Goal: Task Accomplishment & Management: Complete application form

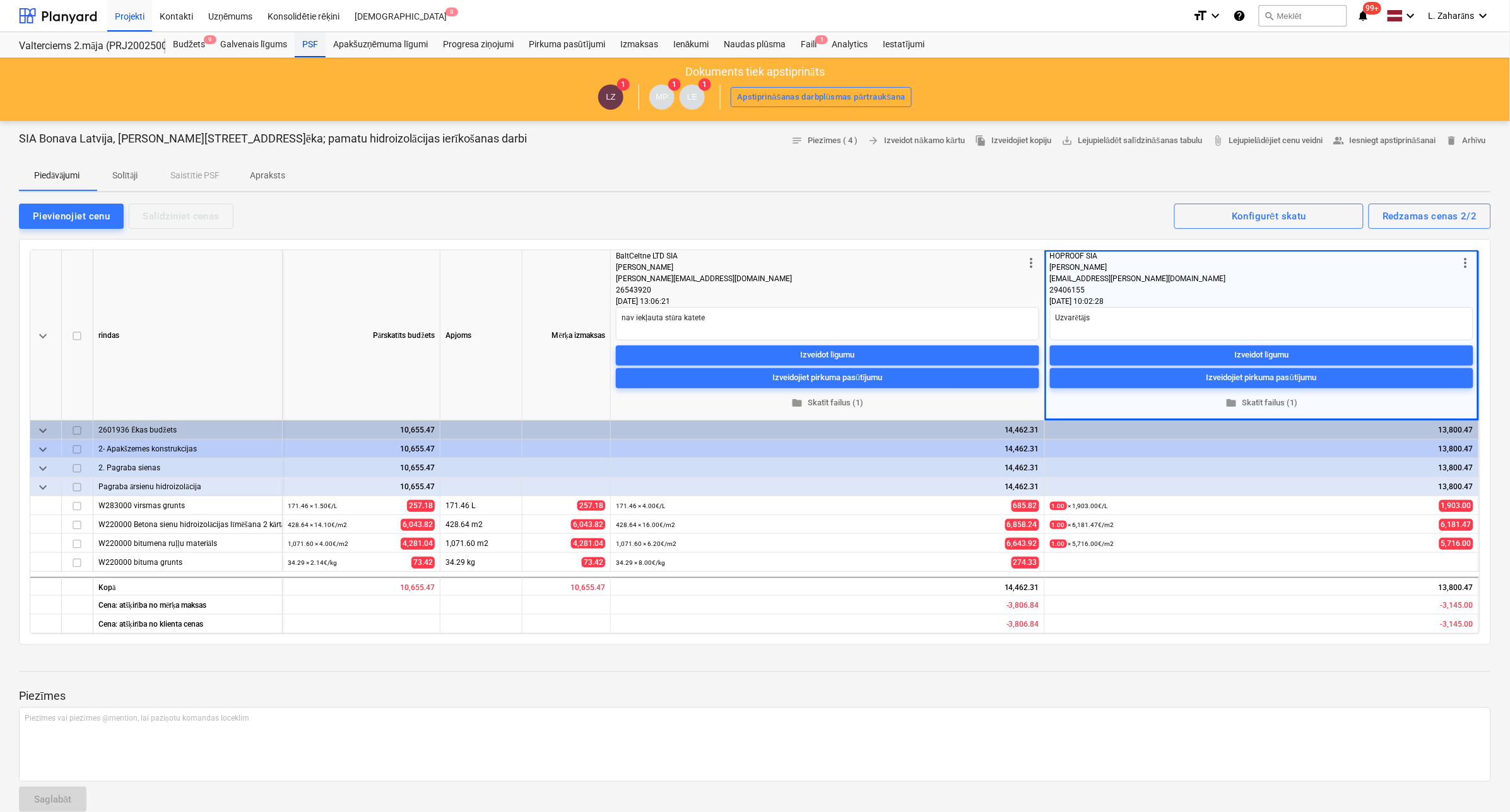
click at [302, 43] on div "PSF" at bounding box center [310, 44] width 31 height 25
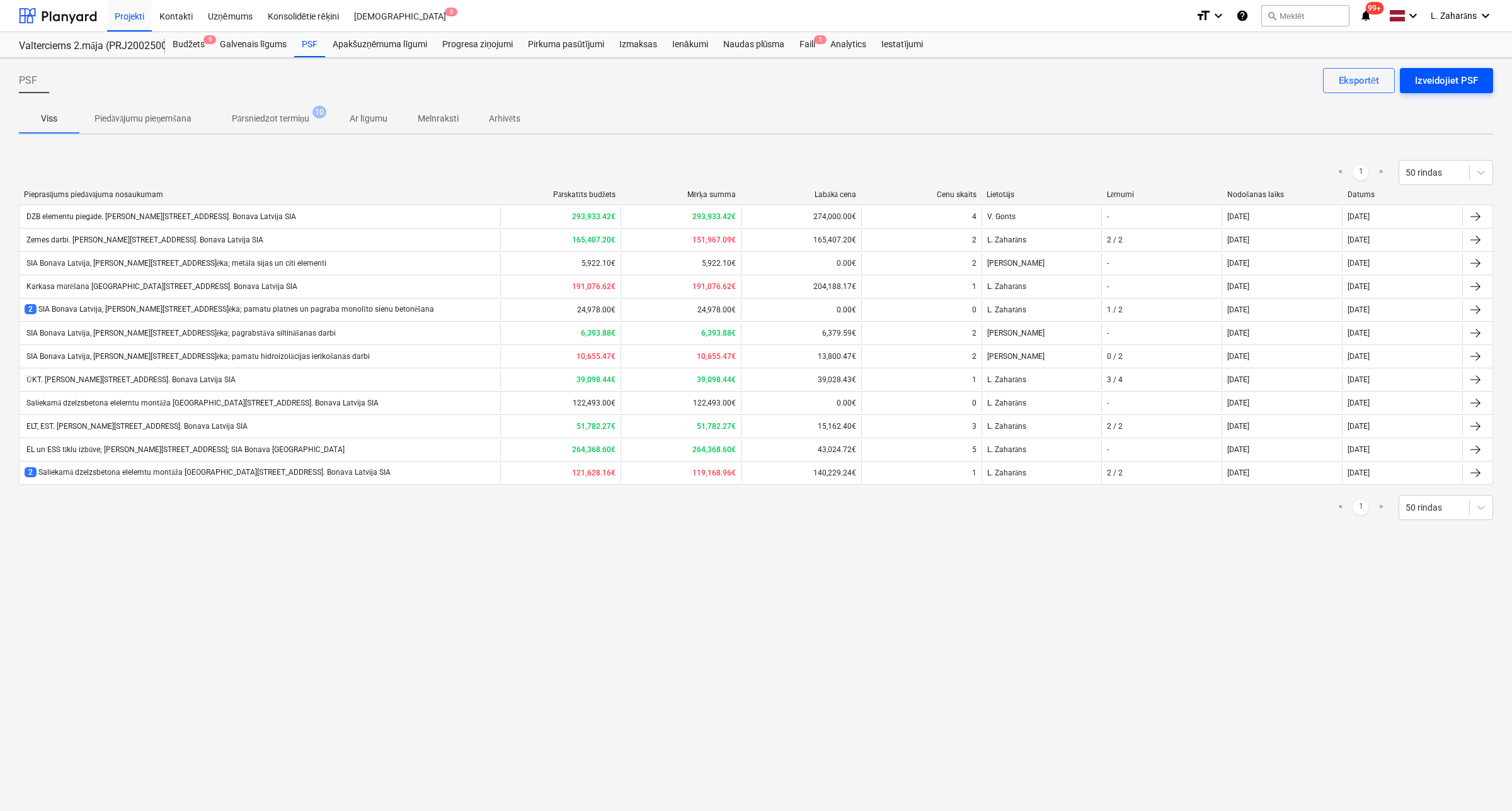
click at [1443, 80] on div "Izveidojiet PSF" at bounding box center [1446, 81] width 63 height 16
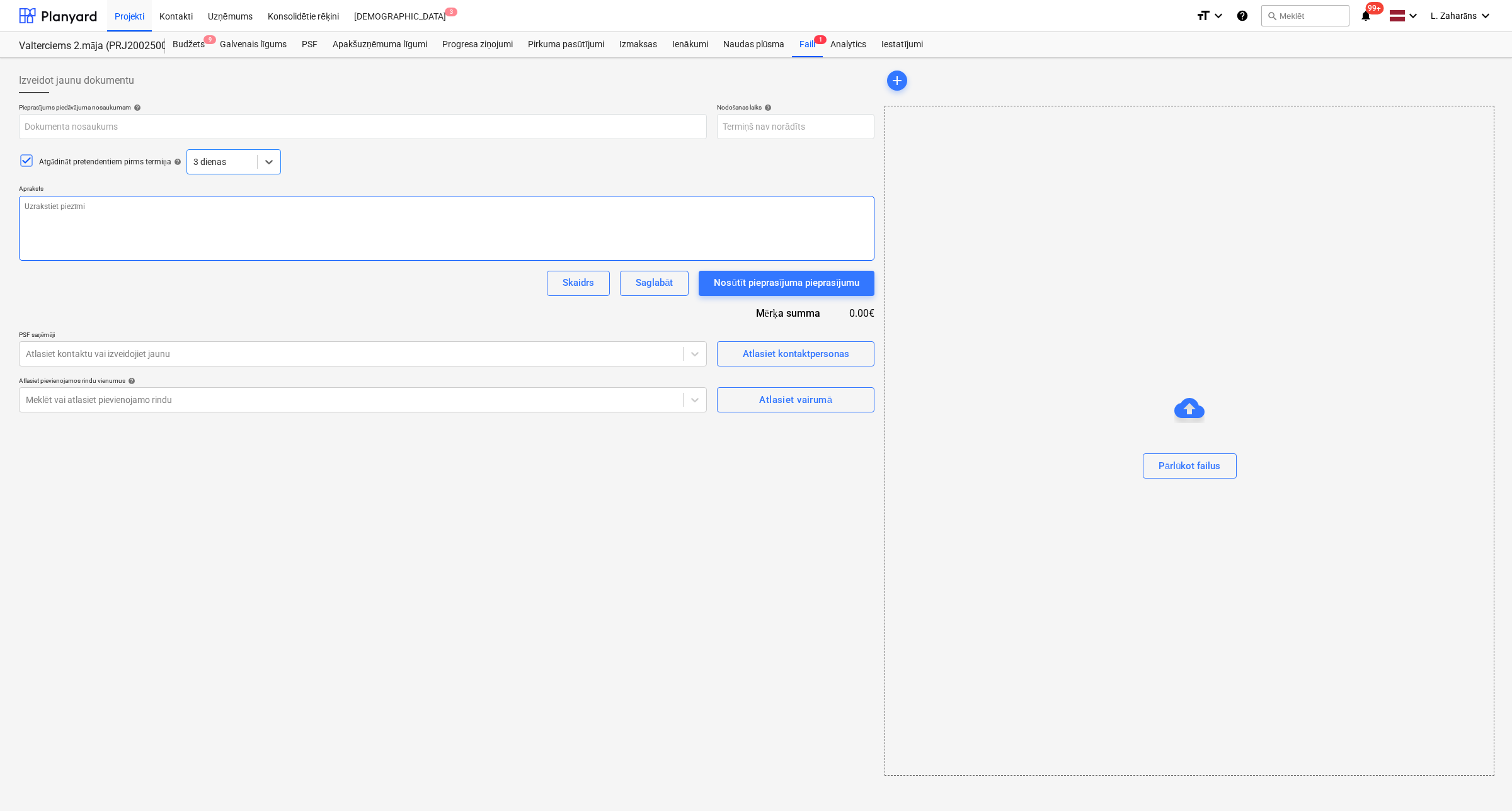
click at [84, 216] on textarea at bounding box center [446, 228] width 855 height 65
paste textarea "Loremip. -Dolo sitametc adipi elitsedd eiusmodtem “Incididuntutl etdolorem ali …"
type textarea "x"
type textarea "Loremip. -Dolo sitametc adipi elitsedd eiusmodtem “Incididuntutl etdolorem ali …"
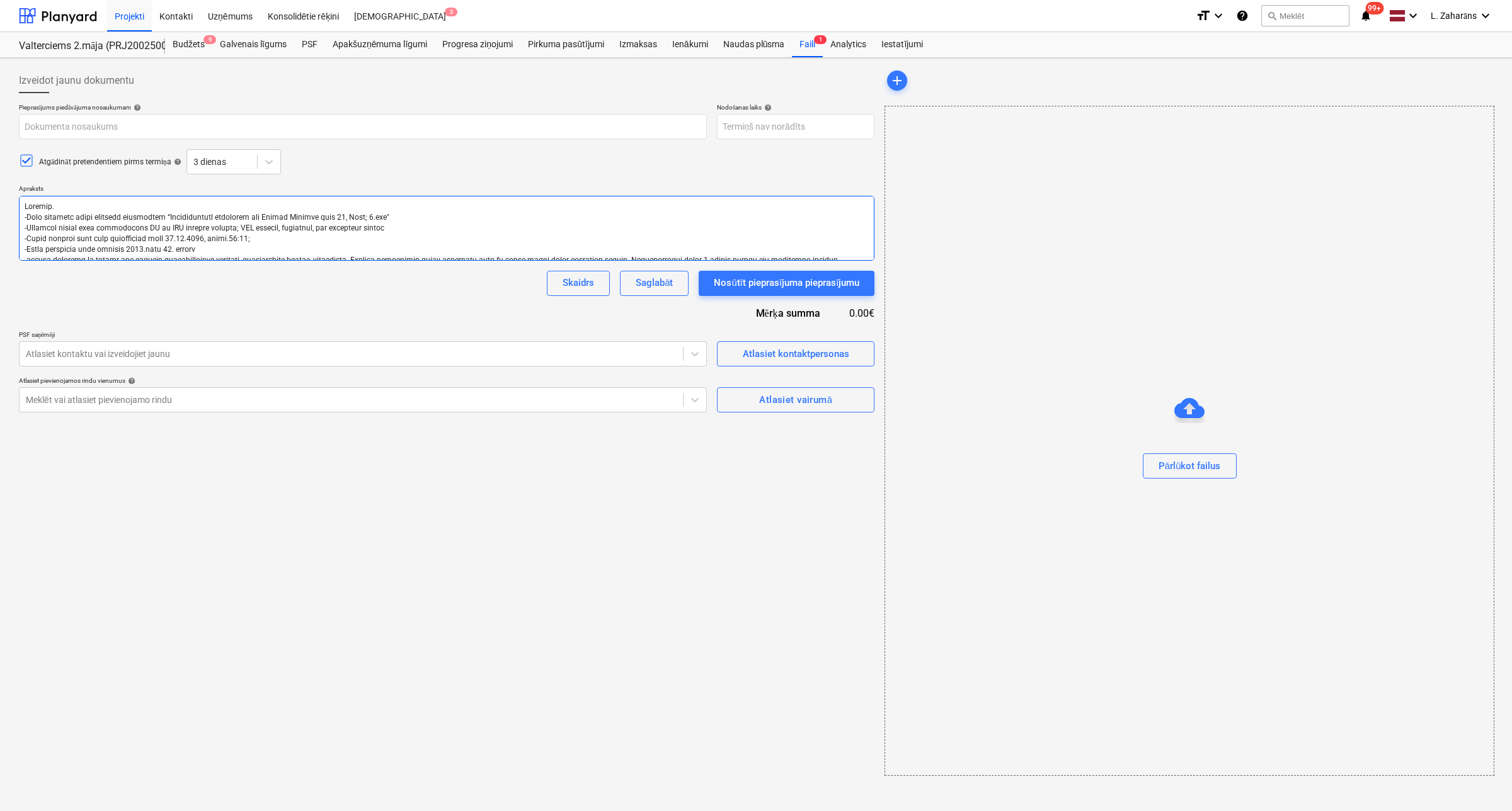
type textarea "x"
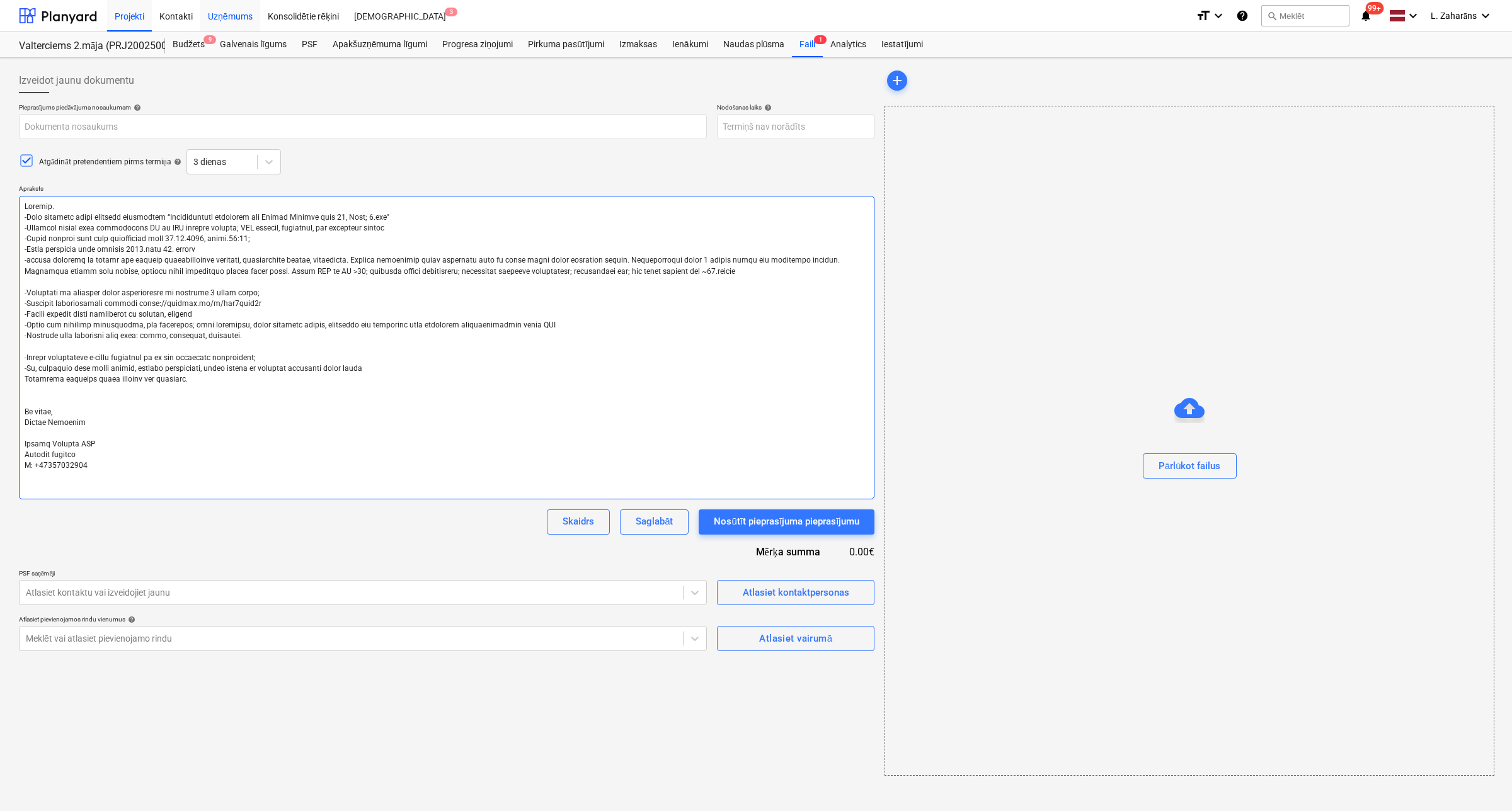
type textarea "Loremip. -Dolo sitametc adipi elitsedd eiusmodtem “Incididuntutl etdolorem ali …"
click at [177, 128] on input "text" at bounding box center [362, 126] width 688 height 25
type textarea "x"
paste input "EL un ESS tīklu izbūve; Ēvalda Valtera iela 44, 2.ēka; SIA Bonava Latvija"
type input "EL un ESS tīklu izbūve; Ēvalda Valtera iela 44, 2.ēka; SIA Bonava Latvija"
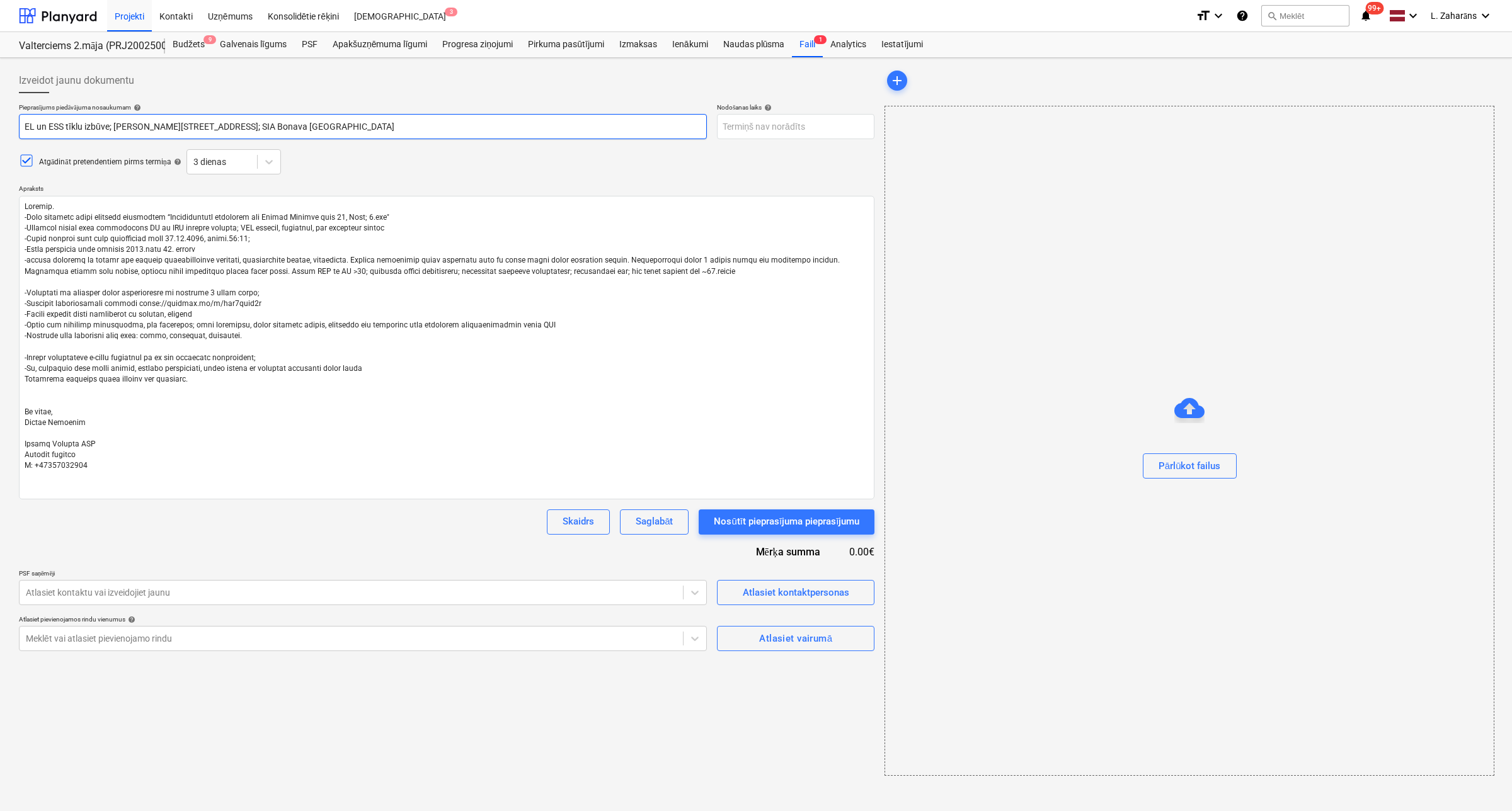
drag, startPoint x: 63, startPoint y: 126, endPoint x: 0, endPoint y: 123, distance: 63.1
click at [0, 123] on div "Izveidot jaunu dokumentu Pieprasījums piedāvājuma nosaukumam help EL un ESS tīk…" at bounding box center [756, 434] width 1512 height 753
type textarea "x"
type input "Ū tīklu izbūve; Ēvalda Valtera iela 44, 2.ēka; SIA Bonava Latvija"
type textarea "x"
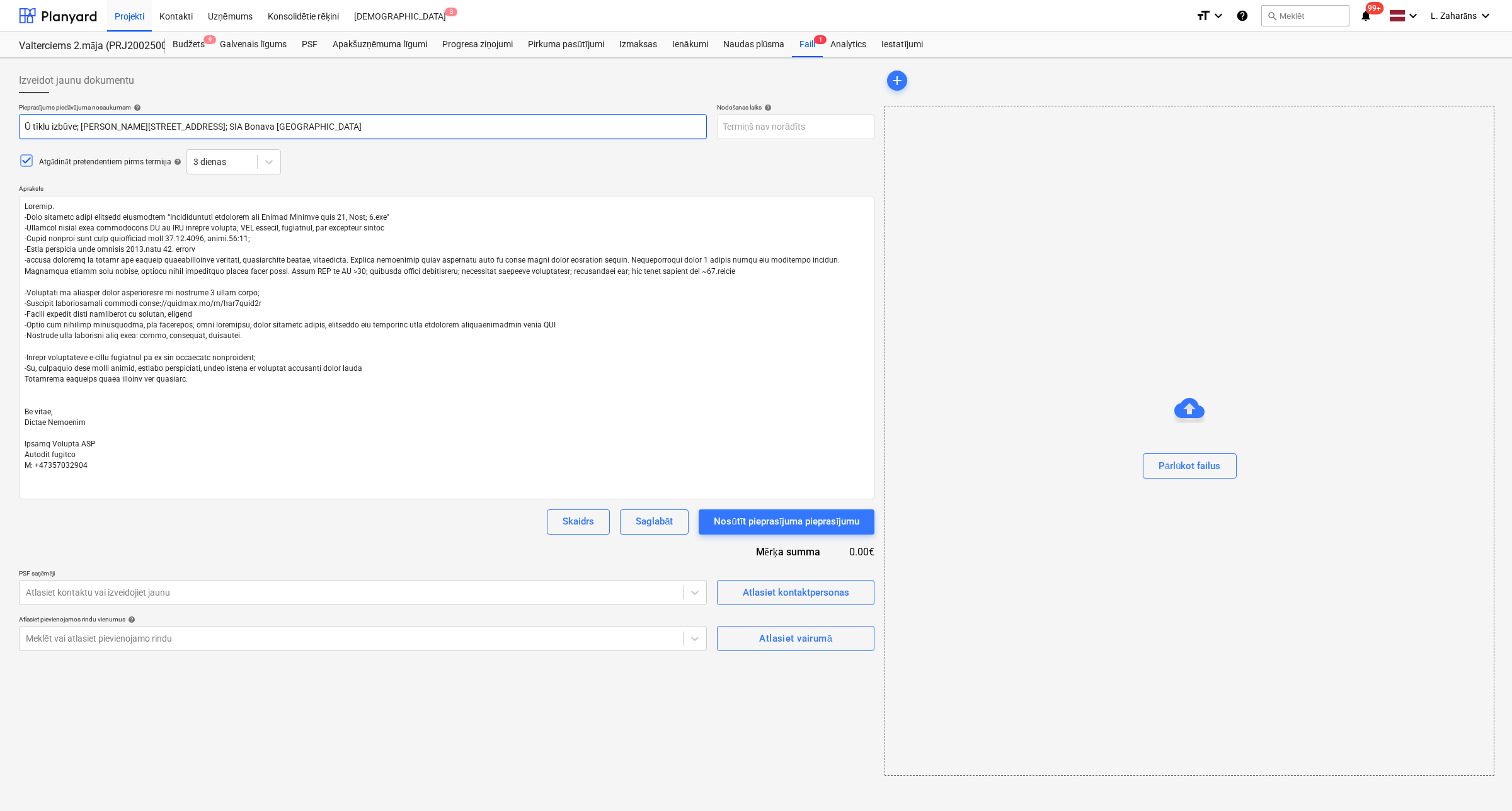
type input "ŪK tīklu izbūve; Ēvalda Valtera iela 44, 2.ēka; SIA Bonava Latvija"
type textarea "x"
type input "ŪK, tīklu izbūve; Ēvalda Valtera iela 44, 2.ēka; SIA Bonava Latvija"
type textarea "x"
type input "ŪK, tīklu izbūve; Ēvalda Valtera iela 44, 2.ēka; SIA Bonava Latvija"
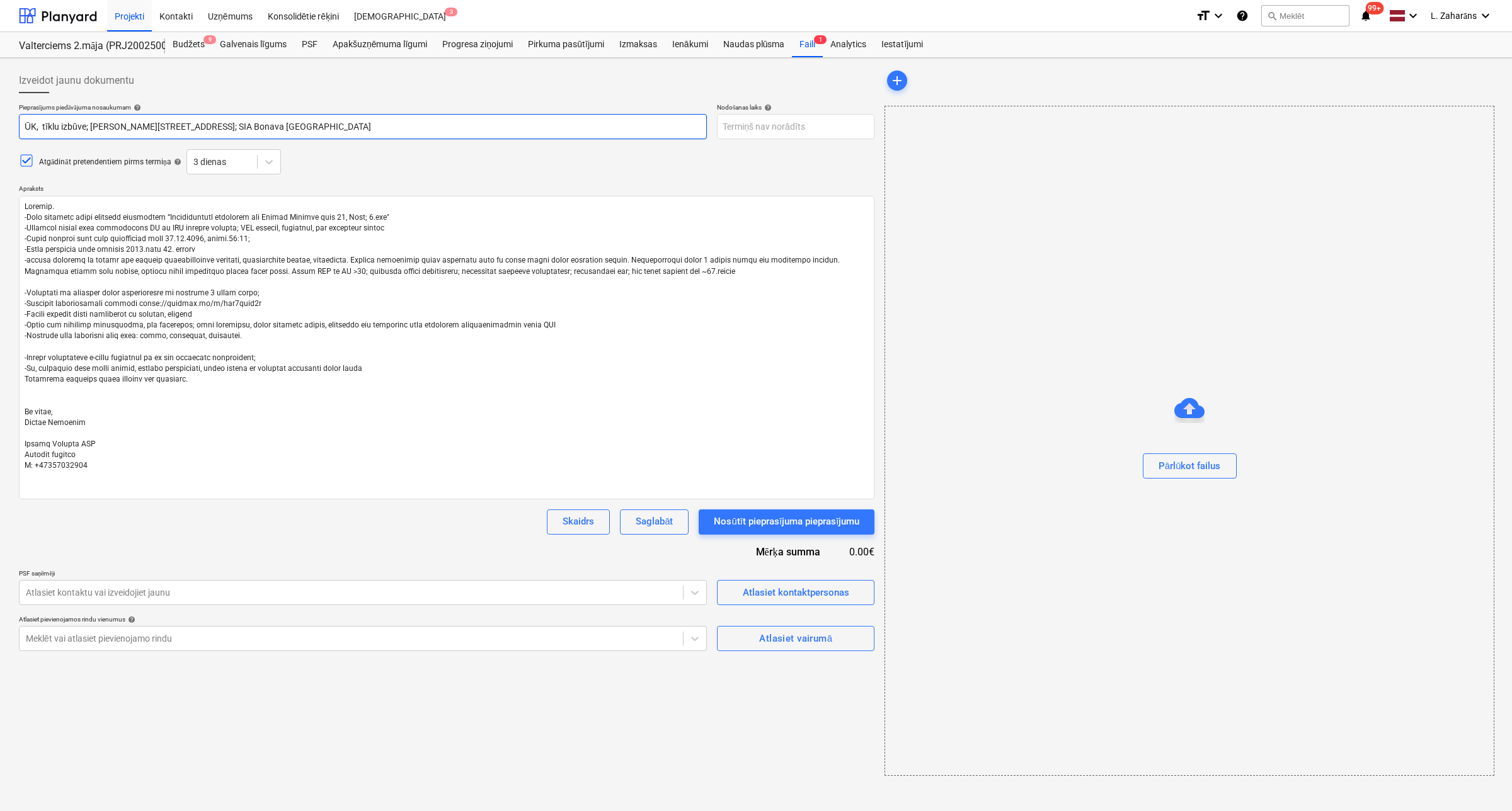
type textarea "x"
type input "ŪK, A tīklu izbūve; Ēvalda Valtera iela 44, 2.ēka; SIA Bonava Latvija"
type textarea "x"
type input "ŪK, AV tīklu izbūve; Ēvalda Valtera iela 44, 2.ēka; SIA Bonava Latvija"
type textarea "x"
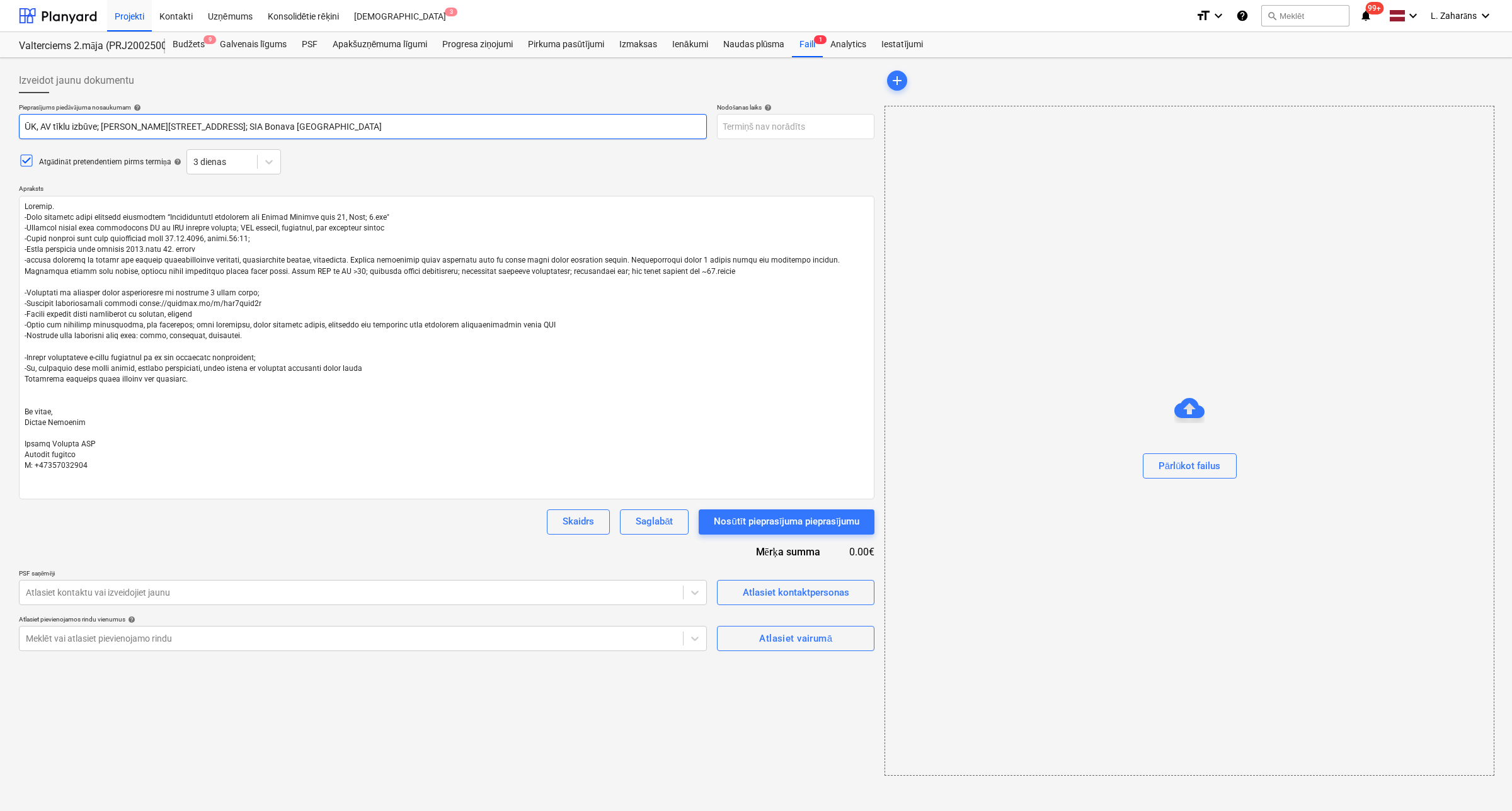
type input "ŪK, AVK tīklu izbūve; Ēvalda Valtera iela 44, 2.ēka; SIA Bonava Latvija"
type textarea "x"
type input "ŪK, AV tīklu izbūve; Ēvalda Valtera iela 44, 2.ēka; SIA Bonava Latvija"
click at [737, 129] on body "Projekti Kontakti Uzņēmums Konsolidētie rēķini Iesūtne 3 format_size keyboard_a…" at bounding box center [756, 405] width 1512 height 811
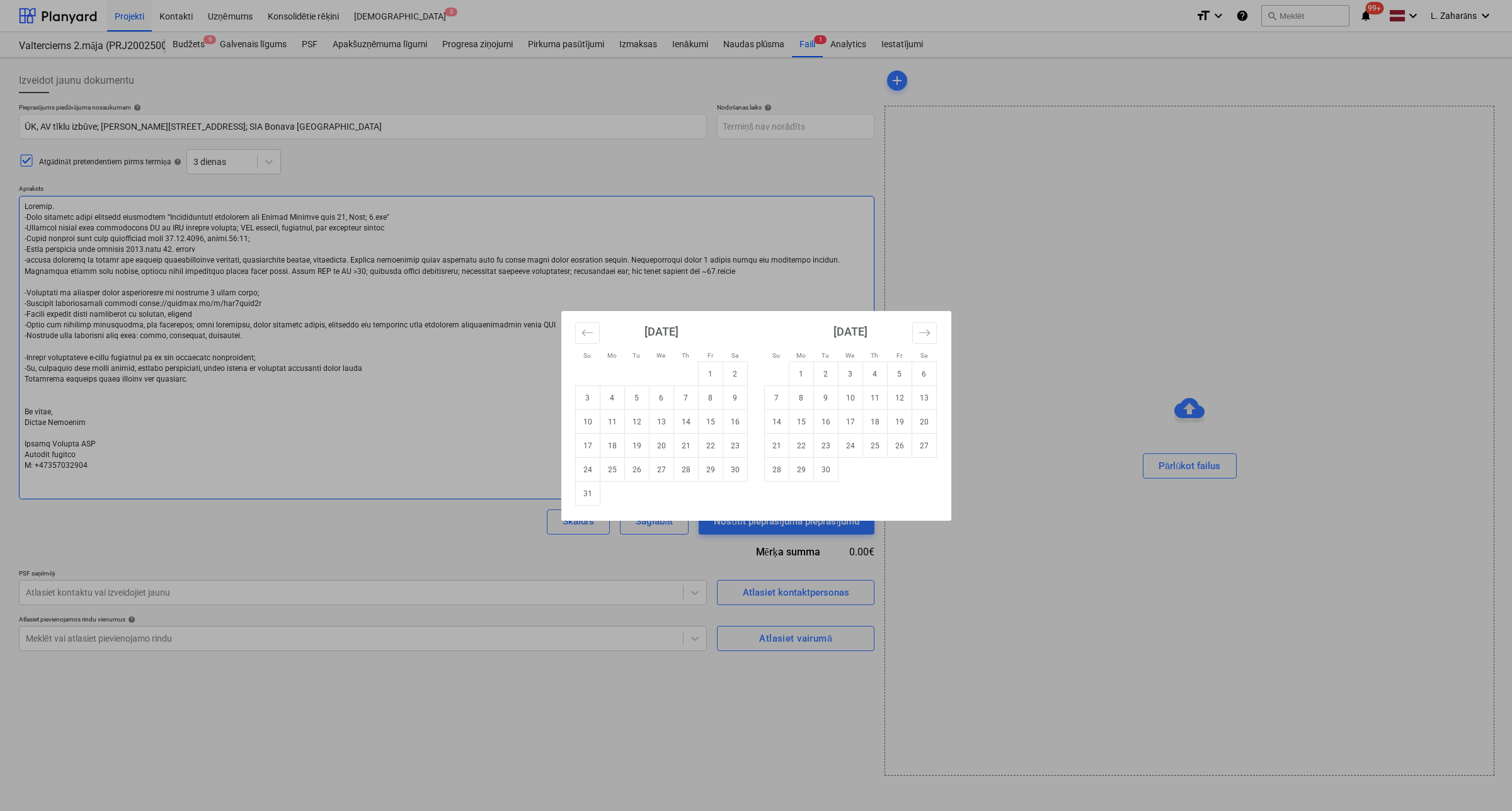
click at [636, 447] on td "19" at bounding box center [637, 446] width 25 height 24
type textarea "x"
type input "19 Aug 2025"
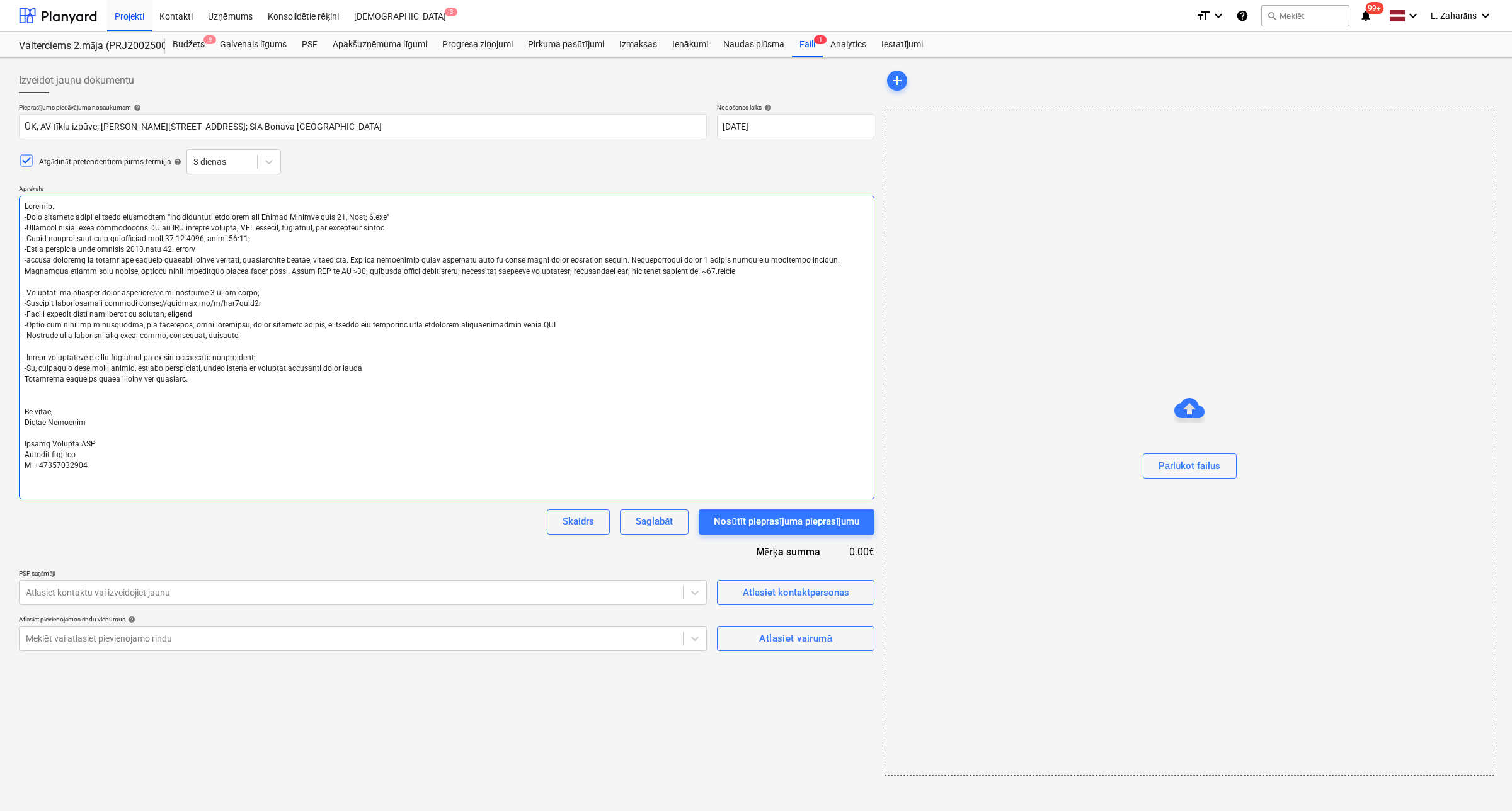
drag, startPoint x: 164, startPoint y: 235, endPoint x: 184, endPoint y: 235, distance: 20.0
click at [184, 235] on textarea at bounding box center [446, 348] width 855 height 304
type textarea "Labdien. -Esam uzsākuši jauna projekta būvniecību “Daudzdzīvokļu dzīvojamā ēka …"
type textarea "x"
type textarea "Labdien. -Esam uzsākuši jauna projekta būvniecību “Daudzdzīvokļu dzīvojamā ēka …"
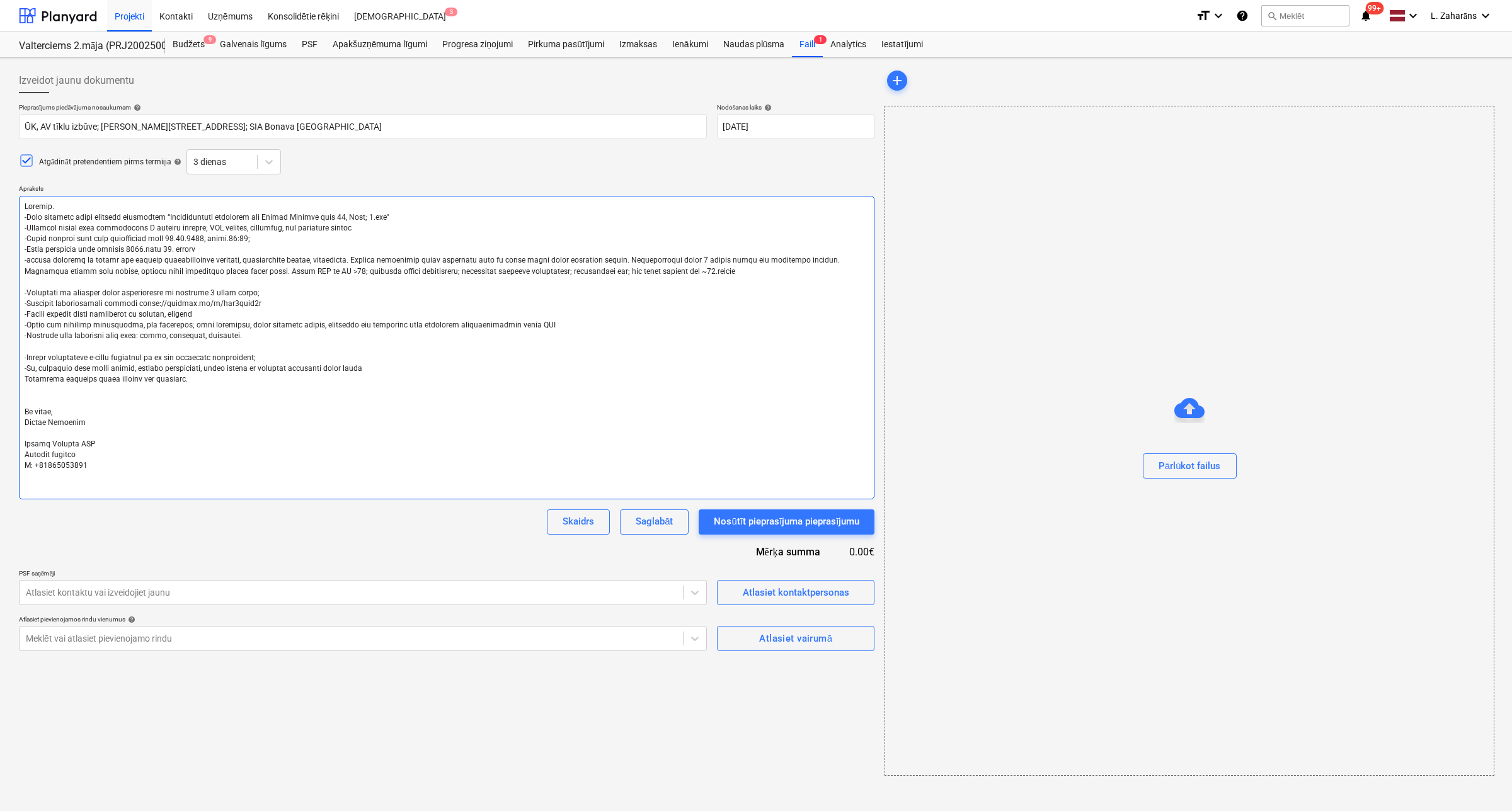
type textarea "x"
type textarea "Labdien. -Esam uzsākuši jauna projekta būvniecību “Daudzdzīvokļu dzīvojamā ēka …"
type textarea "x"
type textarea "Labdien. -Esam uzsākuši jauna projekta būvniecību “Daudzdzīvokļu dzīvojamā ēka …"
type textarea "x"
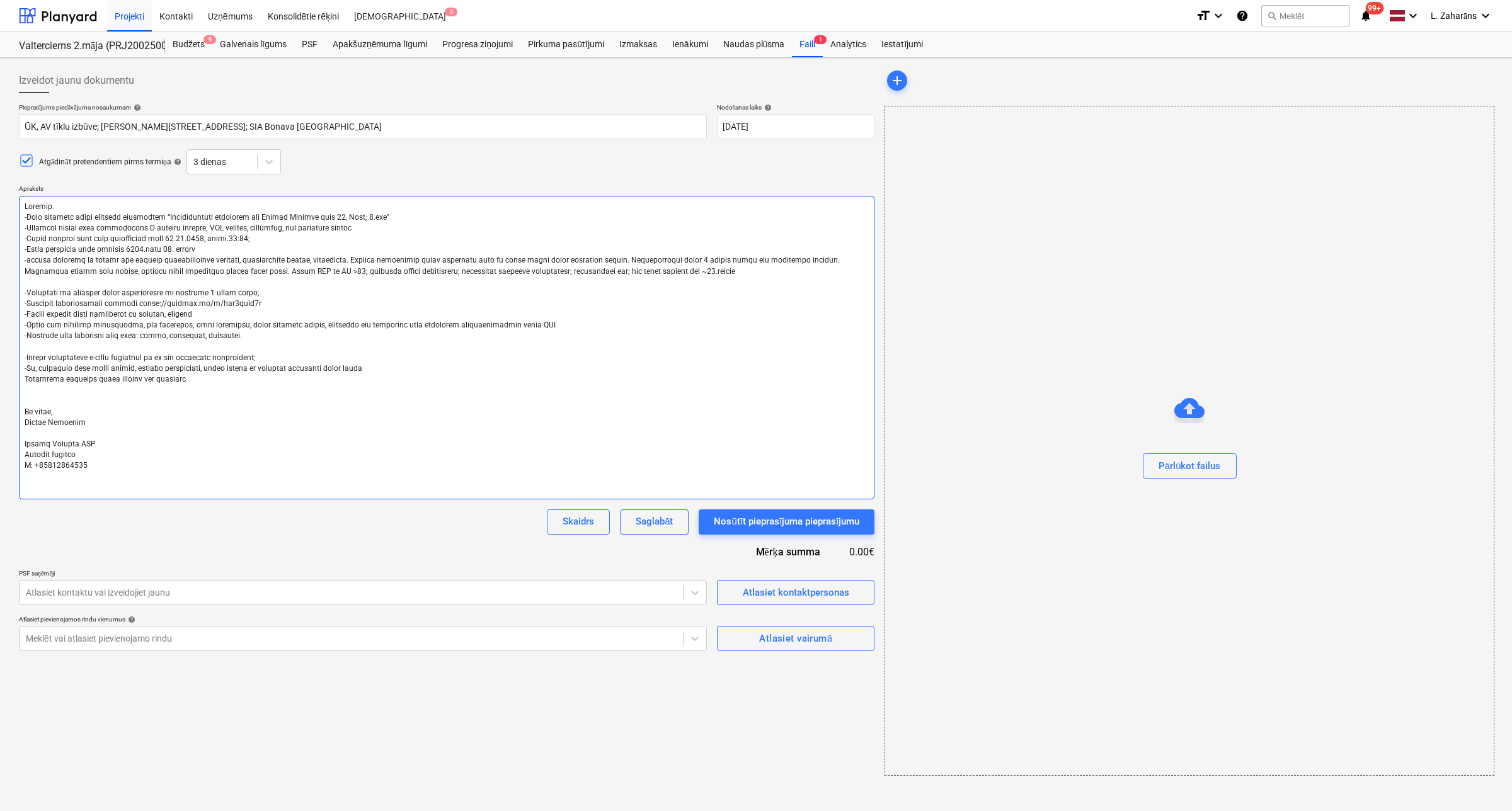
type textarea "Labdien. -Esam uzsākuši jauna projekta būvniecību “Daudzdzīvokļu dzīvojamā ēka …"
type textarea "x"
type textarea "Labdien. -Esam uzsākuši jauna projekta būvniecību “Daudzdzīvokļu dzīvojamā ēka …"
type textarea "x"
type textarea "Labdien. -Esam uzsākuši jauna projekta būvniecību “Daudzdzīvokļu dzīvojamā ēka …"
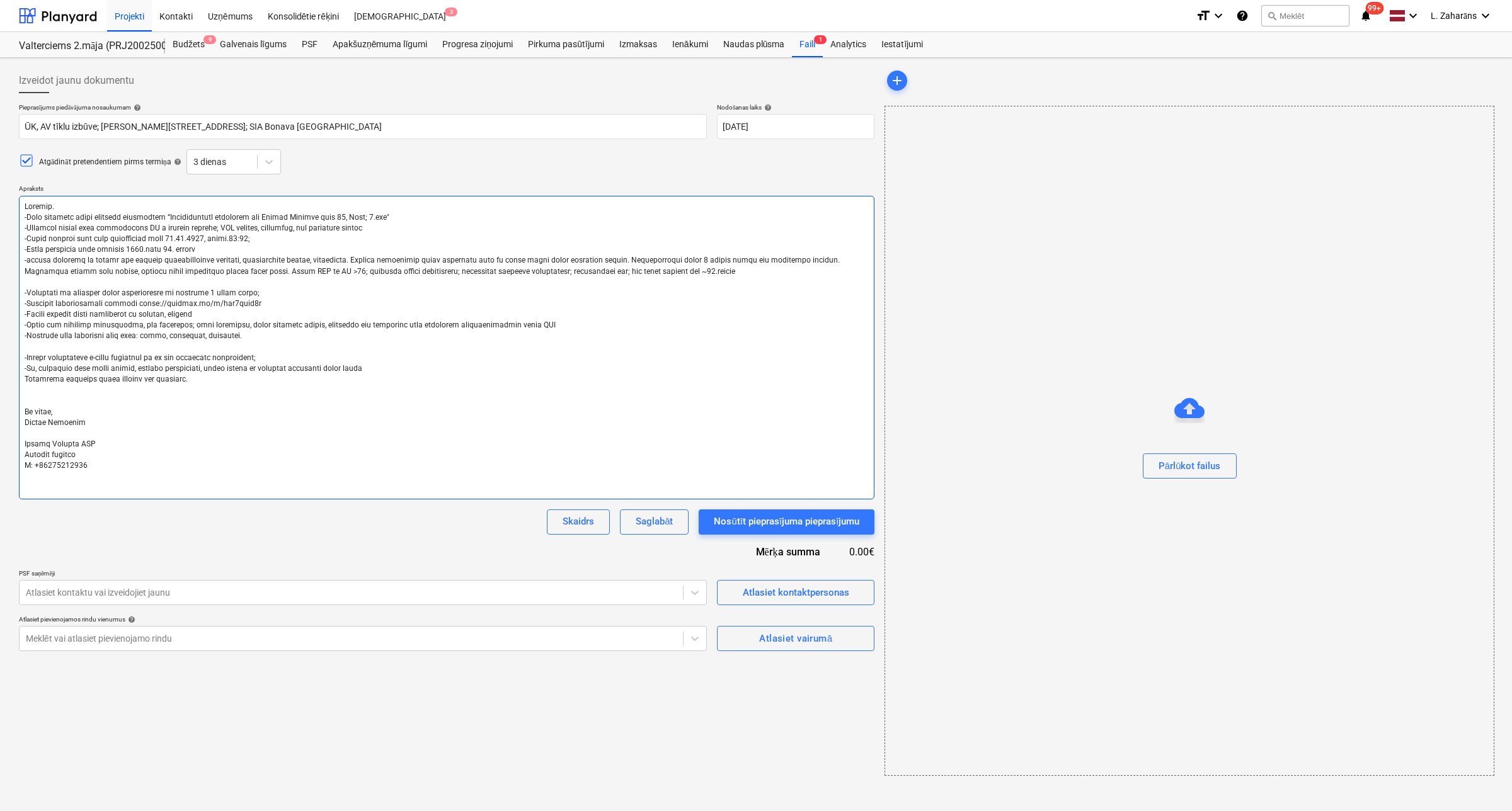
type textarea "x"
type textarea "Labdien. -Esam uzsākuši jauna projekta būvniecību “Daudzdzīvokļu dzīvojamā ēka …"
type textarea "x"
type textarea "Labdien. -Esam uzsākuši jauna projekta būvniecību “Daudzdzīvokļu dzīvojamā ēka …"
type textarea "x"
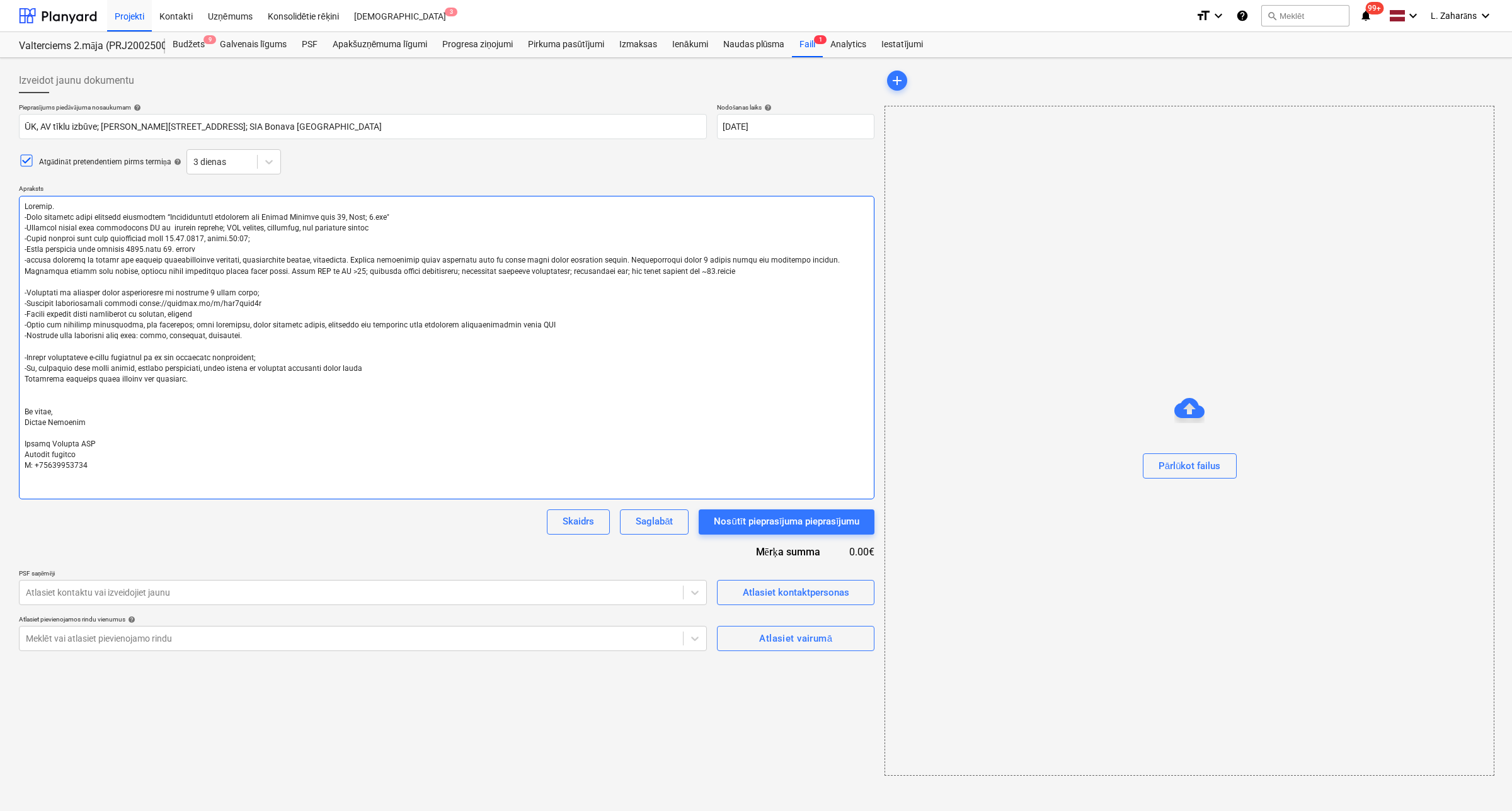
type textarea "Labdien. -Esam uzsākuši jauna projekta būvniecību “Daudzdzīvokļu dzīvojamā ēka …"
type textarea "x"
type textarea "Labdien. -Esam uzsākuši jauna projekta būvniecību “Daudzdzīvokļu dzīvojamā ēka …"
type textarea "x"
type textarea "Labdien. -Esam uzsākuši jauna projekta būvniecību “Daudzdzīvokļu dzīvojamā ēka …"
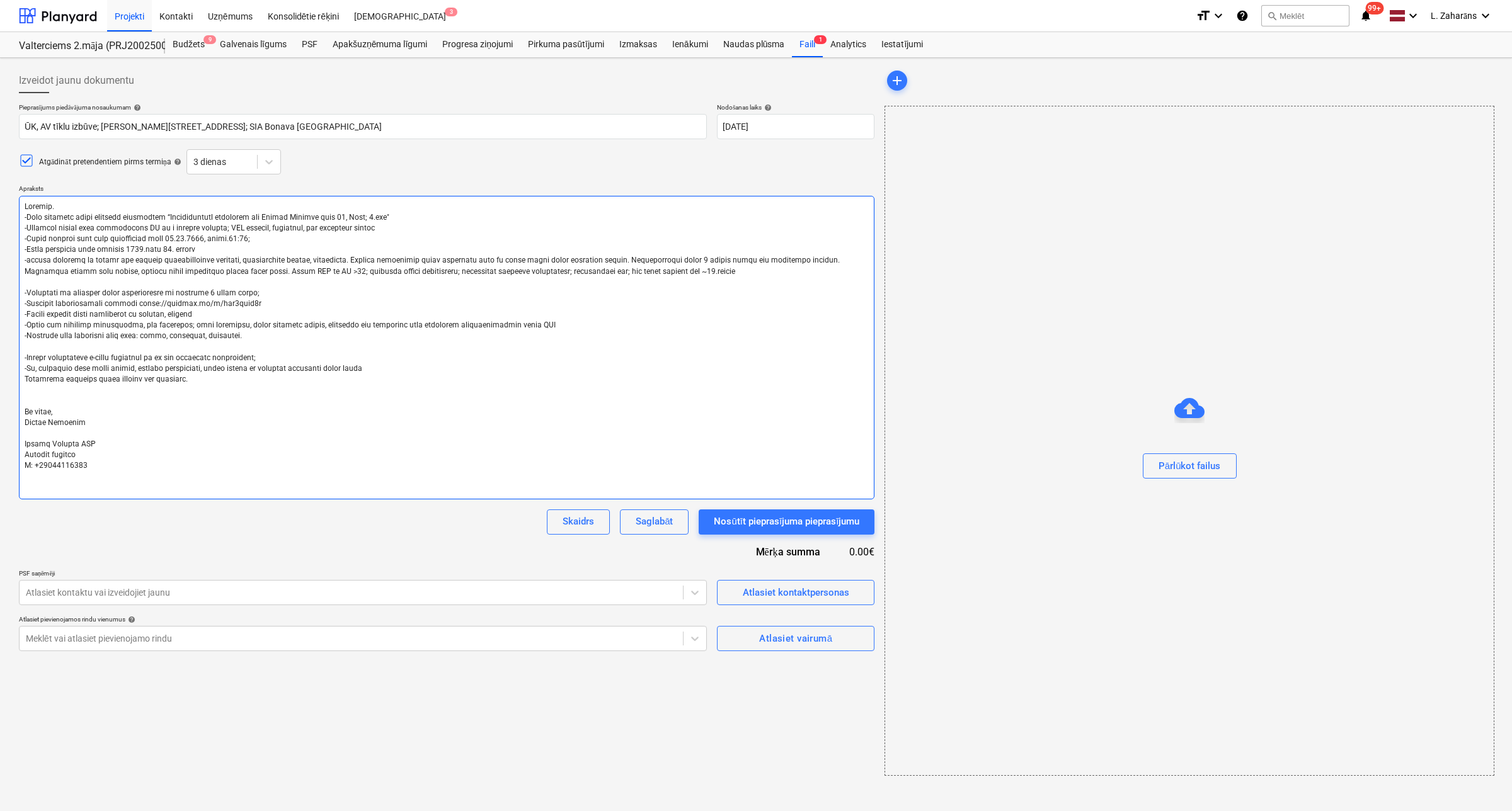
type textarea "x"
type textarea "Labdien. -Esam uzsākuši jauna projekta būvniecību “Daudzdzīvokļu dzīvojamā ēka …"
type textarea "x"
type textarea "Labdien. -Esam uzsākuši jauna projekta būvniecību “Daudzdzīvokļu dzīvojamā ēka …"
type textarea "x"
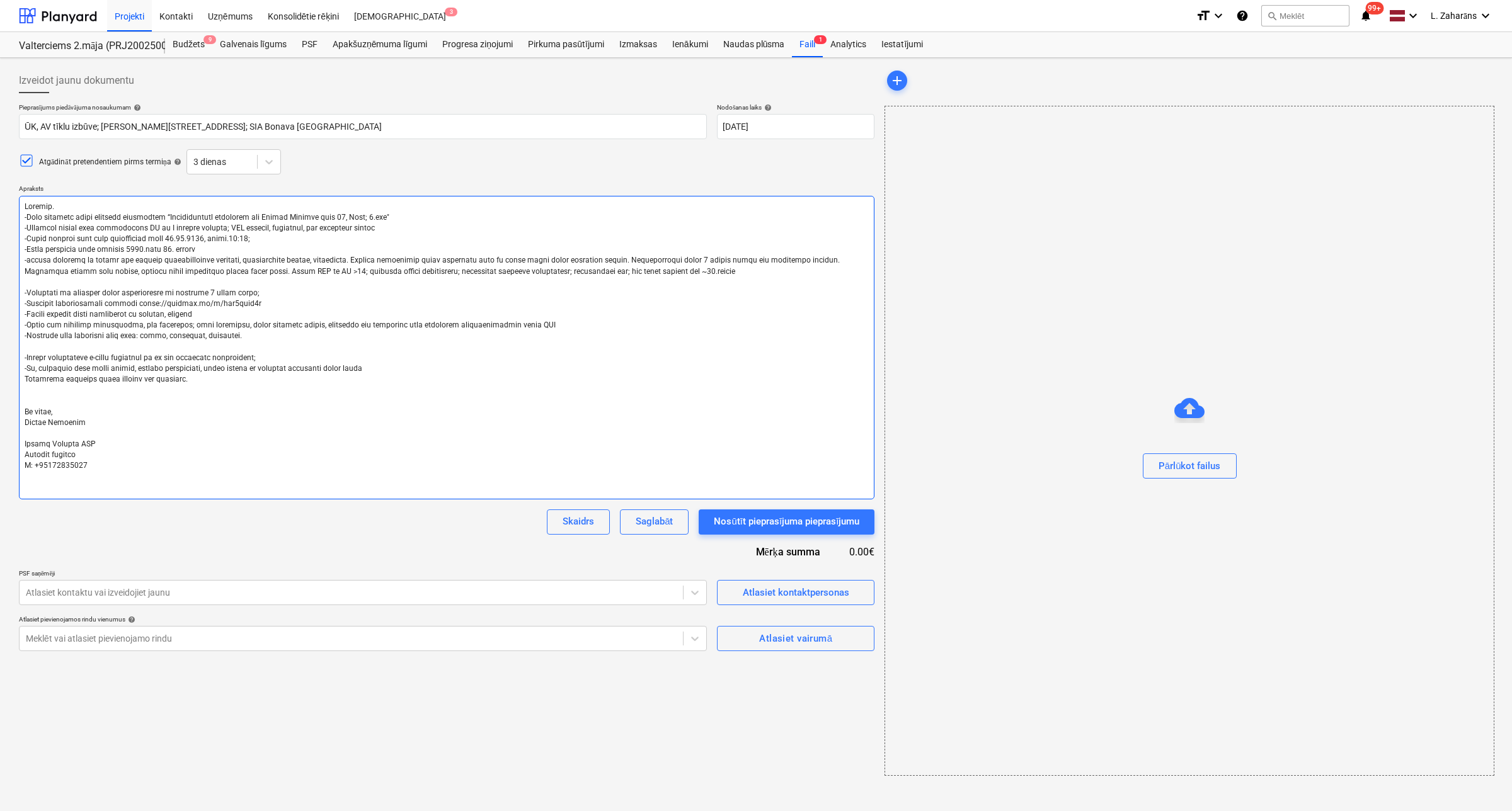
type textarea "Labdien. -Esam uzsākuši jauna projekta būvniecību “Daudzdzīvokļu dzīvojamā ēka …"
click at [180, 252] on textarea at bounding box center [446, 348] width 855 height 304
type textarea "x"
type textarea "Labdien. -Esam uzsākuši jauna projekta būvniecību “Daudzdzīvokļu dzīvojamā ēka …"
type textarea "x"
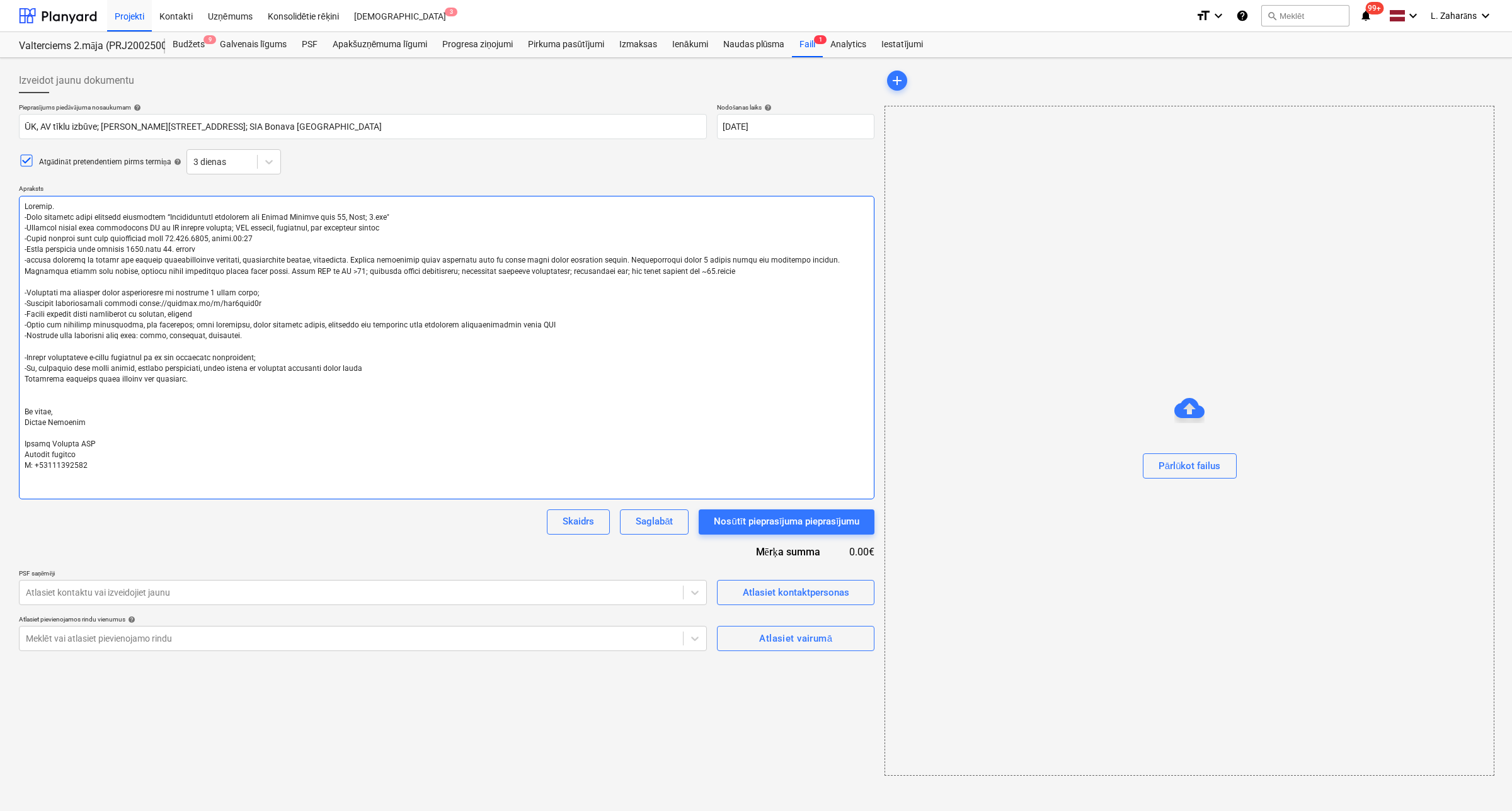
type textarea "Labdien. -Esam uzsākuši jauna projekta būvniecību “Daudzdzīvokļu dzīvojamā ēka …"
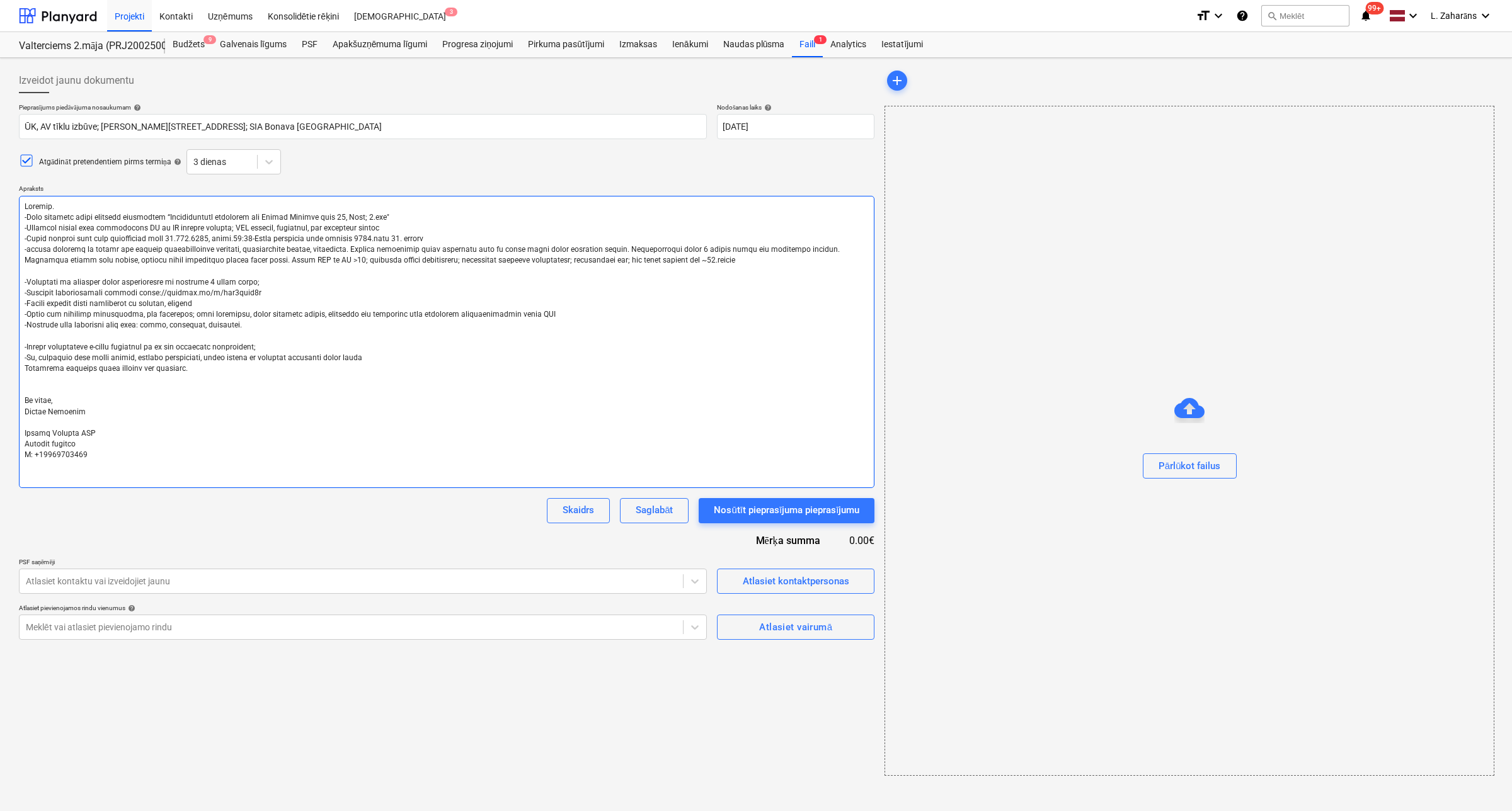
type textarea "x"
type textarea "Labdien. -Esam uzsākuši jauna projekta būvniecību “Daudzdzīvokļu dzīvojamā ēka …"
type textarea "x"
type textarea "Labdien. -Esam uzsākuši jauna projekta būvniecību “Daudzdzīvokļu dzīvojamā ēka …"
type textarea "x"
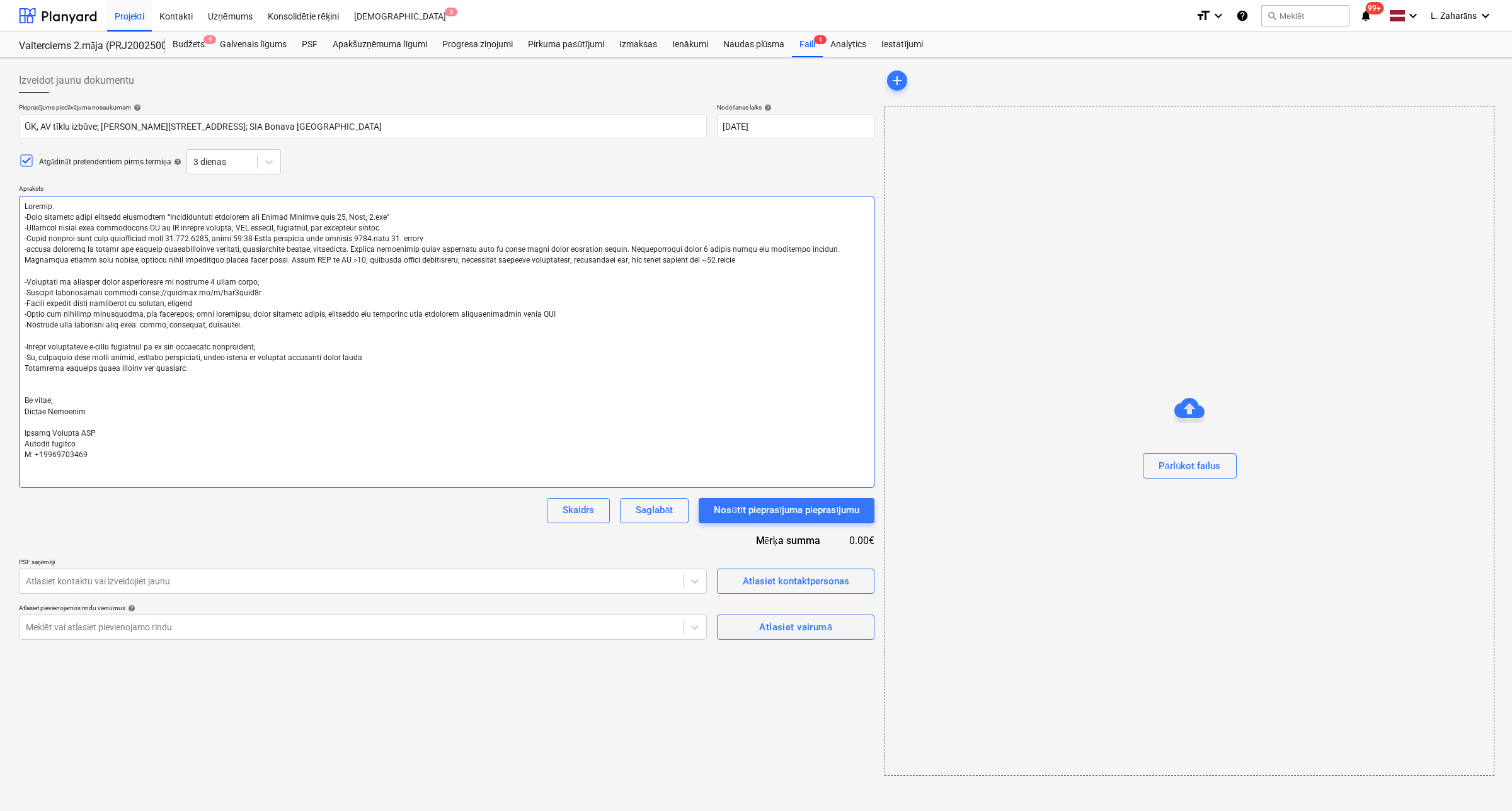
type textarea "Labdien. -Esam uzsākuši jauna projekta būvniecību “Daudzdzīvokļu dzīvojamā ēka …"
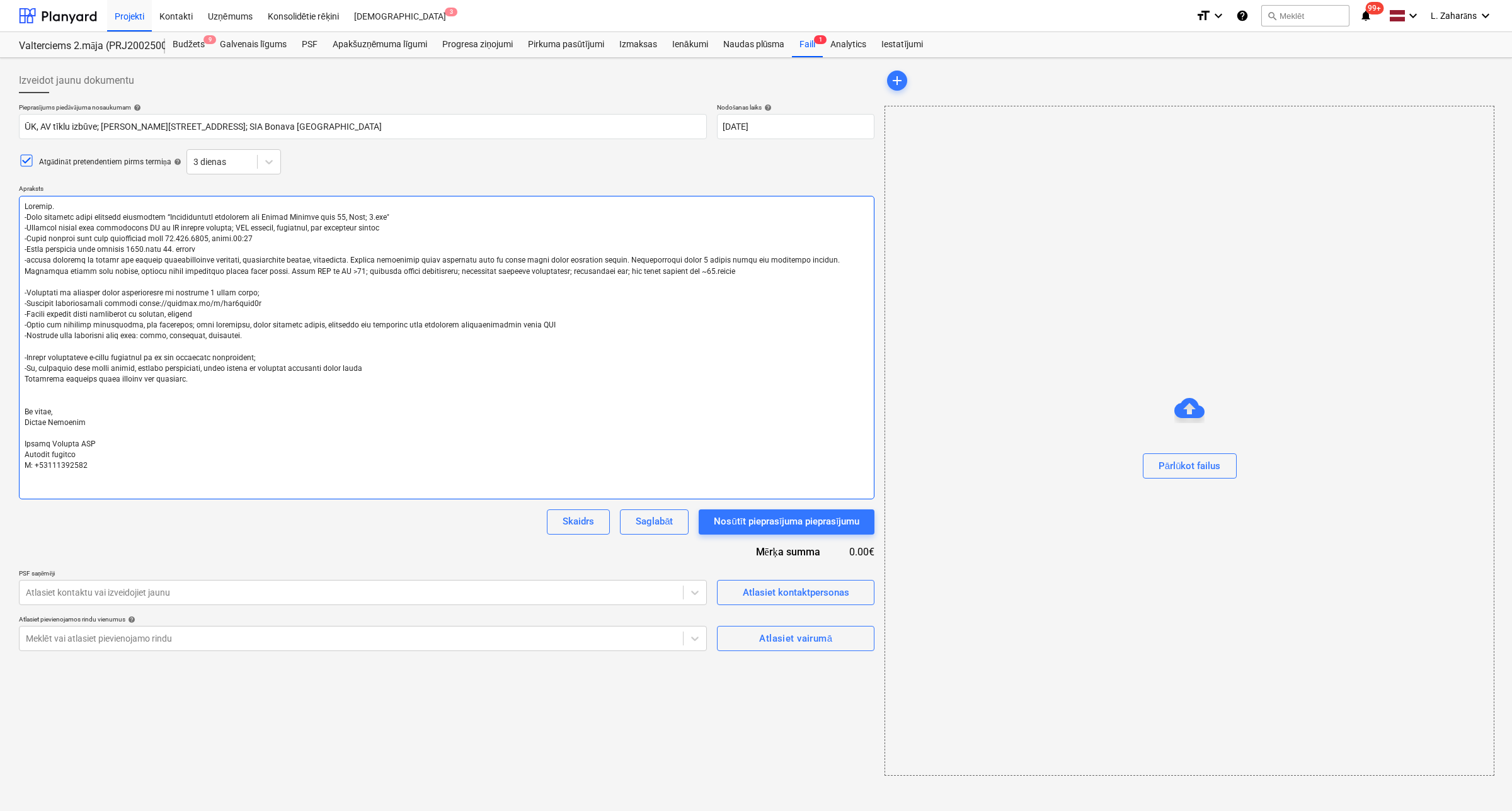
type textarea "x"
type textarea "Labdien. -Esam uzsākuši jauna projekta būvniecību “Daudzdzīvokļu dzīvojamā ēka …"
type textarea "x"
type textarea "Labdien. -Esam uzsākuši jauna projekta būvniecību “Daudzdzīvokļu dzīvojamā ēka …"
type textarea "x"
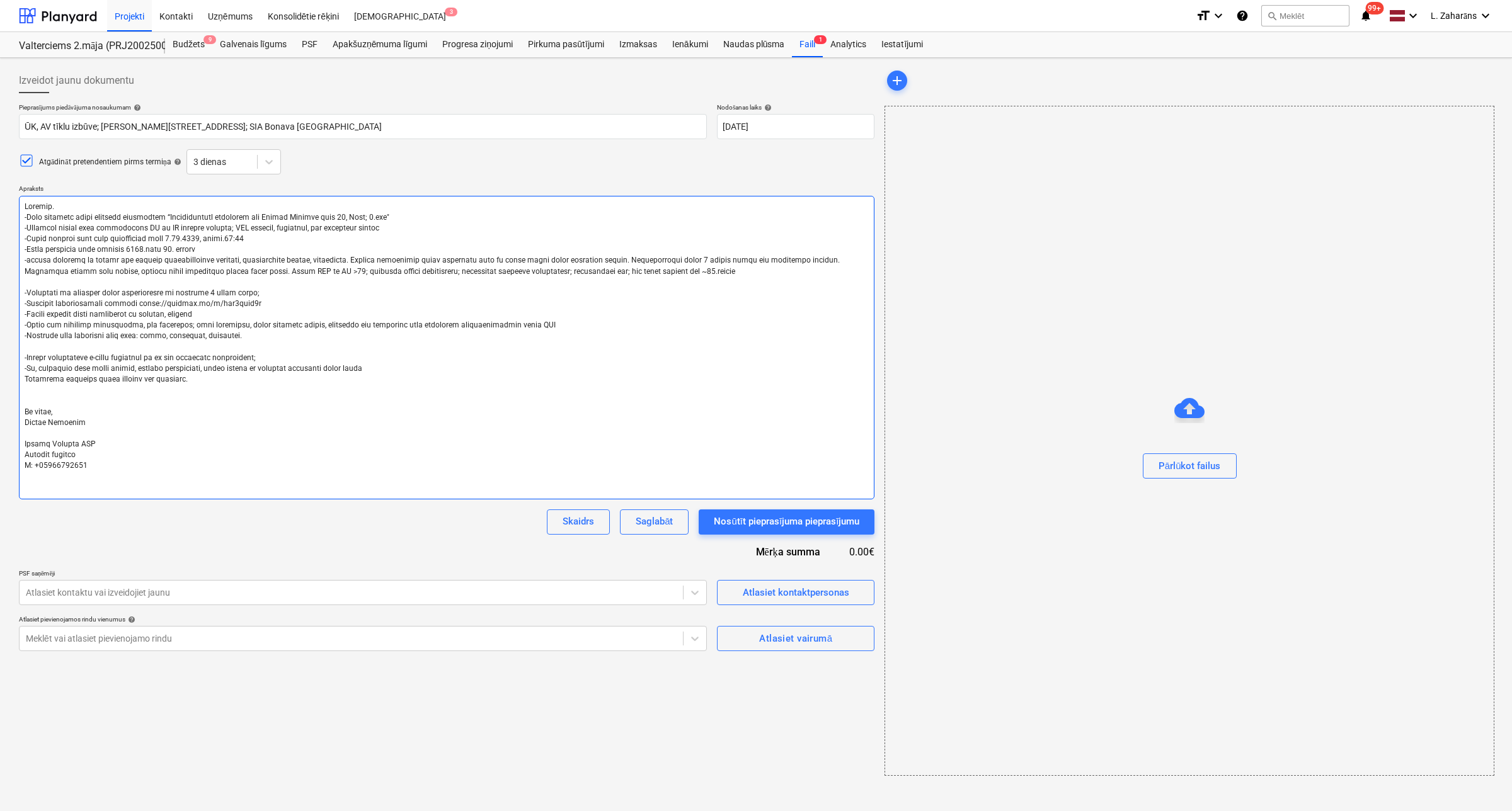
type textarea "Labdien. -Esam uzsākuši jauna projekta būvniecību “Daudzdzīvokļu dzīvojamā ēka …"
click at [165, 263] on textarea at bounding box center [446, 348] width 855 height 304
type textarea "x"
type textarea "Labdien. -Esam uzsākuši jauna projekta būvniecību “Daudzdzīvokļu dzīvojamā ēka …"
drag, startPoint x: 159, startPoint y: 269, endPoint x: 284, endPoint y: 269, distance: 125.0
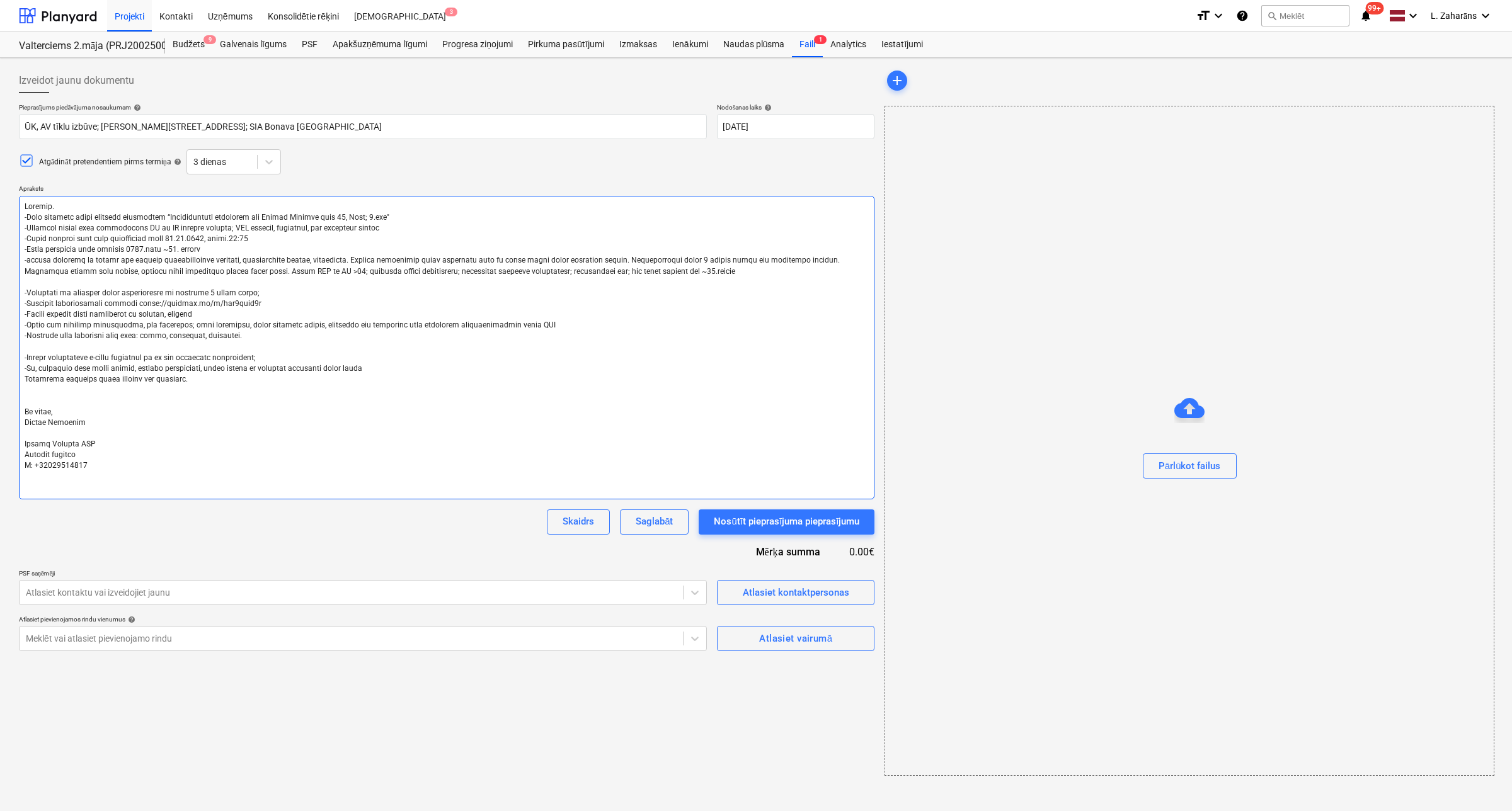
click at [284, 269] on textarea at bounding box center [446, 348] width 855 height 304
type textarea "x"
type textarea "Labdien. -Esam uzsākuši jauna projekta būvniecību “Daudzdzīvokļu dzīvojamā ēka …"
type textarea "x"
type textarea "Labdien. -Esam uzsākuši jauna projekta būvniecību “Daudzdzīvokļu dzīvojamā ēka …"
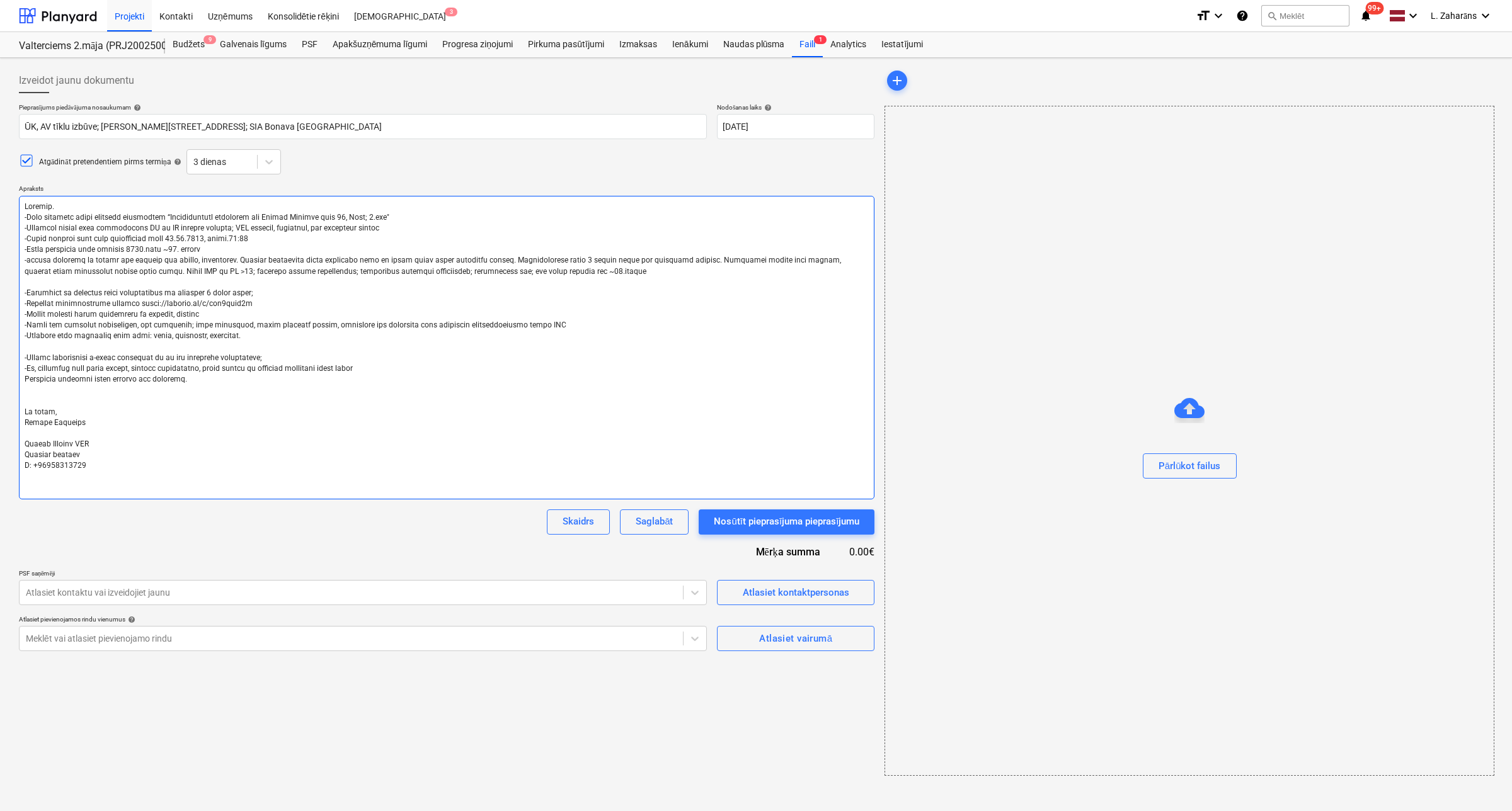
type textarea "x"
type textarea "Labdien. -Esam uzsākuši jauna projekta būvniecību “Daudzdzīvokļu dzīvojamā ēka …"
type textarea "x"
type textarea "Labdien. -Esam uzsākuši jauna projekta būvniecību “Daudzdzīvokļu dzīvojamā ēka …"
type textarea "x"
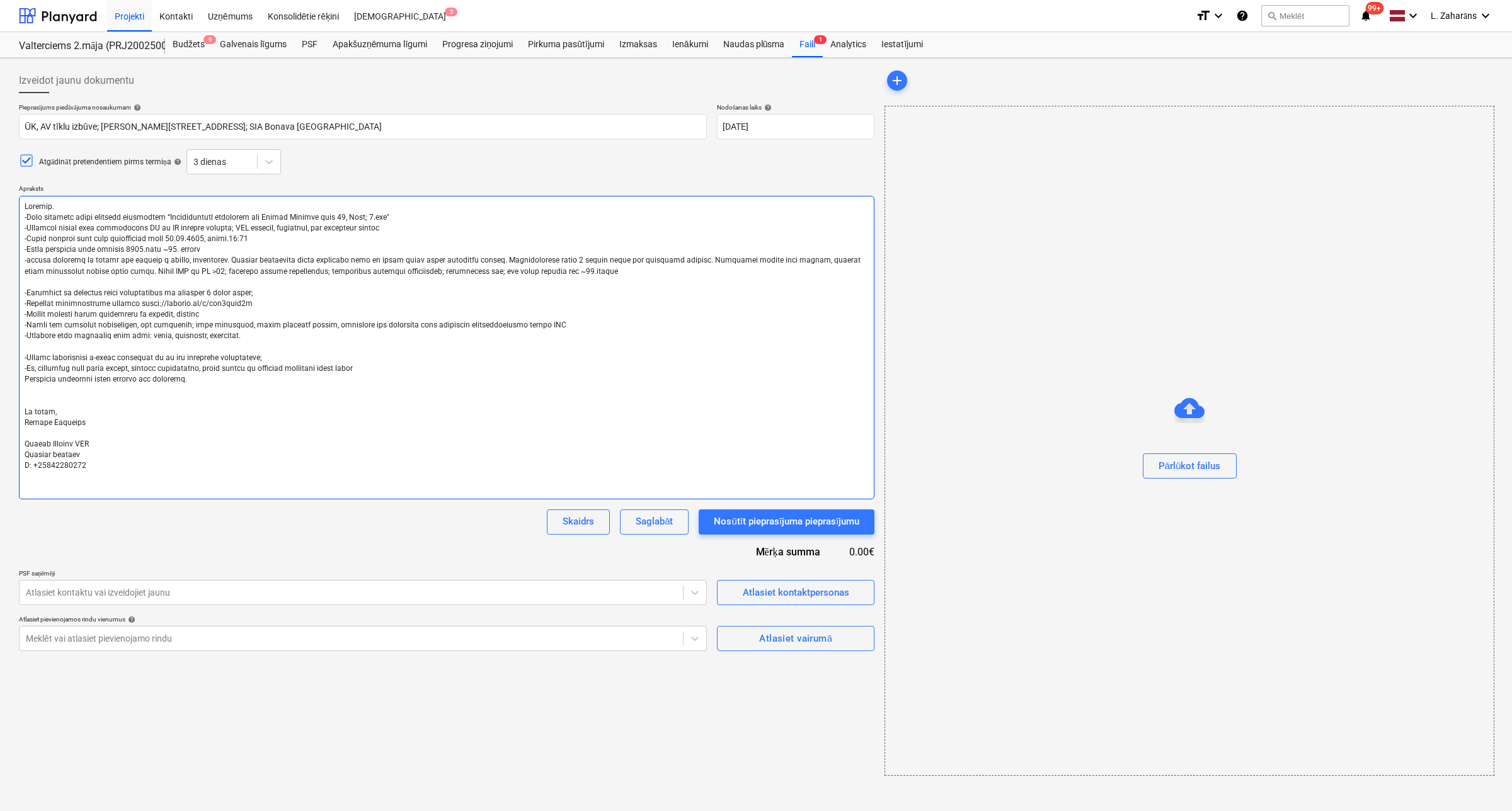
type textarea "Labdien. -Esam uzsākuši jauna projekta būvniecību “Daudzdzīvokļu dzīvojamā ēka …"
type textarea "x"
type textarea "Labdien. -Esam uzsākuši jauna projekta būvniecību “Daudzdzīvokļu dzīvojamā ēka …"
type textarea "x"
type textarea "Labdien. -Esam uzsākuši jauna projekta būvniecību “Daudzdzīvokļu dzīvojamā ēka …"
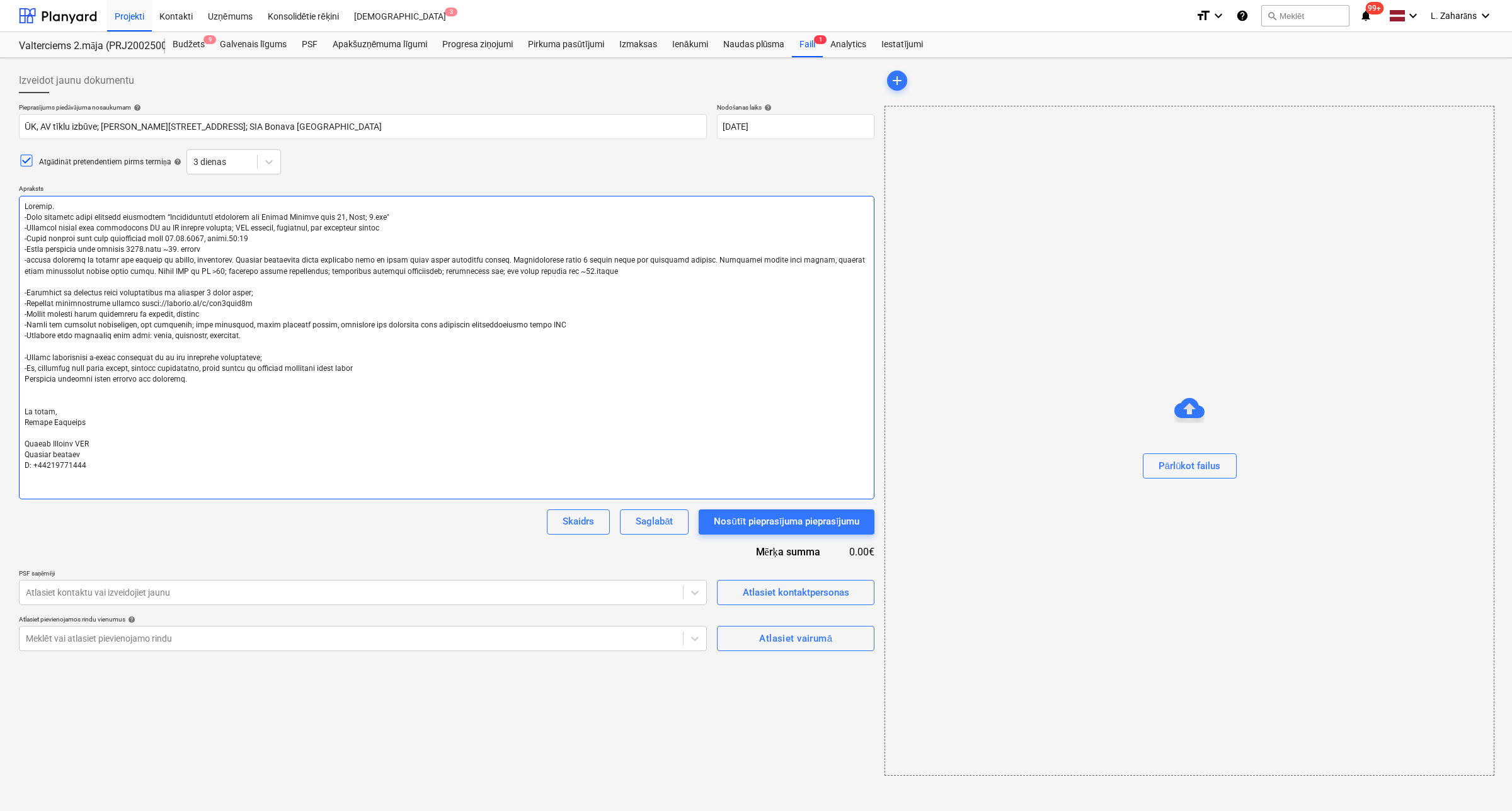
type textarea "x"
type textarea "Labdien. -Esam uzsākuši jauna projekta būvniecību “Daudzdzīvokļu dzīvojamā ēka …"
type textarea "x"
type textarea "Labdien. -Esam uzsākuši jauna projekta būvniecību “Daudzdzīvokļu dzīvojamā ēka …"
type textarea "x"
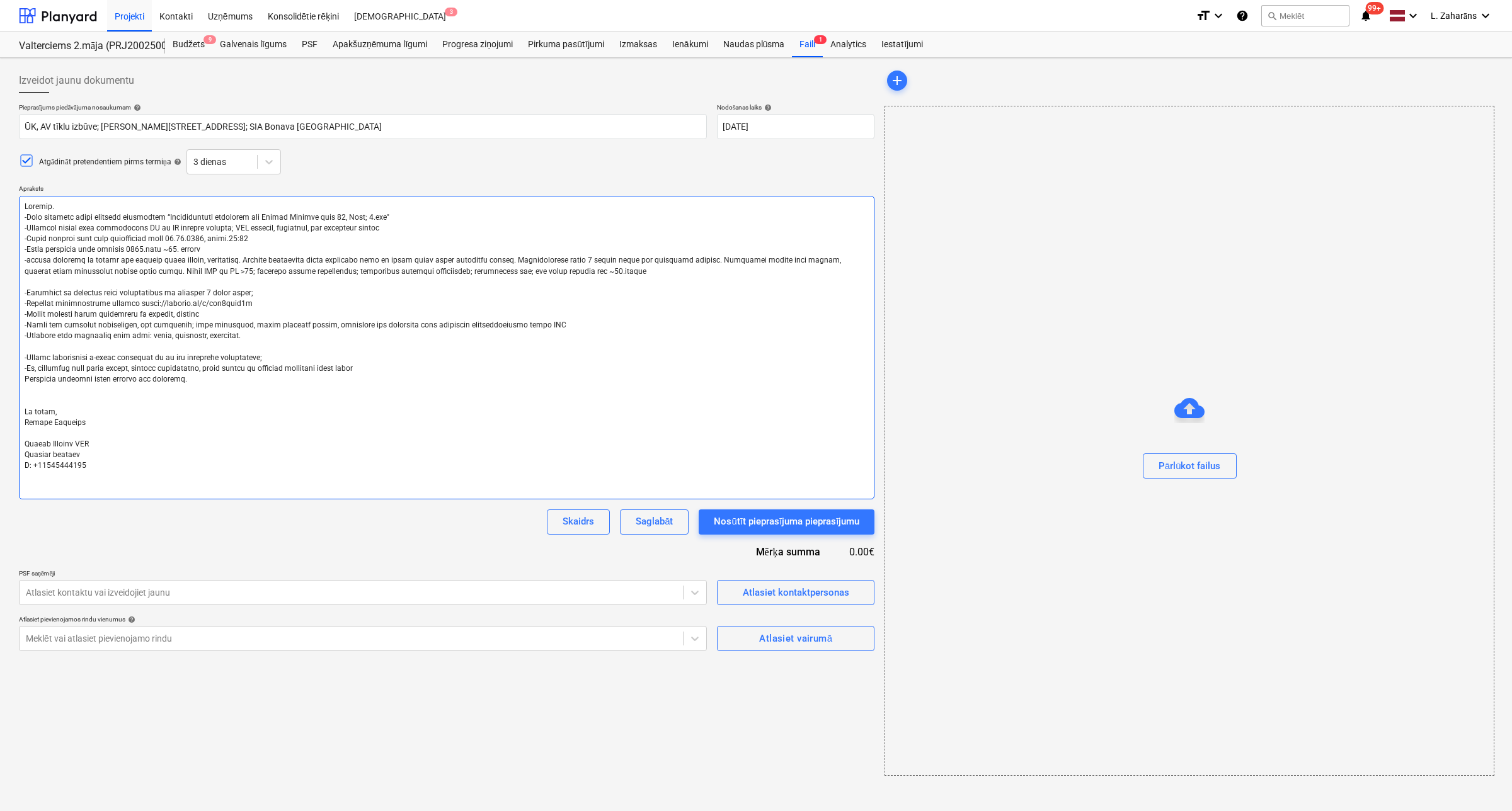
type textarea "Labdien. -Esam uzsākuši jauna projekta būvniecību “Daudzdzīvokļu dzīvojamā ēka …"
type textarea "x"
type textarea "Labdien. -Esam uzsākuši jauna projekta būvniecību “Daudzdzīvokļu dzīvojamā ēka …"
type textarea "x"
type textarea "Labdien. -Esam uzsākuši jauna projekta būvniecību “Daudzdzīvokļu dzīvojamā ēka …"
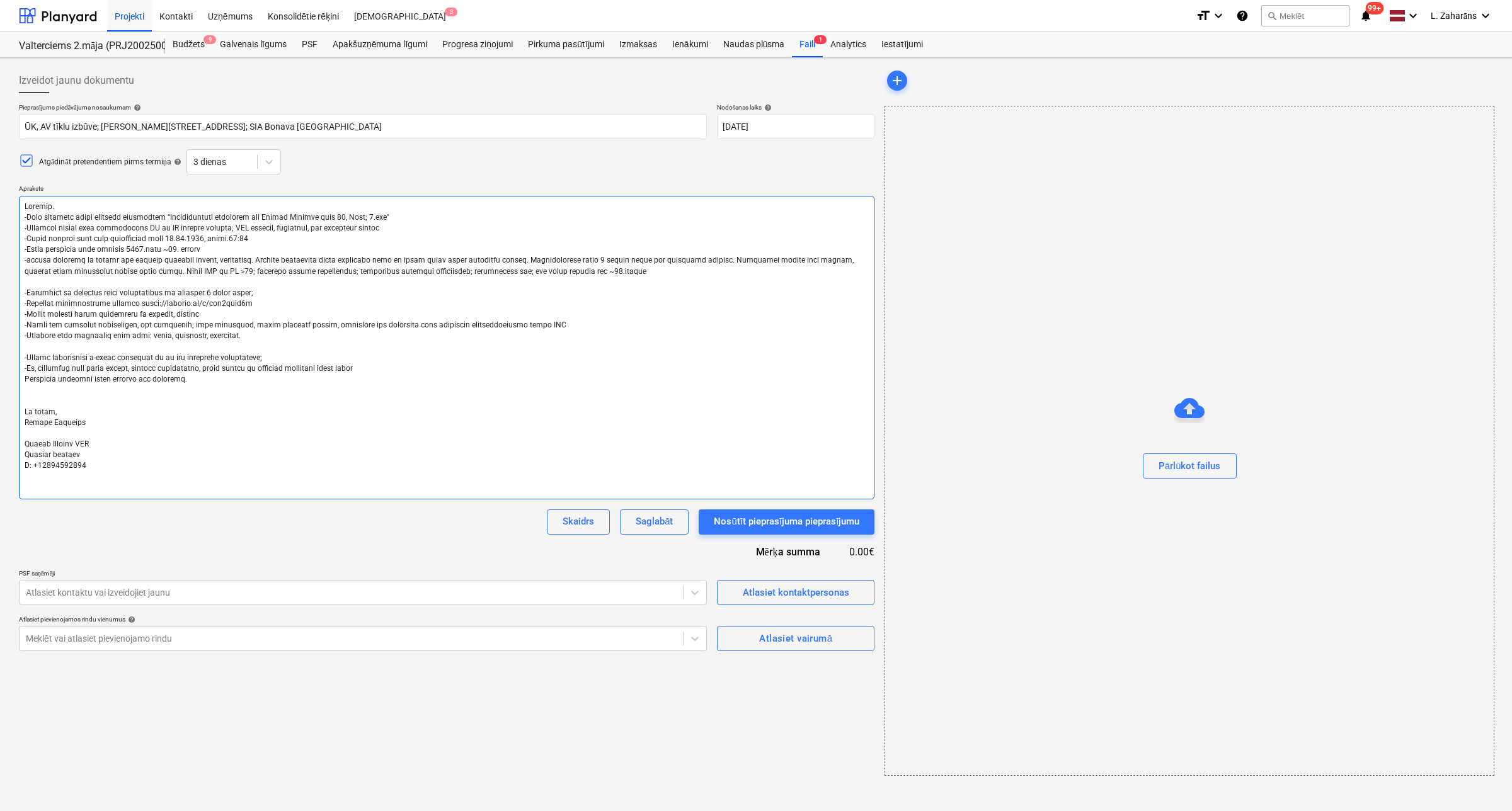
type textarea "x"
type textarea "Labdien. -Esam uzsākuši jauna projekta būvniecību “Daudzdzīvokļu dzīvojamā ēka …"
type textarea "x"
type textarea "Labdien. -Esam uzsākuši jauna projekta būvniecību “Daudzdzīvokļu dzīvojamā ēka …"
type textarea "x"
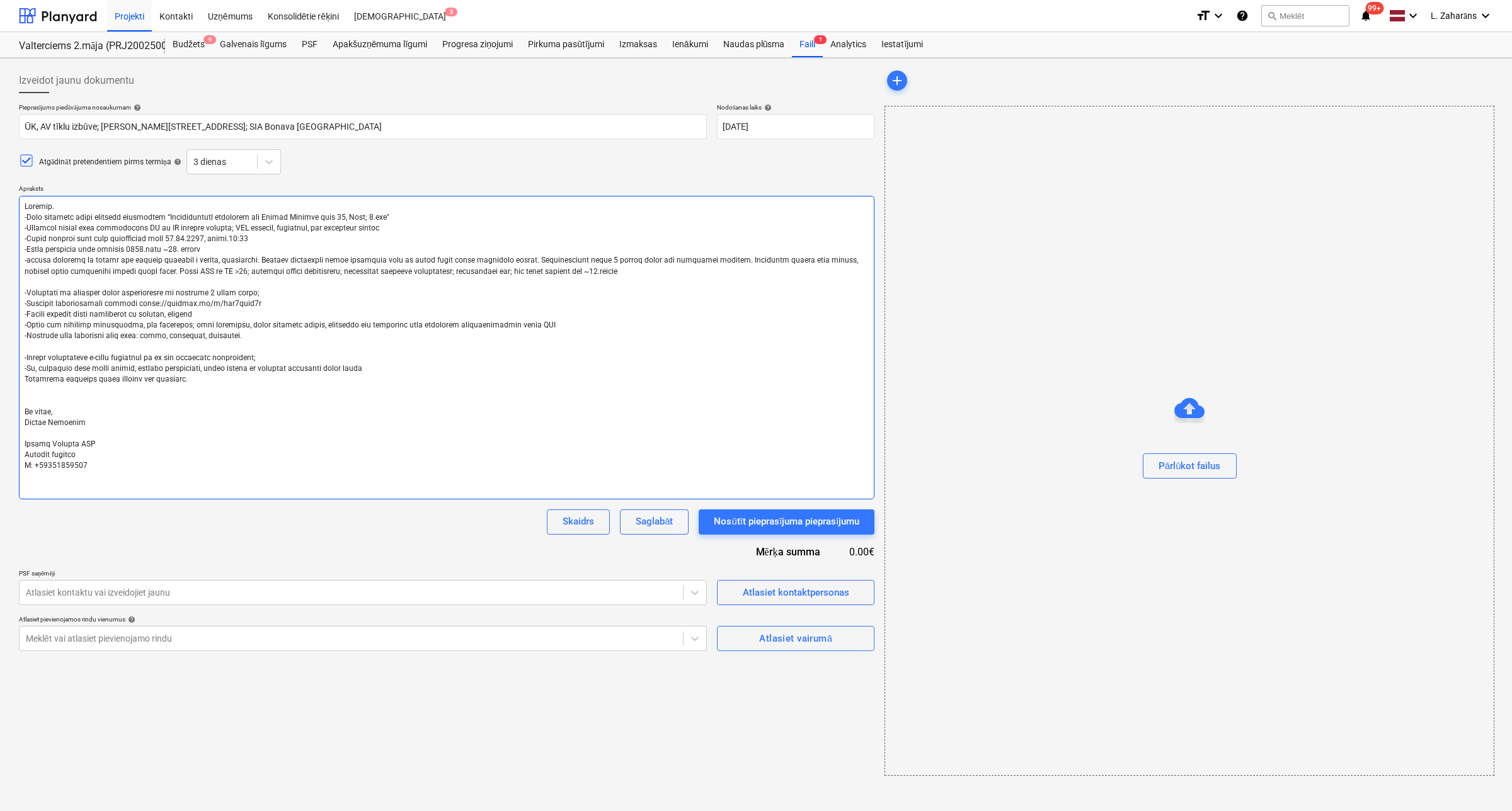
type textarea "Labdien. -Esam uzsākuši jauna projekta būvniecību “Daudzdzīvokļu dzīvojamā ēka …"
type textarea "x"
type textarea "Labdien. -Esam uzsākuši jauna projekta būvniecību “Daudzdzīvokļu dzīvojamā ēka …"
type textarea "x"
type textarea "Labdien. -Esam uzsākuši jauna projekta būvniecību “Daudzdzīvokļu dzīvojamā ēka …"
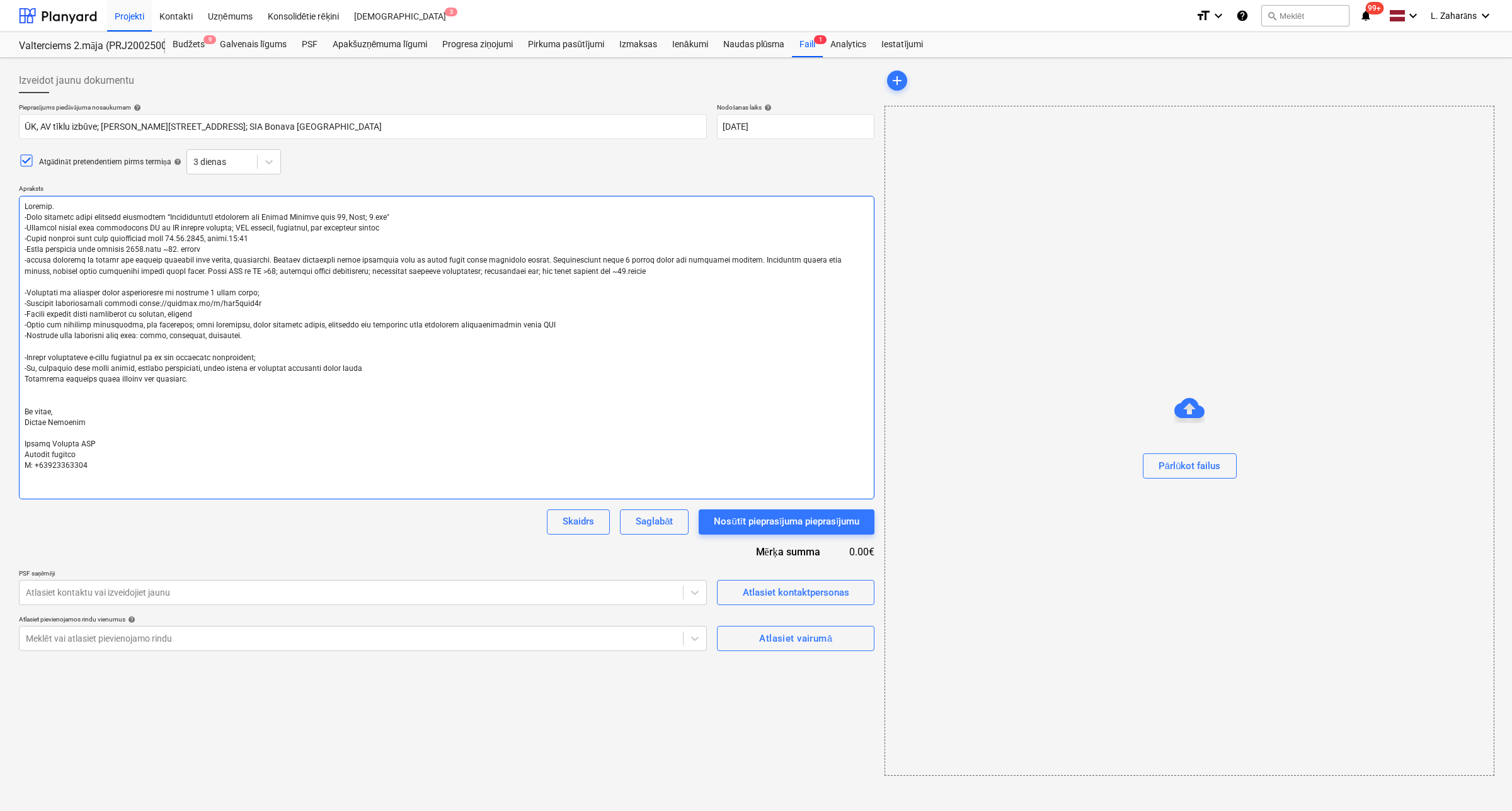
type textarea "x"
type textarea "Labdien. -Esam uzsākuši jauna projekta būvniecību “Daudzdzīvokļu dzīvojamā ēka …"
type textarea "x"
type textarea "Labdien. -Esam uzsākuši jauna projekta būvniecību “Daudzdzīvokļu dzīvojamā ēka …"
type textarea "x"
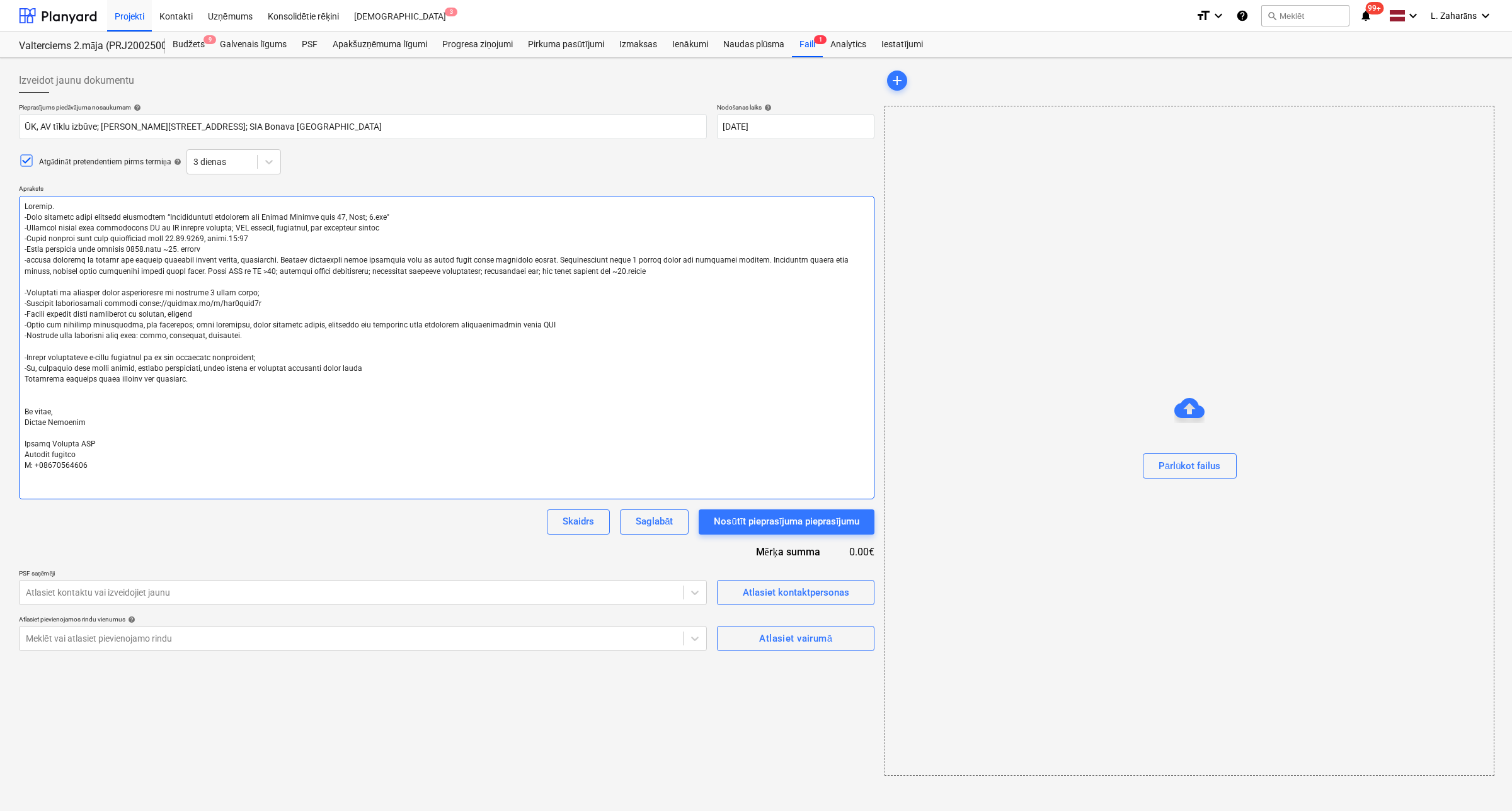
type textarea "Labdien. -Esam uzsākuši jauna projekta būvniecību “Daudzdzīvokļu dzīvojamā ēka …"
type textarea "x"
type textarea "Labdien. -Esam uzsākuši jauna projekta būvniecību “Daudzdzīvokļu dzīvojamā ēka …"
type textarea "x"
type textarea "Labdien. -Esam uzsākuši jauna projekta būvniecību “Daudzdzīvokļu dzīvojamā ēka …"
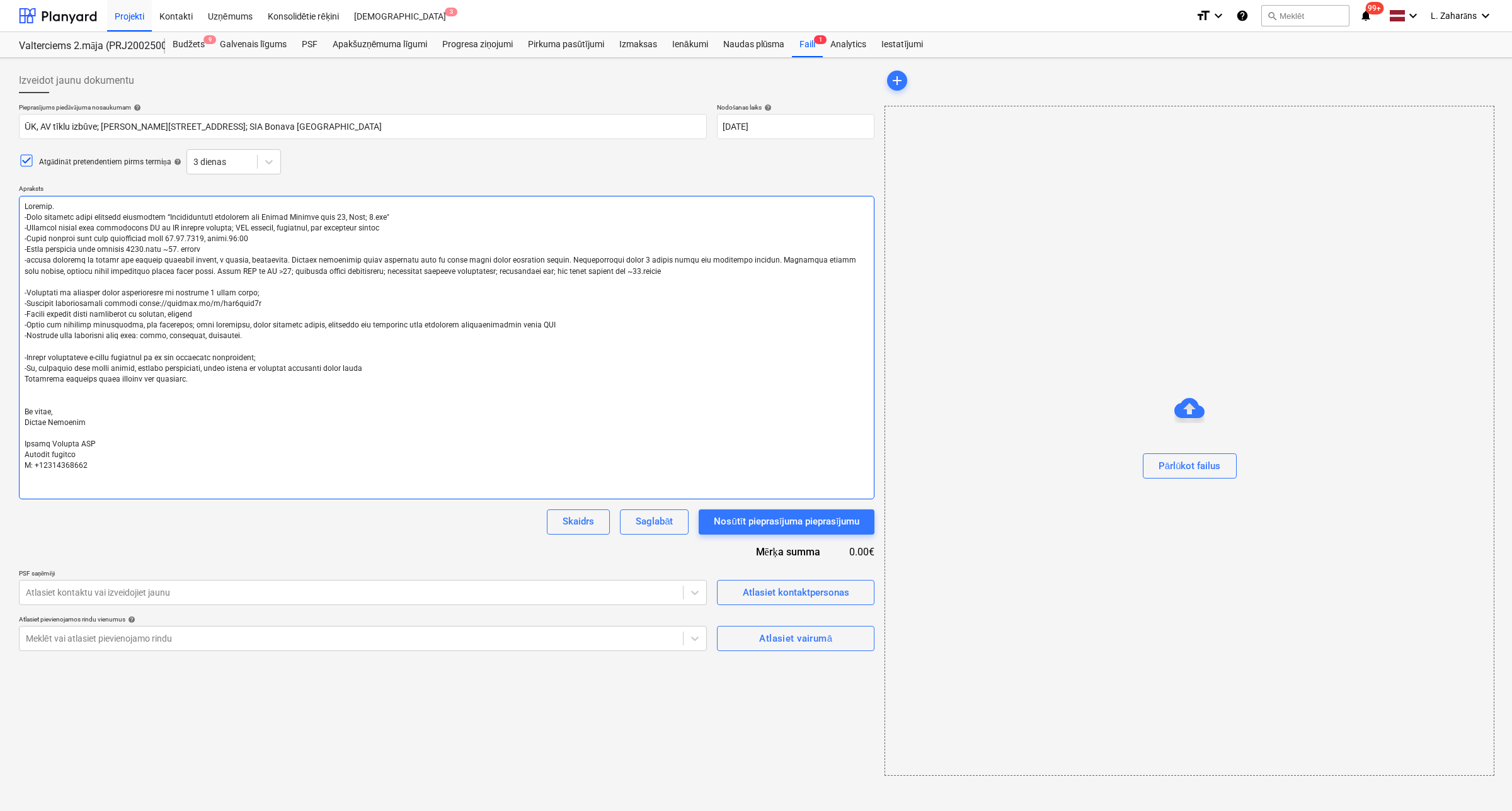
type textarea "x"
type textarea "Labdien. -Esam uzsākuši jauna projekta būvniecību “Daudzdzīvokļu dzīvojamā ēka …"
type textarea "x"
type textarea "Labdien. -Esam uzsākuši jauna projekta būvniecību “Daudzdzīvokļu dzīvojamā ēka …"
type textarea "x"
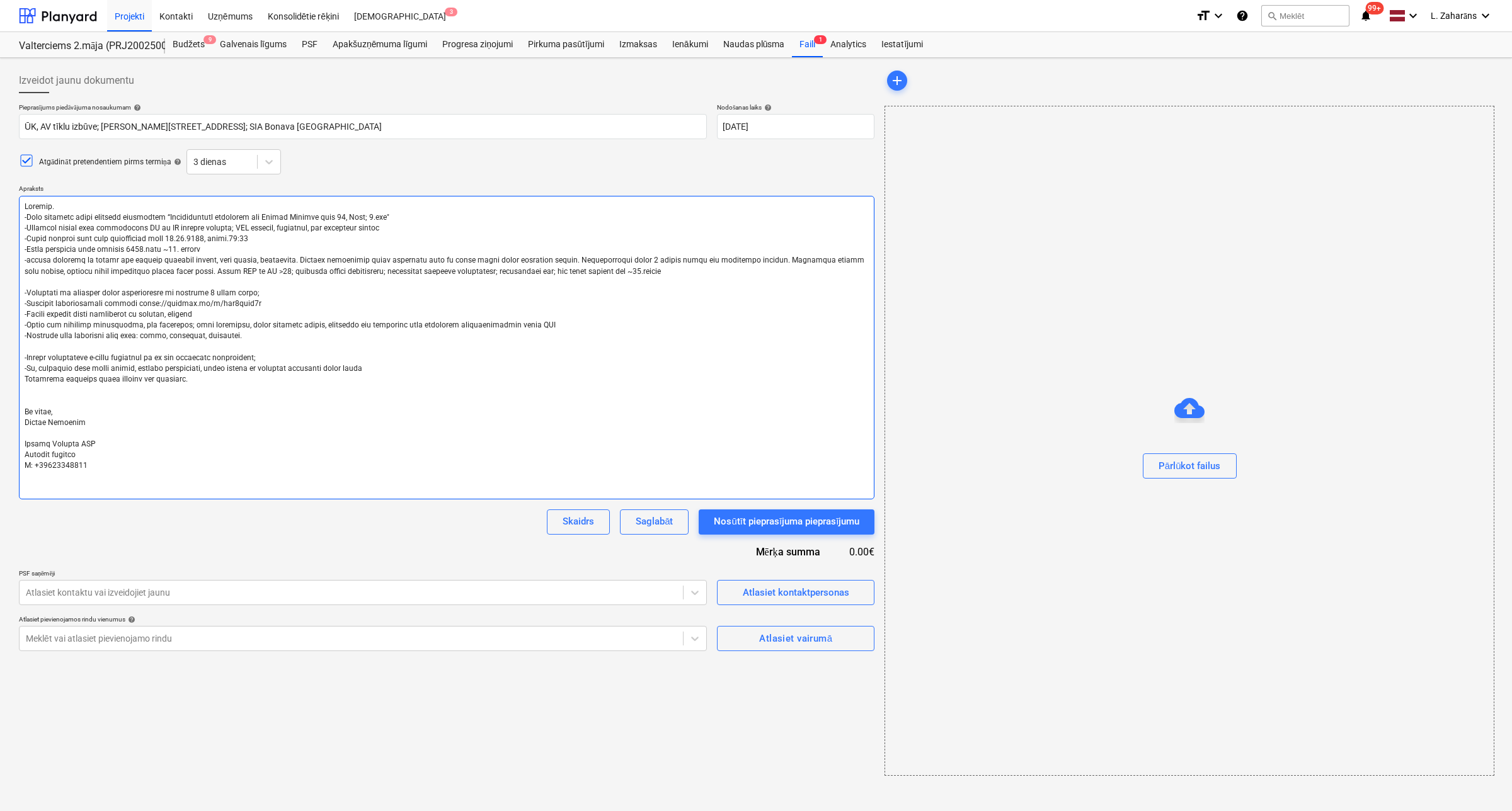
type textarea "Labdien. -Esam uzsākuši jauna projekta būvniecību “Daudzdzīvokļu dzīvojamā ēka …"
click at [205, 274] on textarea at bounding box center [446, 348] width 855 height 304
type textarea "x"
type textarea "Labdien. -Esam uzsākuši jauna projekta būvniecību “Daudzdzīvokļu dzīvojamā ēka …"
type textarea "x"
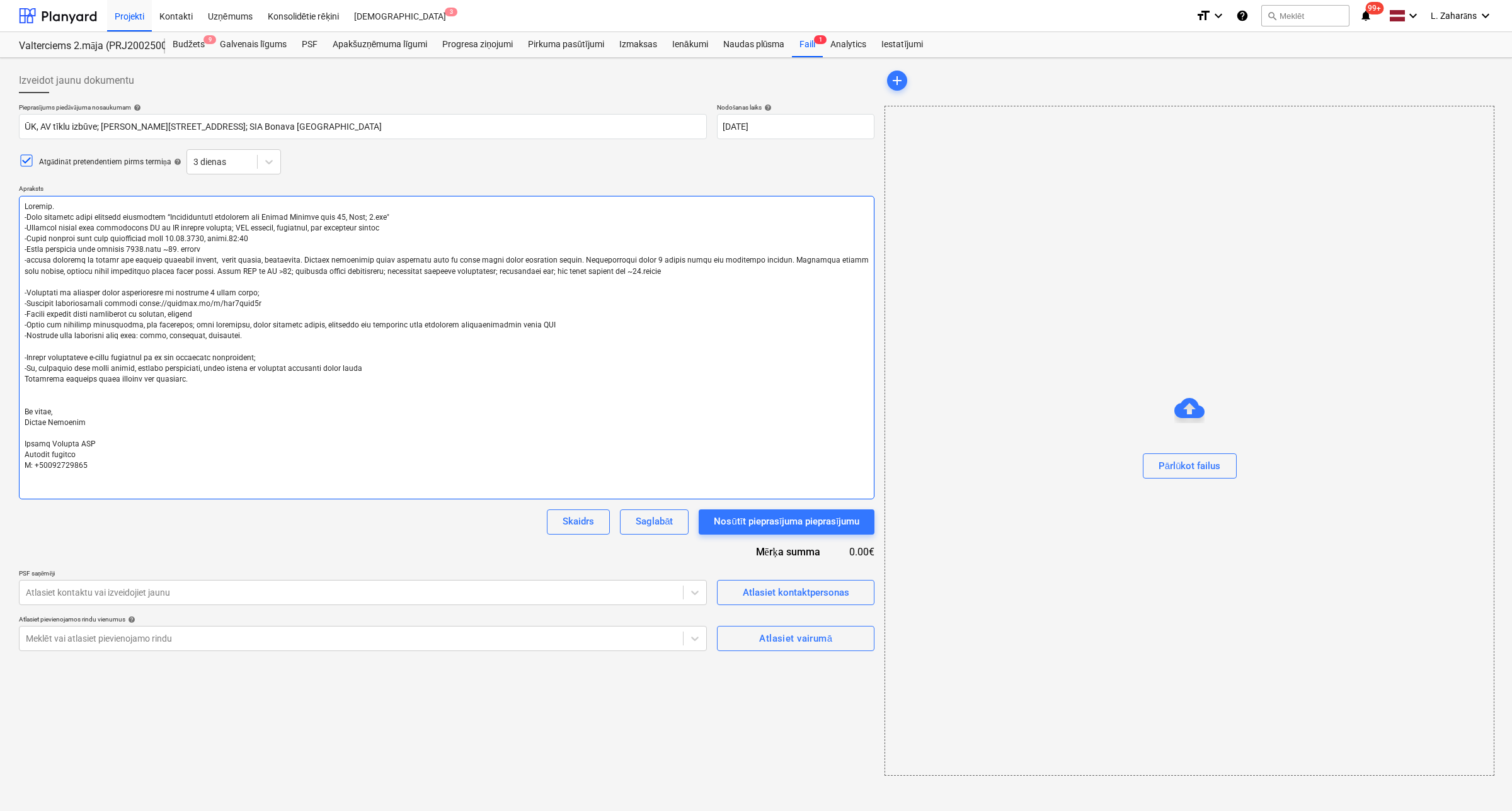
type textarea "Labdien. -Esam uzsākuši jauna projekta būvniecību “Daudzdzīvokļu dzīvojamā ēka …"
type textarea "x"
type textarea "Labdien. -Esam uzsākuši jauna projekta būvniecību “Daudzdzīvokļu dzīvojamā ēka …"
type textarea "x"
type textarea "Labdien. -Esam uzsākuši jauna projekta būvniecību “Daudzdzīvokļu dzīvojamā ēka …"
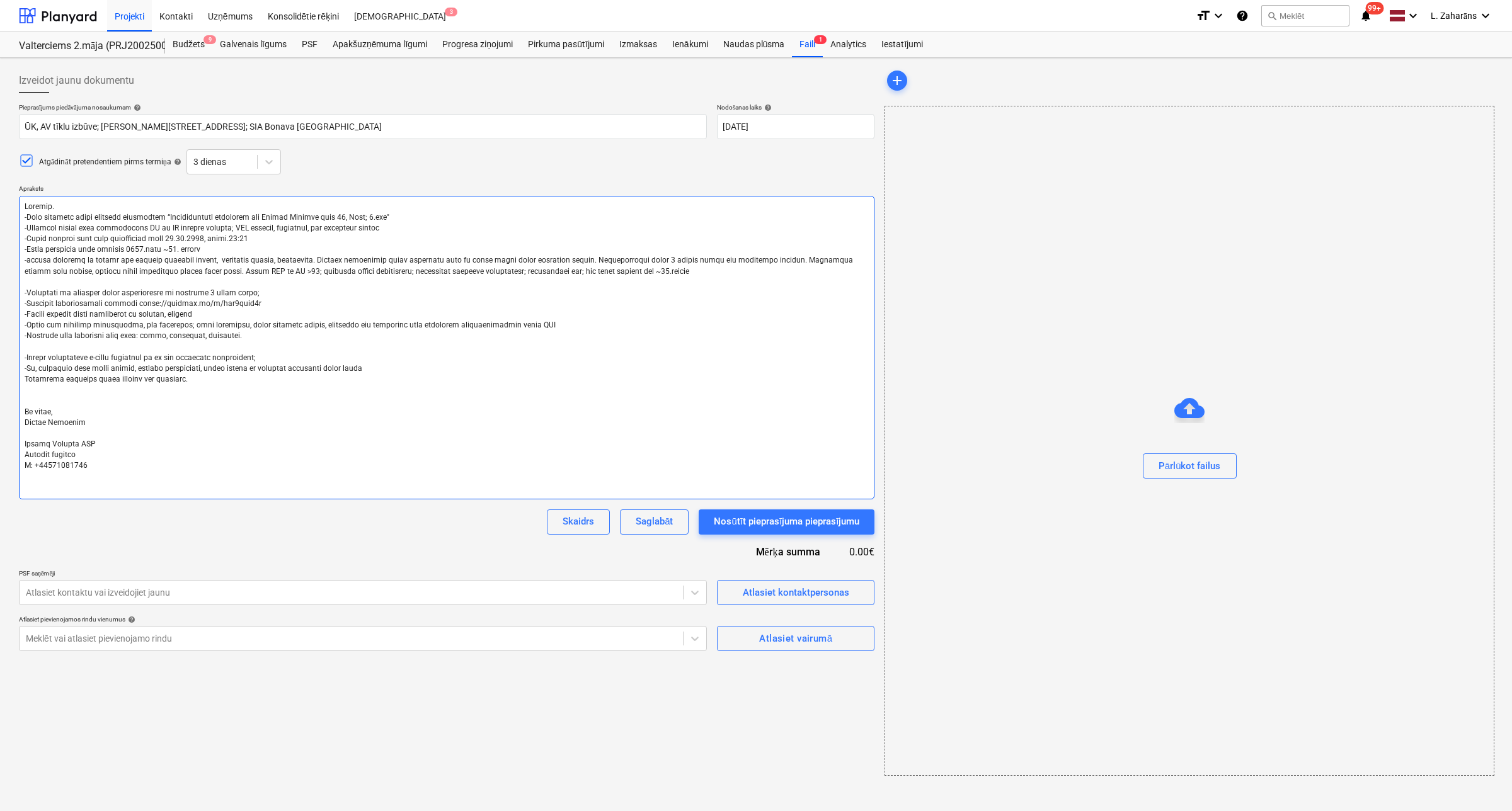
type textarea "x"
type textarea "Labdien. -Esam uzsākuši jauna projekta būvniecību “Daudzdzīvokļu dzīvojamā ēka …"
type textarea "x"
type textarea "Labdien. -Esam uzsākuši jauna projekta būvniecību “Daudzdzīvokļu dzīvojamā ēka …"
type textarea "x"
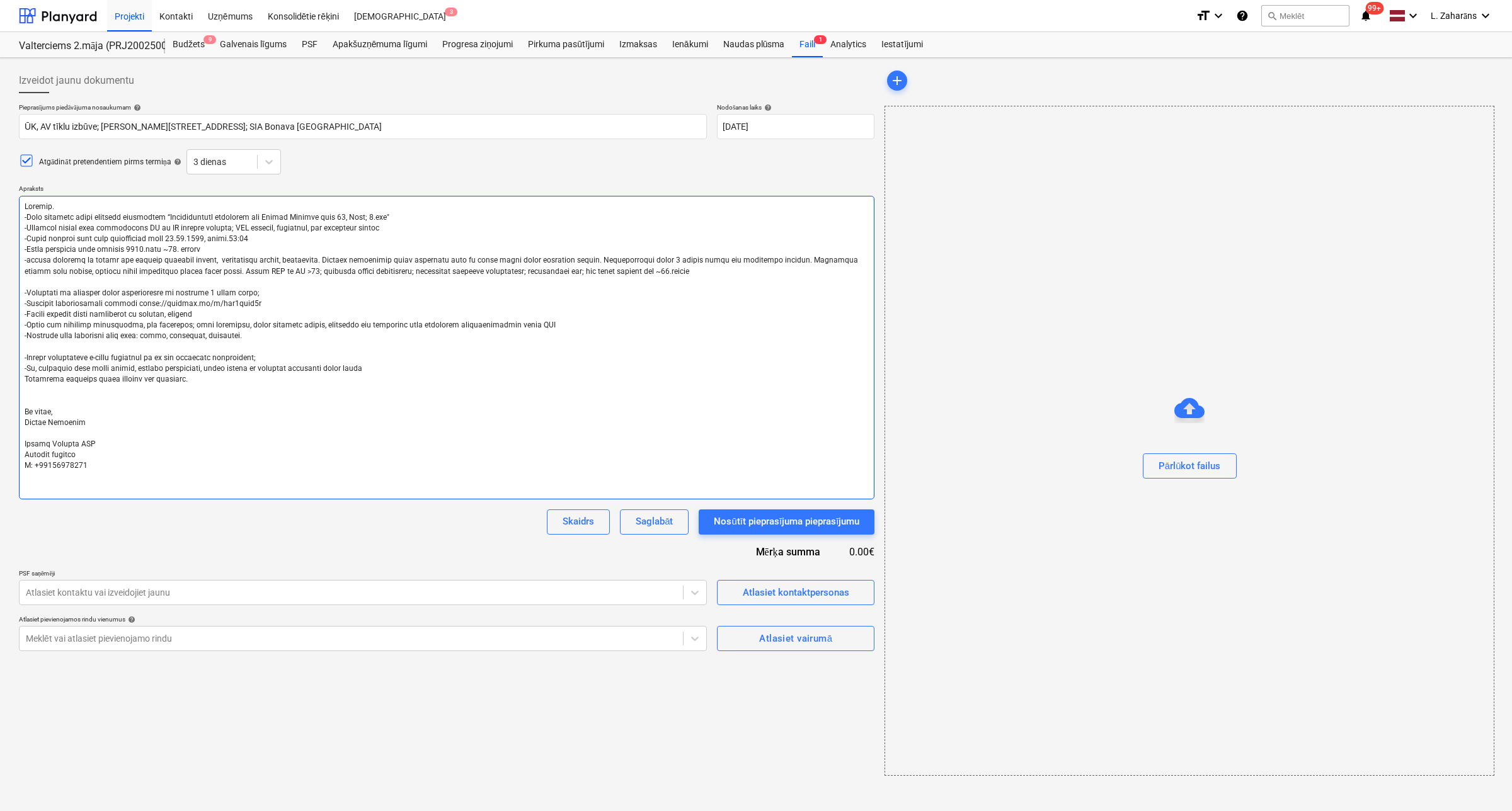
type textarea "Labdien. -Esam uzsākuši jauna projekta būvniecību “Daudzdzīvokļu dzīvojamā ēka …"
type textarea "x"
type textarea "Labdien. -Esam uzsākuši jauna projekta būvniecību “Daudzdzīvokļu dzīvojamā ēka …"
click at [253, 274] on textarea at bounding box center [446, 348] width 855 height 304
type textarea "x"
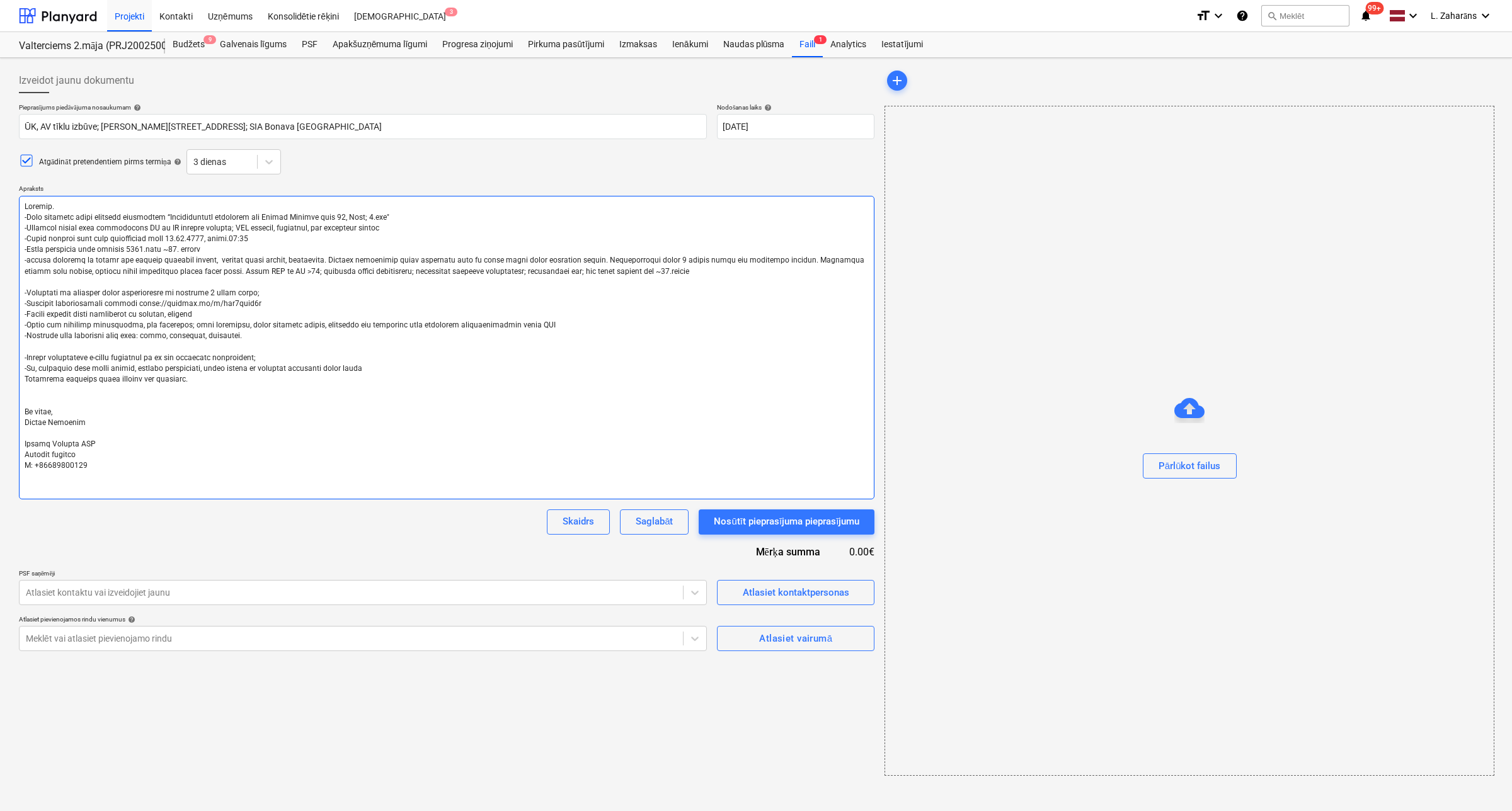
type textarea "Labdien. -Esam uzsākuši jauna projekta būvniecību “Daudzdzīvokļu dzīvojamā ēka …"
type textarea "x"
type textarea "Labdien. -Esam uzsākuši jauna projekta būvniecību “Daudzdzīvokļu dzīvojamā ēka …"
type textarea "x"
type textarea "Labdien. -Esam uzsākuši jauna projekta būvniecību “Daudzdzīvokļu dzīvojamā ēka …"
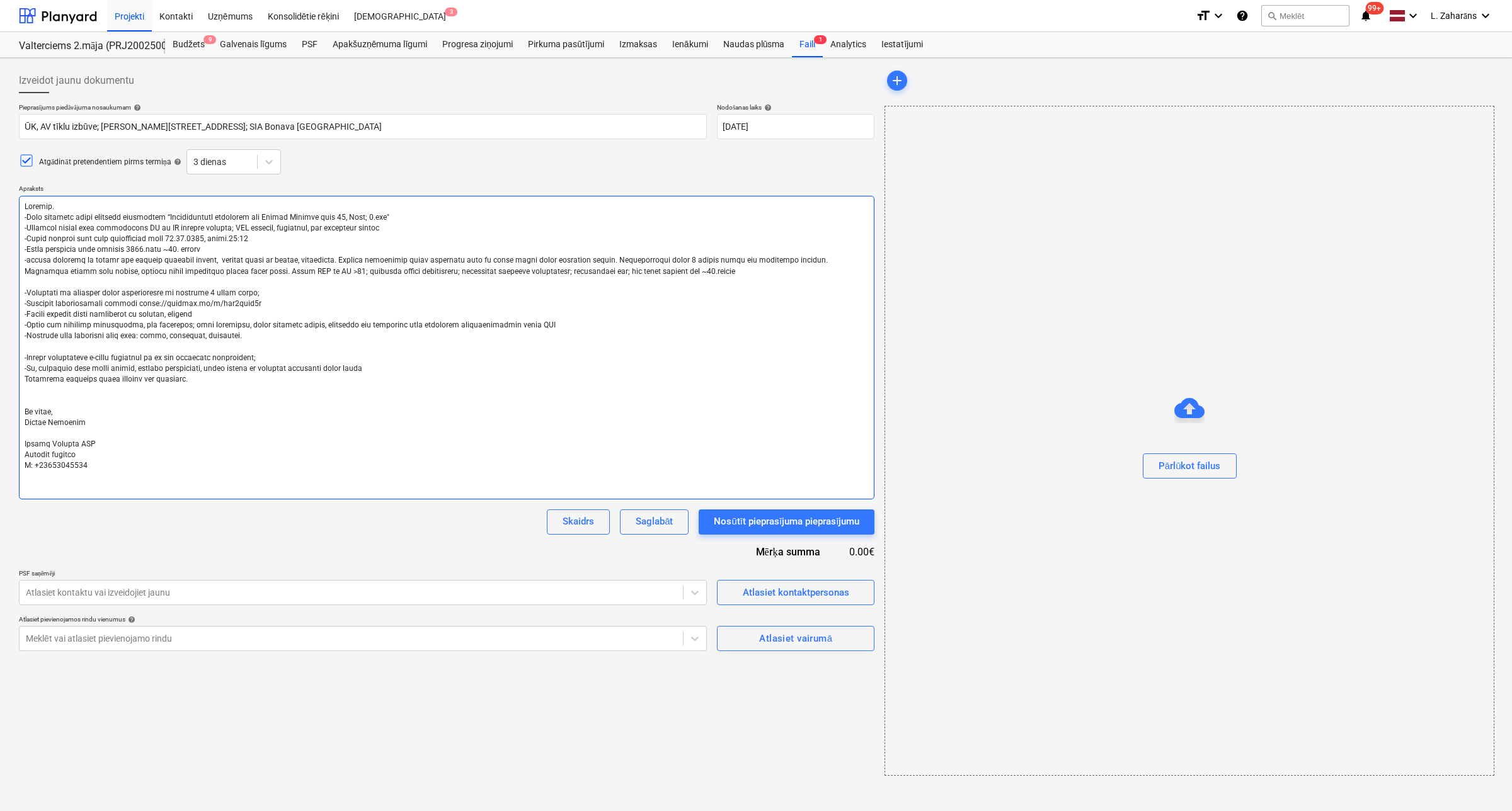
click at [325, 272] on textarea at bounding box center [446, 348] width 855 height 304
type textarea "x"
type textarea "Labdien. -Esam uzsākuši jauna projekta būvniecību “Daudzdzīvokļu dzīvojamā ēka …"
type textarea "x"
type textarea "Labdien. -Esam uzsākuši jauna projekta būvniecību “Daudzdzīvokļu dzīvojamā ēka …"
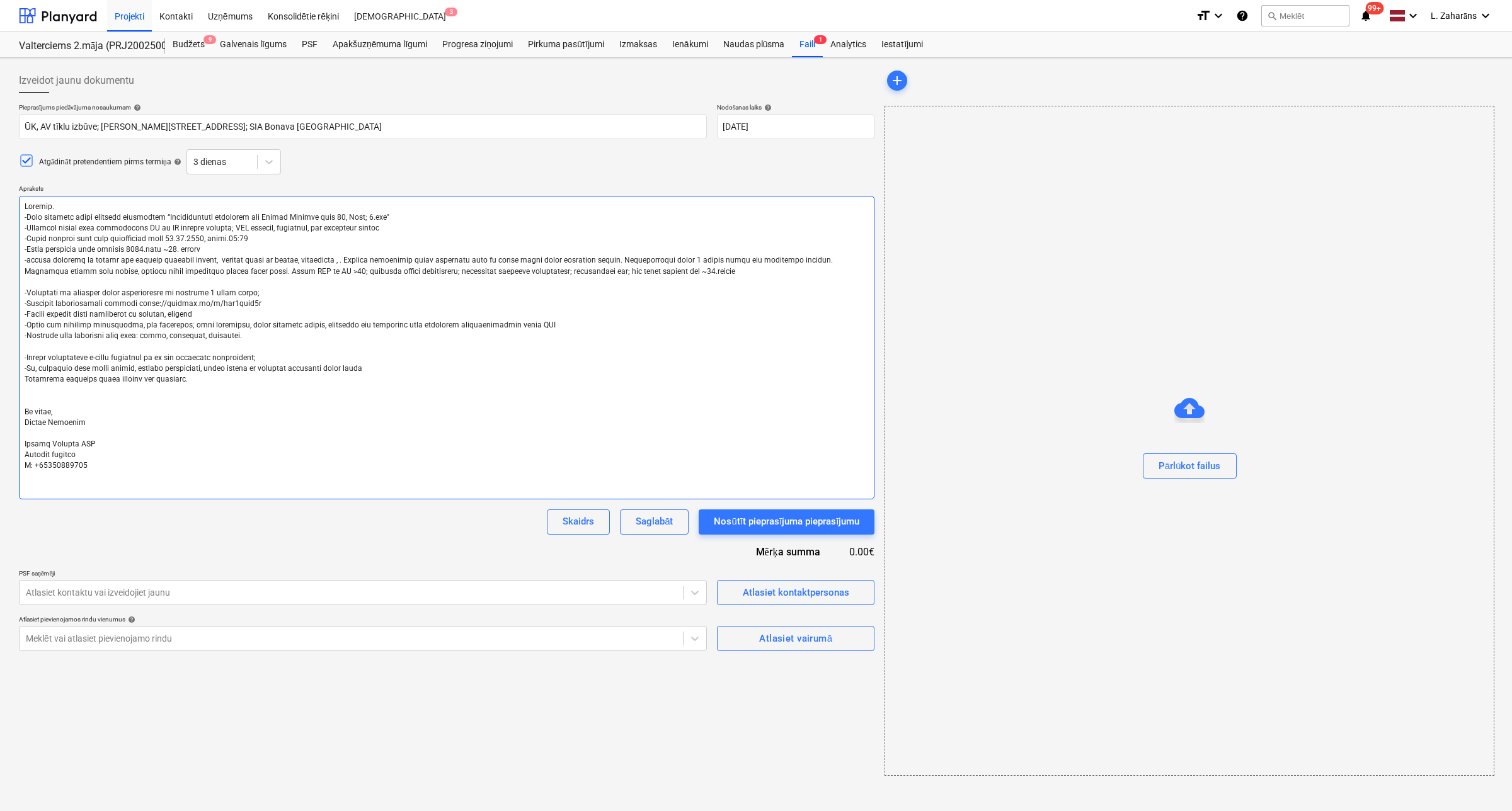
type textarea "x"
type textarea "Labdien. -Esam uzsākuši jauna projekta būvniecību “Daudzdzīvokļu dzīvojamā ēka …"
type textarea "x"
type textarea "Labdien. -Esam uzsākuši jauna projekta būvniecību “Daudzdzīvokļu dzīvojamā ēka …"
type textarea "x"
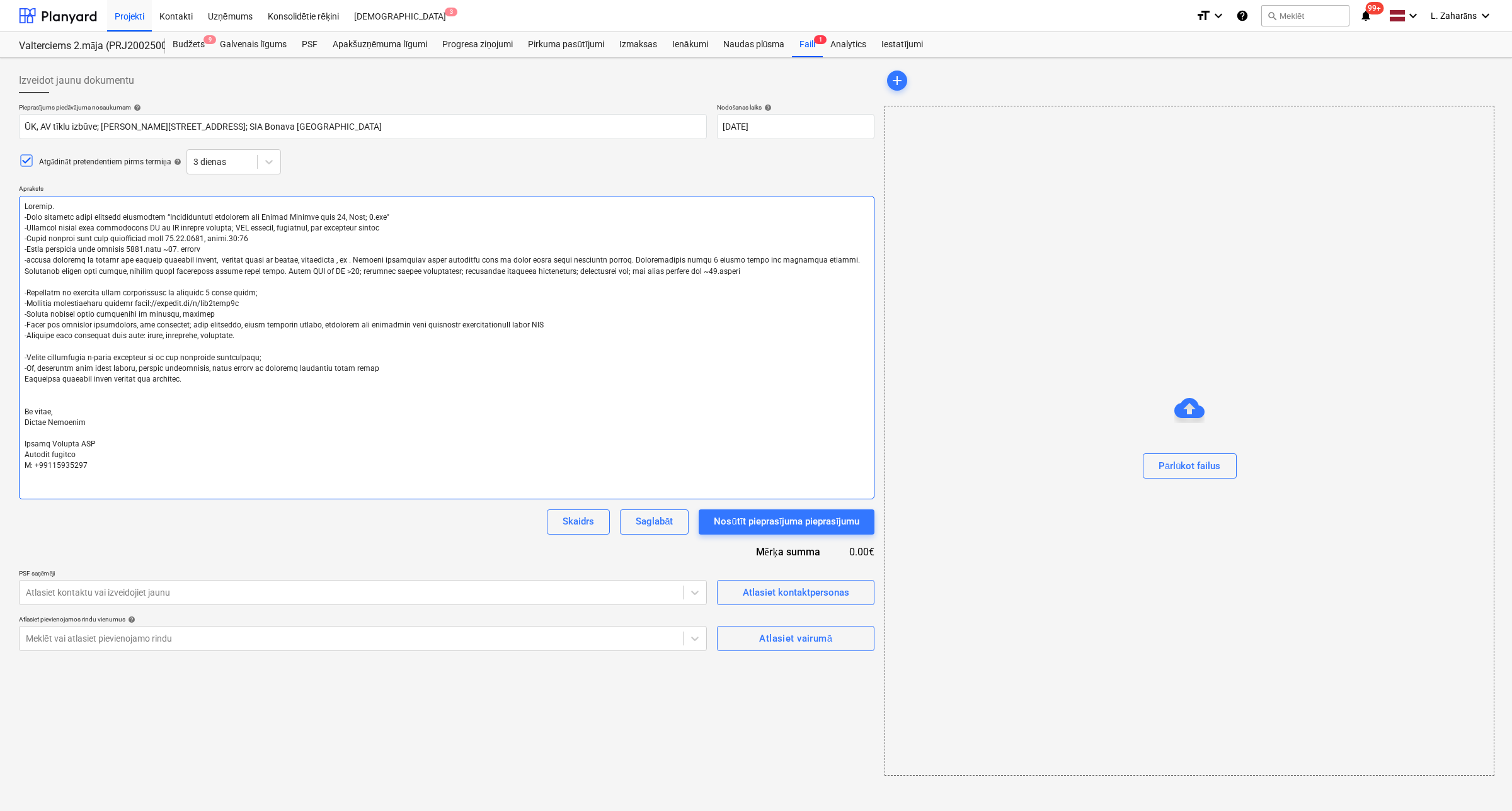
type textarea "Labdien. -Esam uzsākuši jauna projekta būvniecību “Daudzdzīvokļu dzīvojamā ēka …"
type textarea "x"
type textarea "Labdien. -Esam uzsākuši jauna projekta būvniecību “Daudzdzīvokļu dzīvojamā ēka …"
type textarea "x"
type textarea "Labdien. -Esam uzsākuši jauna projekta būvniecību “Daudzdzīvokļu dzīvojamā ēka …"
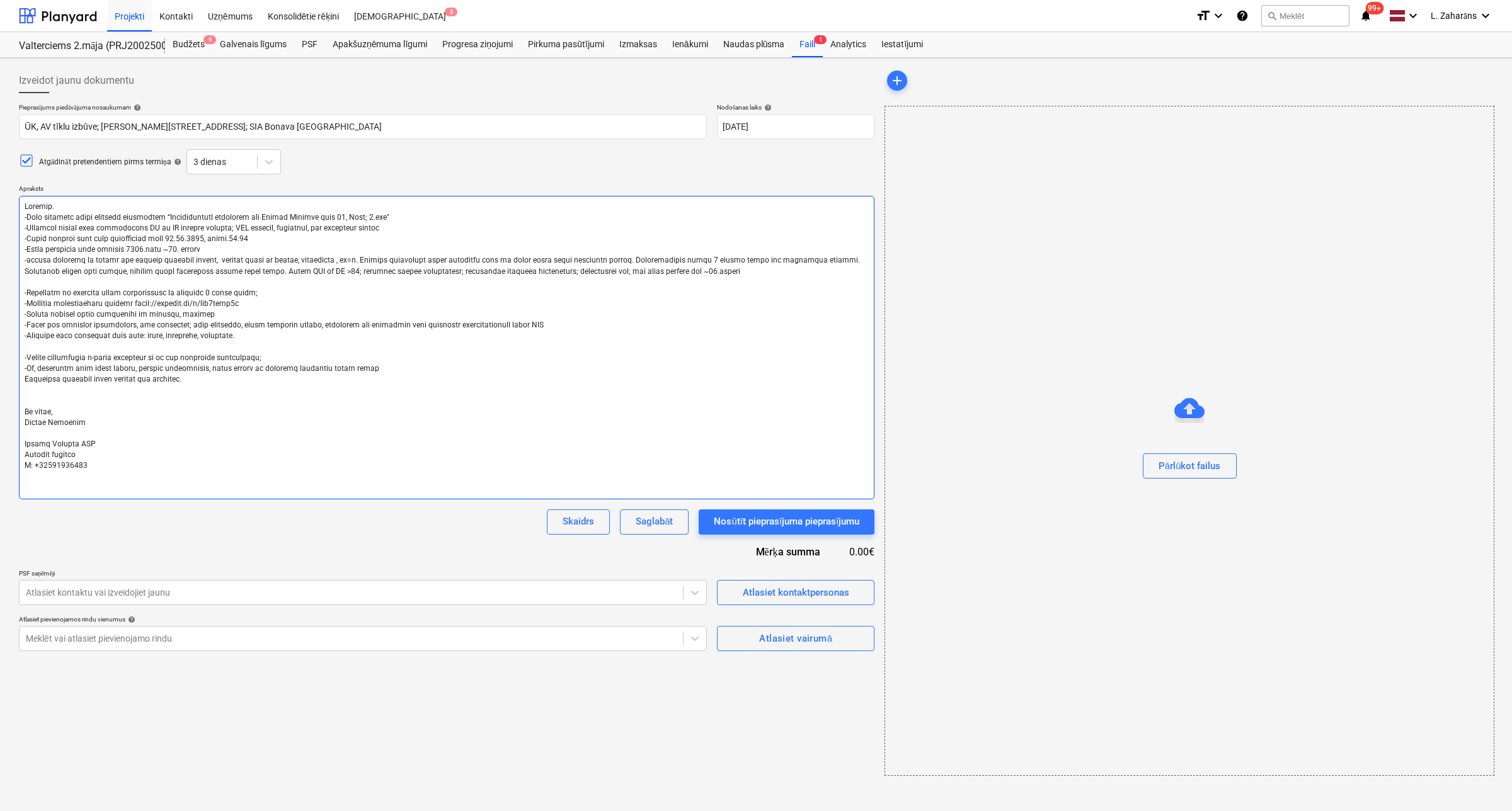
type textarea "x"
type textarea "Labdien. -Esam uzsākuši jauna projekta būvniecību “Daudzdzīvokļu dzīvojamā ēka …"
type textarea "x"
type textarea "Labdien. -Esam uzsākuši jauna projekta būvniecību “Daudzdzīvokļu dzīvojamā ēka …"
type textarea "x"
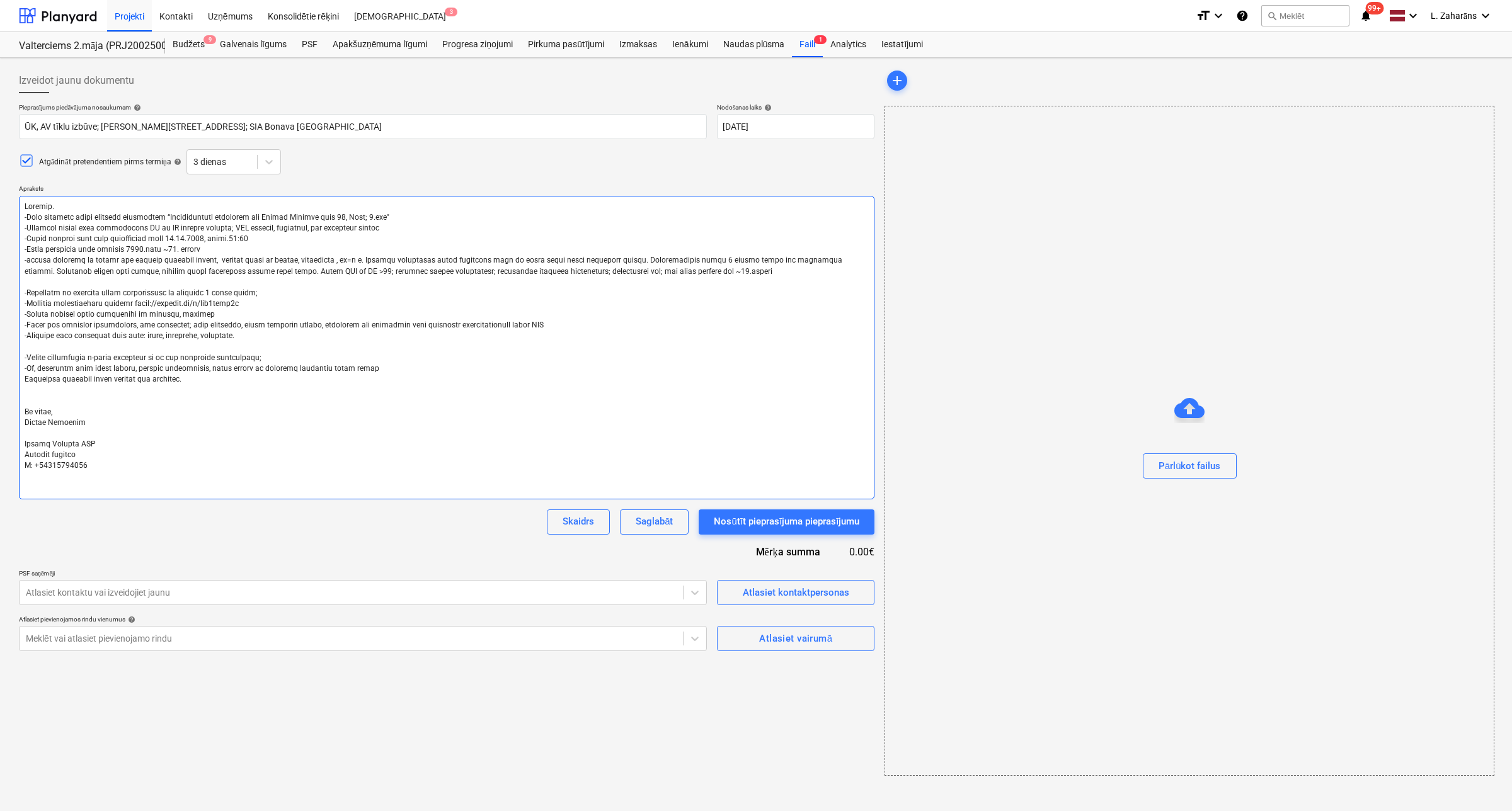
type textarea "Labdien. -Esam uzsākuši jauna projekta būvniecību “Daudzdzīvokļu dzīvojamā ēka …"
type textarea "x"
type textarea "Labdien. -Esam uzsākuši jauna projekta būvniecību “Daudzdzīvokļu dzīvojamā ēka …"
type textarea "x"
type textarea "Labdien. -Esam uzsākuši jauna projekta būvniecību “Daudzdzīvokļu dzīvojamā ēka …"
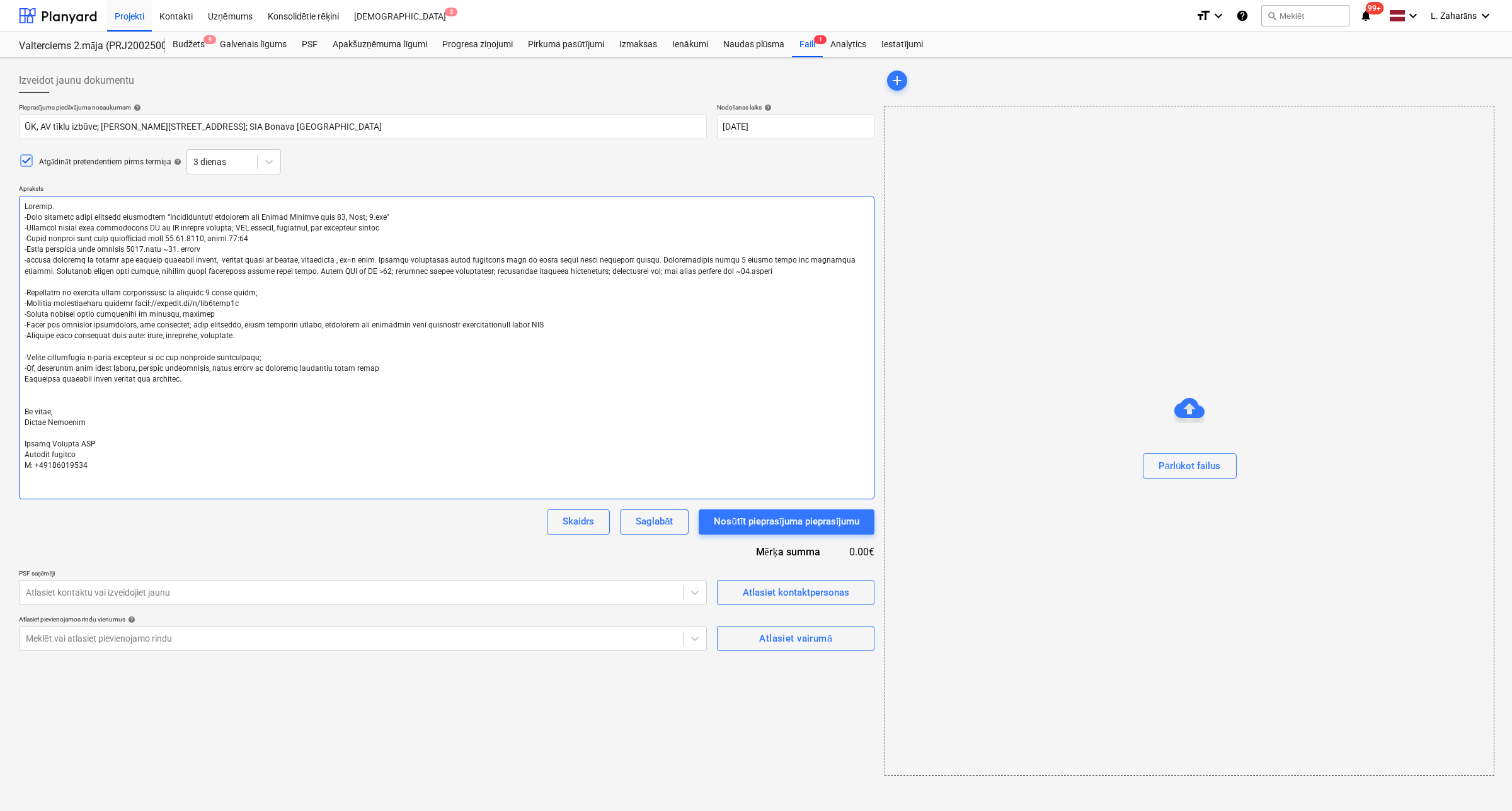
type textarea "x"
type textarea "Labdien. -Esam uzsākuši jauna projekta būvniecību “Daudzdzīvokļu dzīvojamā ēka …"
type textarea "x"
type textarea "Labdien. -Esam uzsākuši jauna projekta būvniecību “Daudzdzīvokļu dzīvojamā ēka …"
type textarea "x"
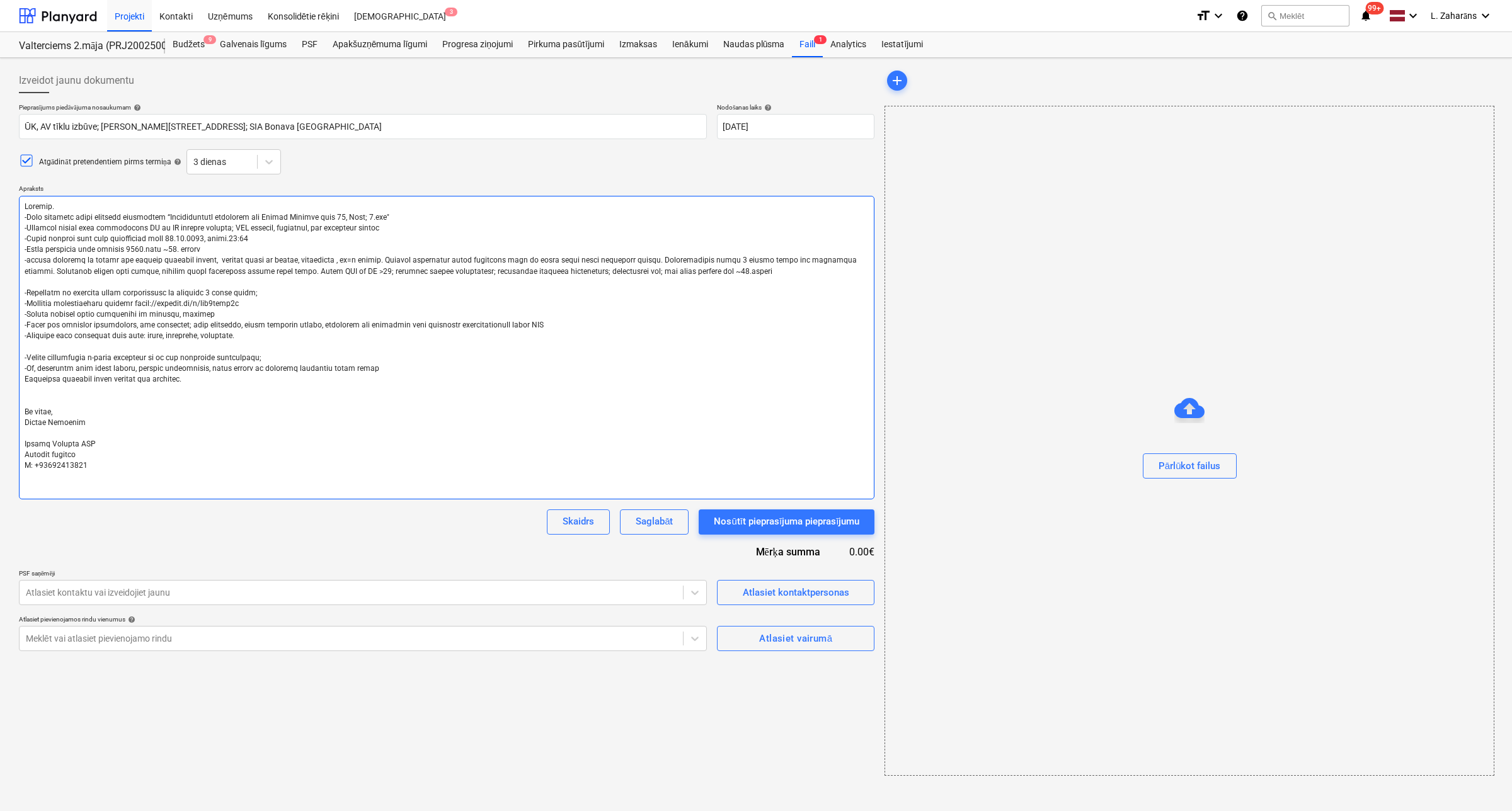
type textarea "Labdien. -Esam uzsākuši jauna projekta būvniecību “Daudzdzīvokļu dzīvojamā ēka …"
type textarea "x"
type textarea "Labdien. -Esam uzsākuši jauna projekta būvniecību “Daudzdzīvokļu dzīvojamā ēka …"
type textarea "x"
type textarea "Labdien. -Esam uzsākuši jauna projekta būvniecību “Daudzdzīvokļu dzīvojamā ēka …"
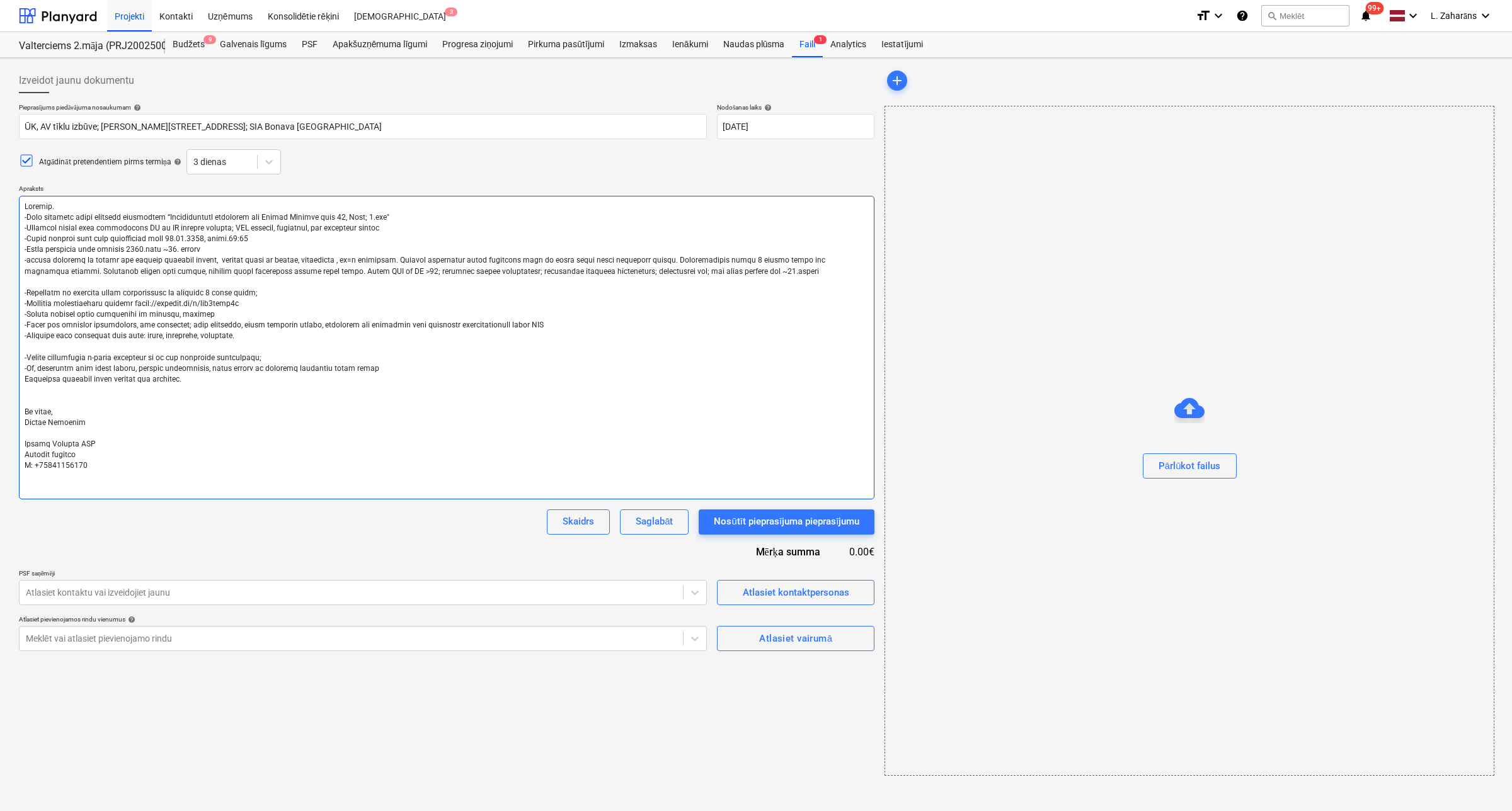
type textarea "x"
type textarea "Labdien. -Esam uzsākuši jauna projekta būvniecību “Daudzdzīvokļu dzīvojamā ēka …"
type textarea "x"
type textarea "Labdien. -Esam uzsākuši jauna projekta būvniecību “Daudzdzīvokļu dzīvojamā ēka …"
type textarea "x"
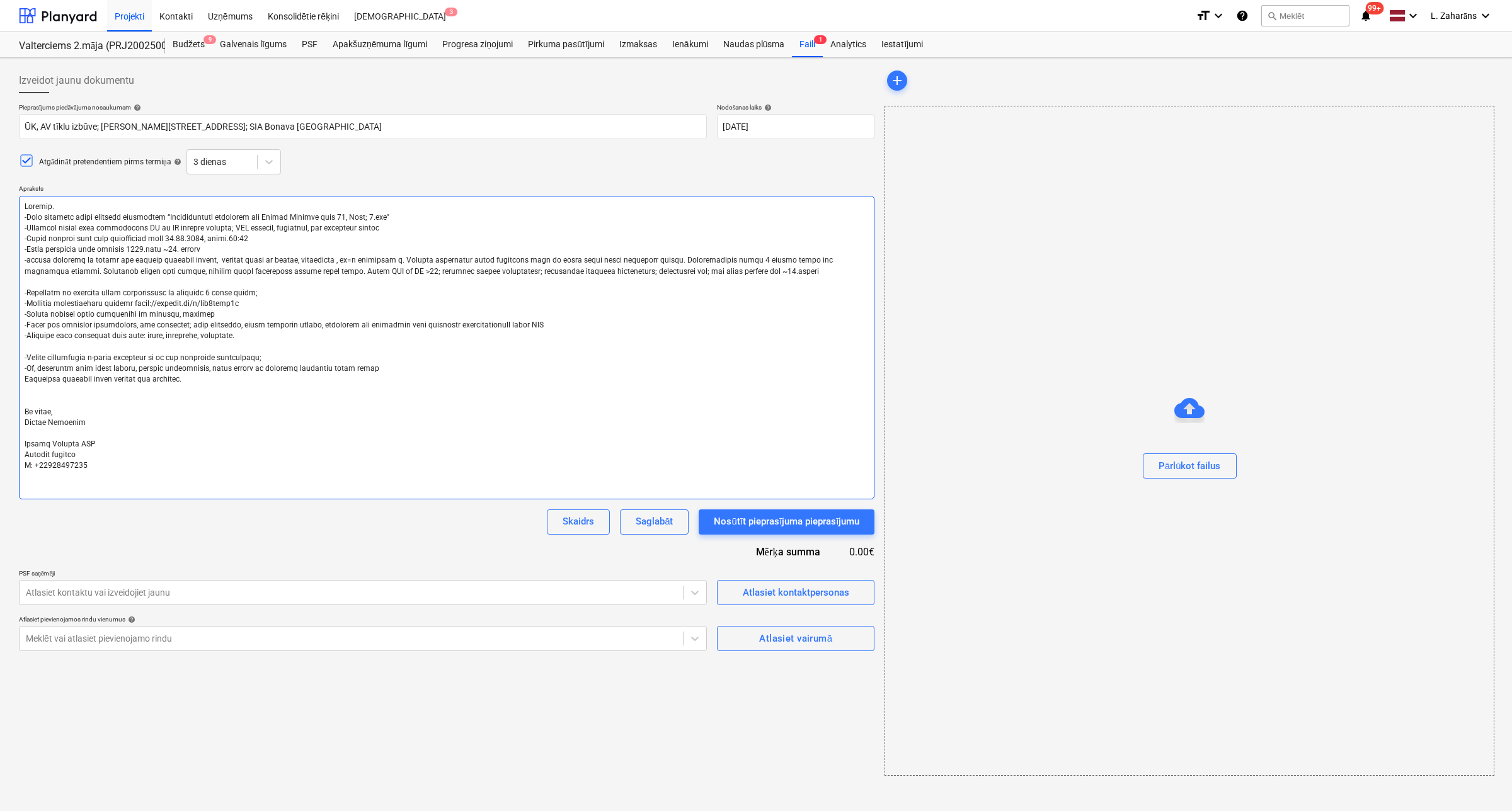
type textarea "Labdien. -Esam uzsākuši jauna projekta būvniecību “Daudzdzīvokļu dzīvojamā ēka …"
type textarea "x"
type textarea "Labdien. -Esam uzsākuši jauna projekta būvniecību “Daudzdzīvokļu dzīvojamā ēka …"
type textarea "x"
type textarea "Labdien. -Esam uzsākuši jauna projekta būvniecību “Daudzdzīvokļu dzīvojamā ēka …"
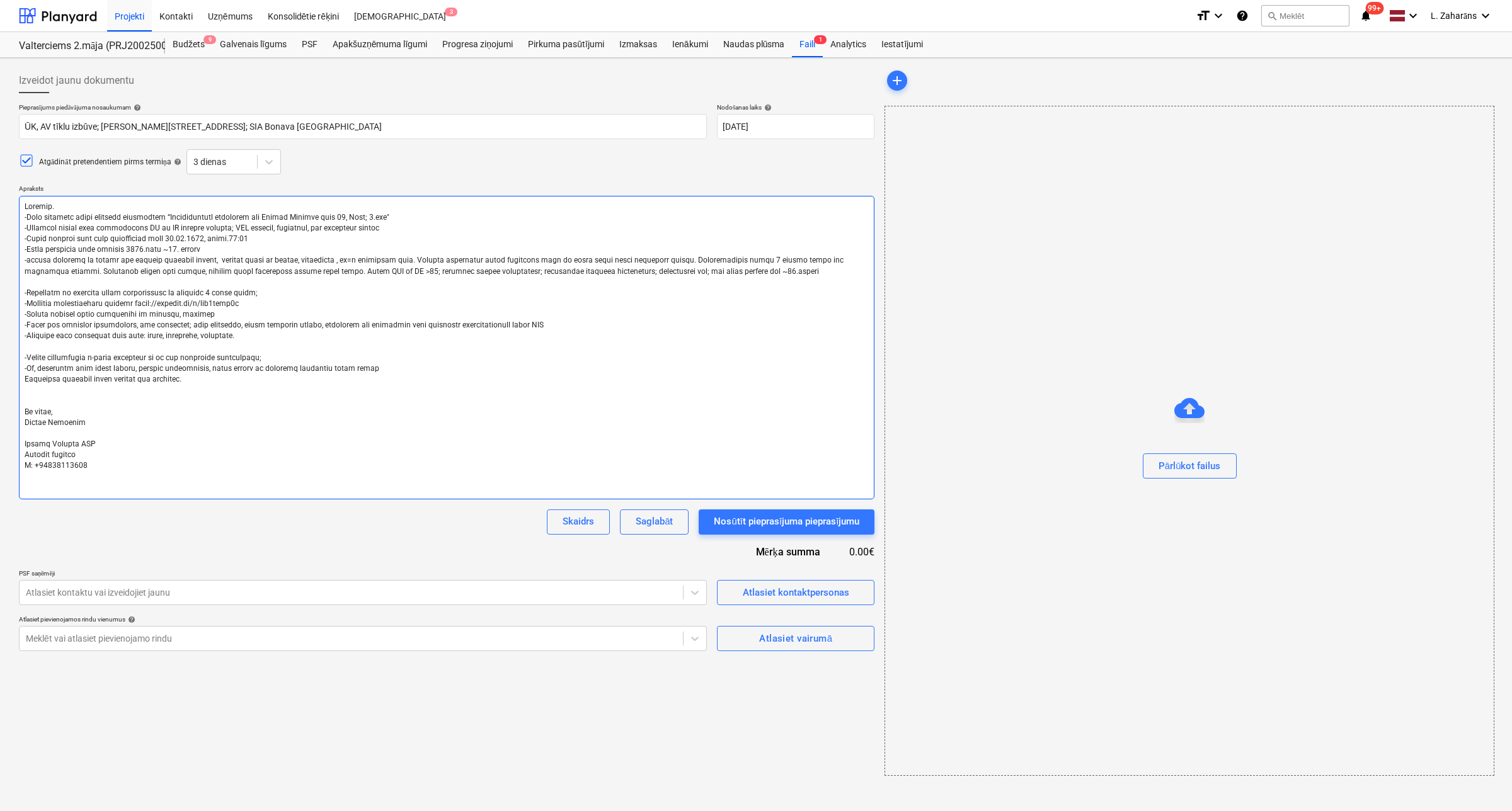
type textarea "x"
type textarea "Labdien. -Esam uzsākuši jauna projekta būvniecību “Daudzdzīvokļu dzīvojamā ēka …"
type textarea "x"
type textarea "Labdien. -Esam uzsākuši jauna projekta būvniecību “Daudzdzīvokļu dzīvojamā ēka …"
type textarea "x"
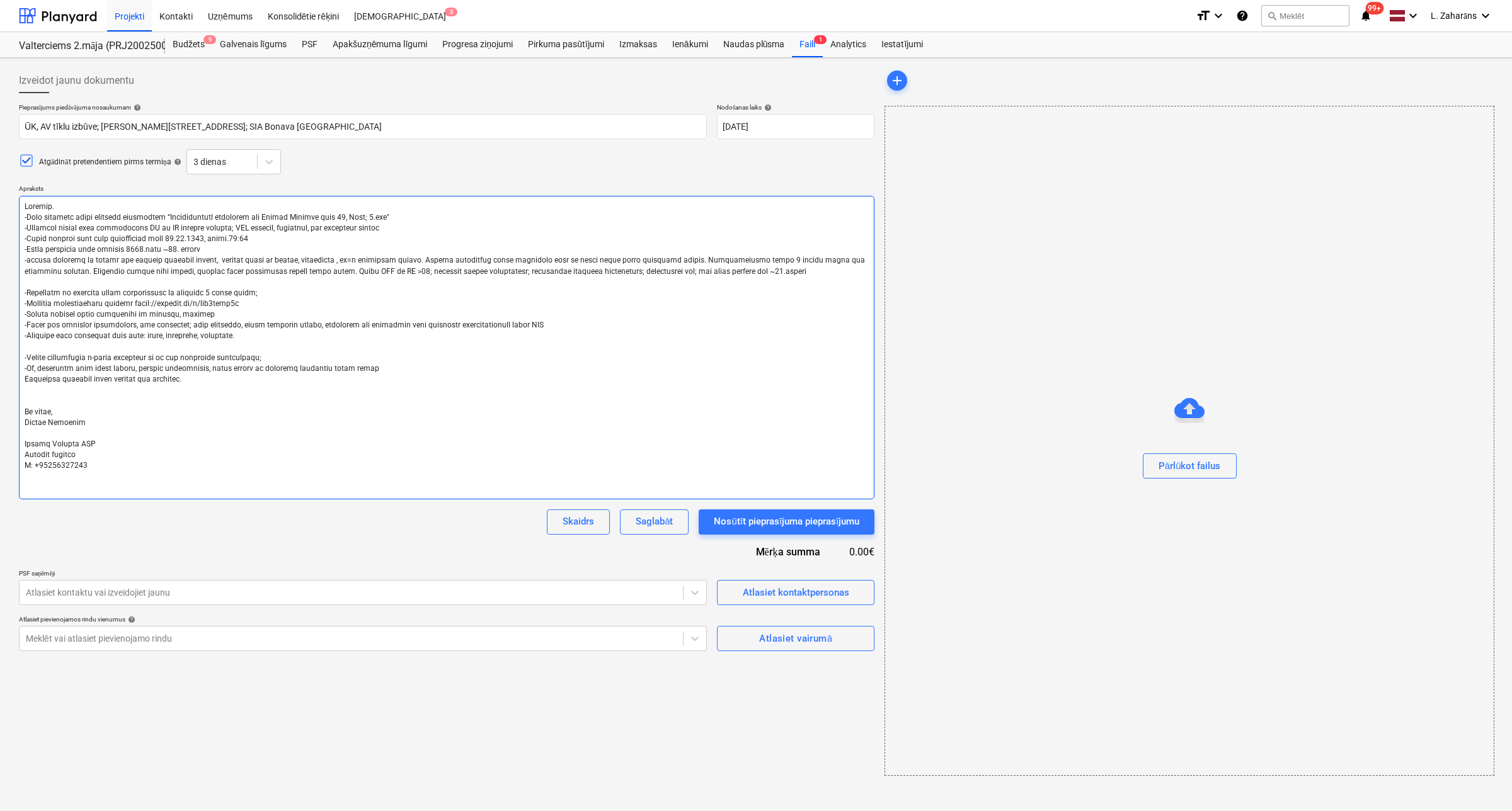
type textarea "Labdien. -Esam uzsākuši jauna projekta būvniecību “Daudzdzīvokļu dzīvojamā ēka …"
type textarea "x"
type textarea "Labdien. -Esam uzsākuši jauna projekta būvniecību “Daudzdzīvokļu dzīvojamā ēka …"
type textarea "x"
type textarea "Labdien. -Esam uzsākuši jauna projekta būvniecību “Daudzdzīvokļu dzīvojamā ēka …"
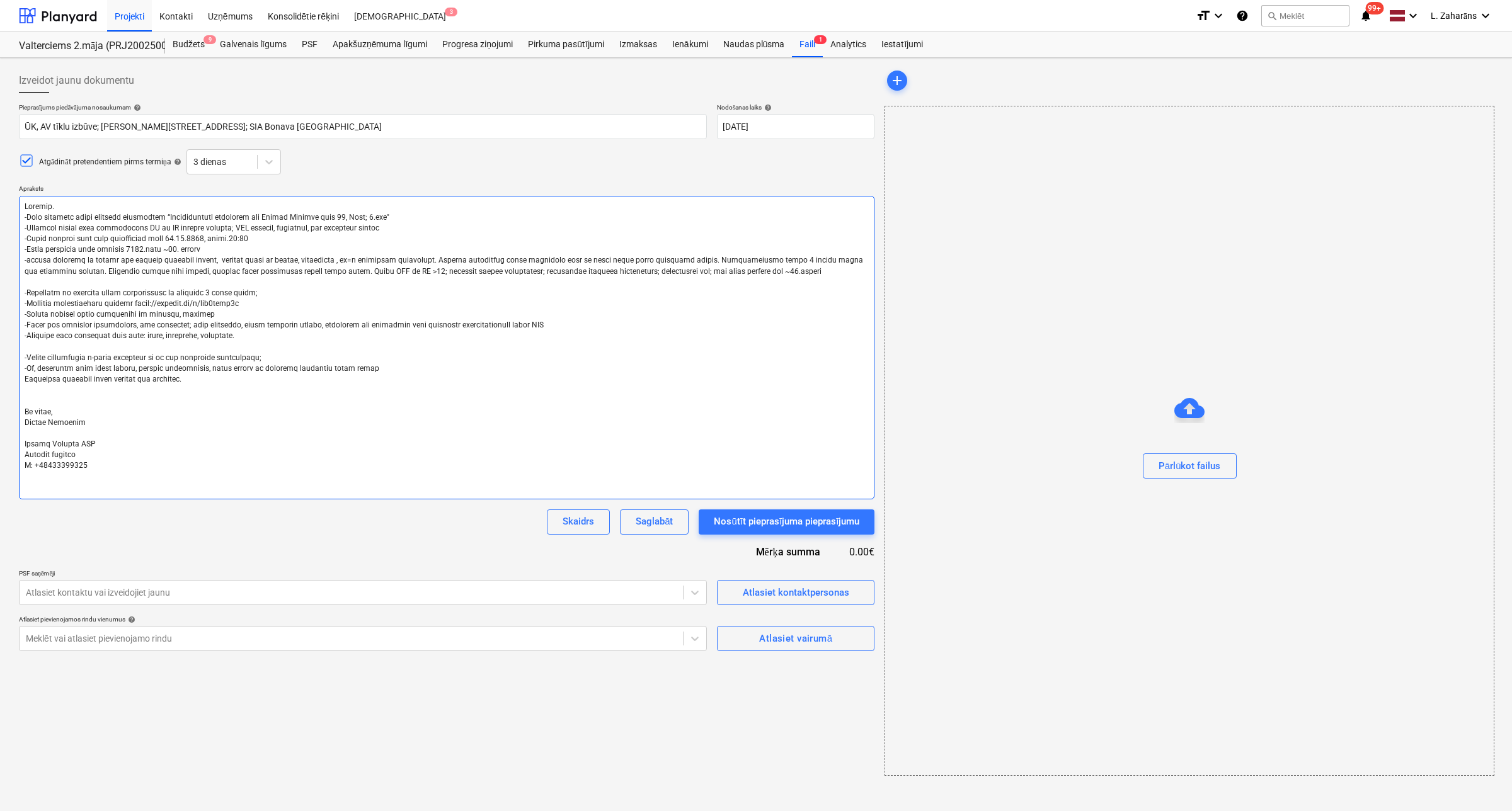
type textarea "x"
type textarea "Labdien. -Esam uzsākuši jauna projekta būvniecību “Daudzdzīvokļu dzīvojamā ēka …"
type textarea "x"
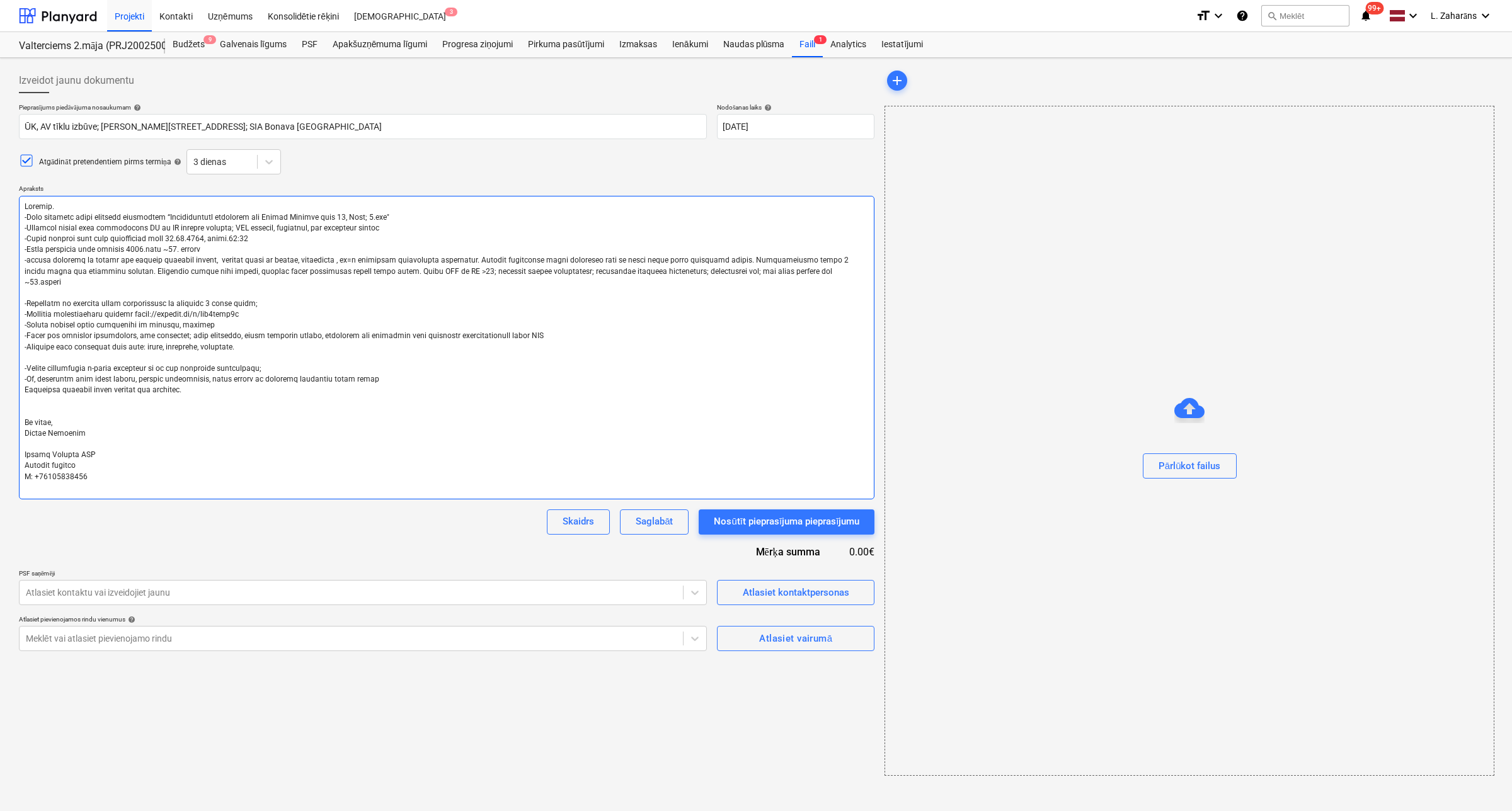
click at [344, 268] on textarea at bounding box center [446, 348] width 855 height 304
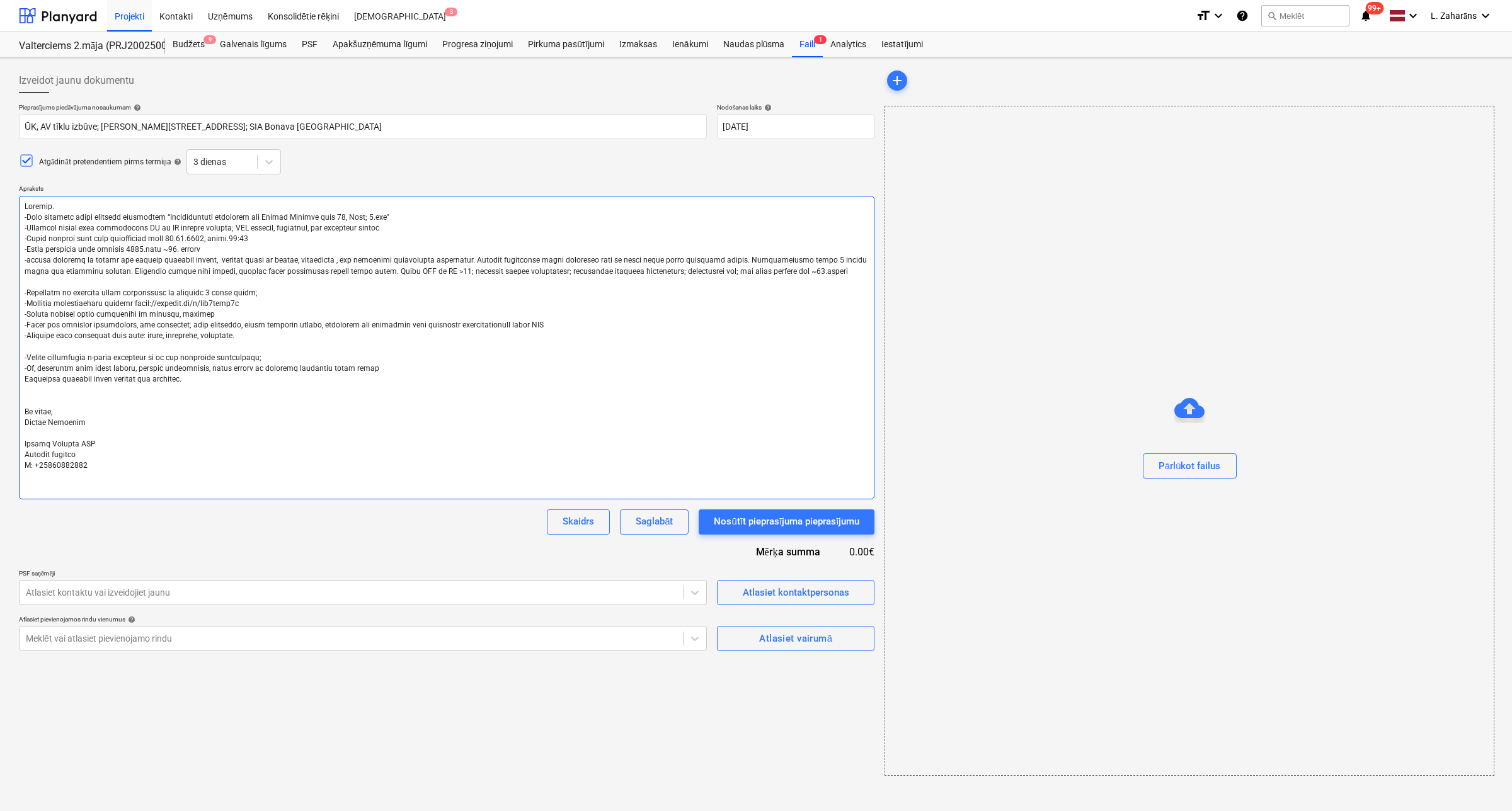
click at [200, 272] on textarea at bounding box center [446, 348] width 855 height 304
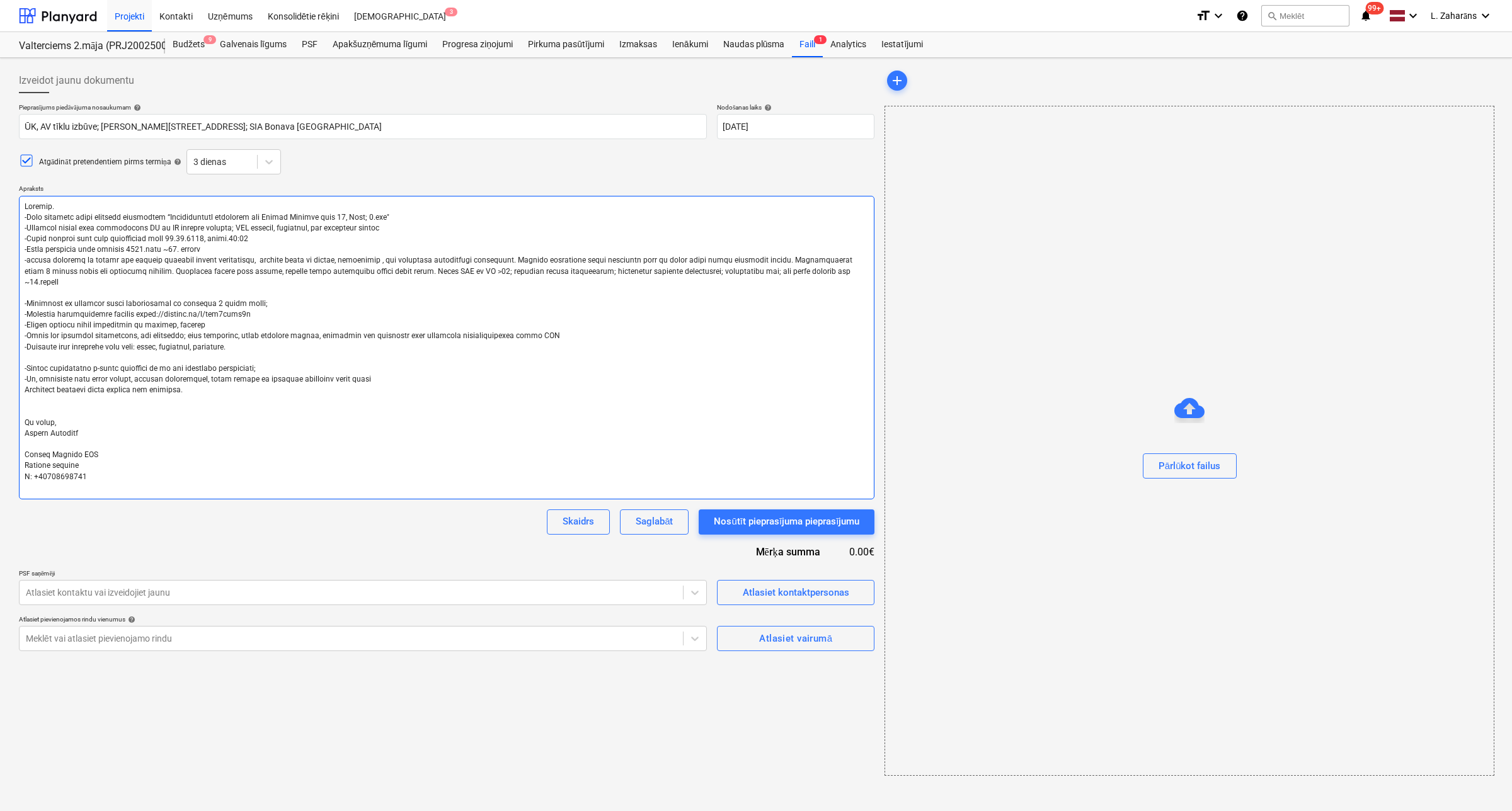
click at [369, 273] on textarea at bounding box center [446, 348] width 855 height 304
drag, startPoint x: 512, startPoint y: 267, endPoint x: 832, endPoint y: 282, distance: 320.4
click at [832, 282] on textarea at bounding box center [446, 348] width 855 height 304
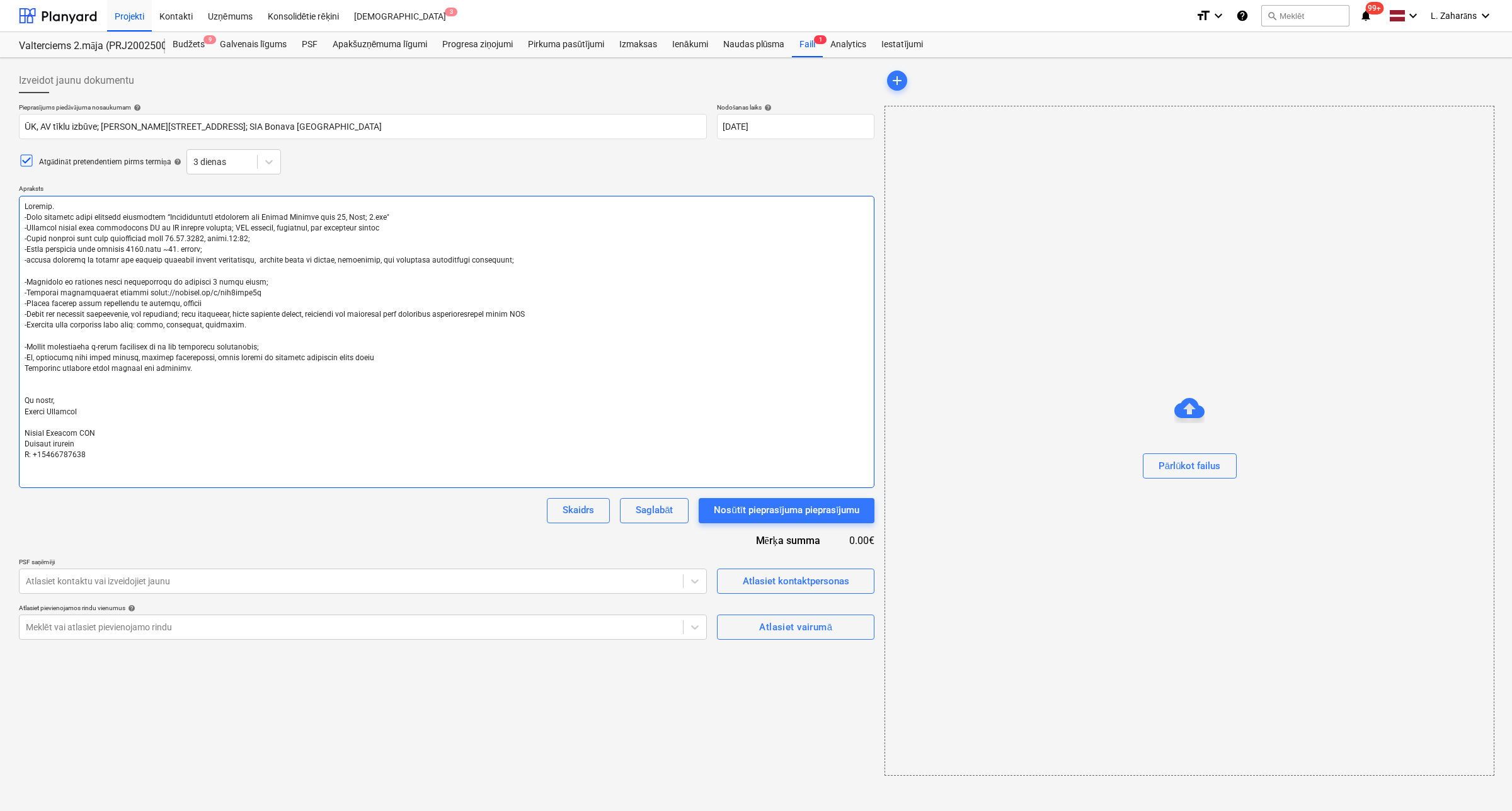
click at [395, 239] on textarea at bounding box center [446, 342] width 855 height 292
click at [394, 222] on textarea at bounding box center [446, 342] width 855 height 292
click at [388, 228] on textarea at bounding box center [446, 342] width 855 height 292
click at [584, 575] on div at bounding box center [351, 581] width 650 height 12
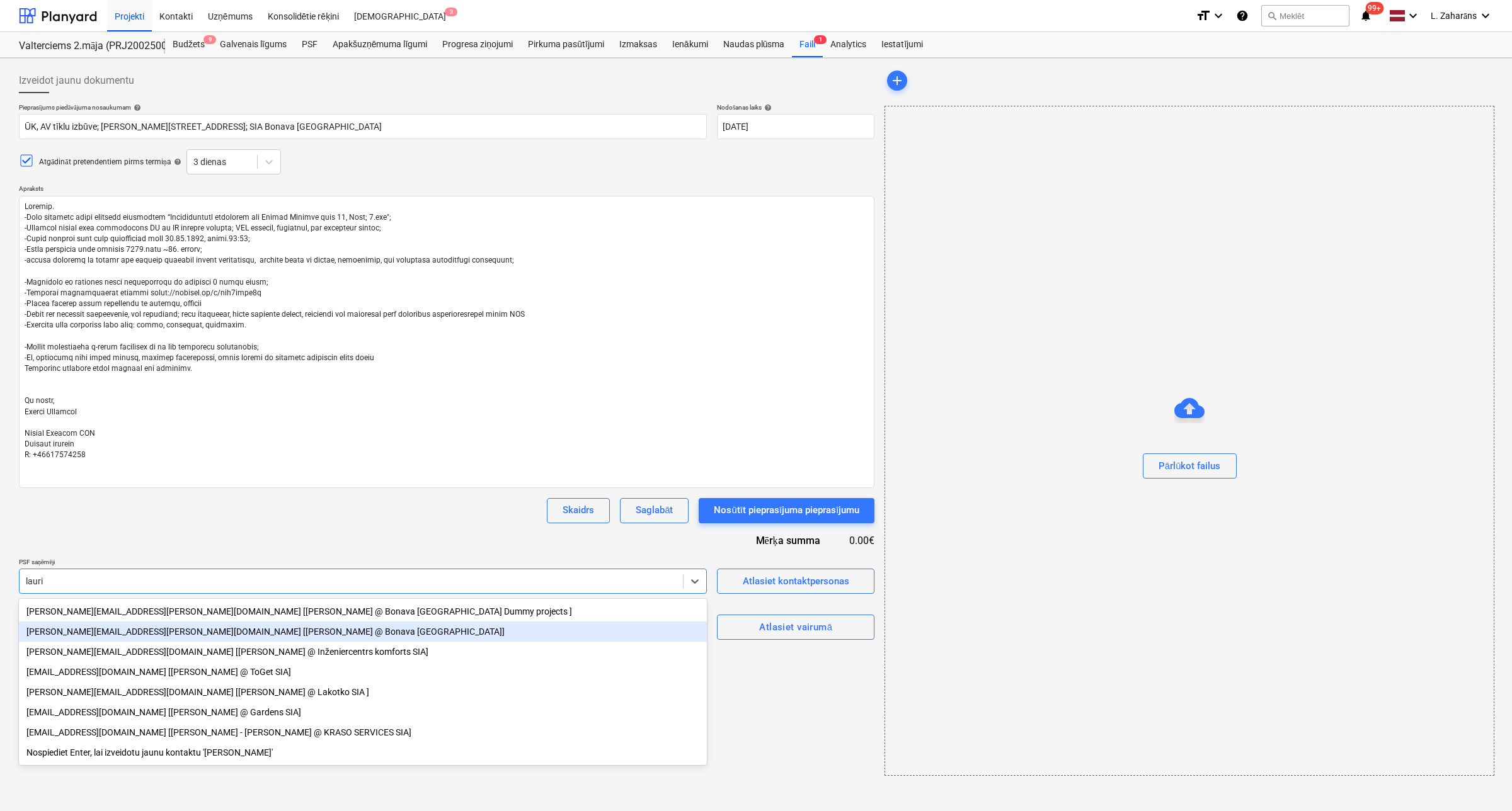
click at [69, 632] on div "lauris.zaharans@bonava.com [Lauris Zaharāns @ Bonava Latvija]" at bounding box center [362, 632] width 688 height 20
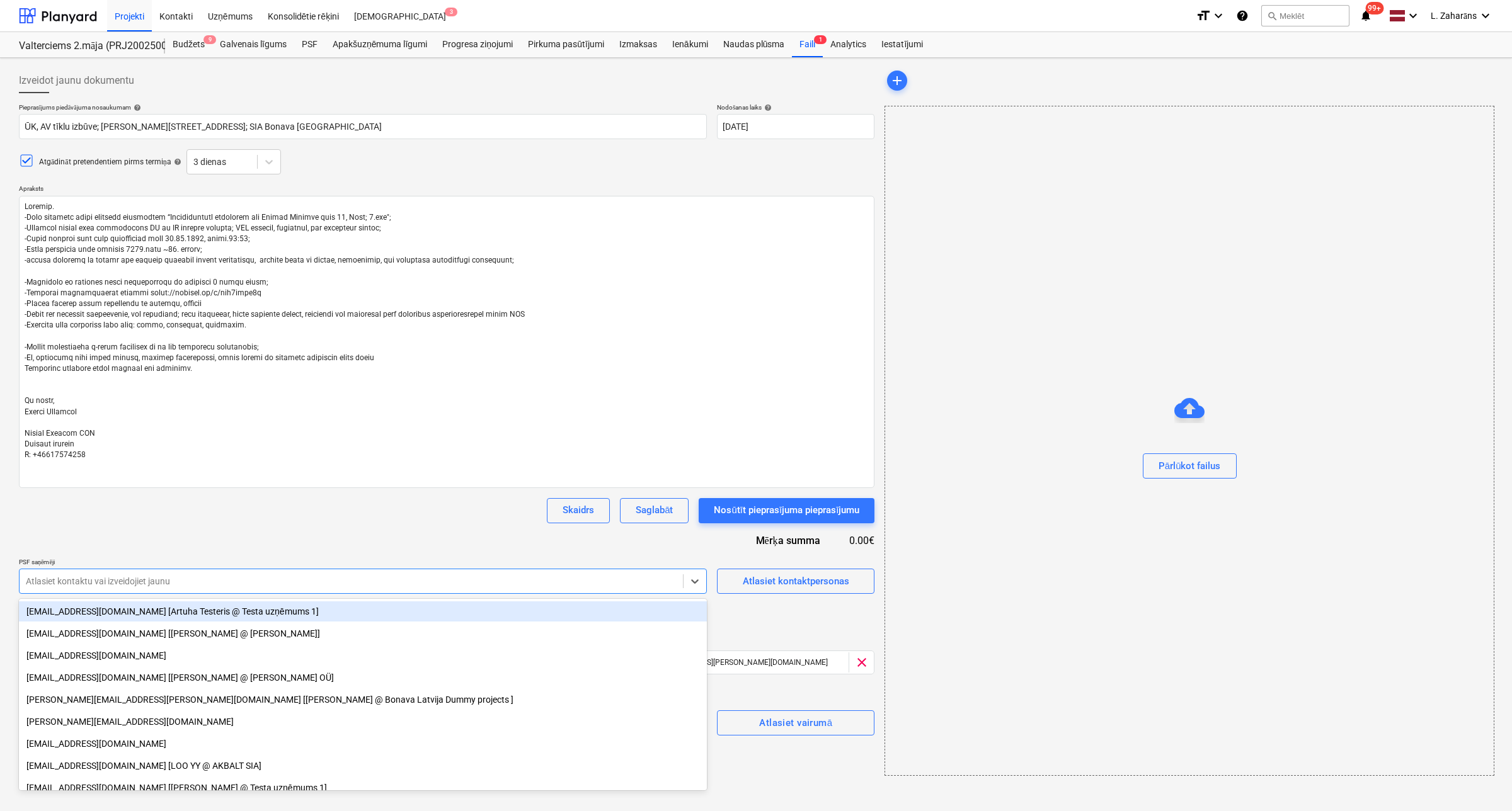
drag, startPoint x: 170, startPoint y: 524, endPoint x: 164, endPoint y: 536, distance: 13.4
click at [168, 524] on div "Pieprasījums piedāvājuma nosaukumam help ŪK, AV tīklu izbūve; Ēvalda Valtera ie…" at bounding box center [446, 419] width 855 height 632
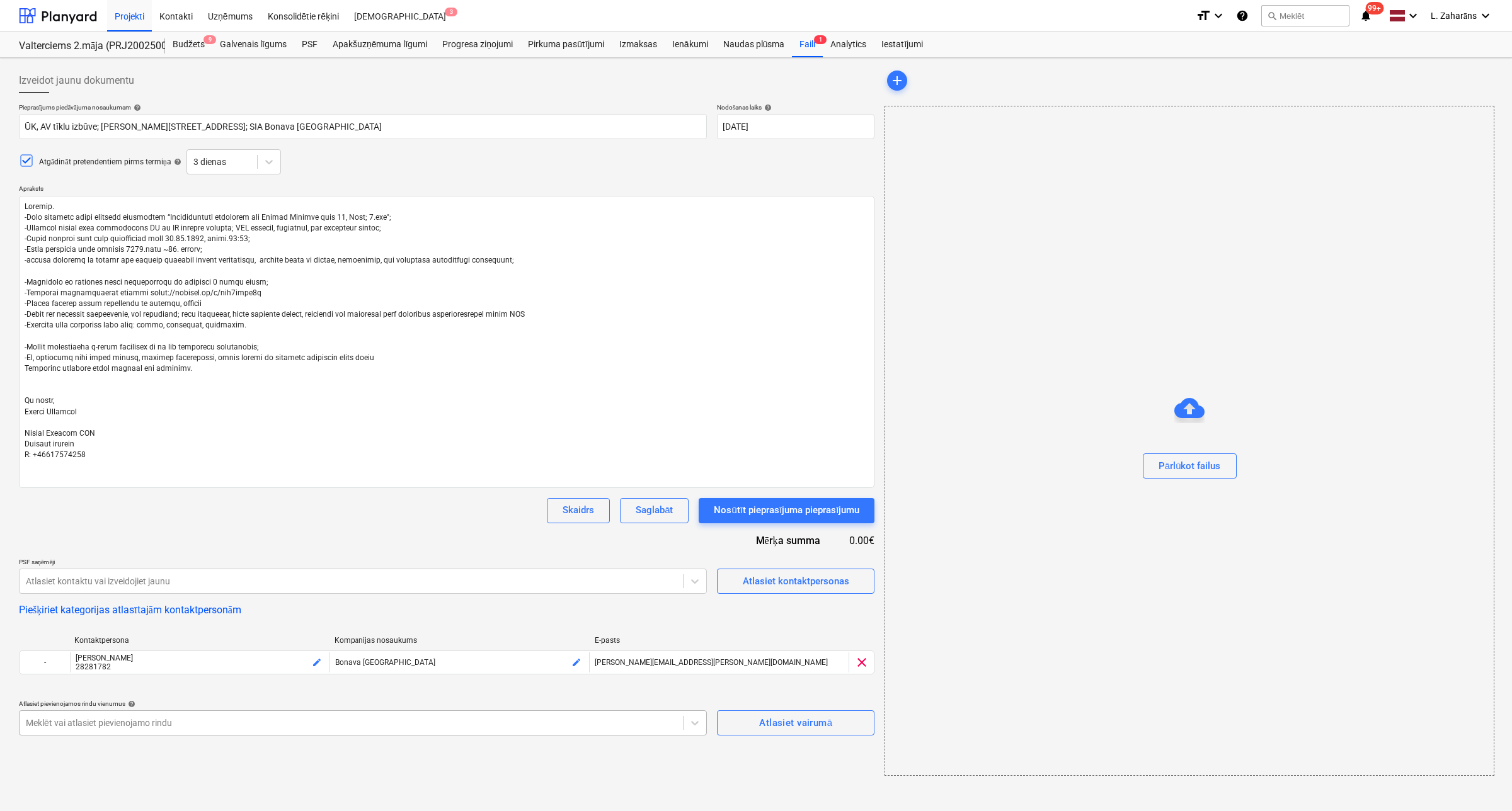
click at [215, 728] on body "Projekti Kontakti Uzņēmums Konsolidētie rēķini Iesūtne 3 format_size keyboard_a…" at bounding box center [756, 405] width 1512 height 811
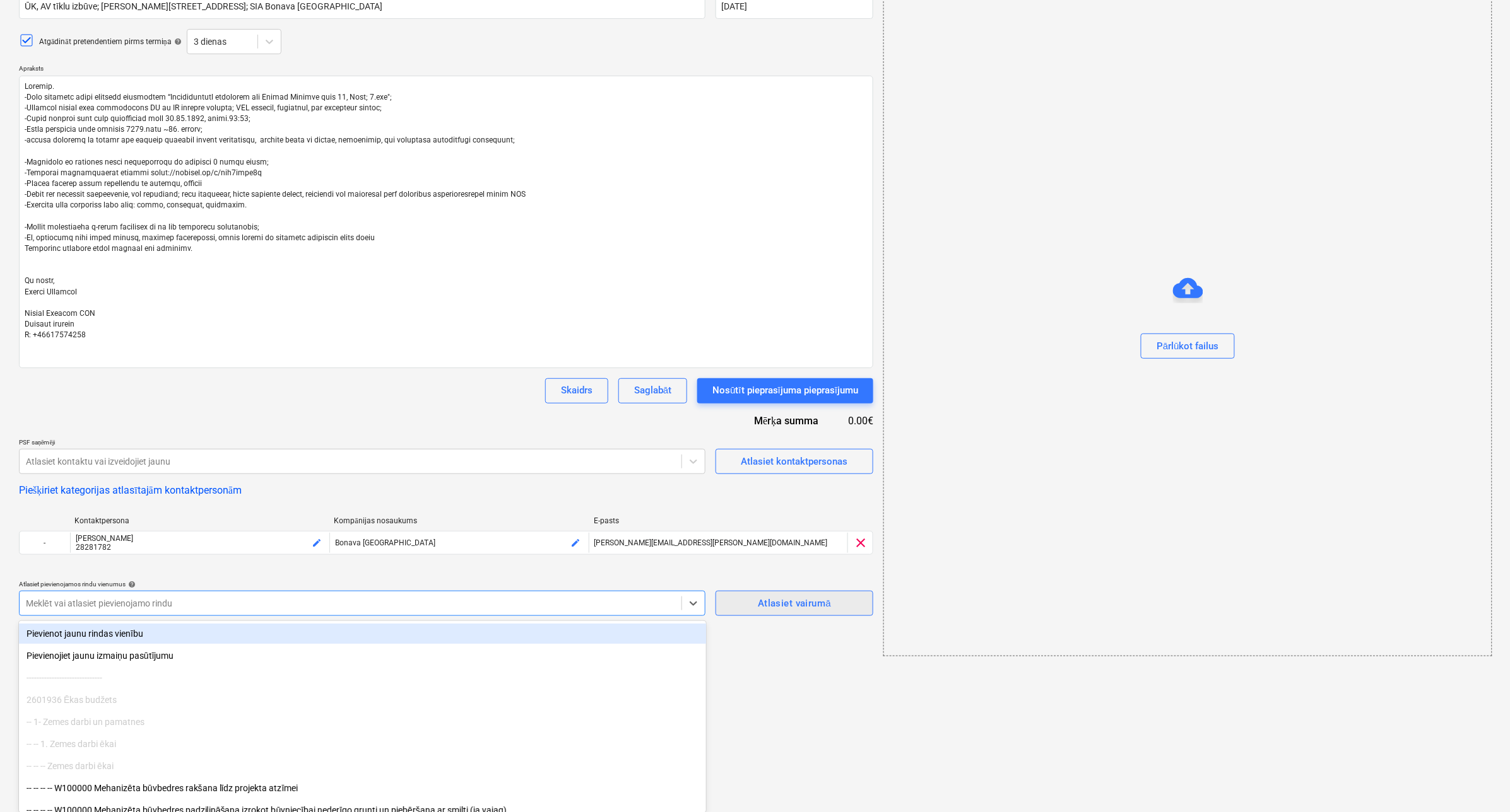
click at [764, 595] on div "Pieprasījums piedāvājuma nosaukumam help ŪK, AV tīklu izbūve; Ēvalda Valtera ie…" at bounding box center [446, 300] width 854 height 633
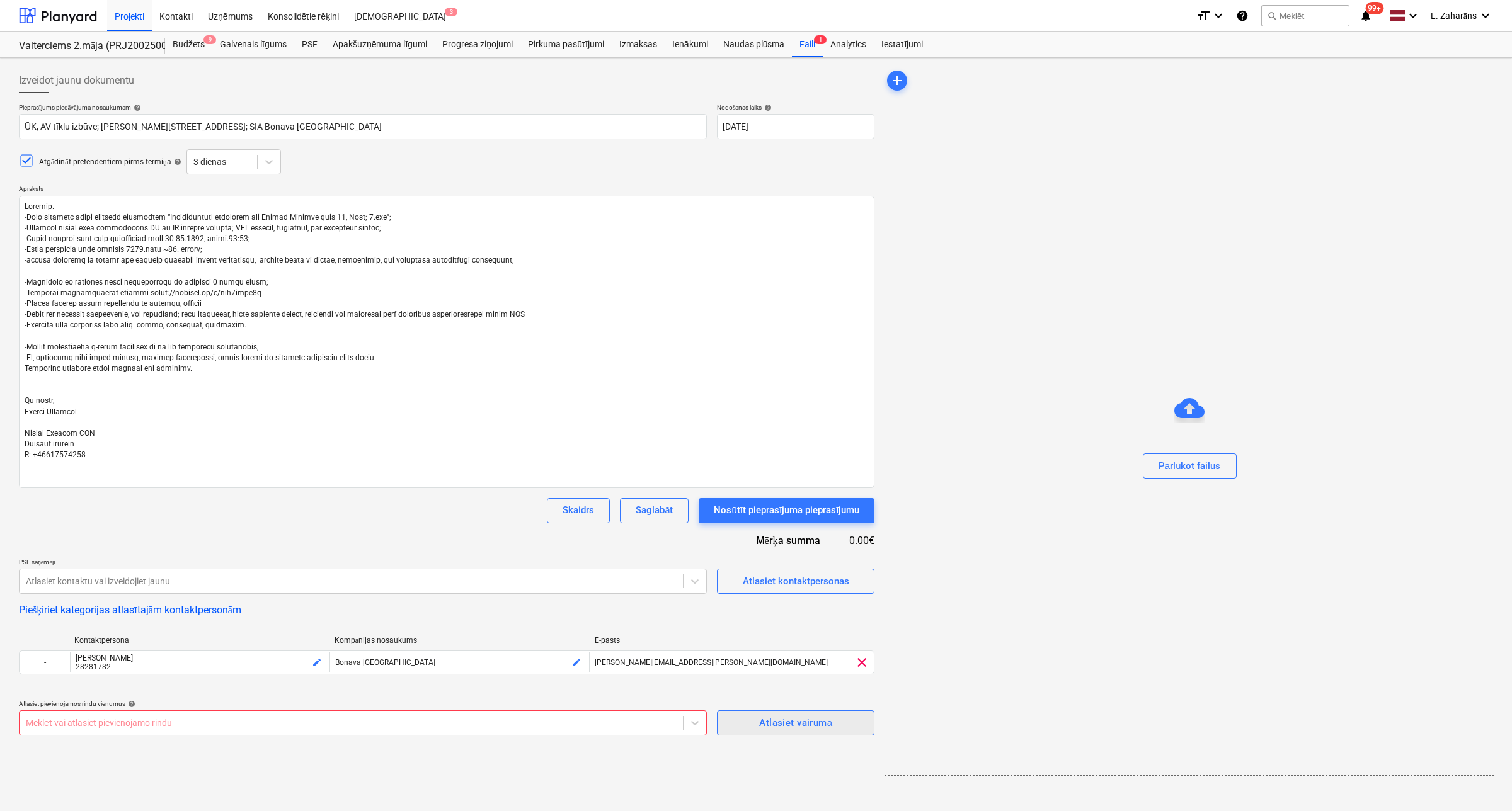
click at [763, 724] on div "Atlasiet vairumā" at bounding box center [795, 723] width 73 height 16
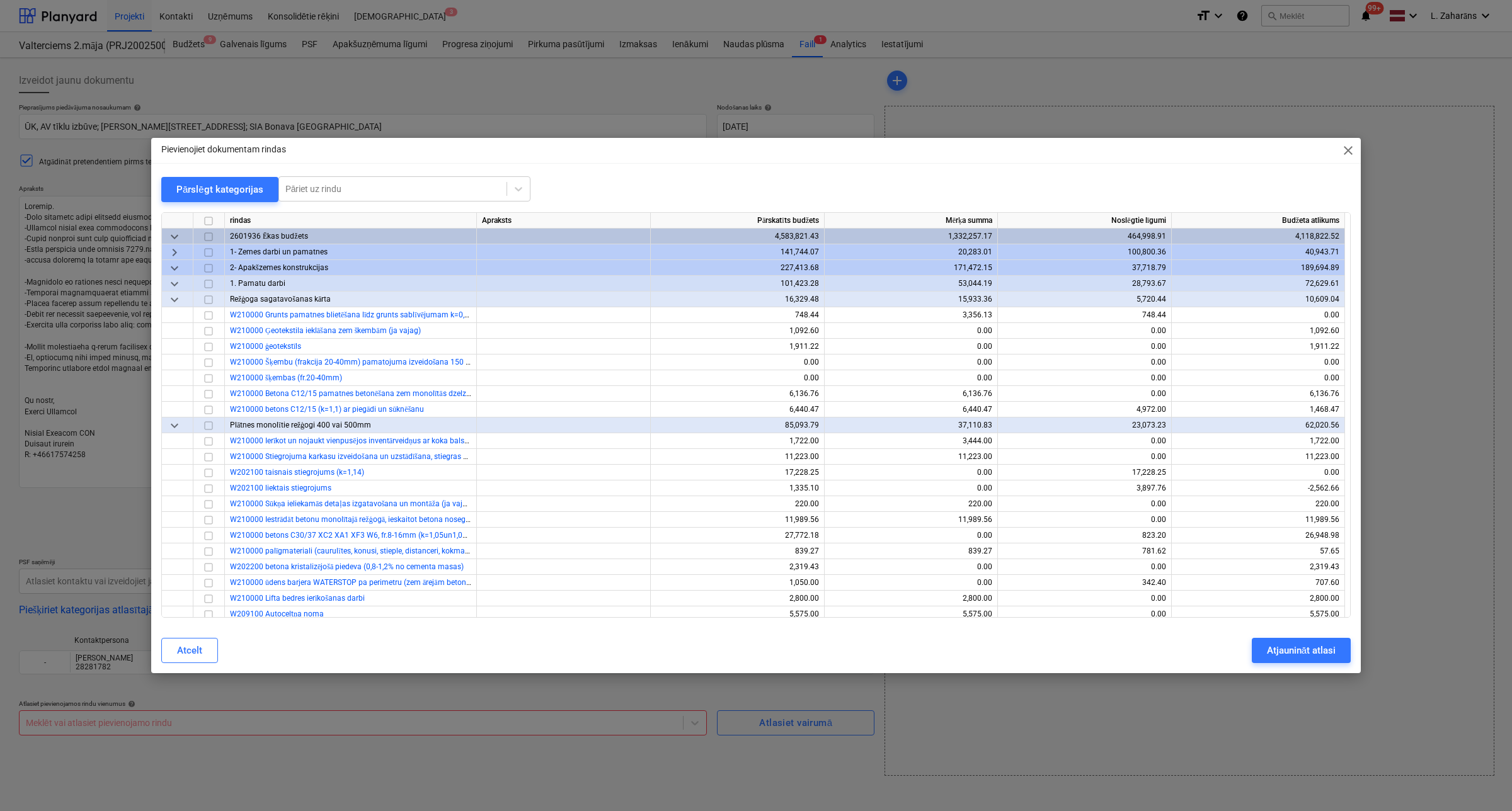
click at [174, 235] on span "keyboard_arrow_down" at bounding box center [174, 236] width 15 height 15
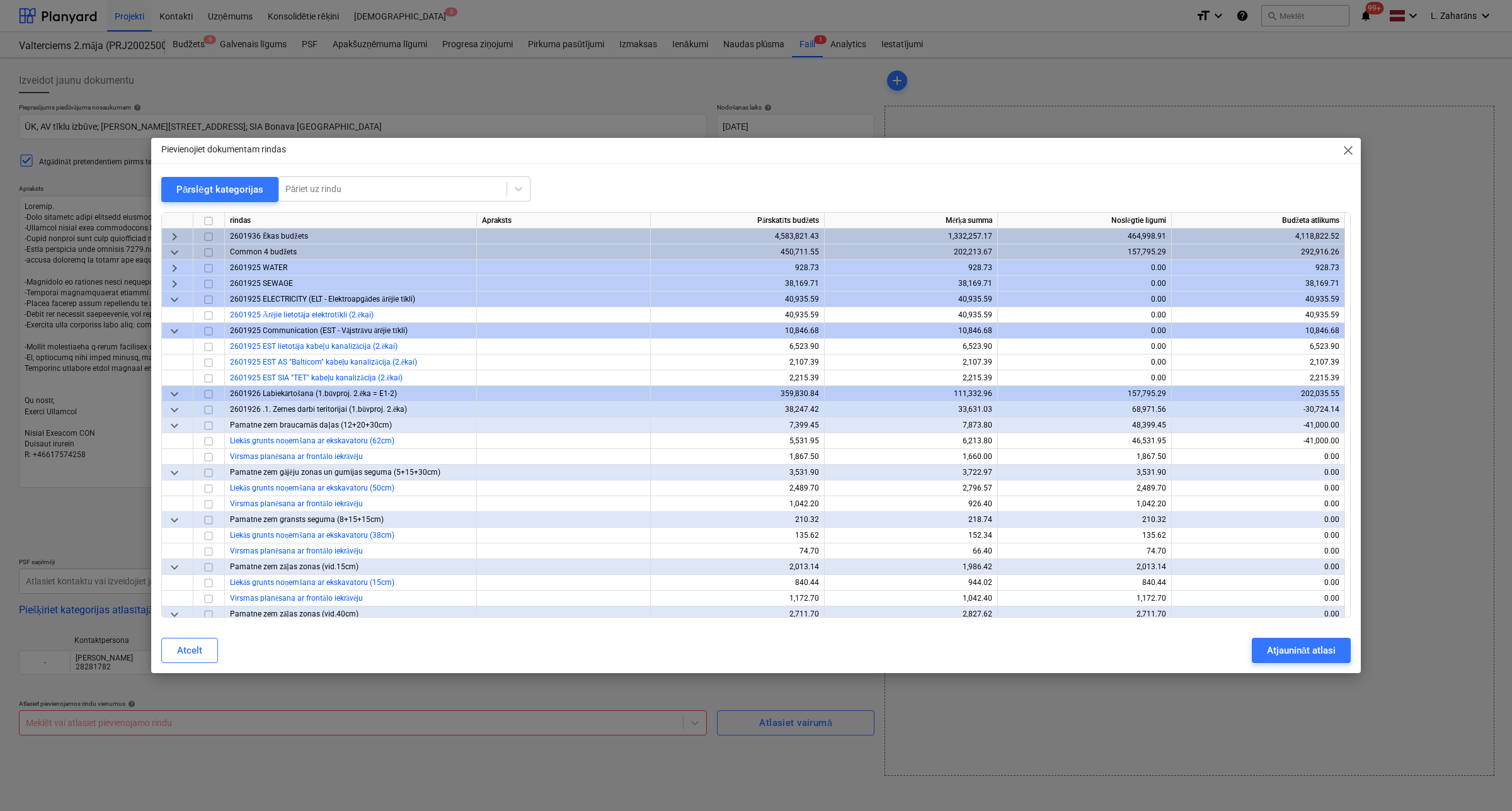
click at [172, 252] on span "keyboard_arrow_down" at bounding box center [174, 252] width 15 height 15
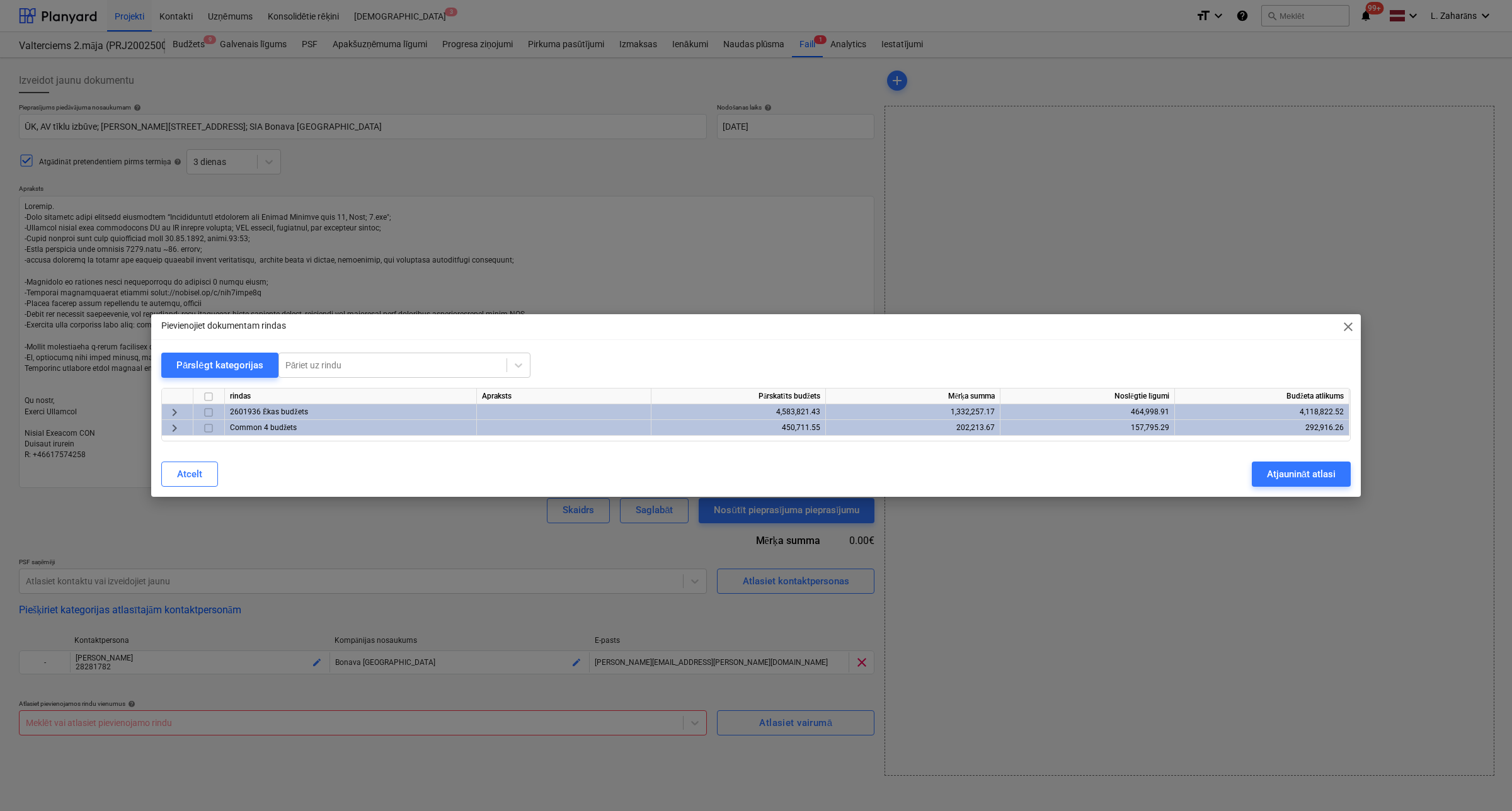
click at [174, 408] on span "keyboard_arrow_right" at bounding box center [174, 412] width 15 height 15
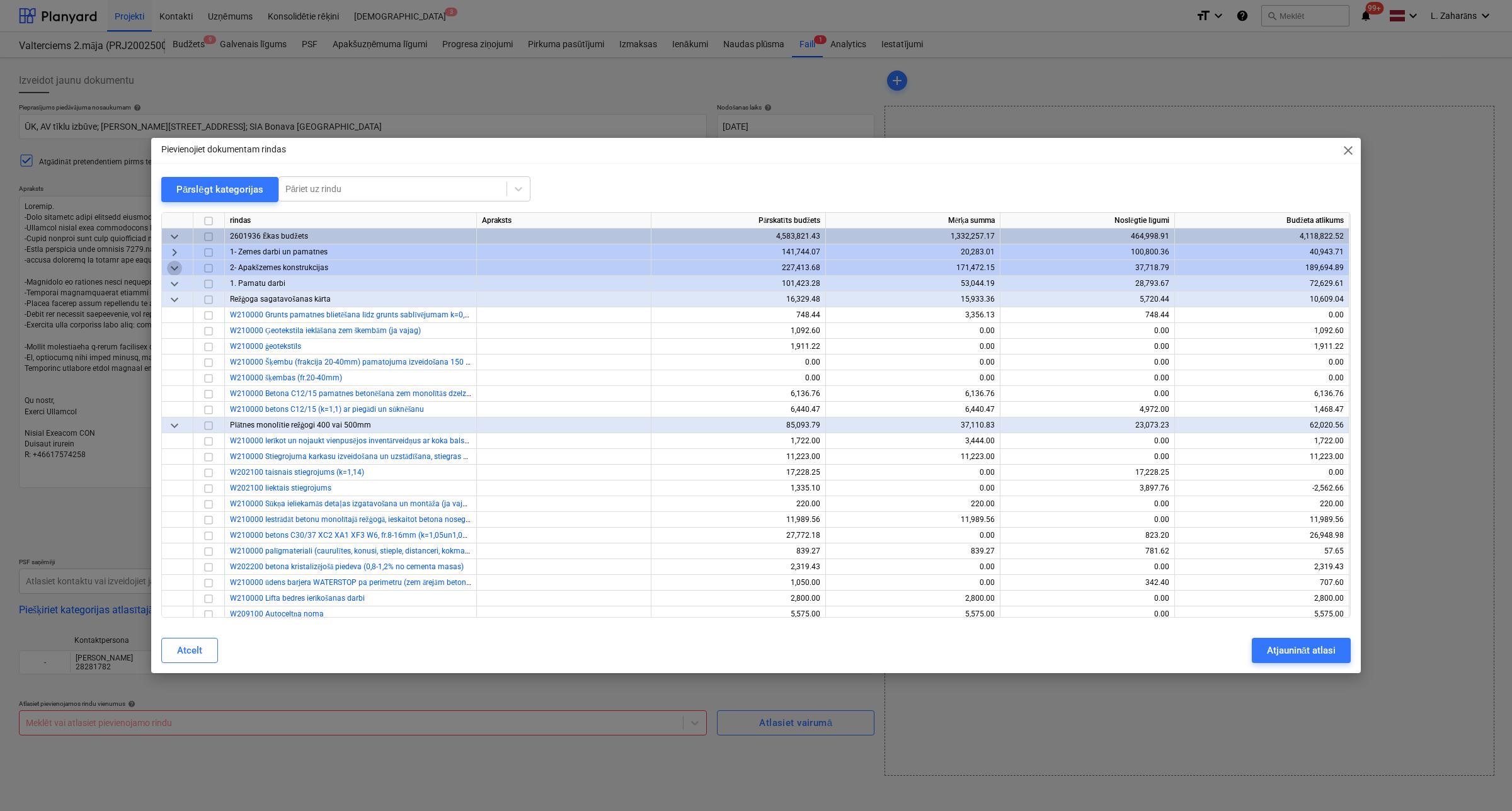
click at [172, 266] on span "keyboard_arrow_down" at bounding box center [174, 268] width 15 height 15
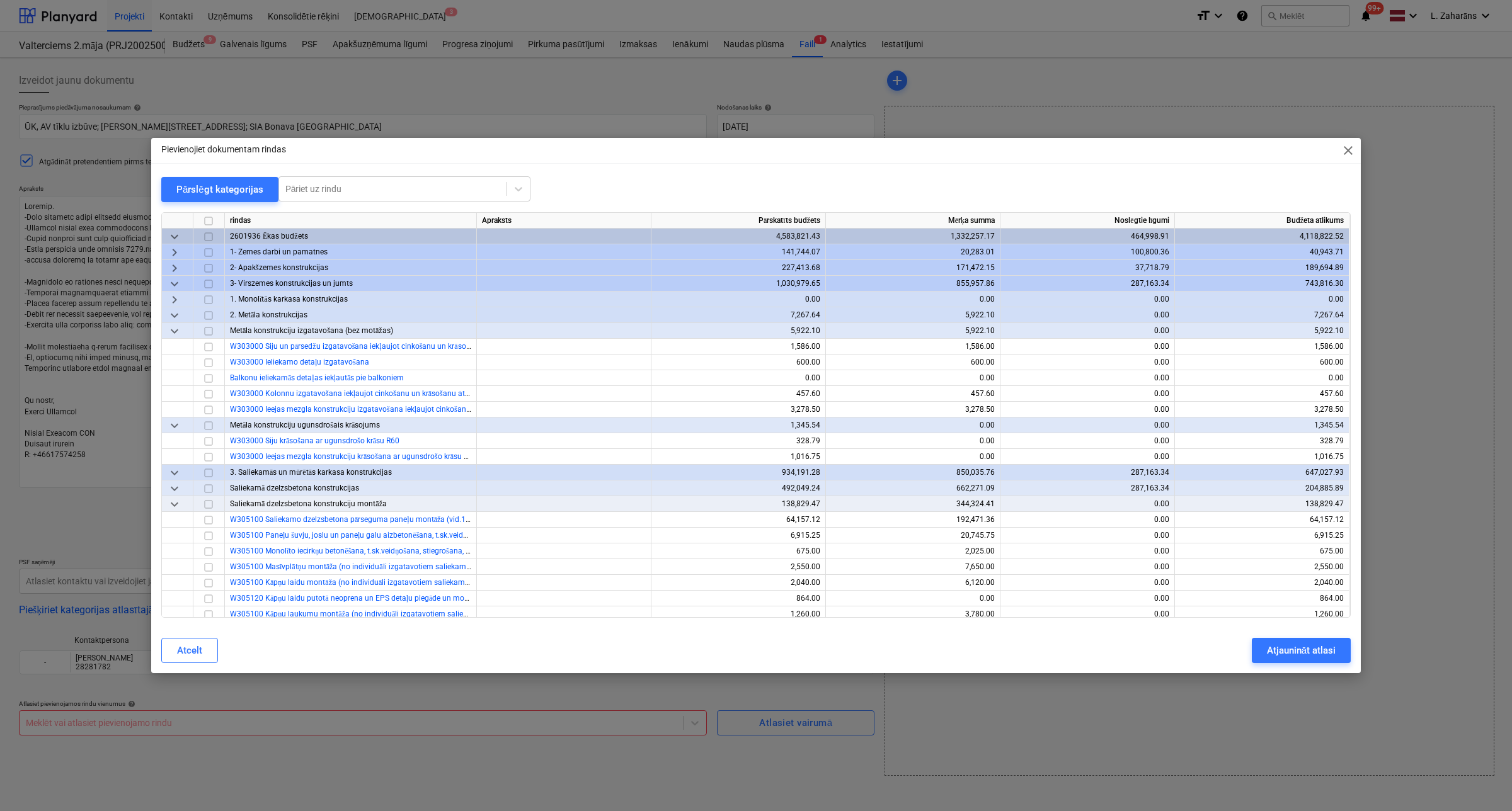
click at [172, 282] on span "keyboard_arrow_down" at bounding box center [174, 283] width 15 height 15
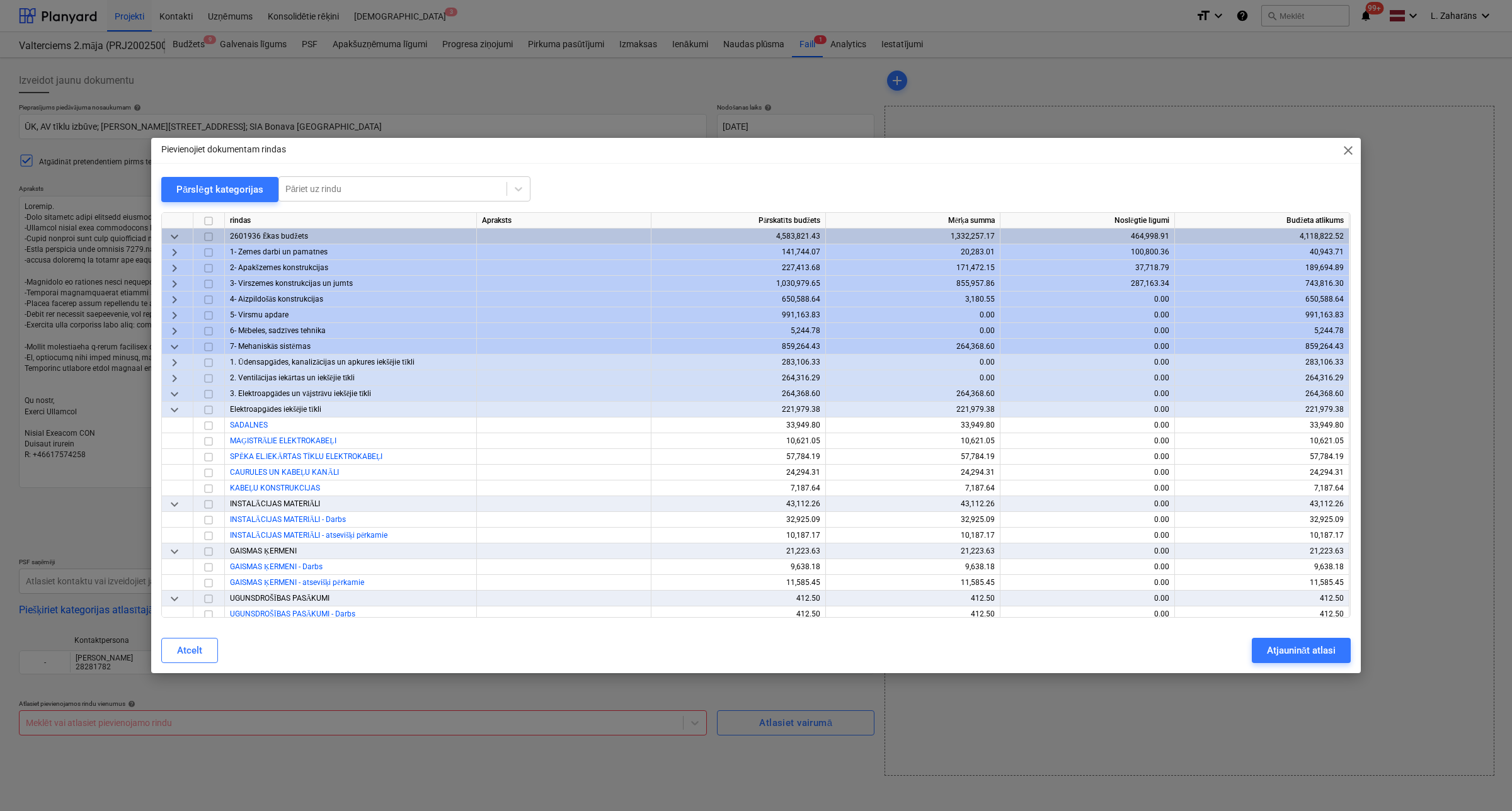
click at [171, 300] on span "keyboard_arrow_right" at bounding box center [174, 299] width 15 height 15
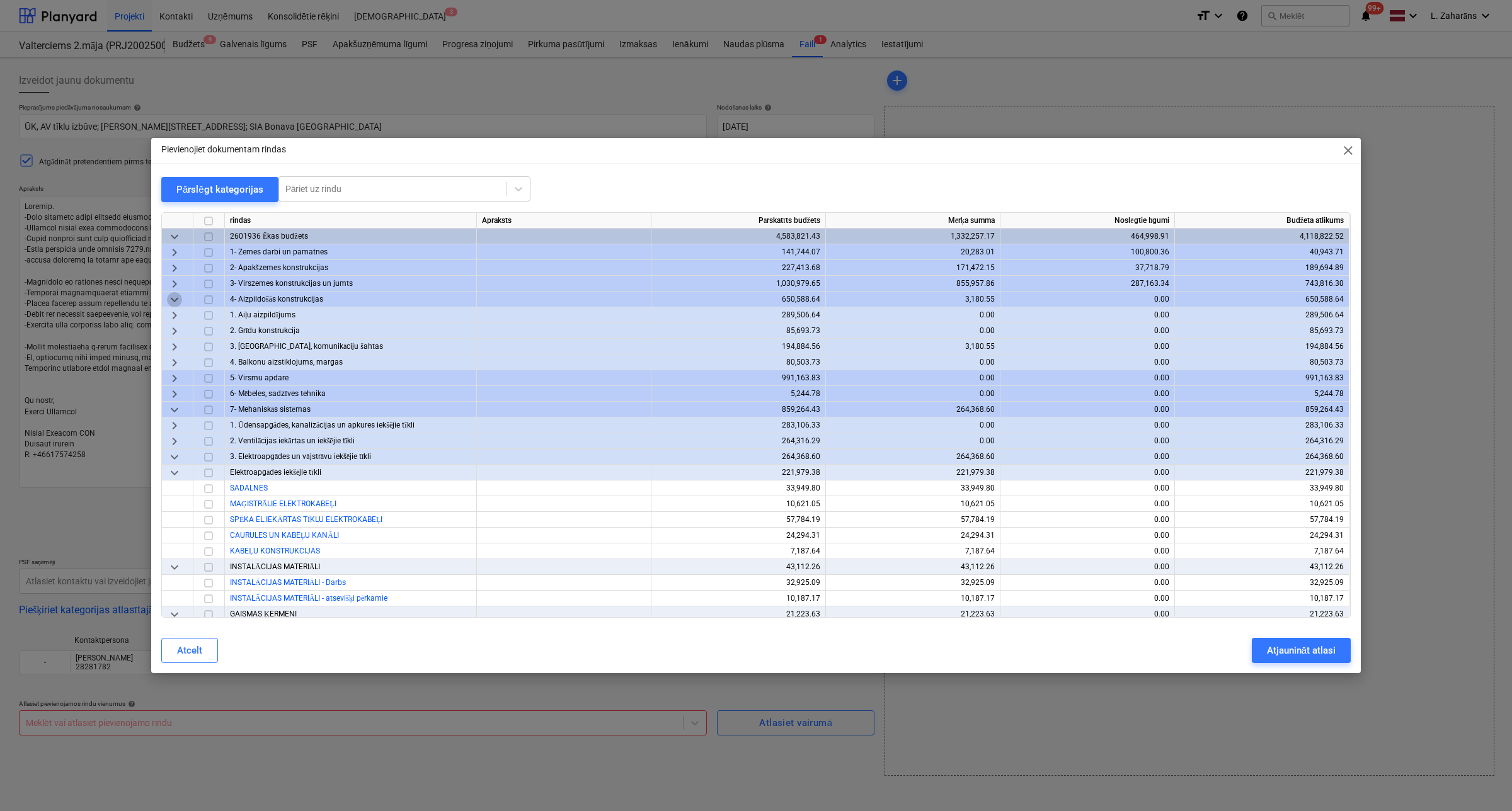
click at [173, 300] on span "keyboard_arrow_down" at bounding box center [174, 299] width 15 height 15
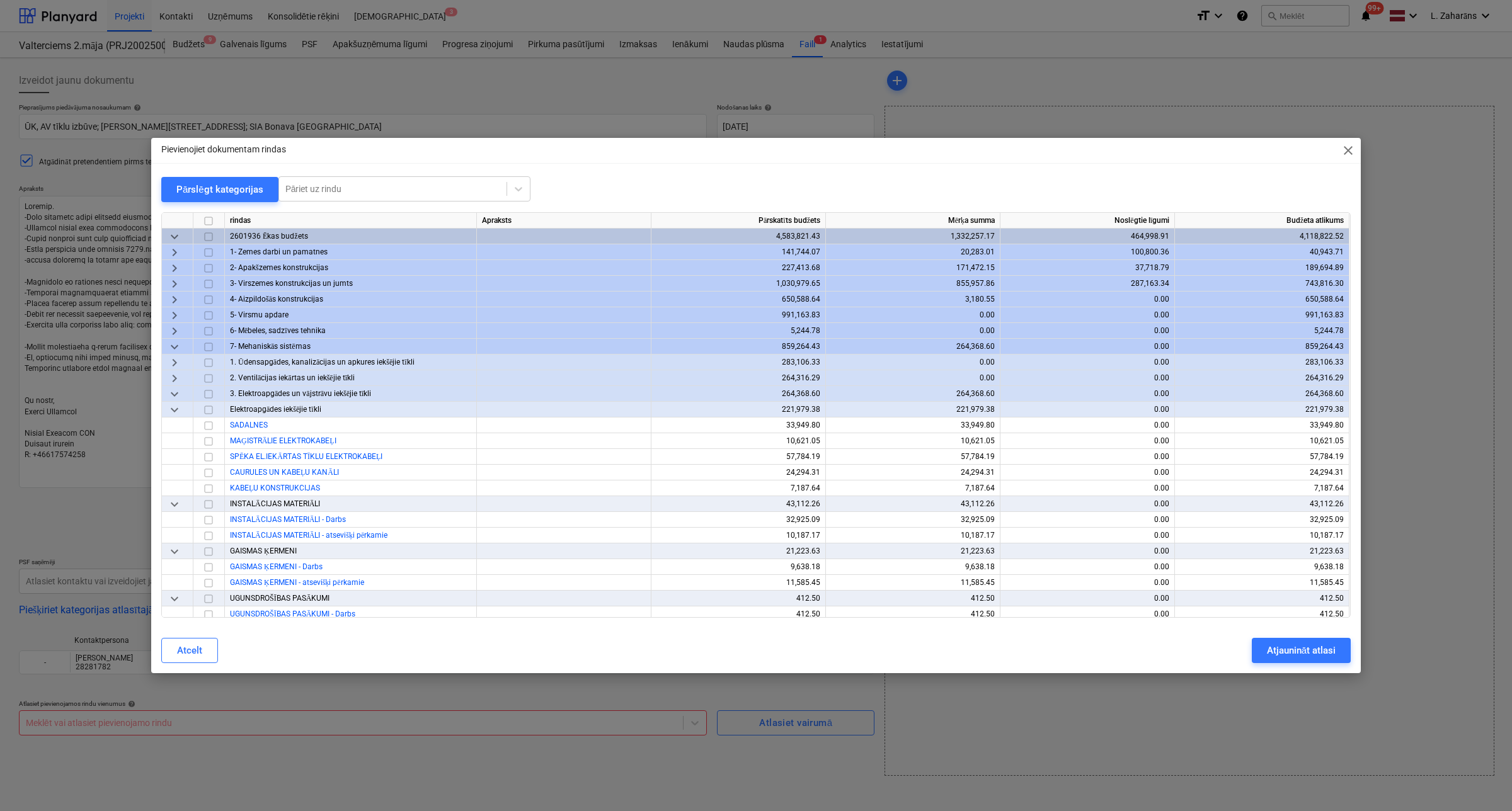
click at [179, 360] on span "keyboard_arrow_right" at bounding box center [174, 362] width 15 height 15
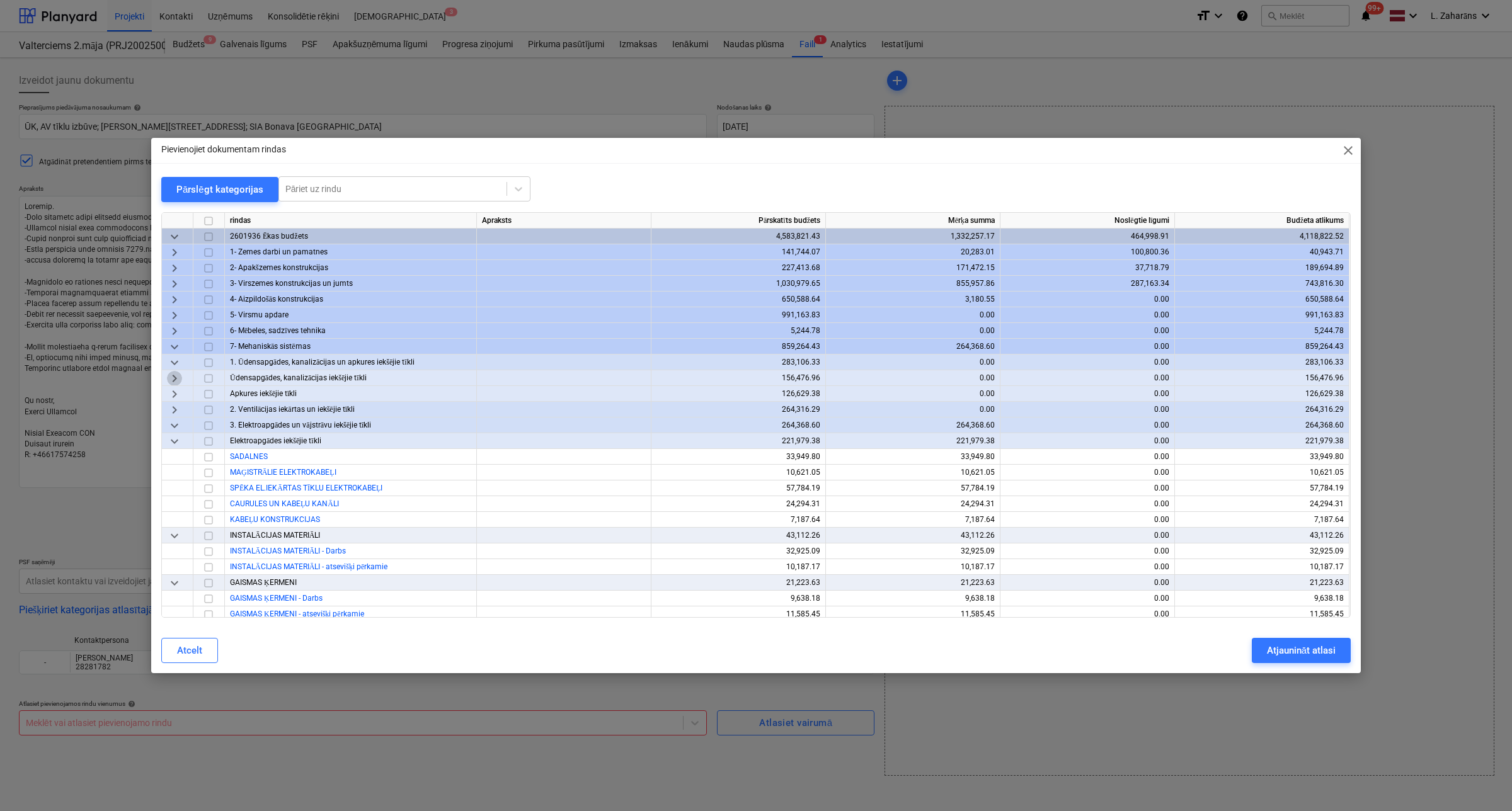
click at [170, 378] on span "keyboard_arrow_right" at bounding box center [174, 378] width 15 height 15
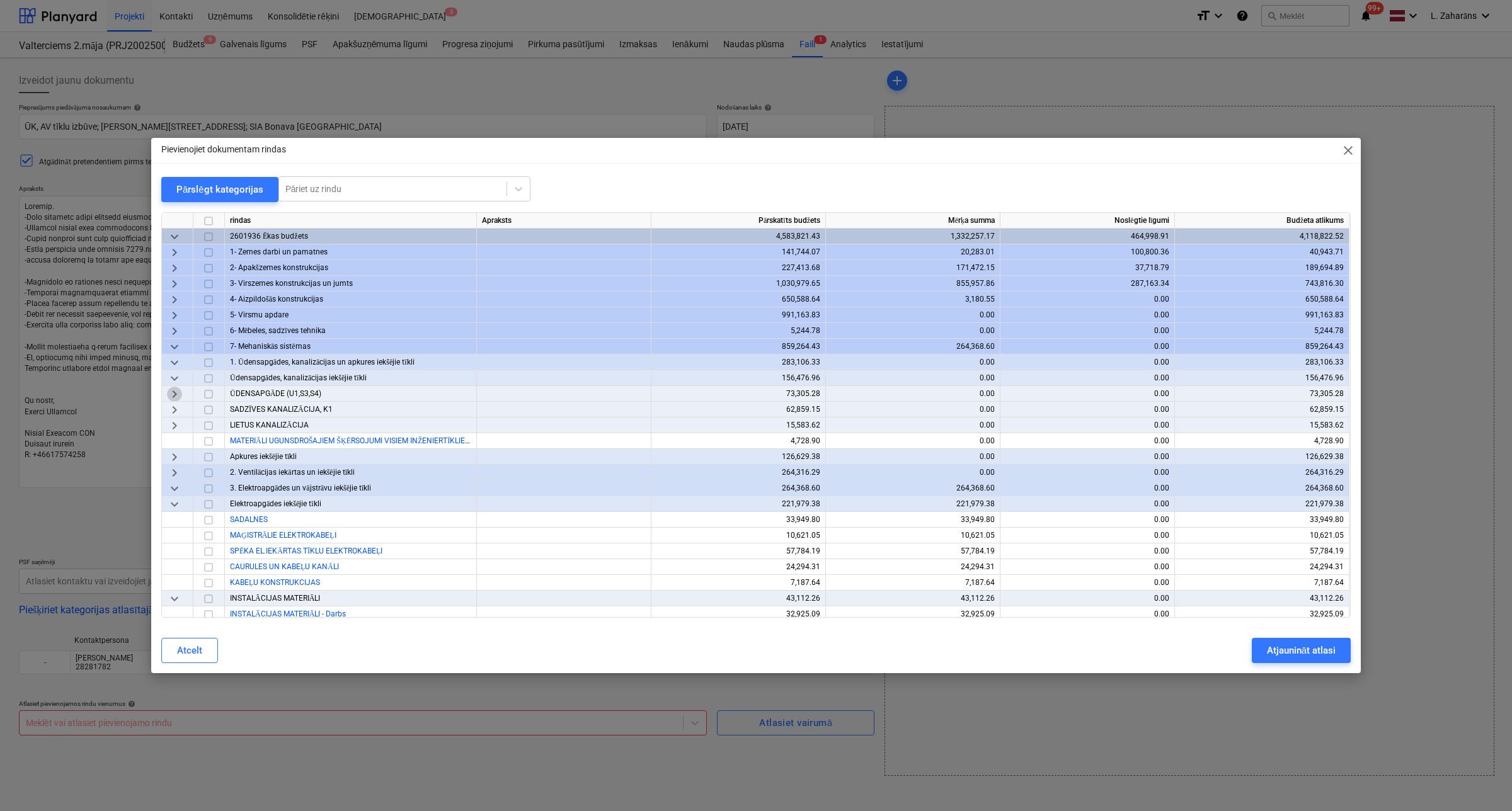
click at [179, 392] on span "keyboard_arrow_right" at bounding box center [174, 394] width 15 height 15
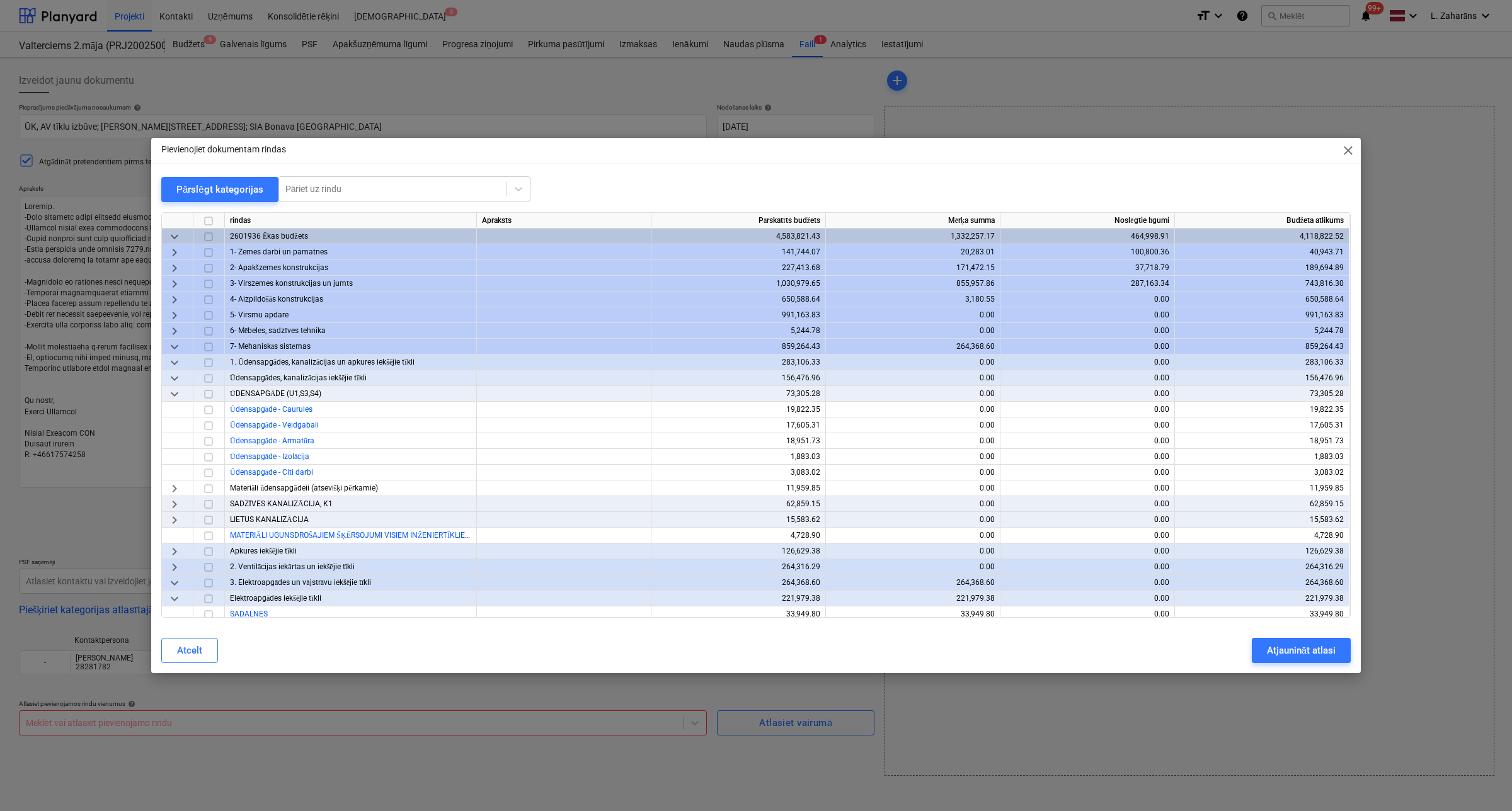
click at [209, 394] on input "checkbox" at bounding box center [208, 394] width 15 height 15
click at [174, 503] on span "keyboard_arrow_right" at bounding box center [174, 504] width 15 height 15
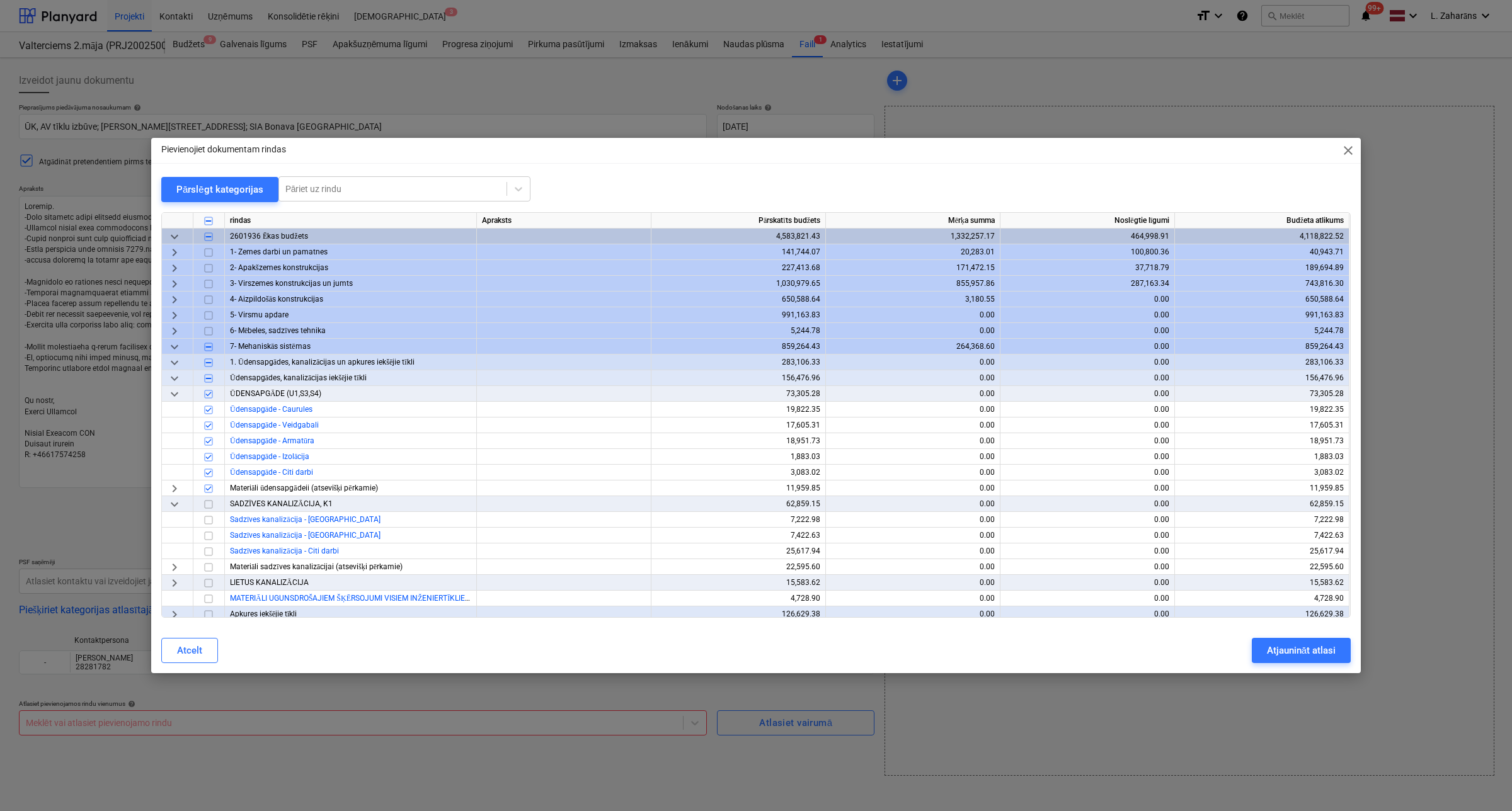
click at [205, 504] on input "checkbox" at bounding box center [208, 504] width 15 height 15
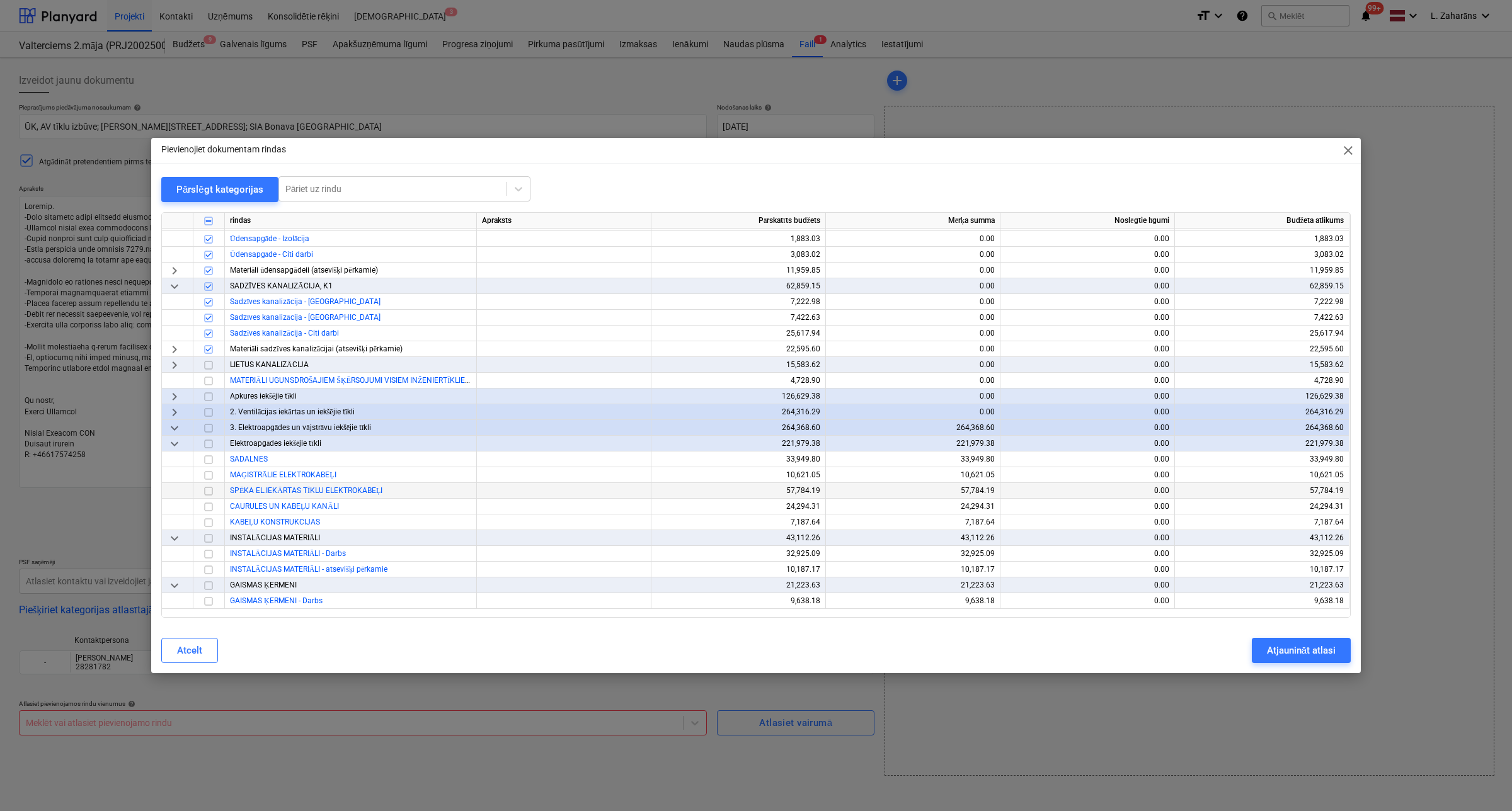
scroll to position [236, 0]
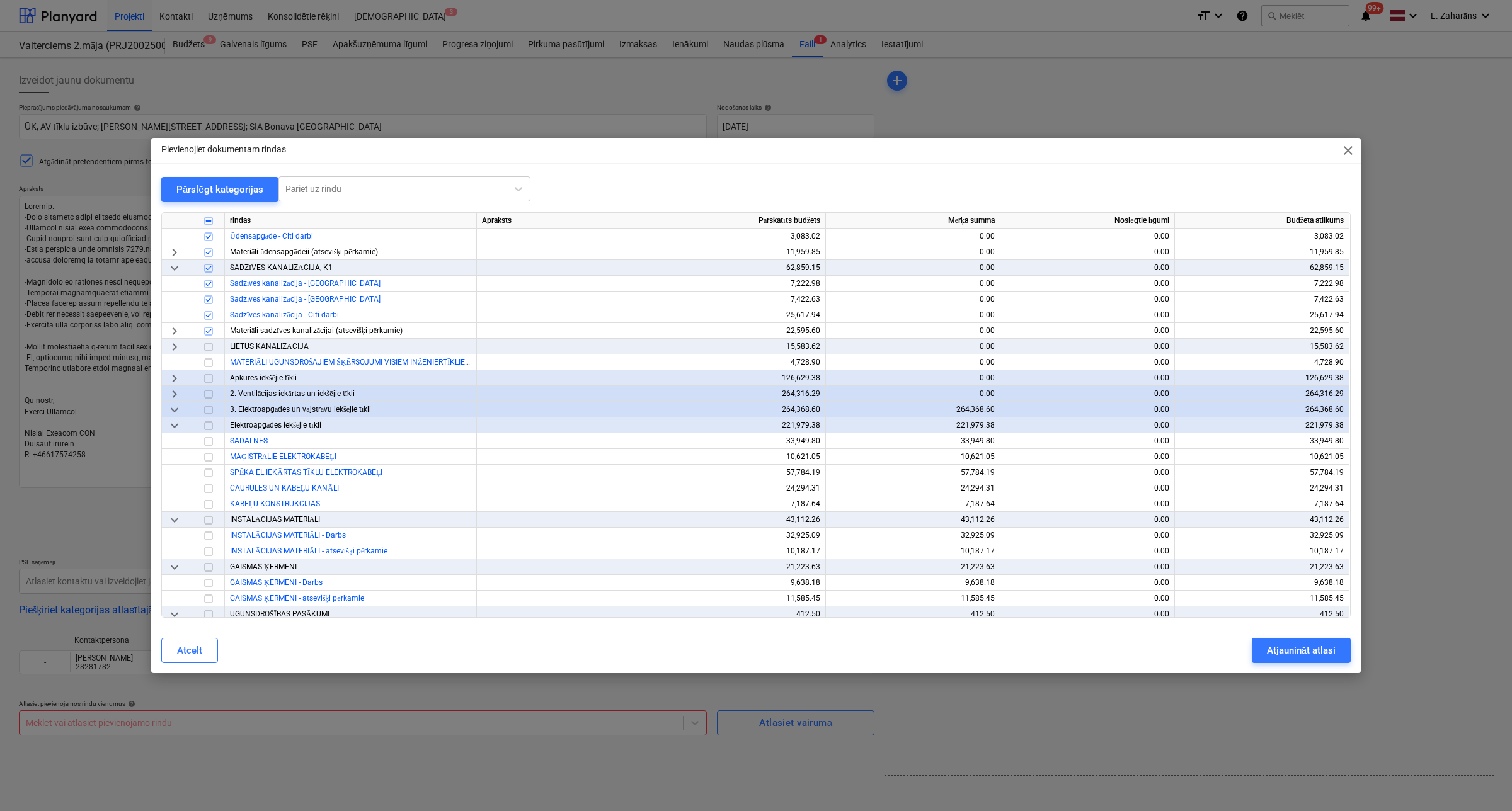
click at [211, 342] on input "checkbox" at bounding box center [208, 346] width 15 height 15
click at [211, 361] on input "checkbox" at bounding box center [208, 362] width 15 height 15
click at [174, 378] on span "keyboard_arrow_right" at bounding box center [174, 378] width 15 height 15
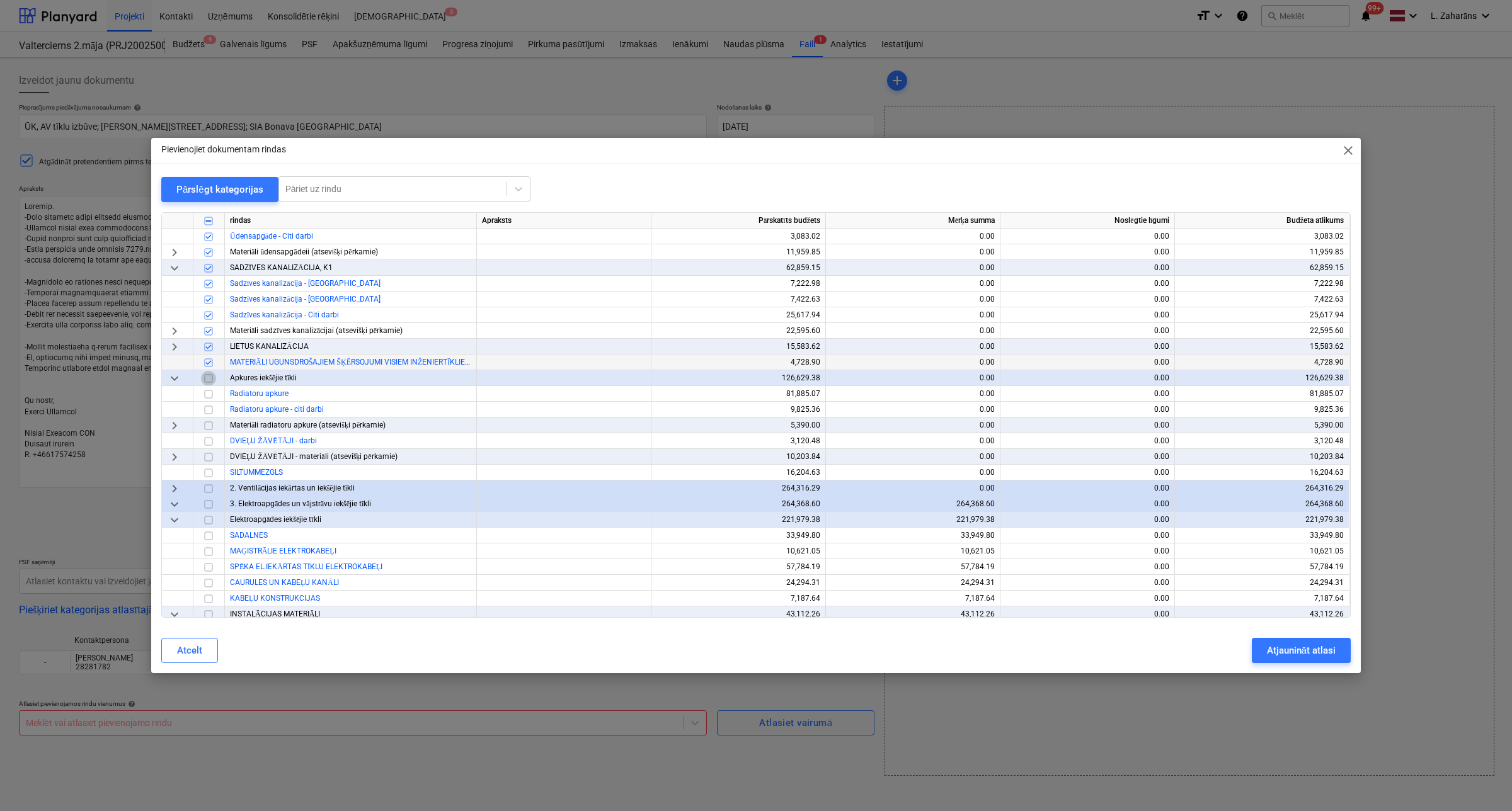
click at [211, 378] on input "checkbox" at bounding box center [208, 378] width 15 height 15
click at [174, 489] on span "keyboard_arrow_right" at bounding box center [174, 489] width 15 height 15
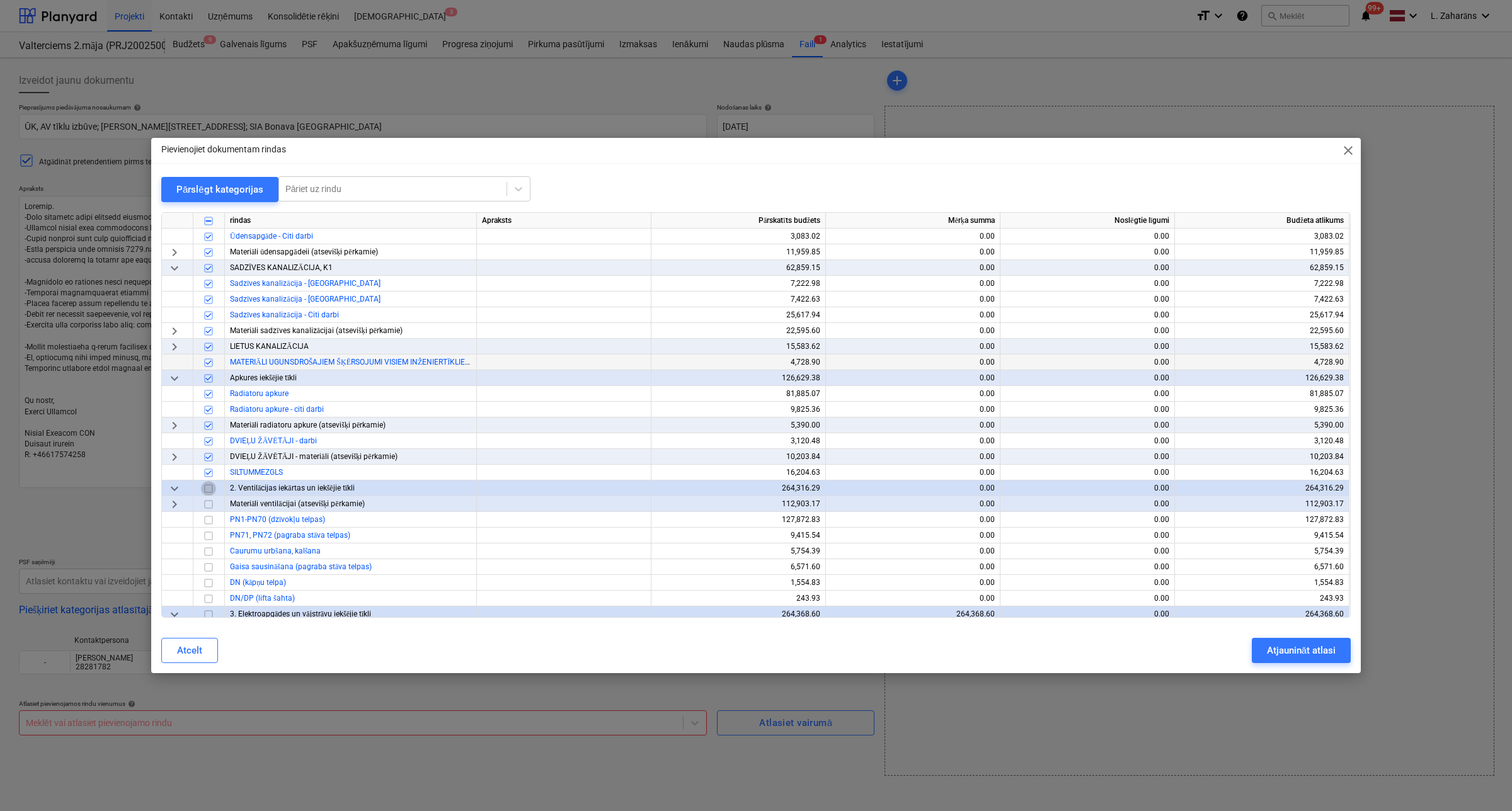
click at [210, 486] on input "checkbox" at bounding box center [208, 489] width 15 height 15
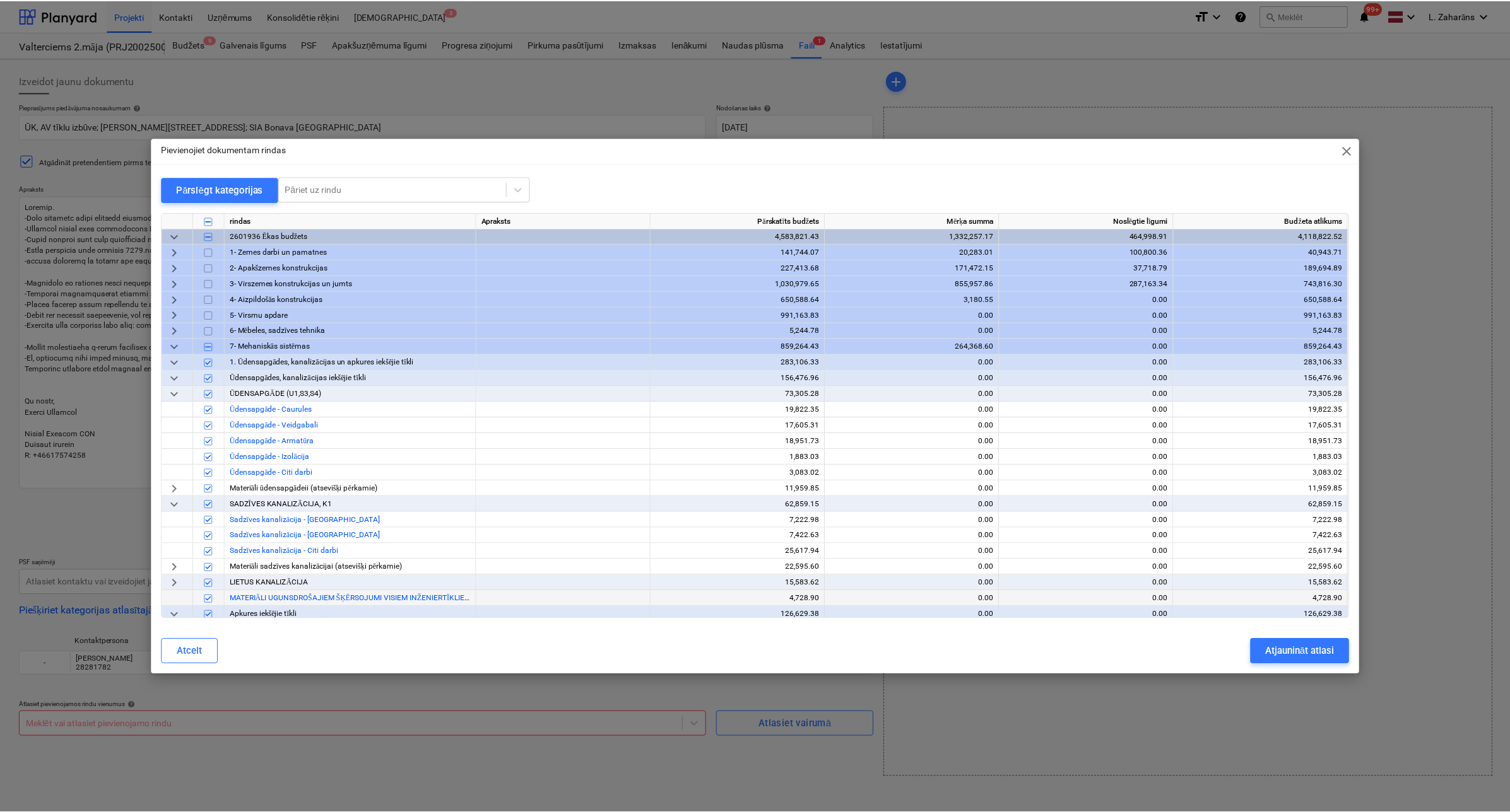
scroll to position [0, 0]
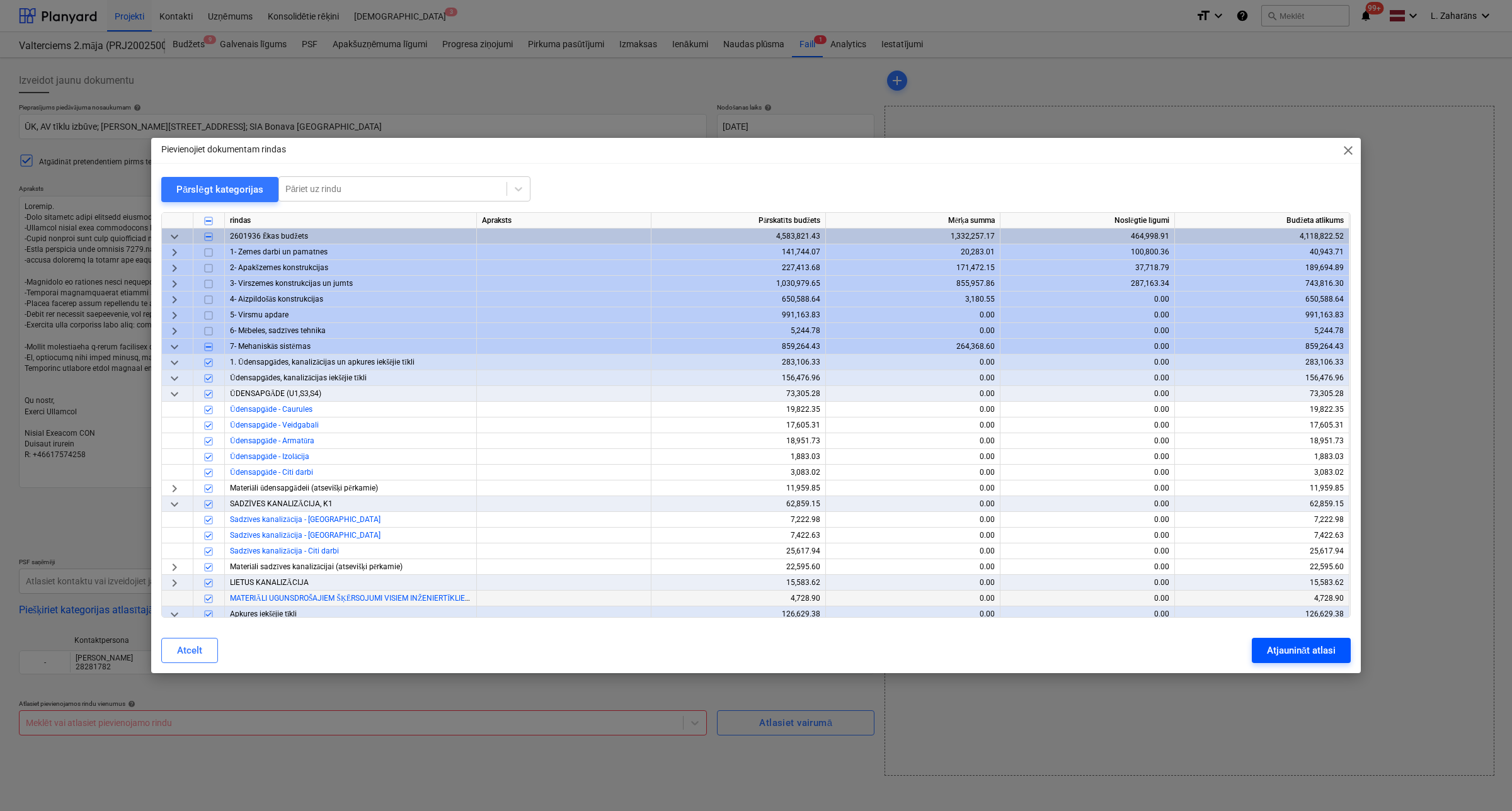
click at [1286, 649] on div "Atjaunināt atlasi" at bounding box center [1301, 650] width 68 height 16
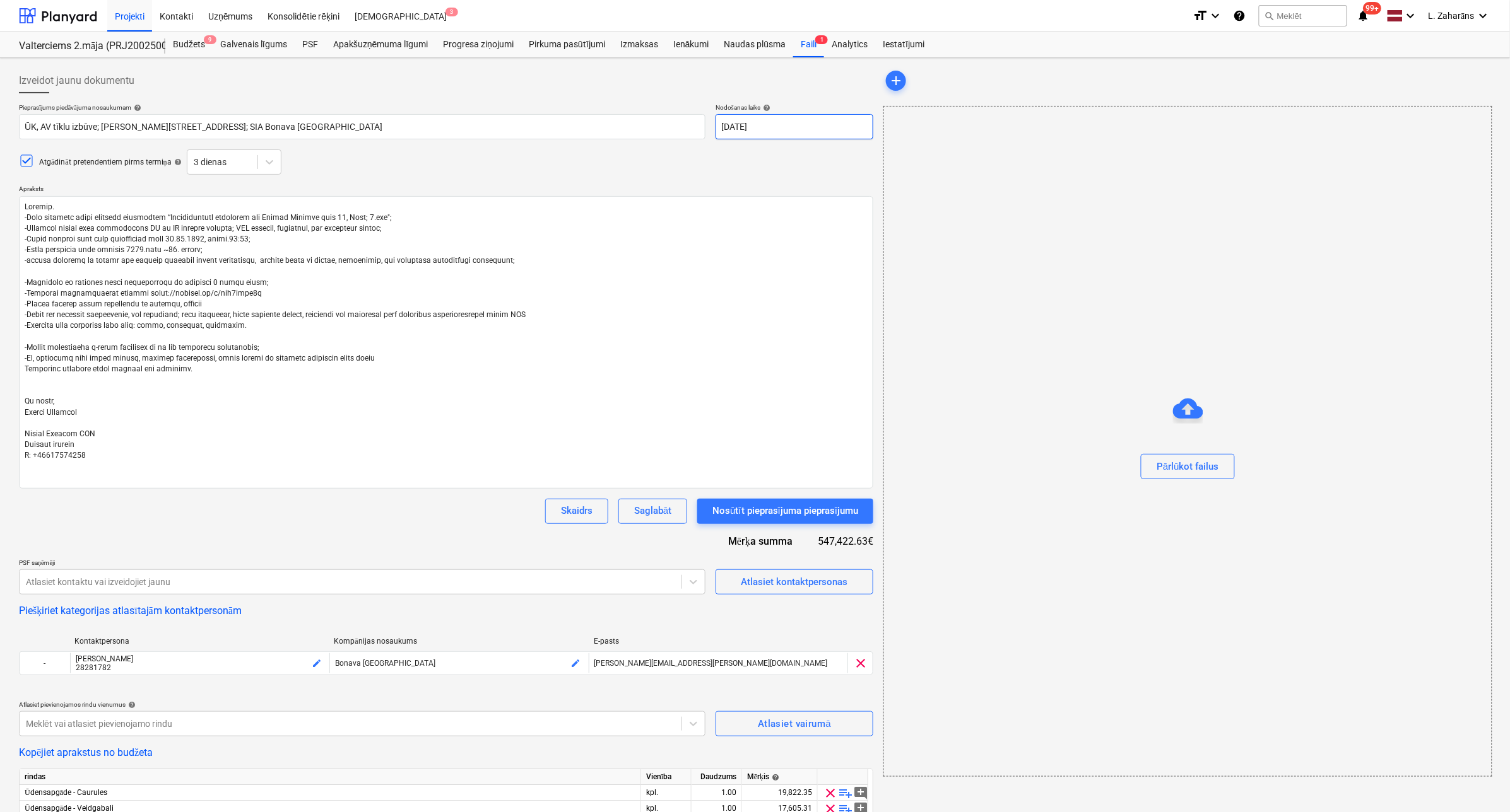
click at [757, 127] on body "Projekti Kontakti Uzņēmums Konsolidētie rēķini Iesūtne 3 format_size keyboard_a…" at bounding box center [755, 406] width 1510 height 812
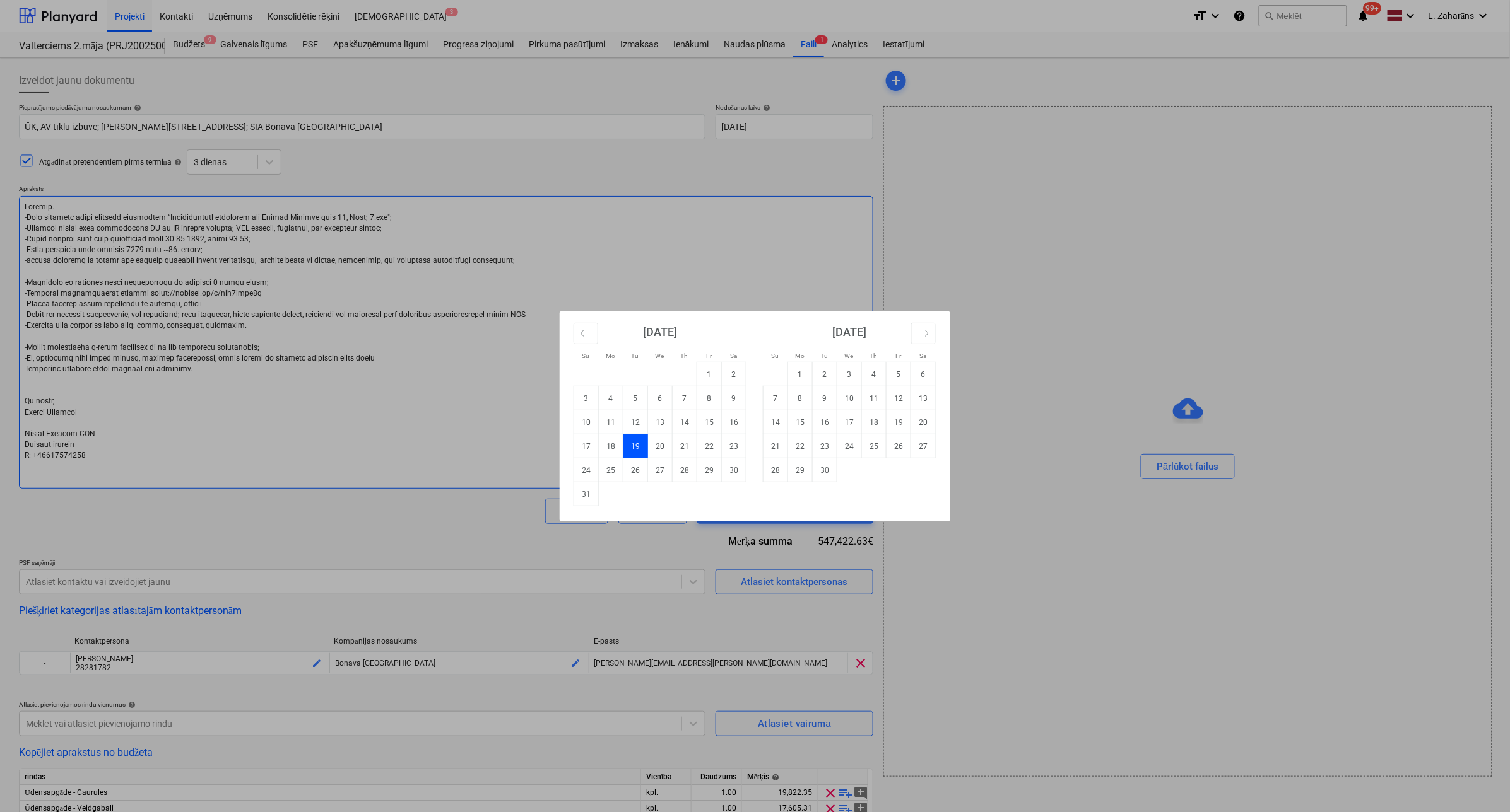
click at [634, 471] on td "26" at bounding box center [636, 470] width 25 height 24
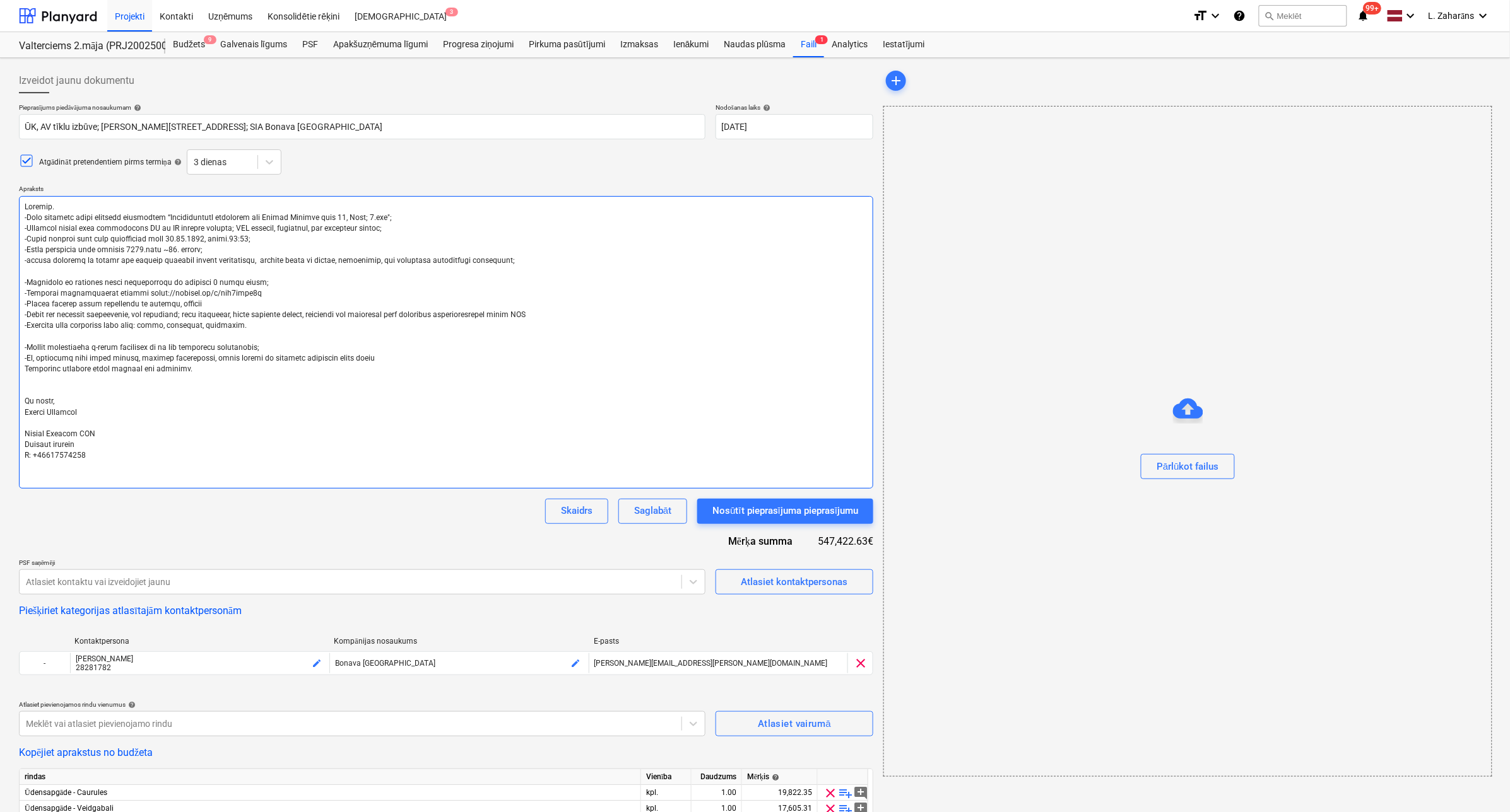
click at [170, 250] on textarea at bounding box center [446, 342] width 854 height 293
drag, startPoint x: 242, startPoint y: 241, endPoint x: 393, endPoint y: 237, distance: 151.1
click at [393, 237] on textarea at bounding box center [446, 342] width 854 height 293
drag, startPoint x: 267, startPoint y: 301, endPoint x: 133, endPoint y: 304, distance: 134.0
click at [133, 304] on textarea at bounding box center [446, 342] width 854 height 293
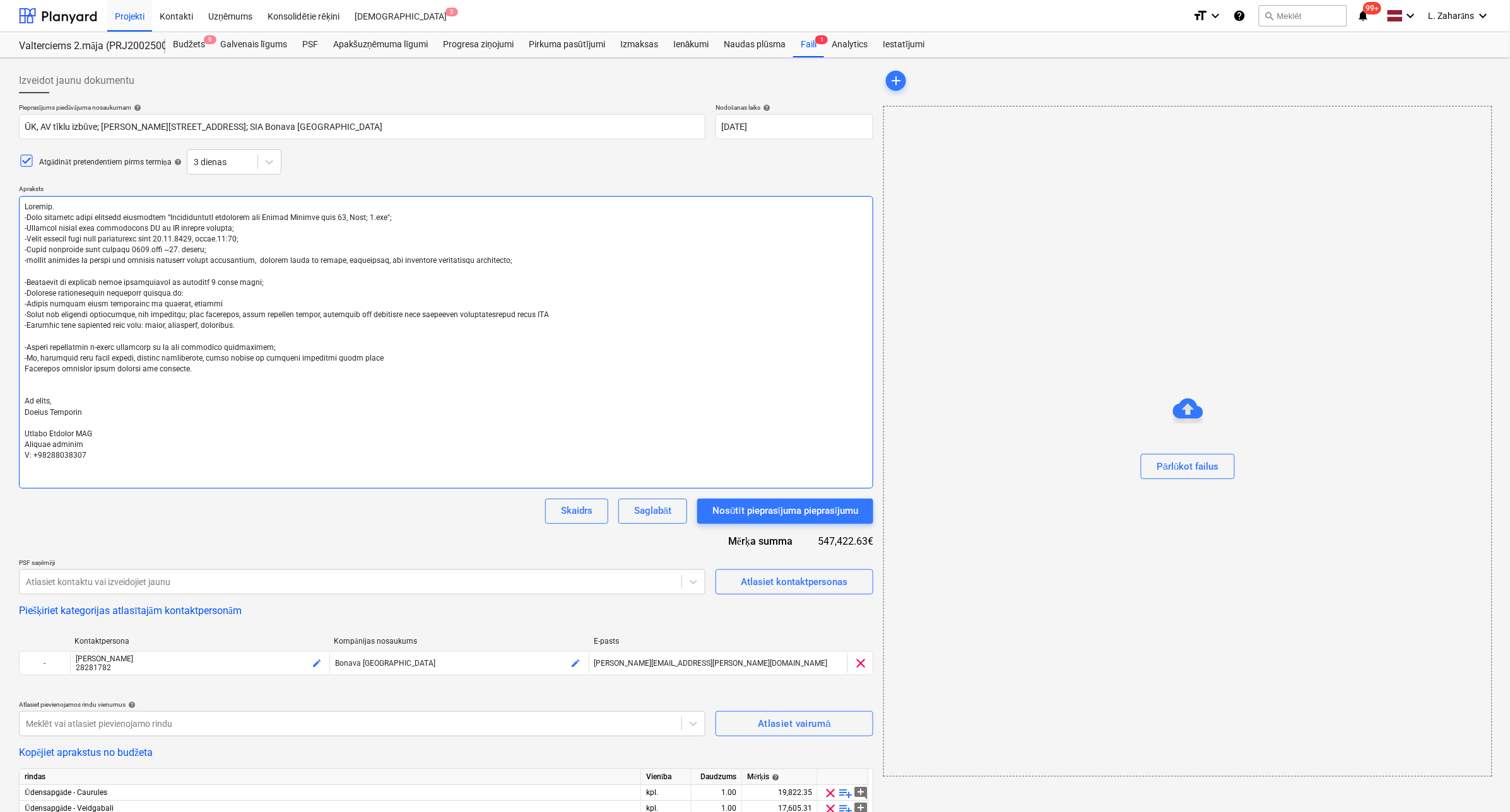
click at [68, 316] on textarea at bounding box center [446, 342] width 854 height 293
drag, startPoint x: 215, startPoint y: 316, endPoint x: 128, endPoint y: 316, distance: 87.0
click at [128, 316] on textarea at bounding box center [446, 342] width 854 height 293
drag, startPoint x: 559, startPoint y: 322, endPoint x: 10, endPoint y: 318, distance: 549.0
click at [8, 318] on div "Izveidot jaunu dokumentu Pieprasījums piedāvājuma nosaukumam help ŪK, AV tīklu …" at bounding box center [755, 760] width 1510 height 1406
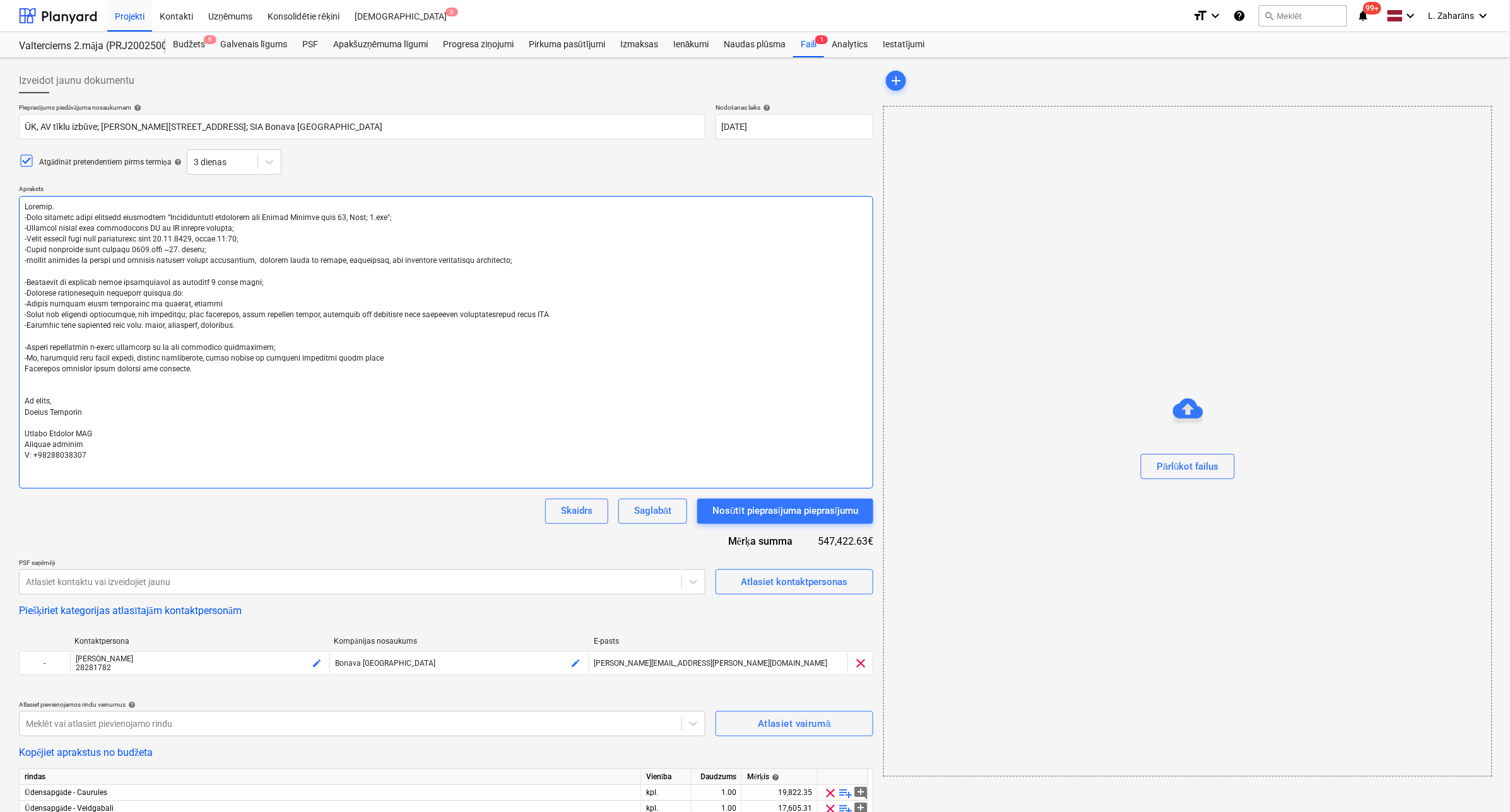
paste textarea "Apk, ŪK sadaļā Bonava piegādā visu keramiku, vannas (pacelšana un silikonēšana …"
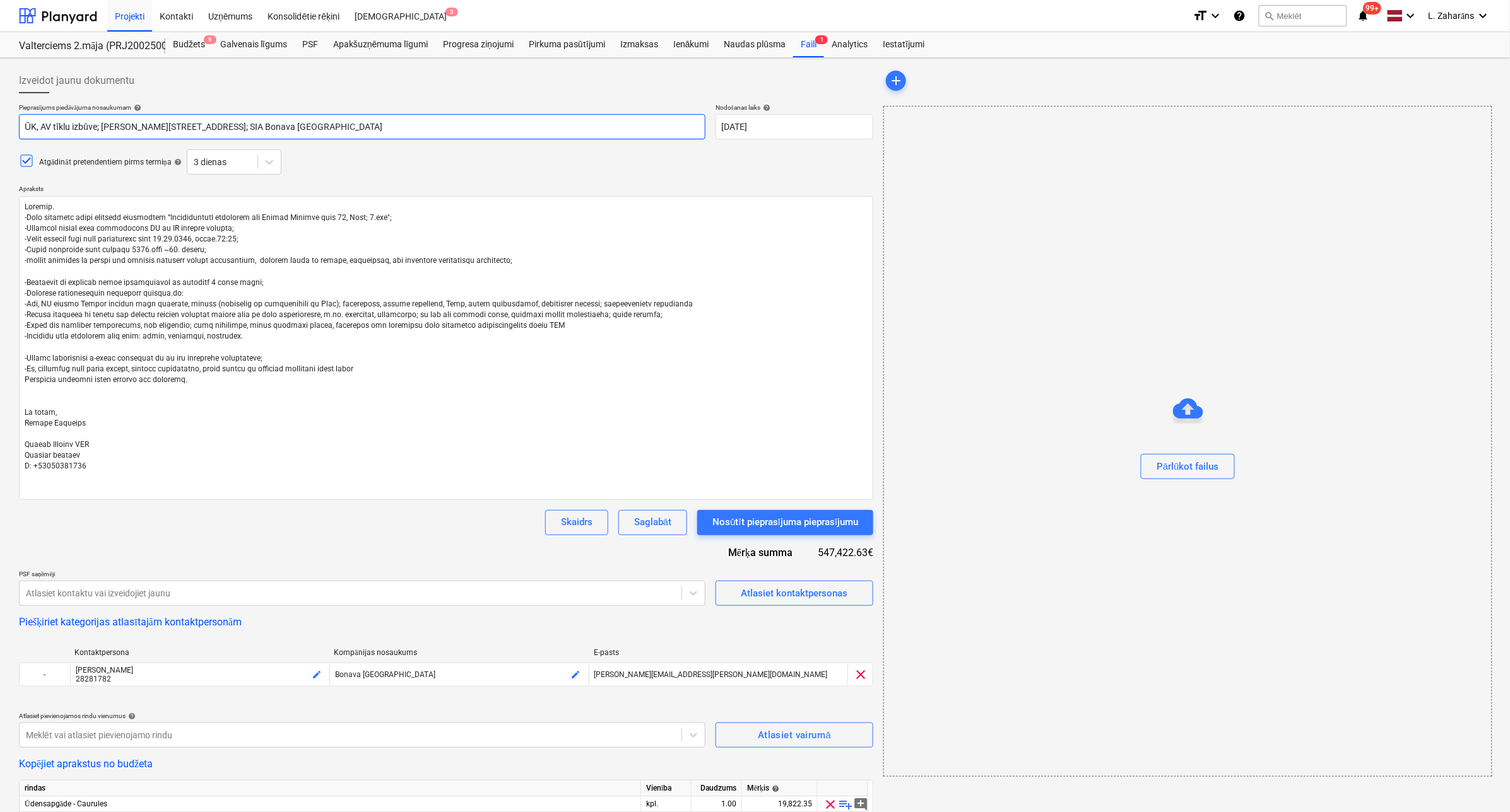
click at [51, 127] on input "ŪK, AV tīklu izbūve; Ēvalda Valtera iela 44, 2.ēka; SIA Bonava Latvija" at bounding box center [361, 126] width 686 height 25
click at [177, 237] on textarea at bounding box center [446, 349] width 854 height 304
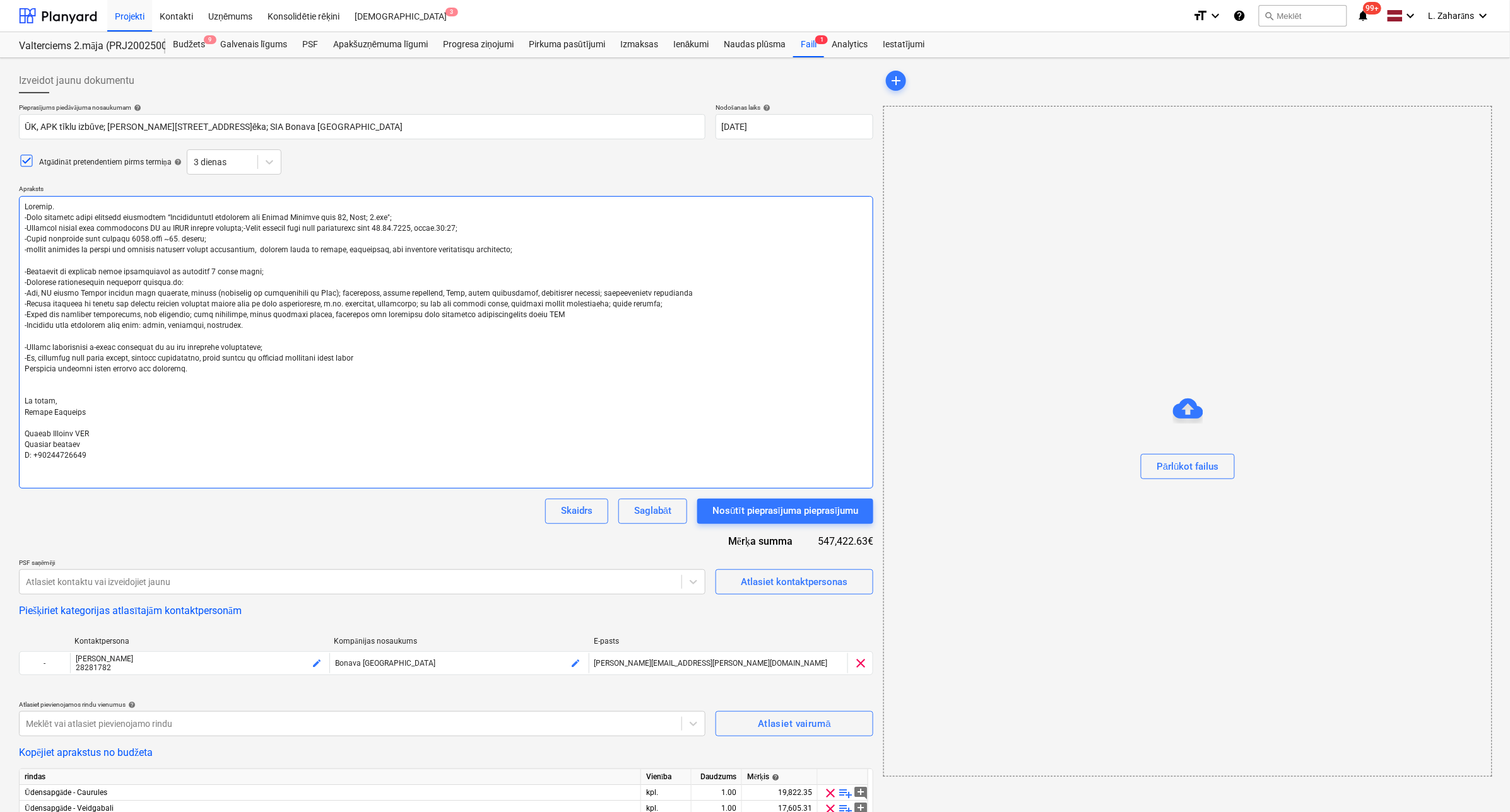
click at [187, 240] on textarea at bounding box center [446, 342] width 854 height 293
click at [38, 212] on textarea at bounding box center [446, 342] width 854 height 293
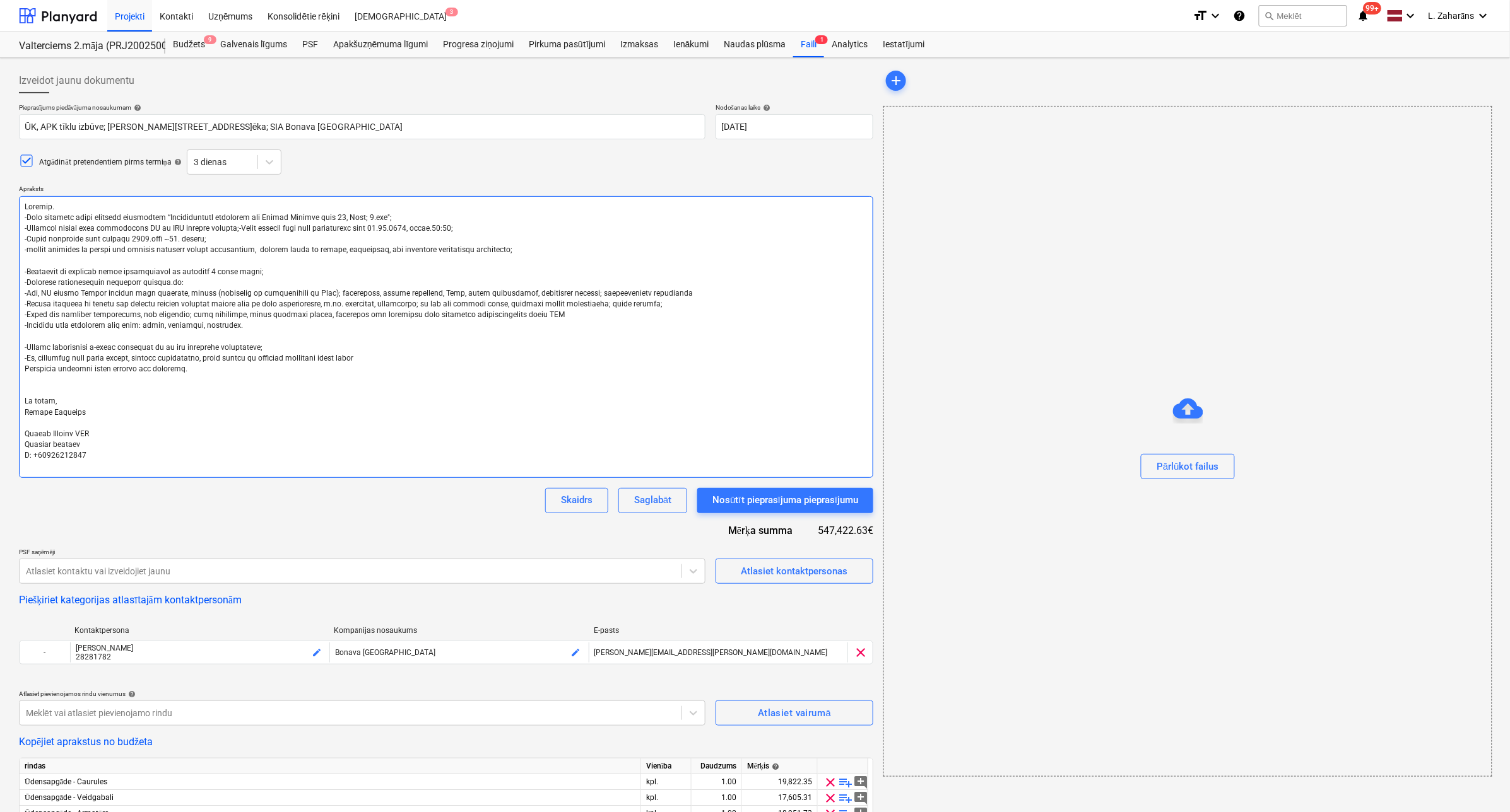
drag, startPoint x: 218, startPoint y: 294, endPoint x: 309, endPoint y: 293, distance: 91.0
click at [309, 293] on textarea at bounding box center [446, 337] width 854 height 282
drag, startPoint x: 364, startPoint y: 297, endPoint x: 515, endPoint y: 296, distance: 151.0
click at [515, 296] on textarea at bounding box center [446, 337] width 854 height 282
drag, startPoint x: 521, startPoint y: 294, endPoint x: 572, endPoint y: 297, distance: 51.1
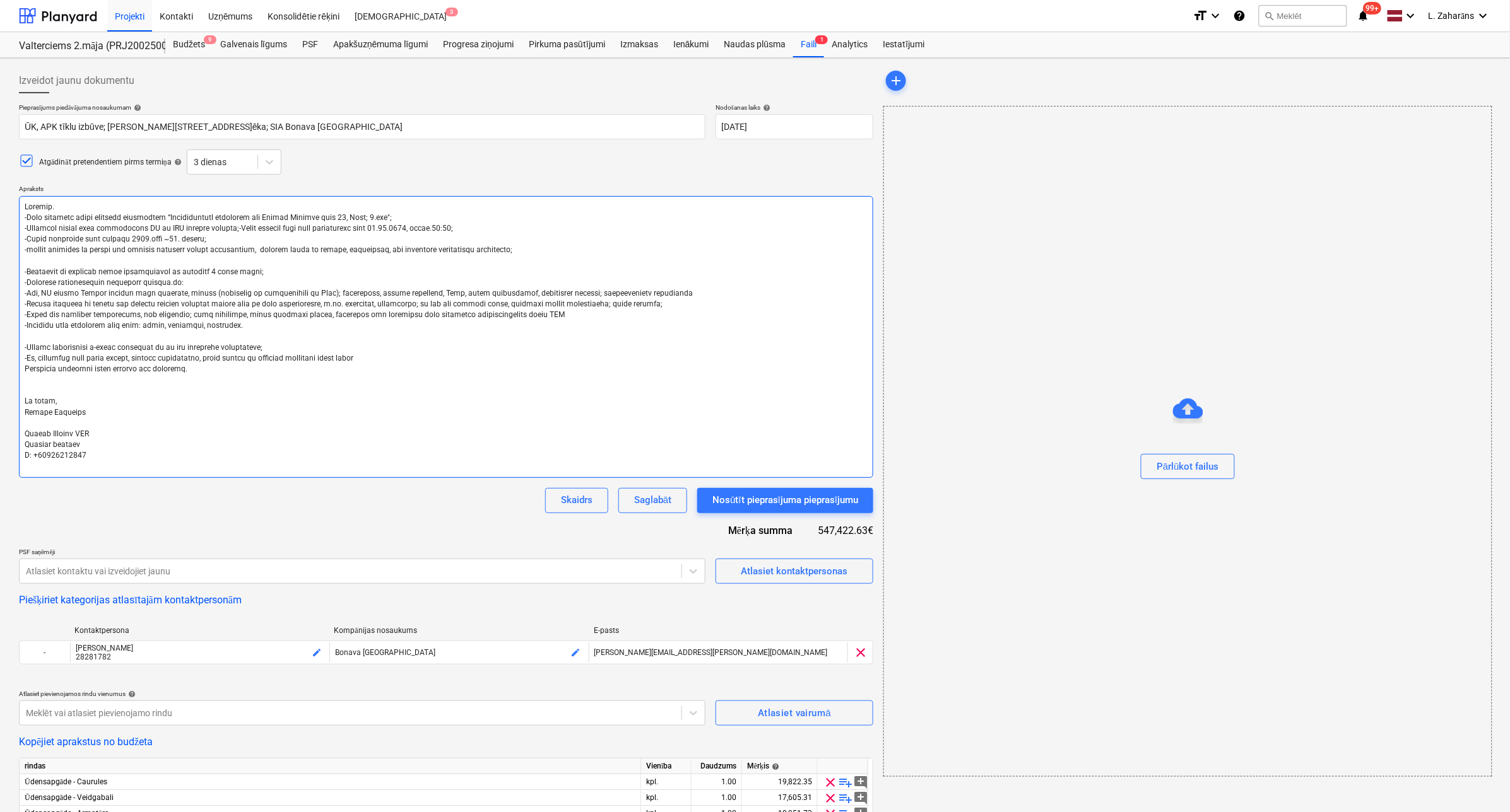
click at [572, 297] on textarea at bounding box center [446, 337] width 854 height 282
drag, startPoint x: 90, startPoint y: 307, endPoint x: 351, endPoint y: 306, distance: 261.0
click at [351, 306] on textarea at bounding box center [446, 337] width 854 height 282
drag, startPoint x: 317, startPoint y: 248, endPoint x: 0, endPoint y: 250, distance: 317.0
click at [0, 250] on div "Izveidot jaunu dokumentu Pieprasījums piedāvājuma nosaukumam help ŪK, APK tīklu…" at bounding box center [755, 755] width 1510 height 1395
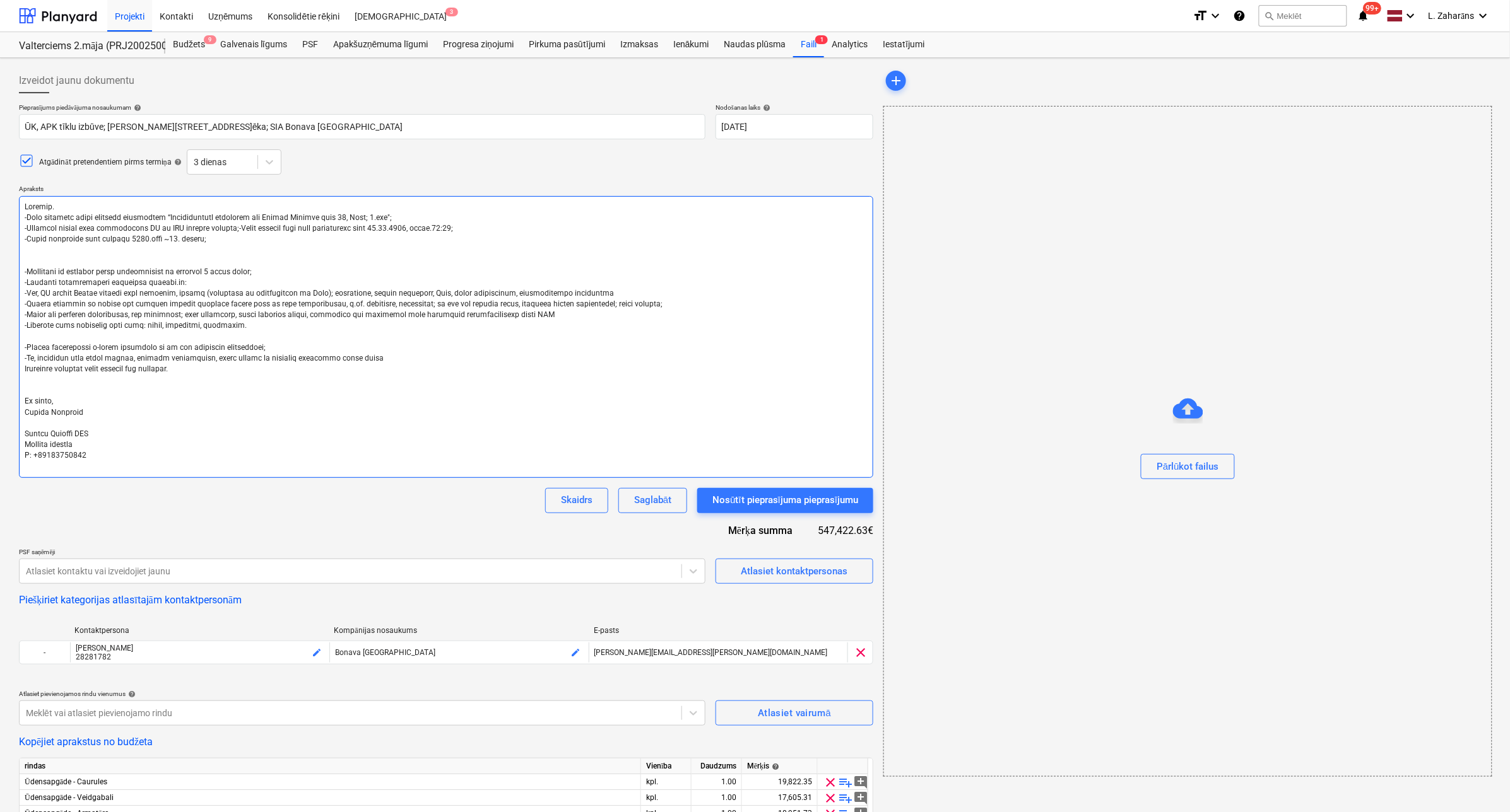
click at [645, 307] on textarea at bounding box center [446, 337] width 854 height 282
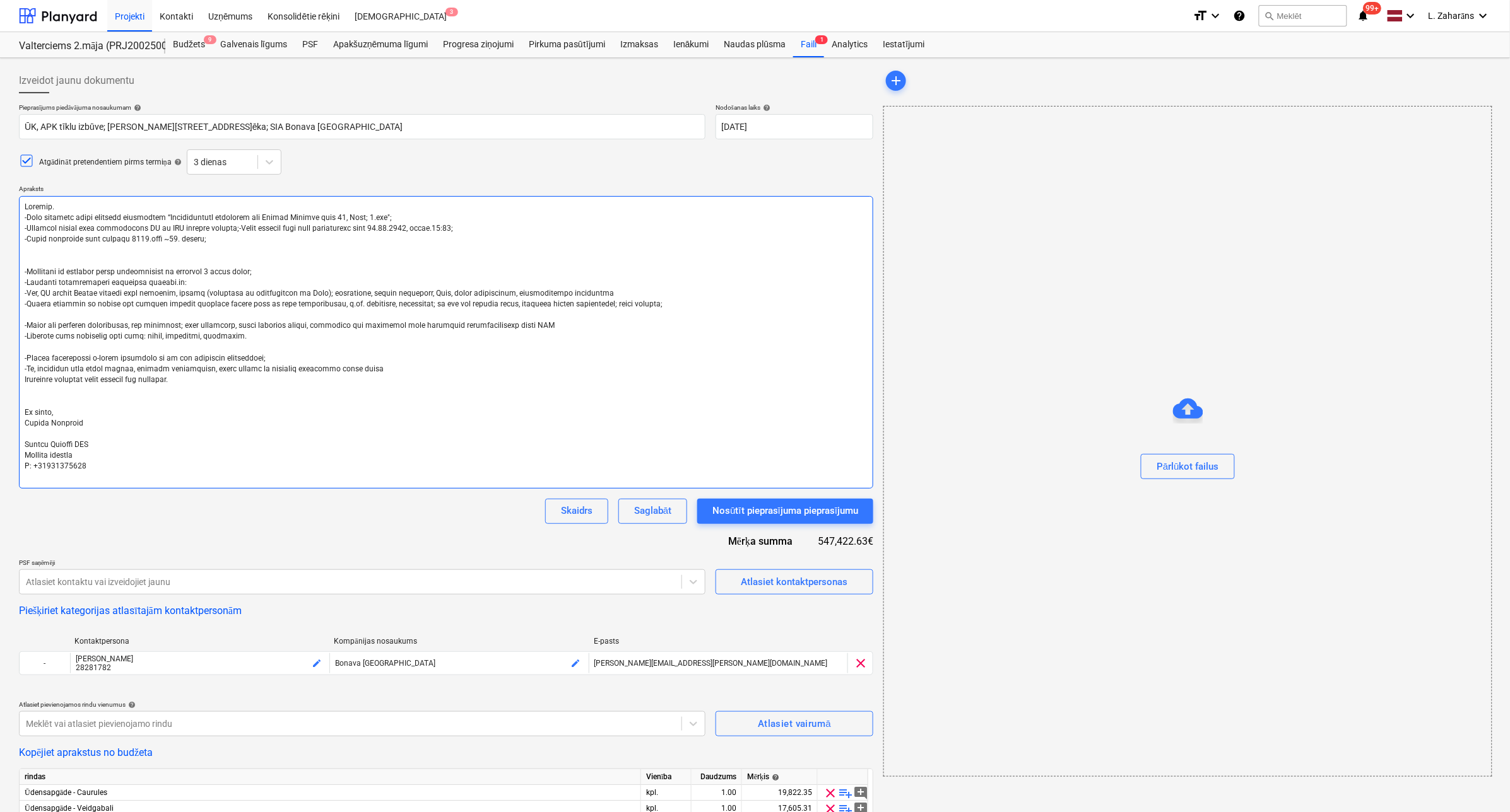
paste textarea "-līguma ietvaros ir jāveic arī pagaidu sanitārā mezgla pieslēgšana, iekšējo ūde…"
click at [379, 307] on textarea at bounding box center [446, 342] width 854 height 293
drag, startPoint x: 648, startPoint y: 304, endPoint x: 422, endPoint y: 303, distance: 226.0
click at [422, 303] on textarea at bounding box center [446, 342] width 854 height 293
drag, startPoint x: 508, startPoint y: 316, endPoint x: 10, endPoint y: 316, distance: 498.0
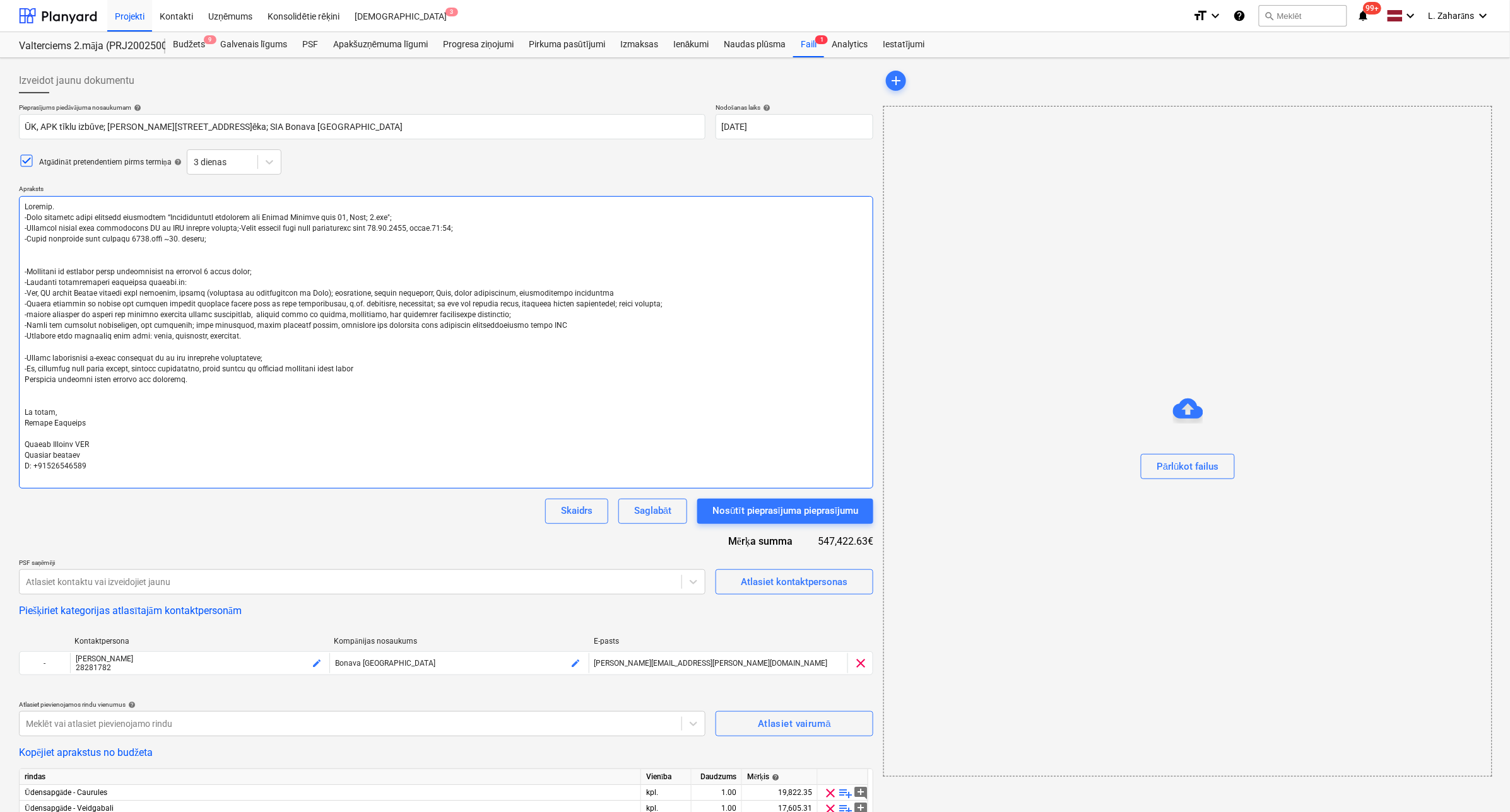
click at [10, 316] on div "Izveidot jaunu dokumentu Pieprasījums piedāvājuma nosaukumam help ŪK, APK tīklu…" at bounding box center [755, 760] width 1510 height 1406
drag, startPoint x: 488, startPoint y: 307, endPoint x: 494, endPoint y: 314, distance: 9.2
click at [488, 309] on textarea at bounding box center [446, 342] width 854 height 293
click at [58, 316] on textarea at bounding box center [446, 342] width 854 height 293
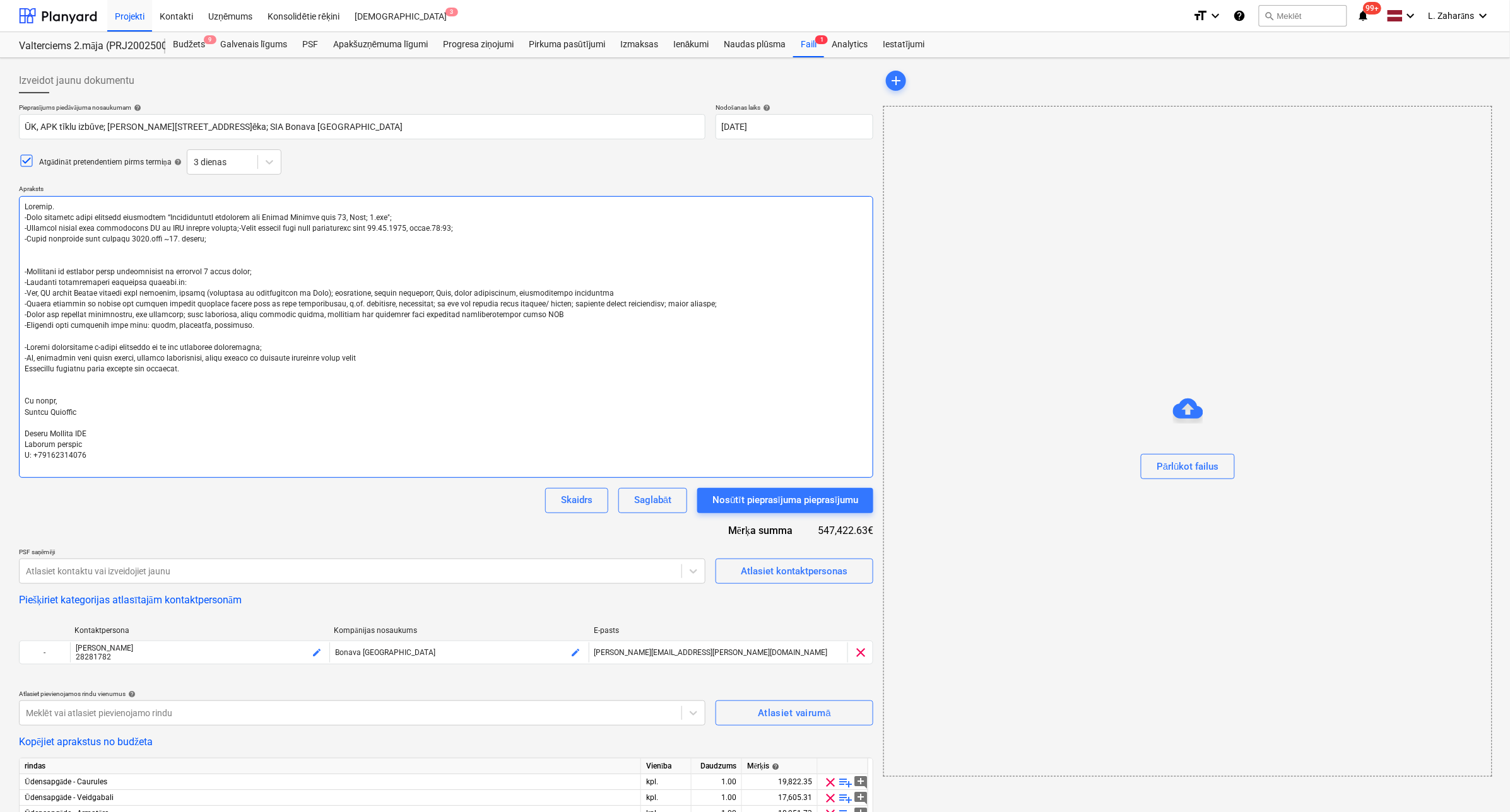
drag, startPoint x: 90, startPoint y: 352, endPoint x: 281, endPoint y: 357, distance: 191.1
click at [281, 357] on textarea at bounding box center [446, 337] width 854 height 282
click at [281, 369] on textarea at bounding box center [446, 337] width 854 height 282
drag, startPoint x: 375, startPoint y: 358, endPoint x: 0, endPoint y: 358, distance: 375.0
click at [0, 358] on div "Izveidot jaunu dokumentu Pieprasījums piedāvājuma nosaukumam help ŪK, APK tīklu…" at bounding box center [755, 755] width 1510 height 1395
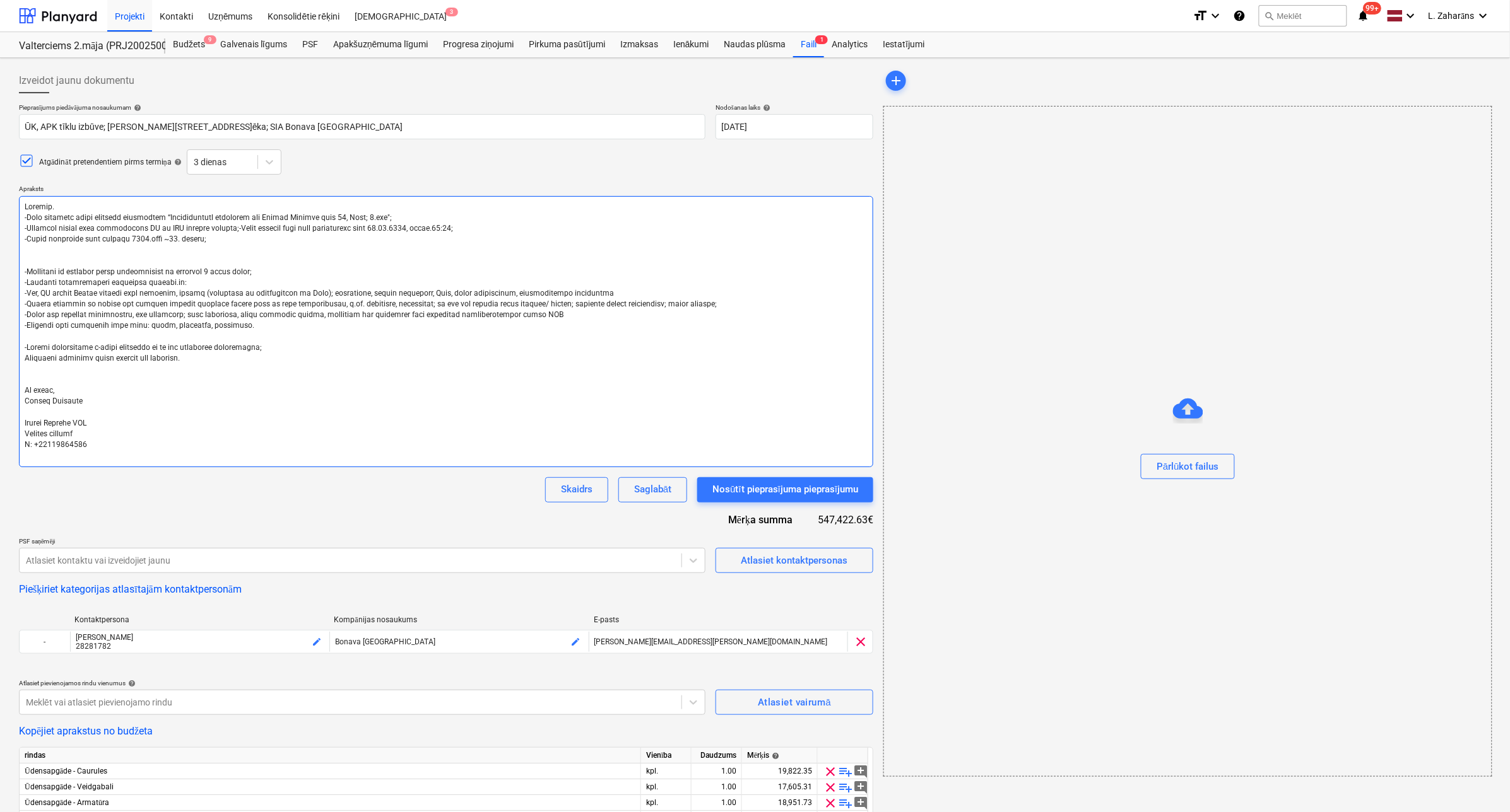
click at [256, 326] on textarea at bounding box center [446, 332] width 854 height 271
click at [325, 325] on textarea at bounding box center [446, 332] width 854 height 271
click at [297, 331] on textarea at bounding box center [446, 332] width 854 height 271
click at [461, 329] on textarea at bounding box center [446, 332] width 854 height 271
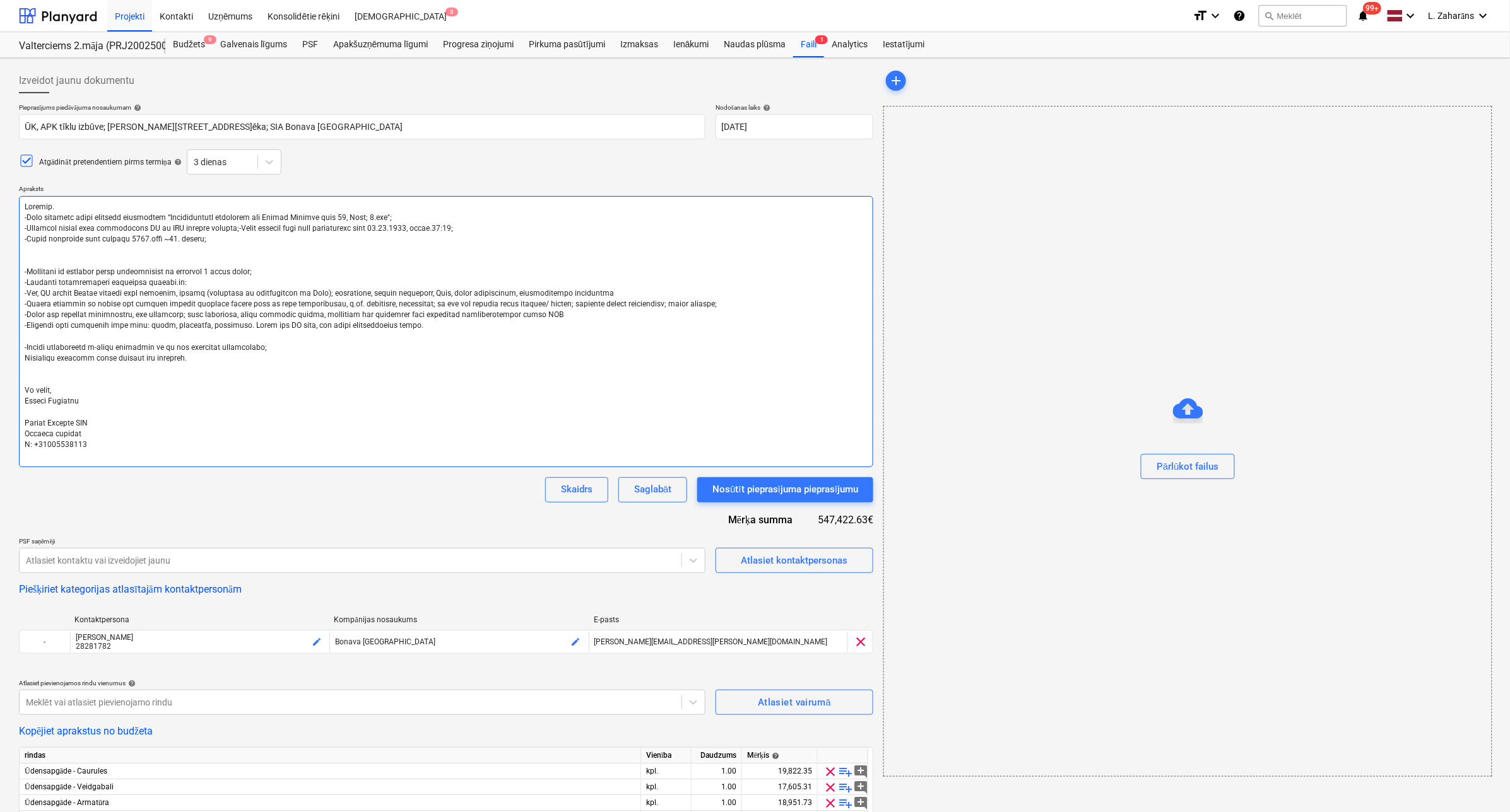
click at [105, 250] on textarea at bounding box center [446, 332] width 854 height 271
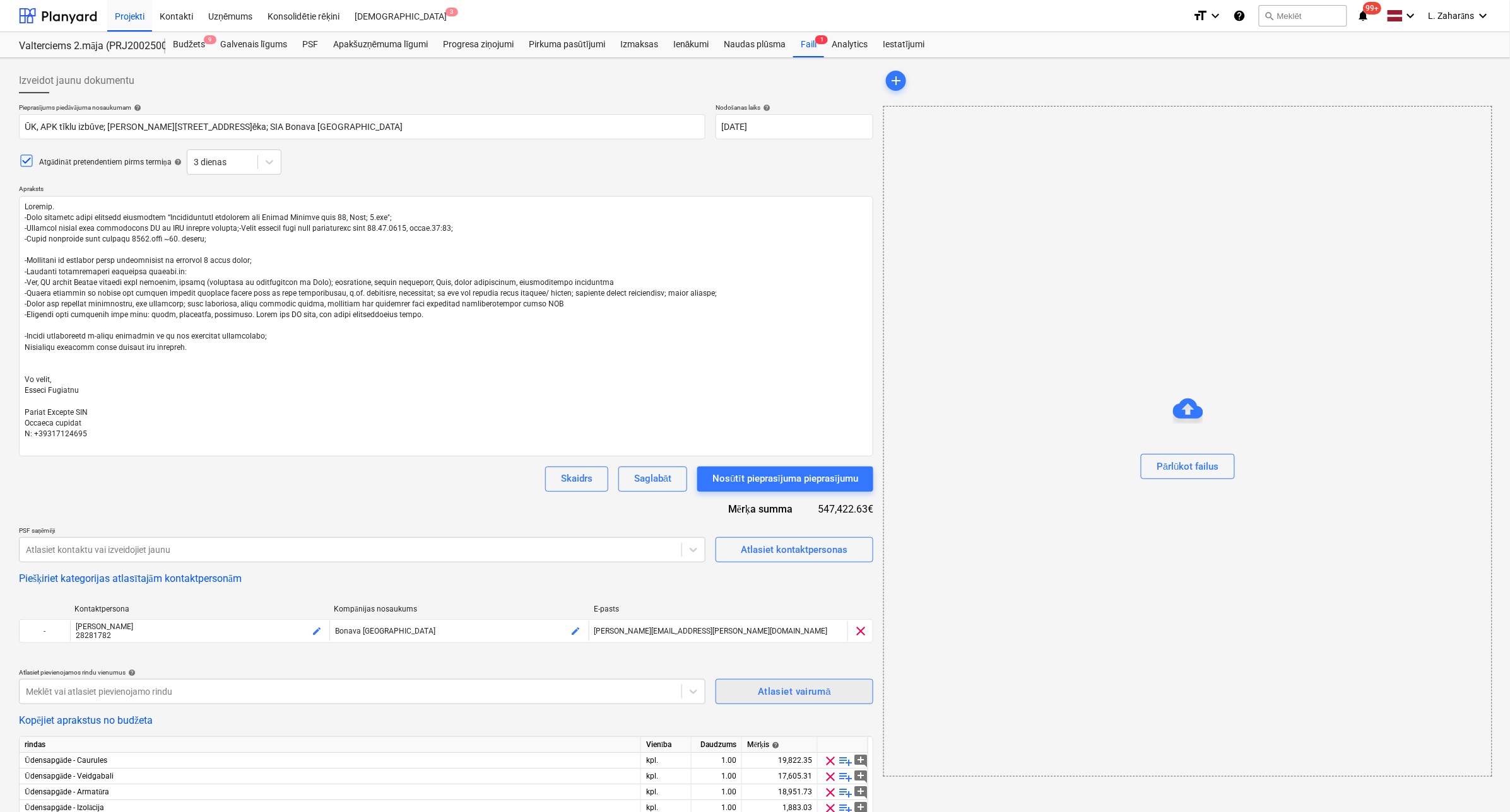
click at [747, 691] on span "Atlasiet vairumā" at bounding box center [795, 692] width 130 height 16
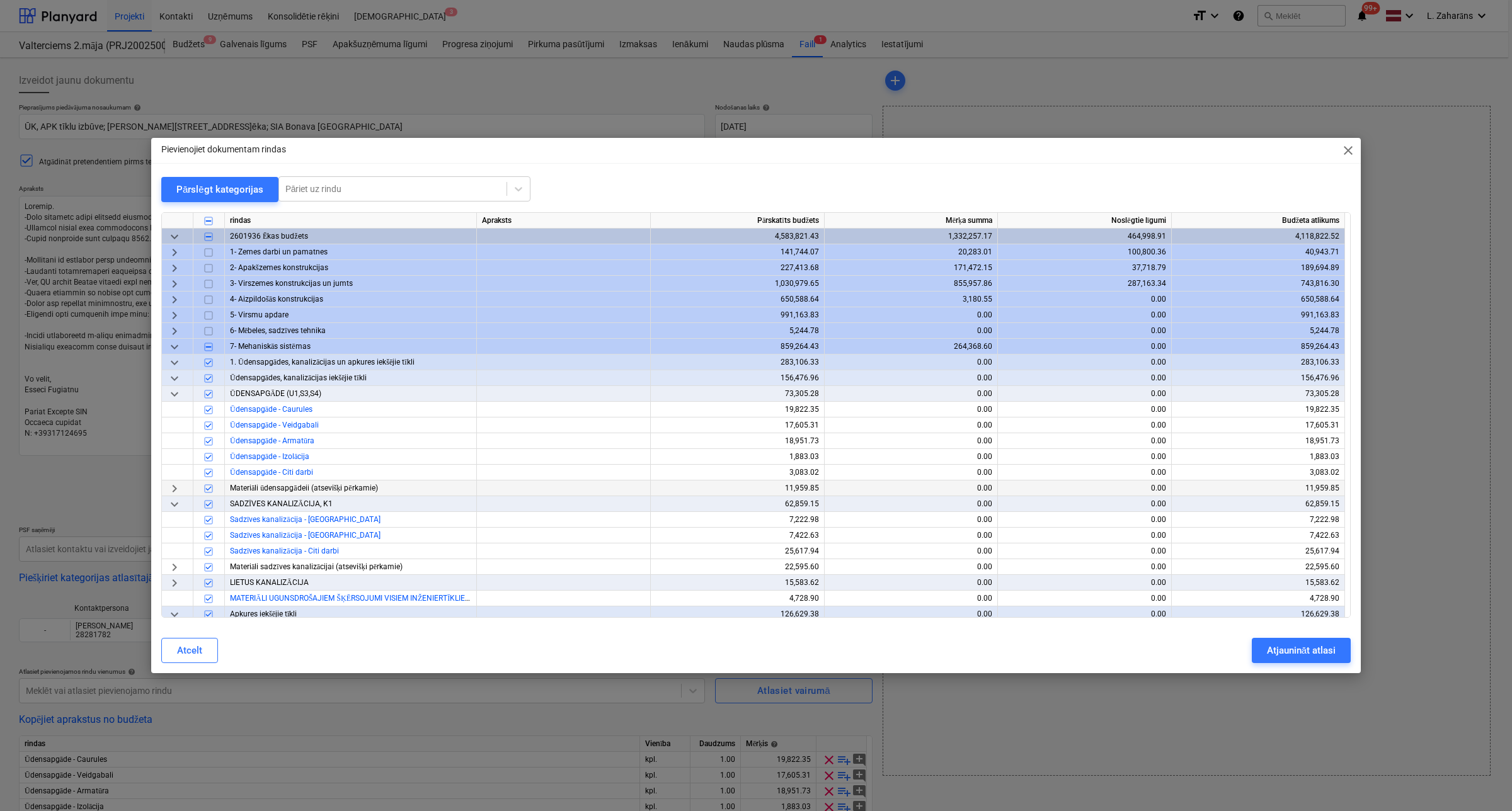
click at [209, 492] on input "checkbox" at bounding box center [208, 489] width 15 height 15
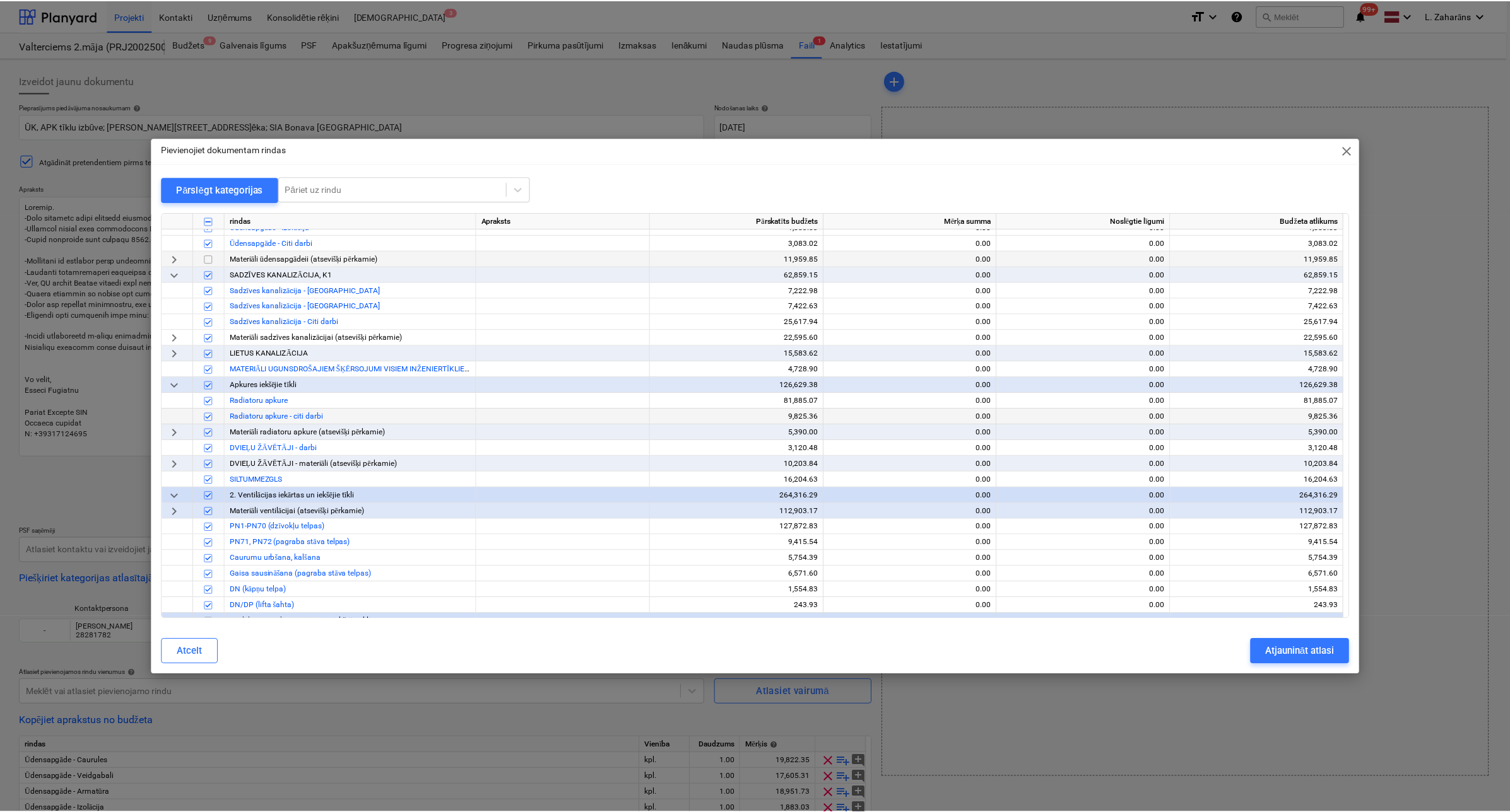
scroll to position [237, 0]
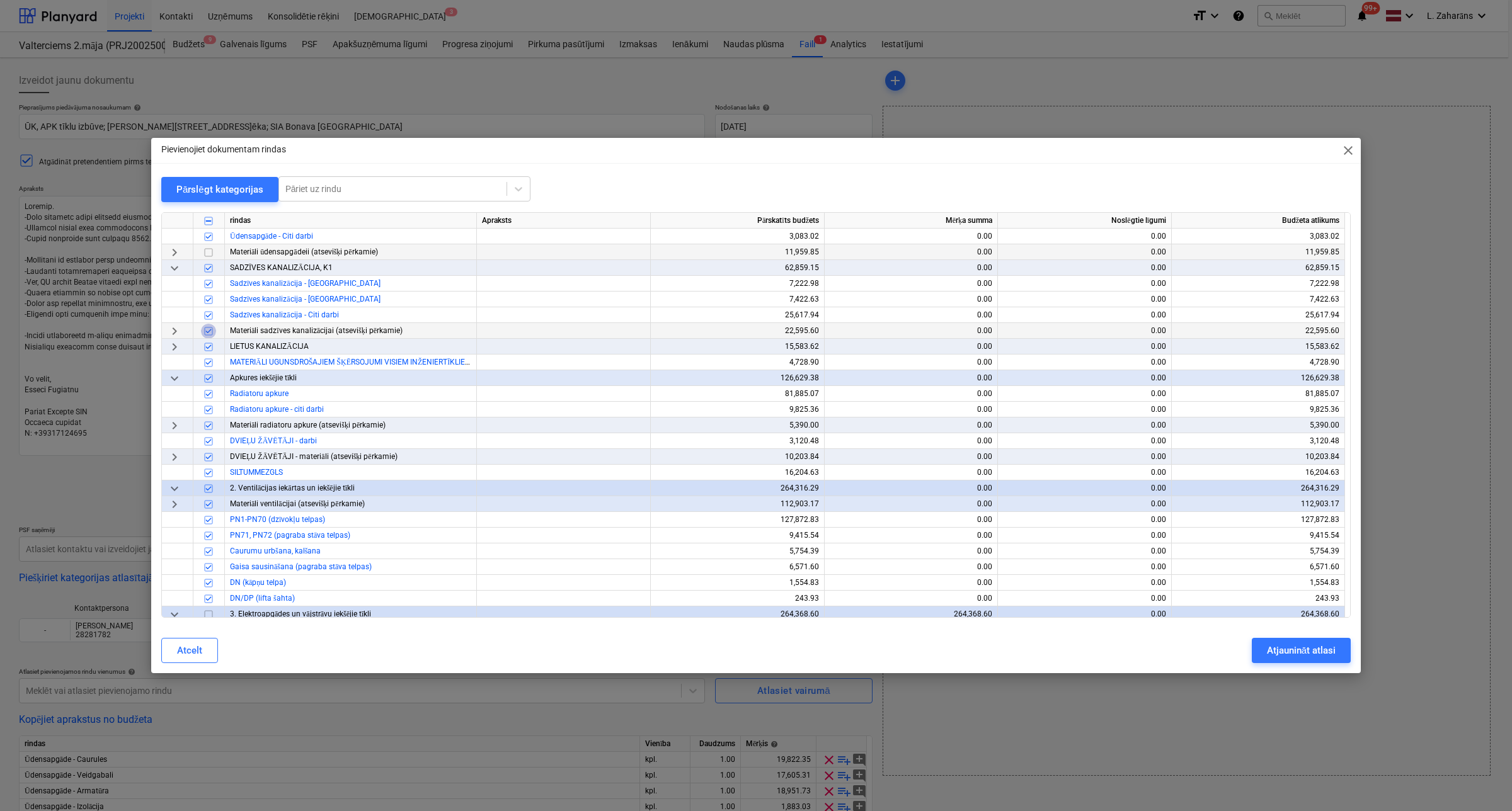
click at [209, 331] on input "checkbox" at bounding box center [208, 330] width 15 height 15
click at [1317, 644] on div "Atjaunināt atlasi" at bounding box center [1301, 650] width 68 height 16
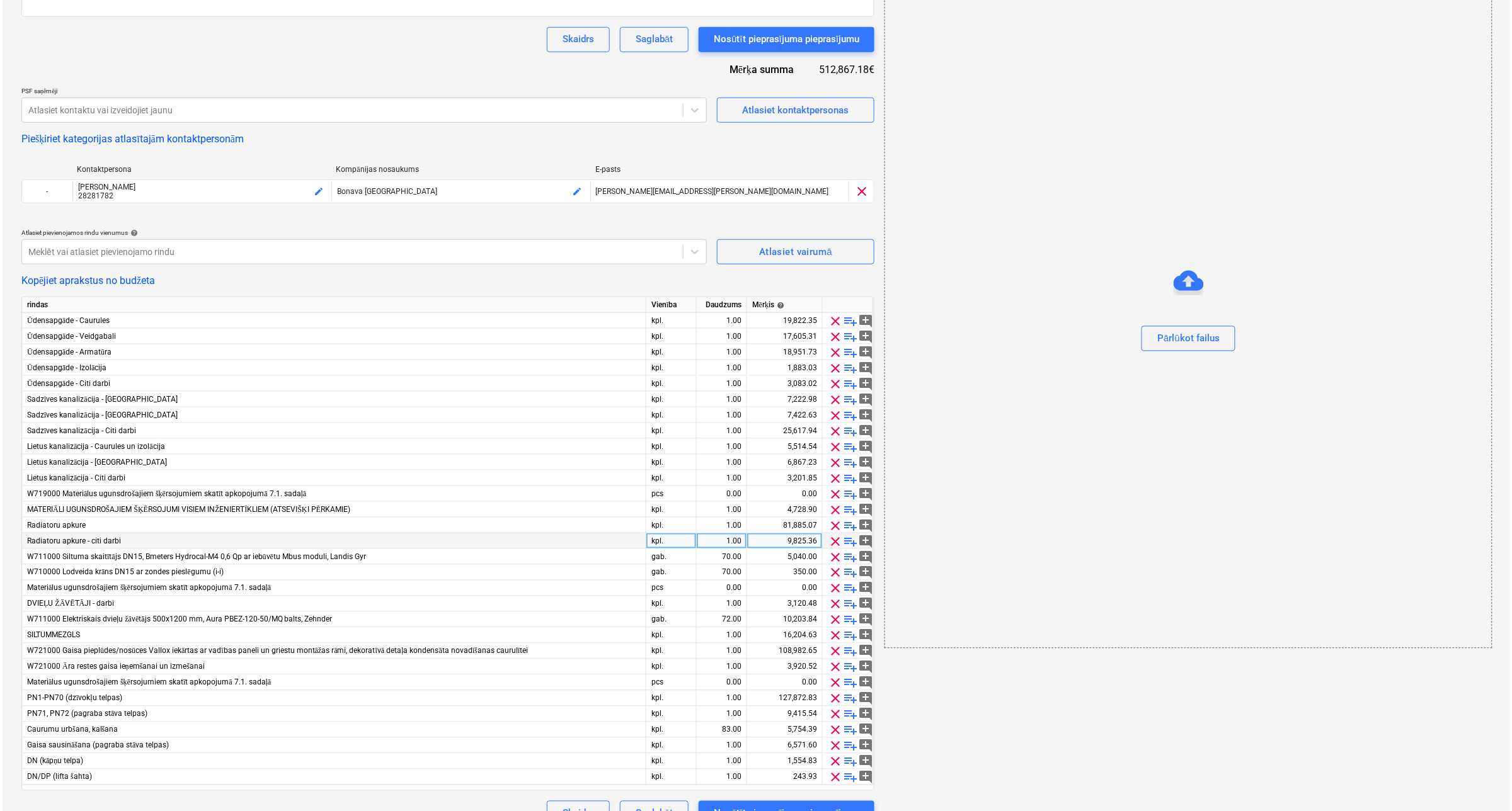
scroll to position [464, 0]
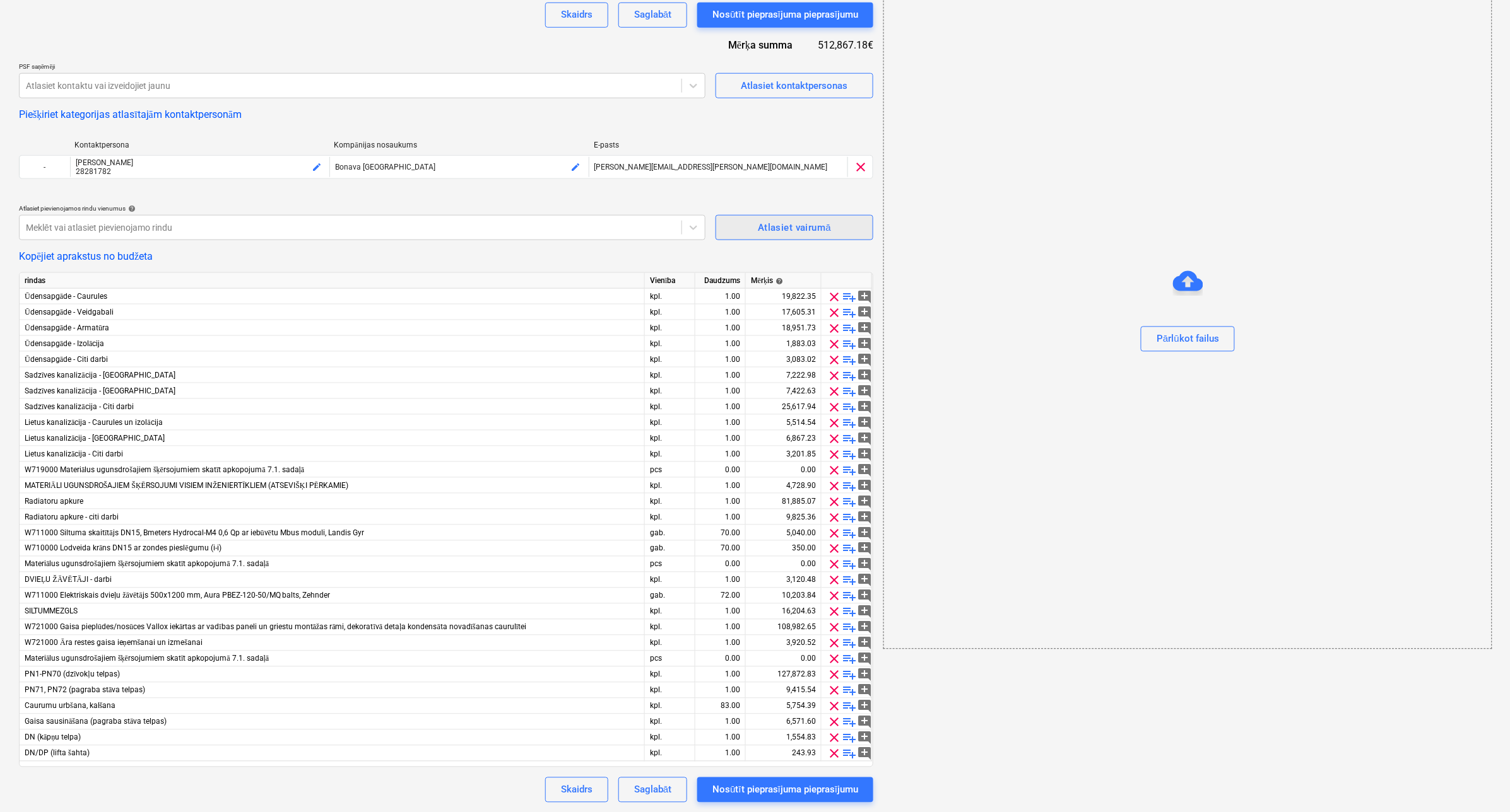
click at [770, 222] on div "Atlasiet vairumā" at bounding box center [795, 228] width 73 height 16
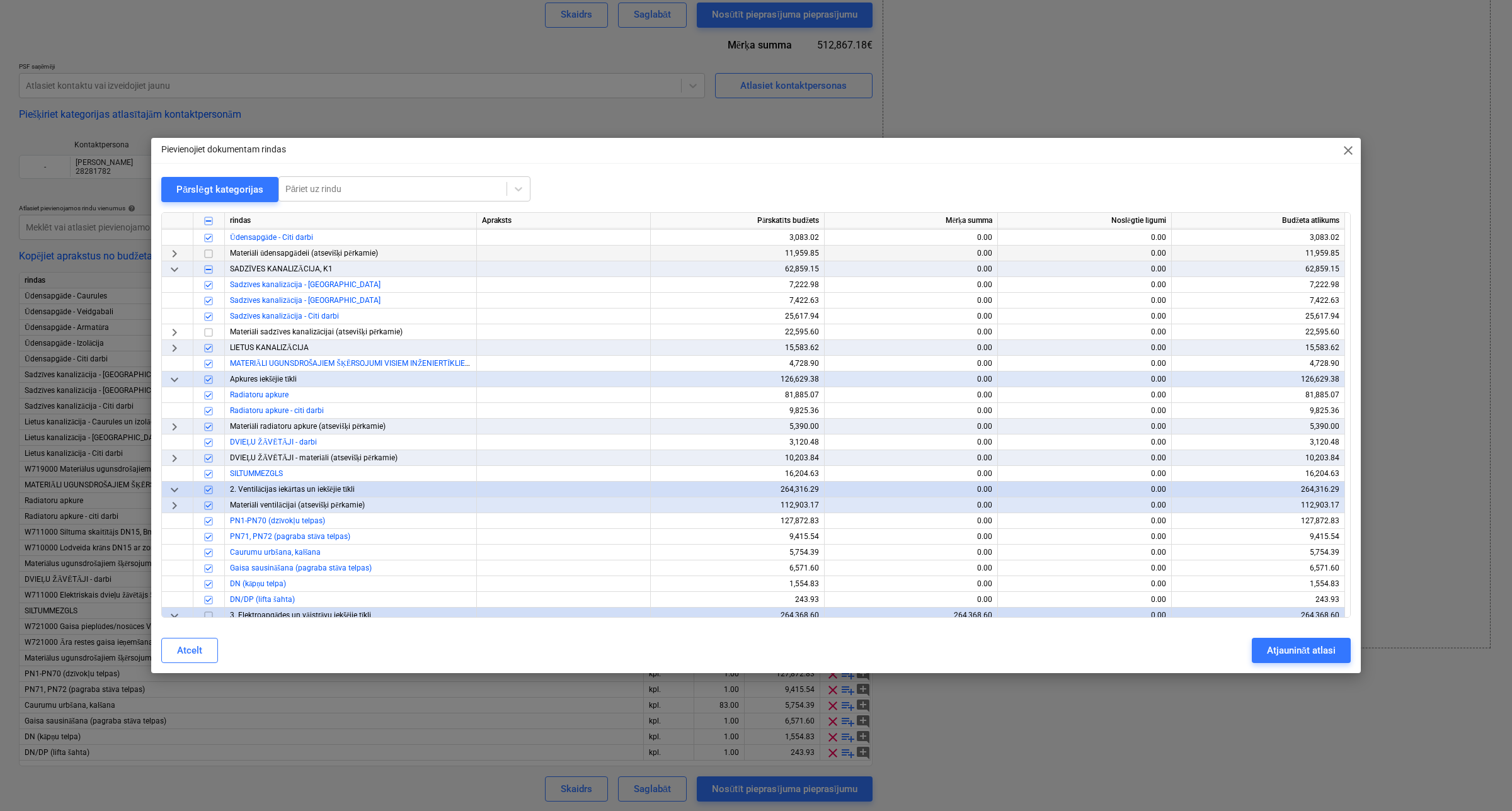
scroll to position [236, 0]
click at [177, 423] on span "keyboard_arrow_right" at bounding box center [174, 425] width 15 height 15
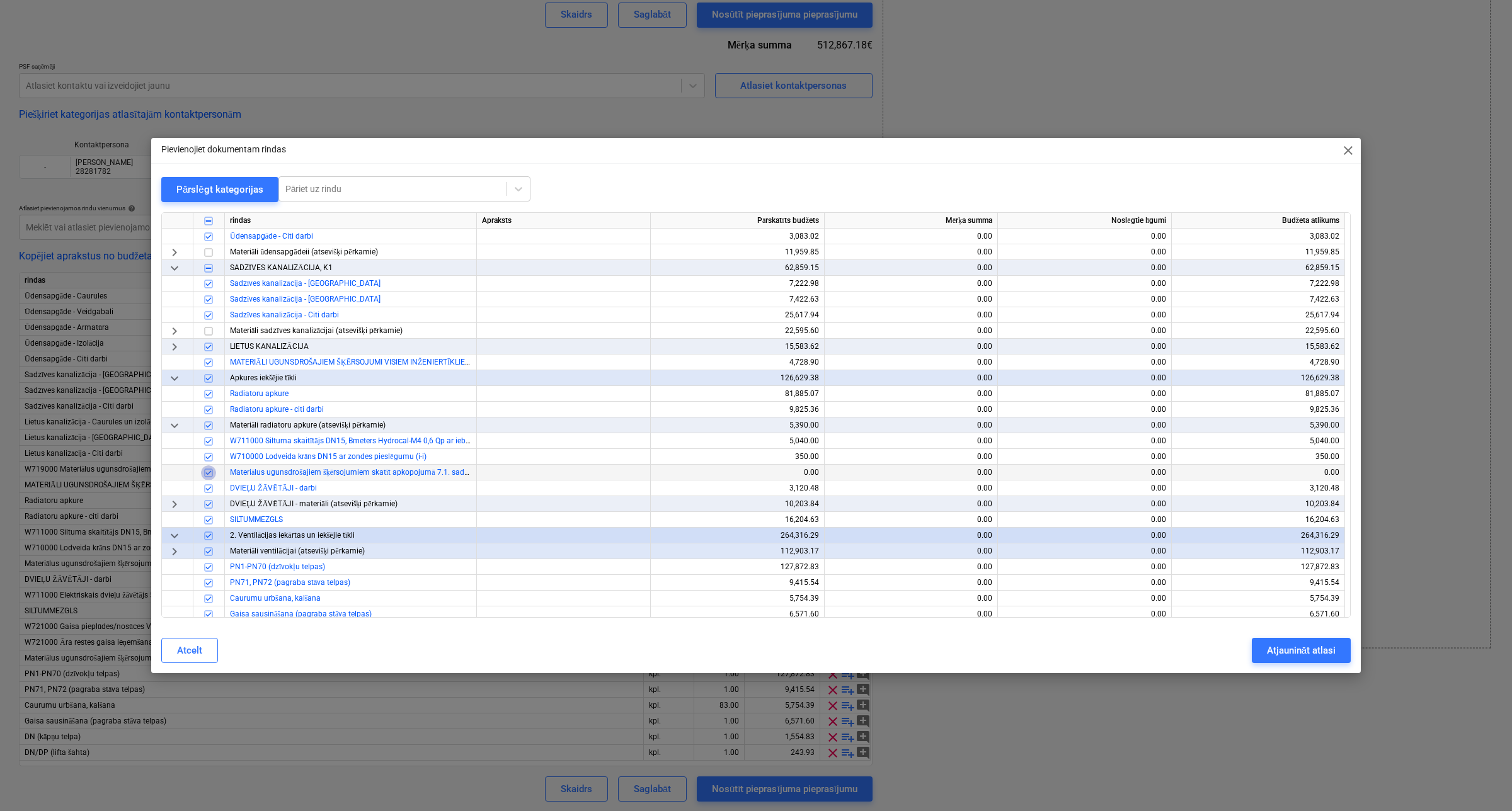
click at [209, 467] on input "checkbox" at bounding box center [208, 473] width 15 height 15
drag, startPoint x: 208, startPoint y: 465, endPoint x: 206, endPoint y: 449, distance: 16.1
click at [206, 456] on input "checkbox" at bounding box center [208, 457] width 15 height 15
click at [207, 441] on input "checkbox" at bounding box center [208, 441] width 15 height 15
click at [170, 505] on span "keyboard_arrow_right" at bounding box center [174, 504] width 15 height 15
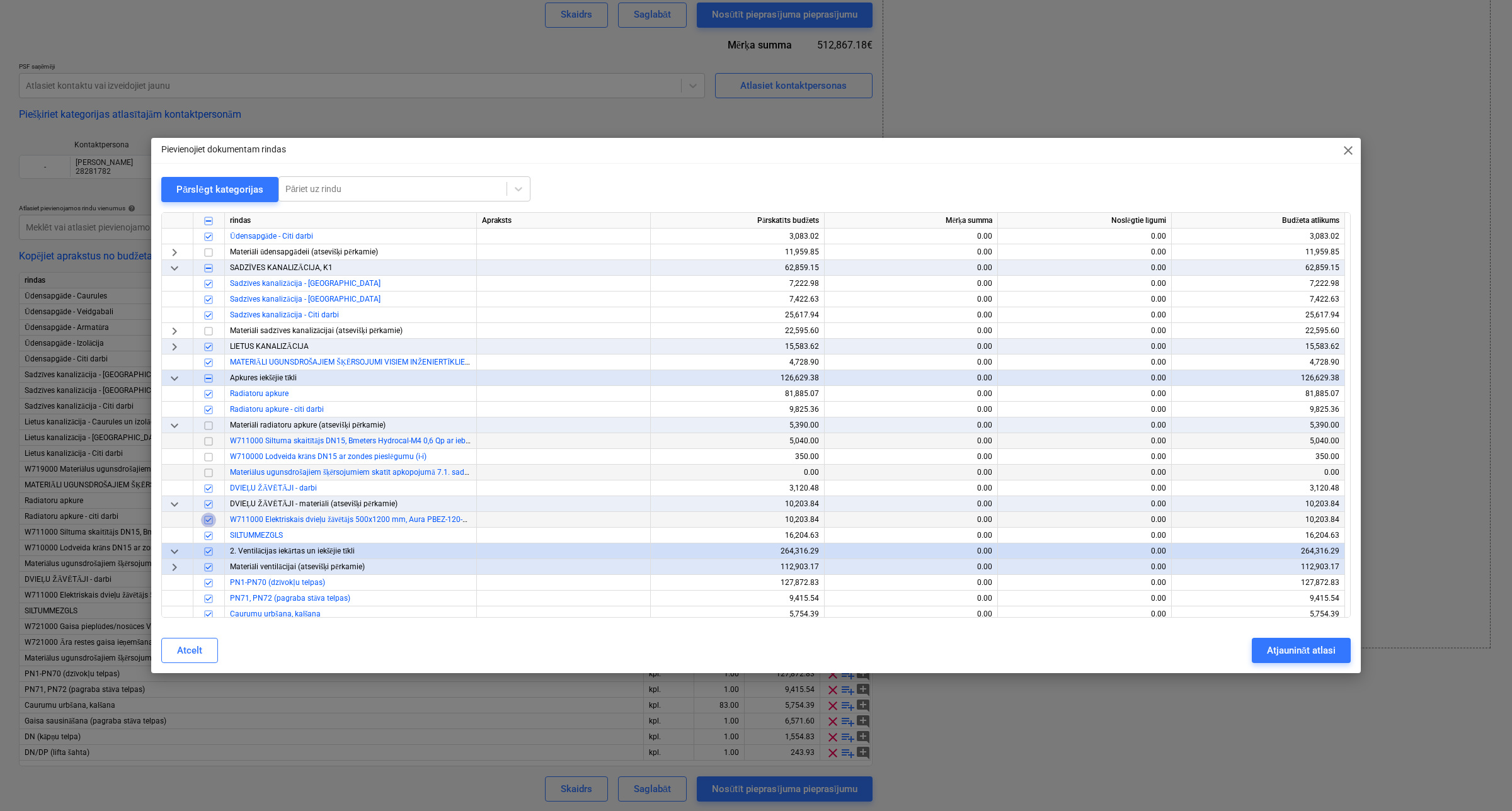
click at [211, 518] on input "checkbox" at bounding box center [208, 520] width 15 height 15
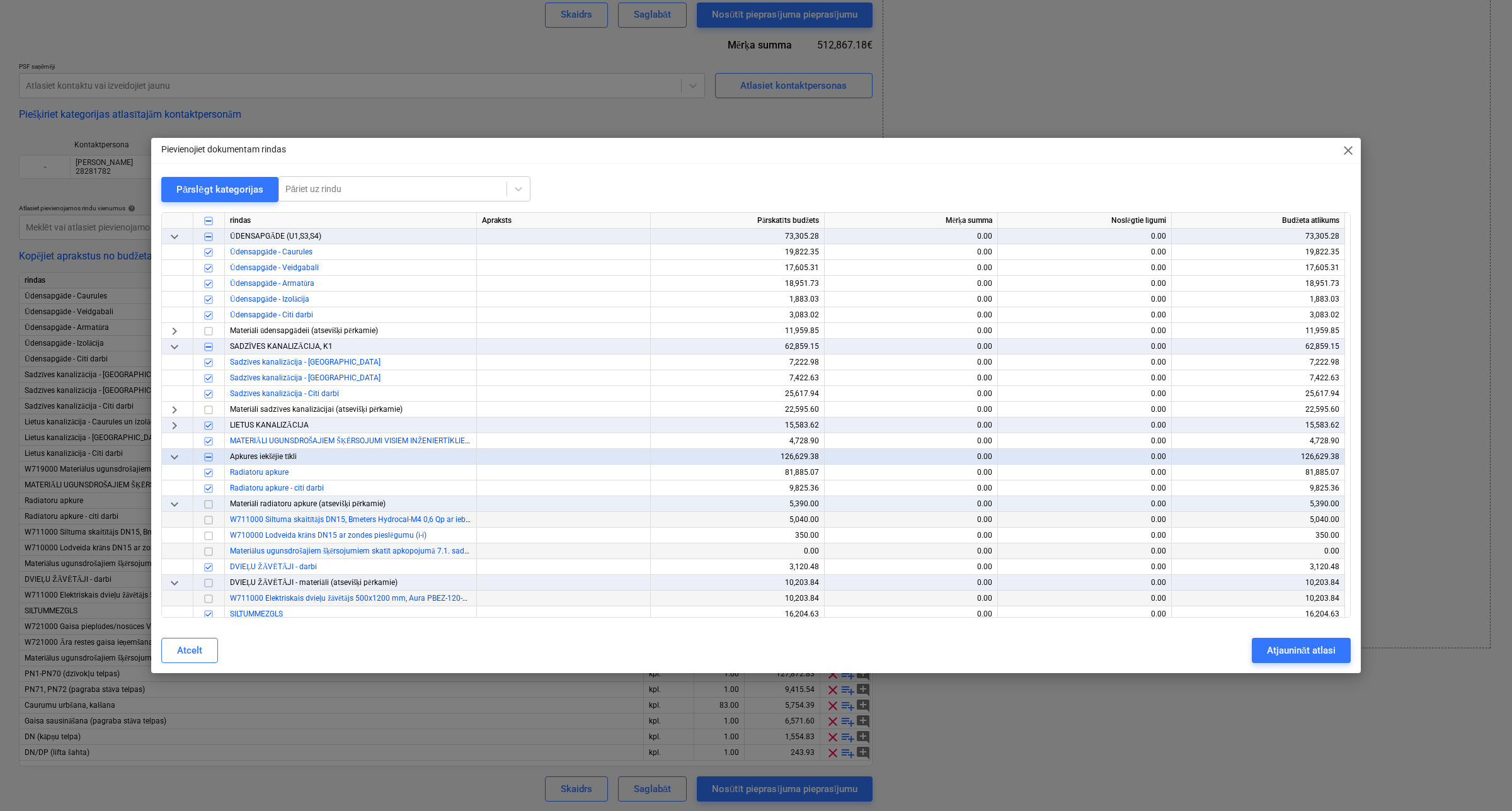
scroll to position [79, 0]
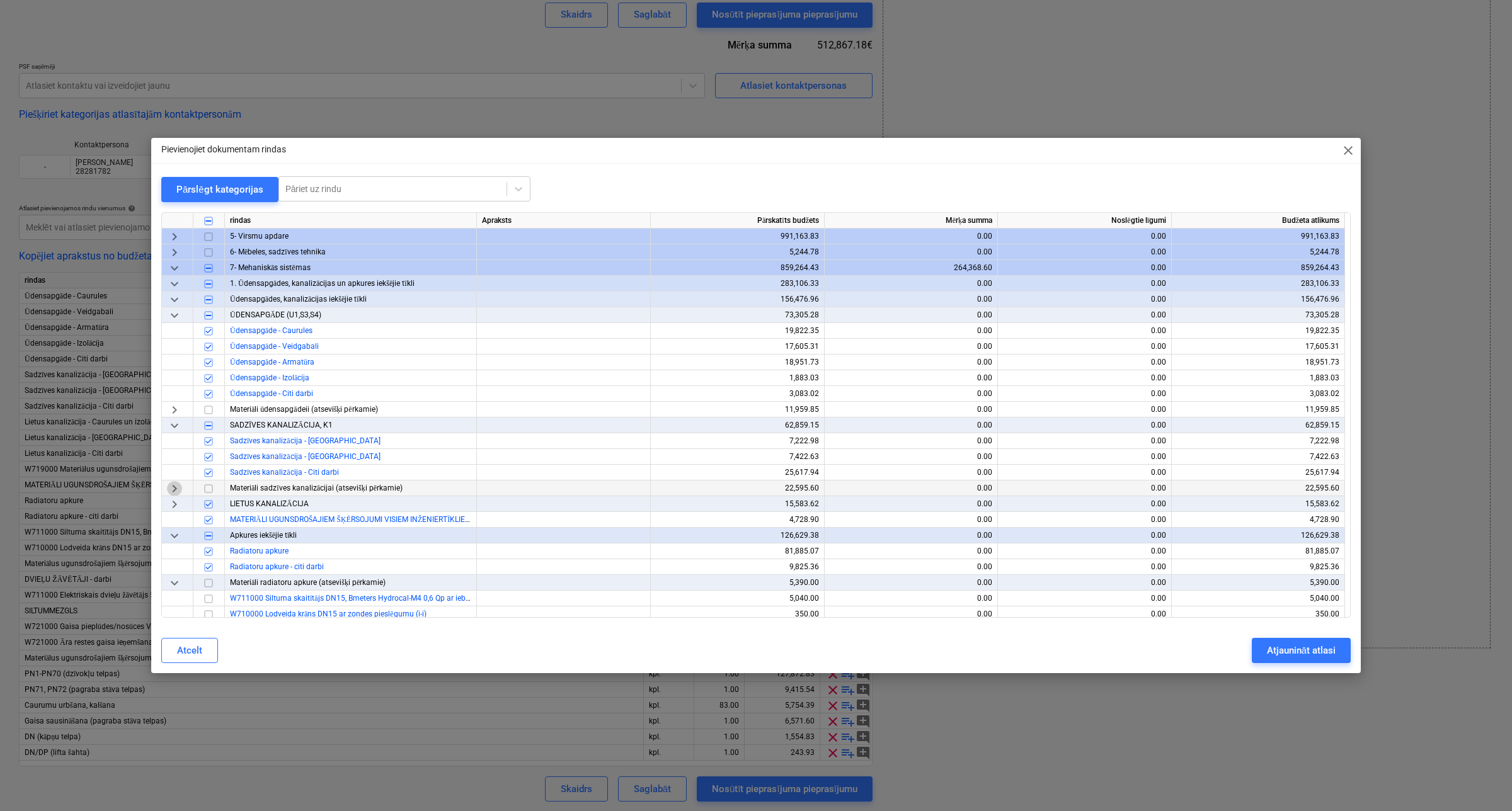
click at [174, 489] on span "keyboard_arrow_right" at bounding box center [174, 489] width 15 height 15
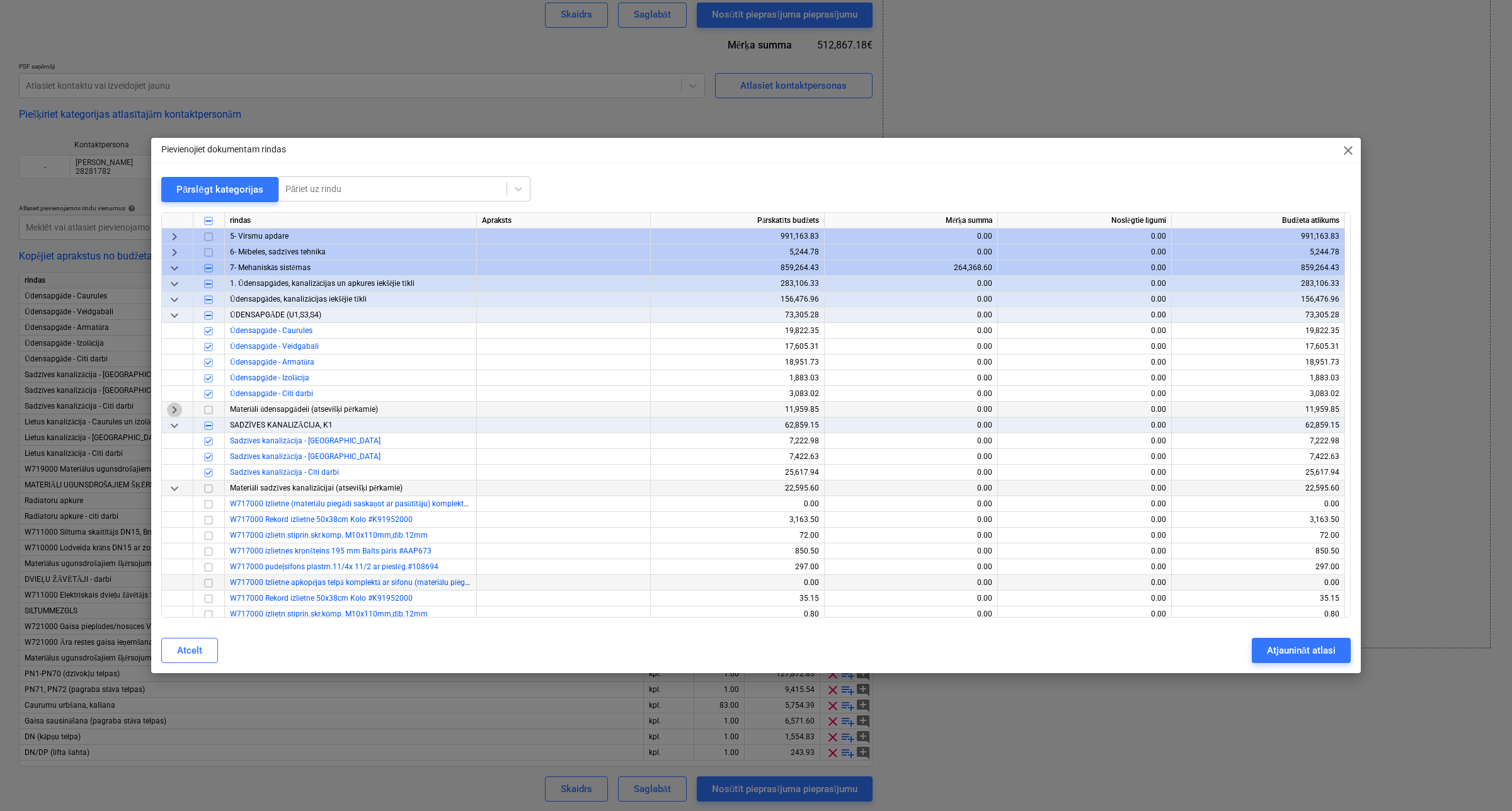
click at [174, 409] on span "keyboard_arrow_right" at bounding box center [174, 409] width 15 height 15
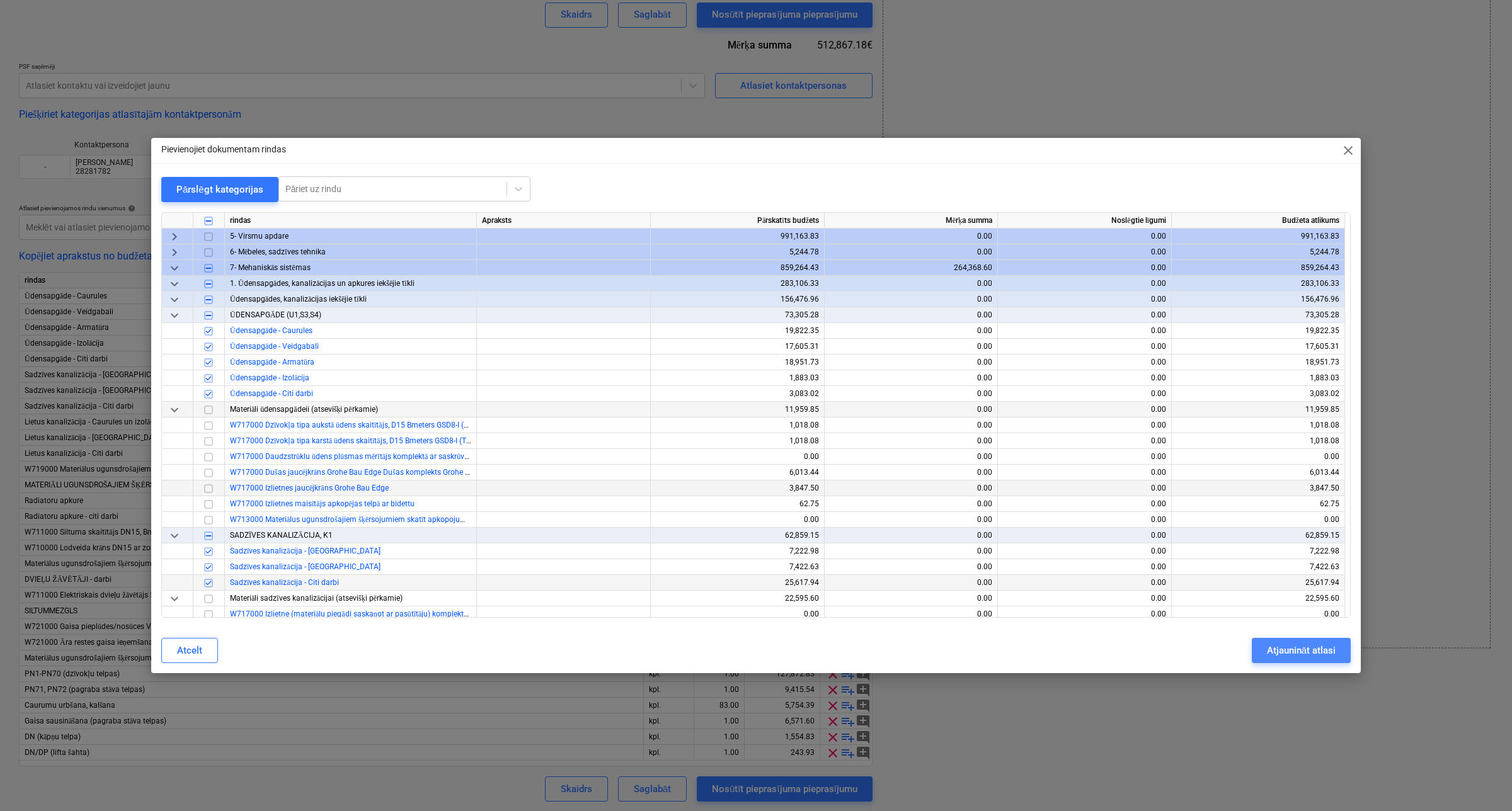
click at [1290, 649] on div "Atjaunināt atlasi" at bounding box center [1301, 650] width 68 height 16
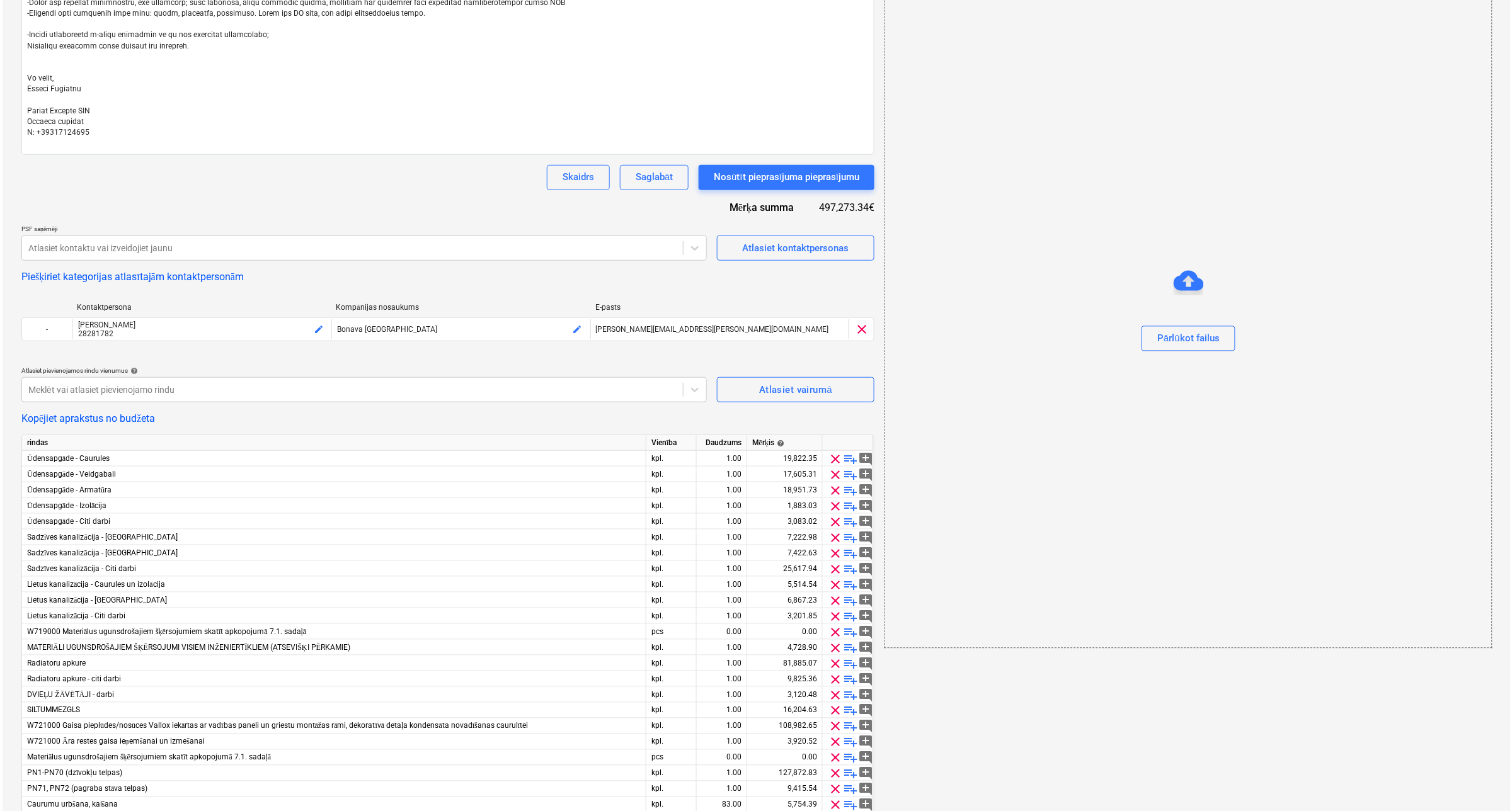
scroll to position [315, 0]
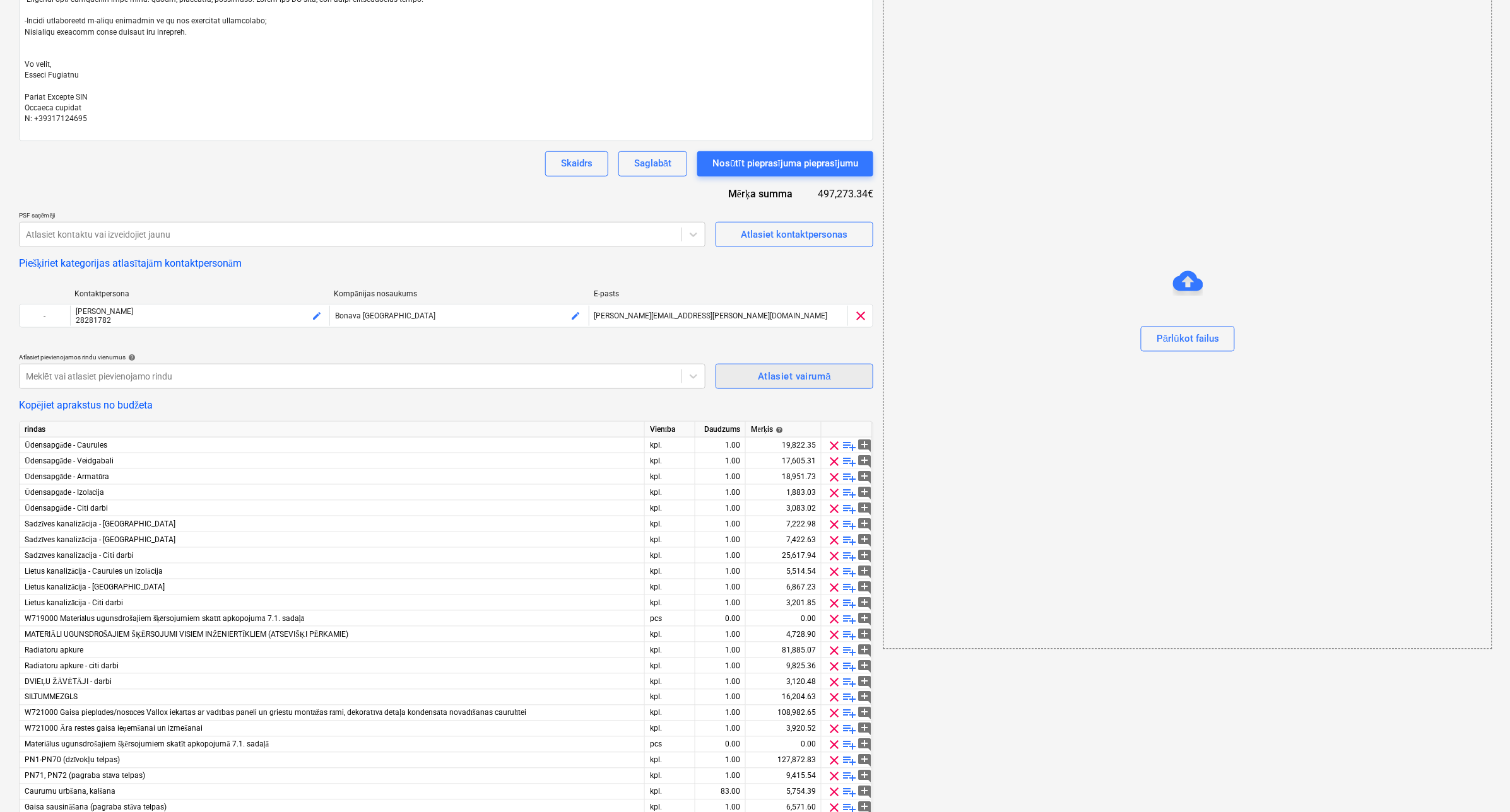
click at [792, 378] on div "Atlasiet vairumā" at bounding box center [795, 376] width 73 height 16
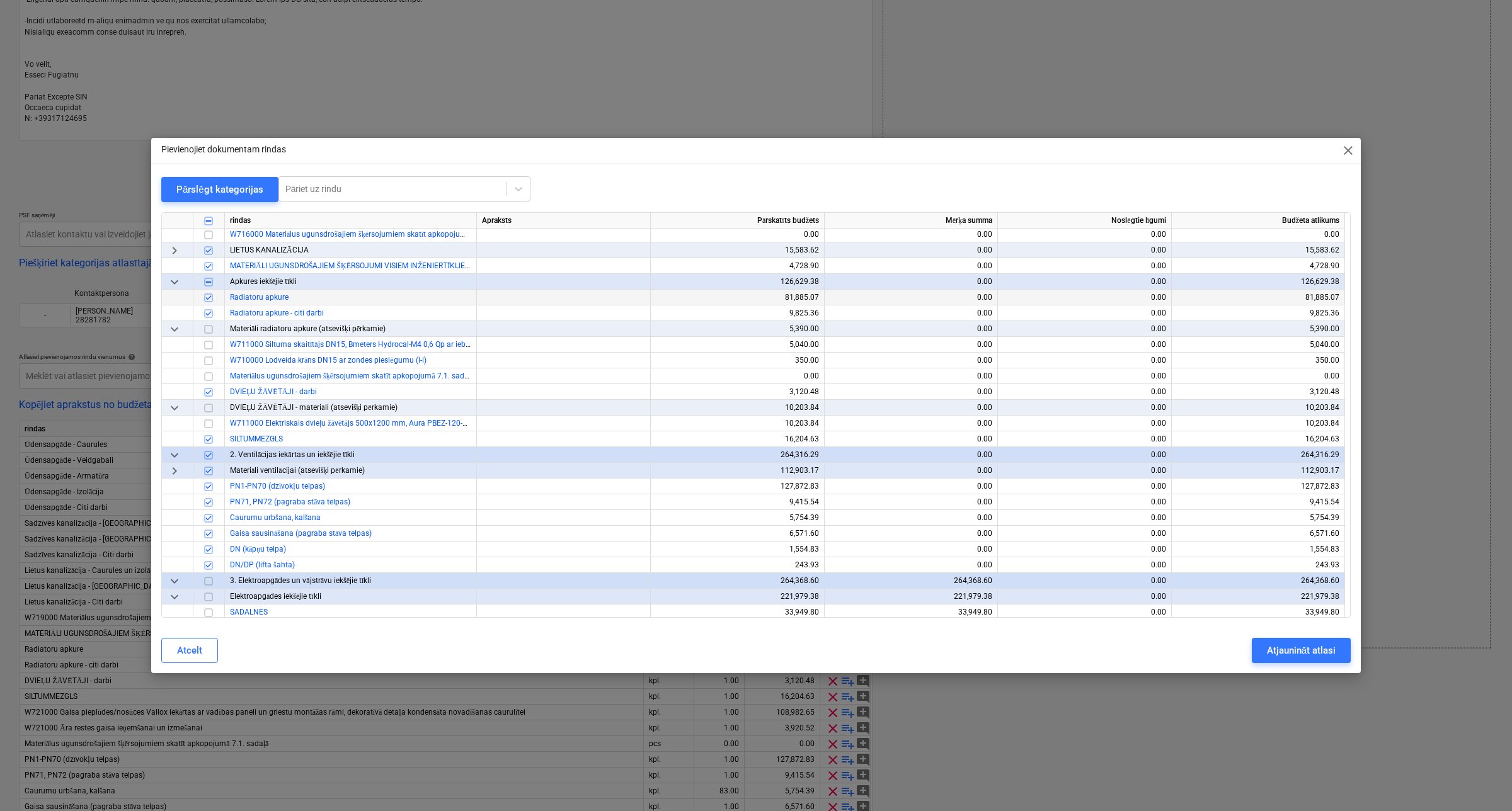
scroll to position [787, 0]
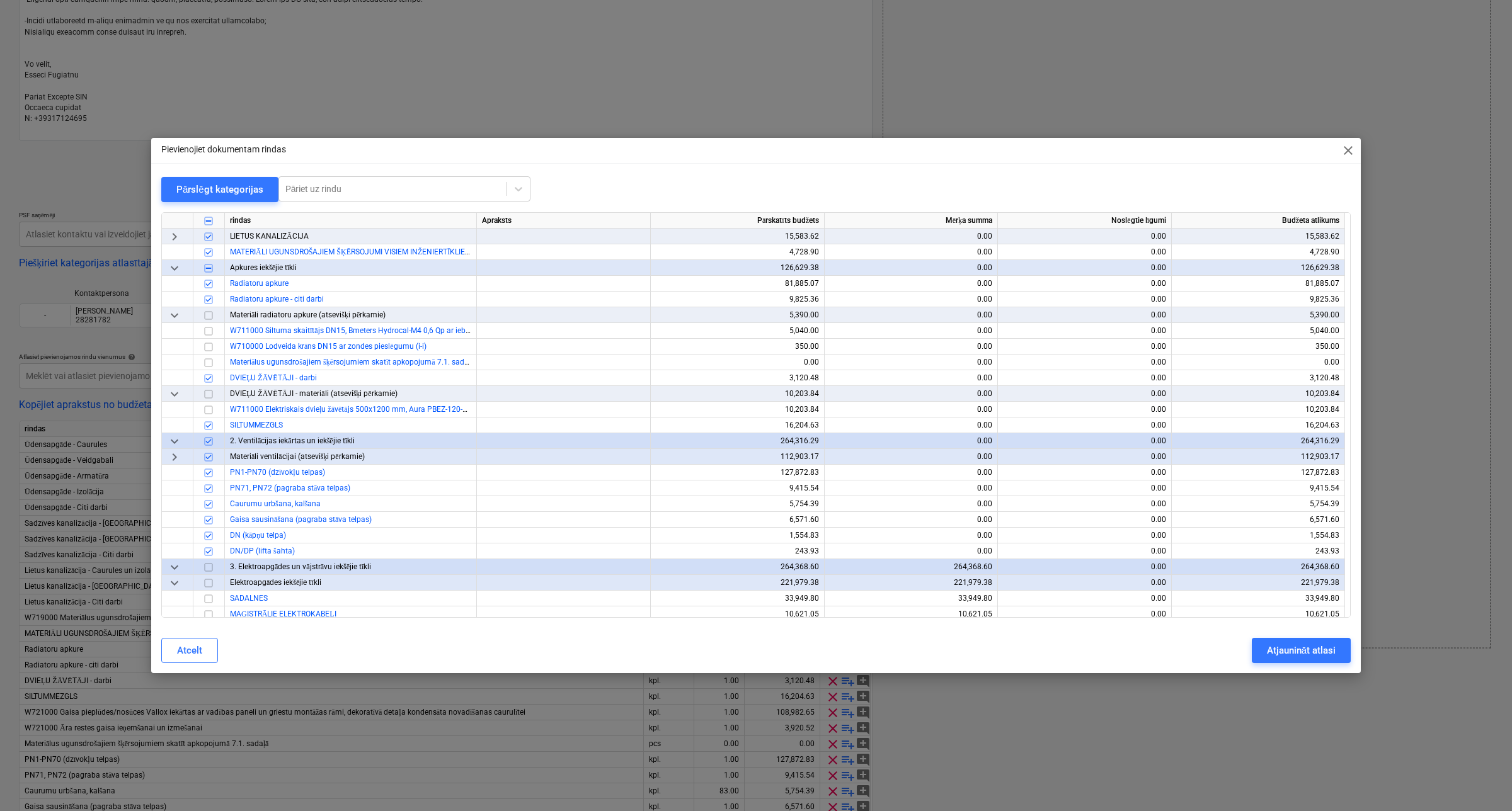
click at [211, 441] on input "checkbox" at bounding box center [208, 441] width 15 height 15
click at [1307, 644] on div "Atjaunināt atlasi" at bounding box center [1301, 650] width 68 height 16
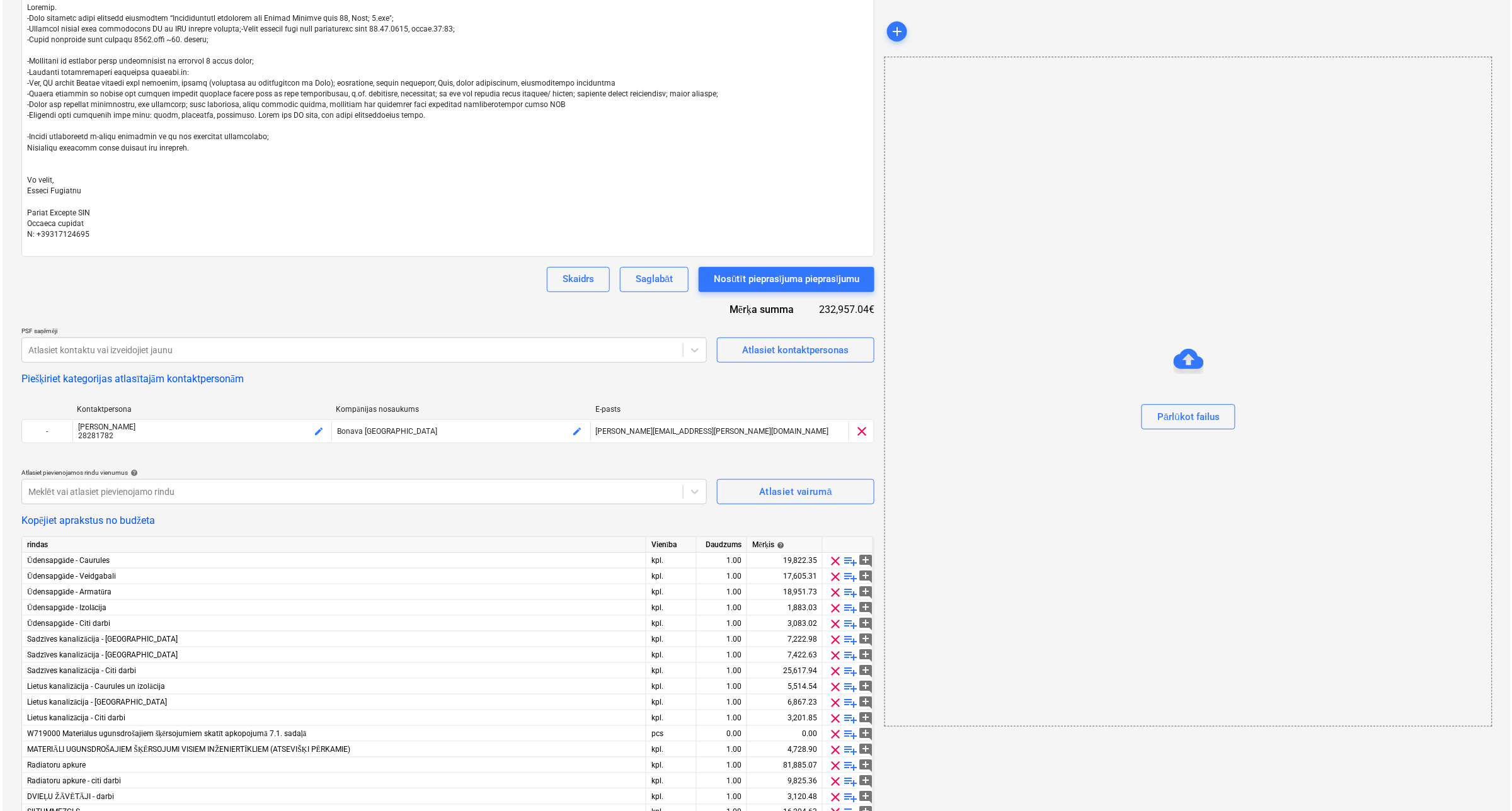
scroll to position [101, 0]
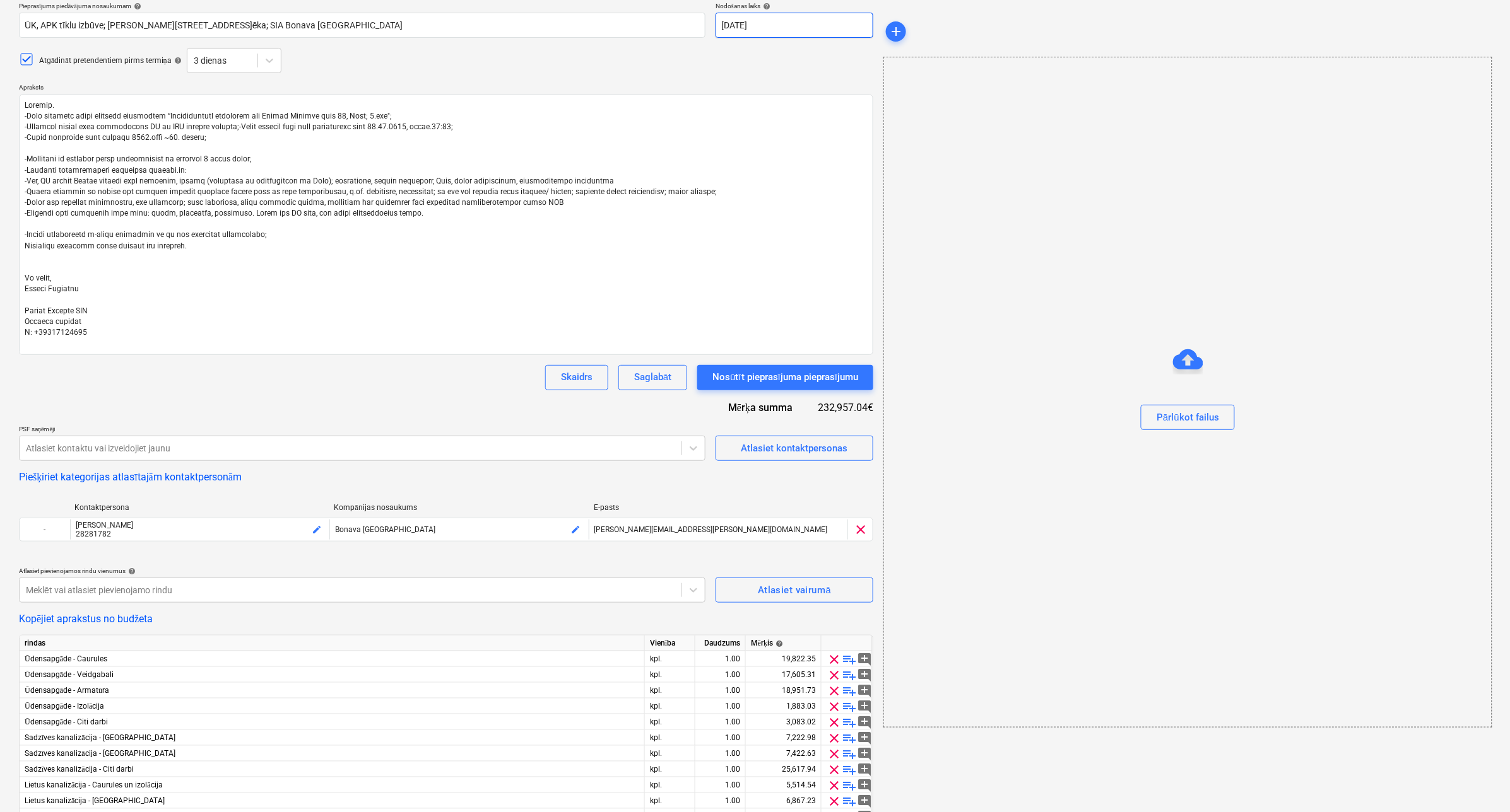
click at [793, 29] on body "Projekti Kontakti Uzņēmums Konsolidētie rēķini Iesūtne 3 format_size keyboard_a…" at bounding box center [755, 304] width 1510 height 812
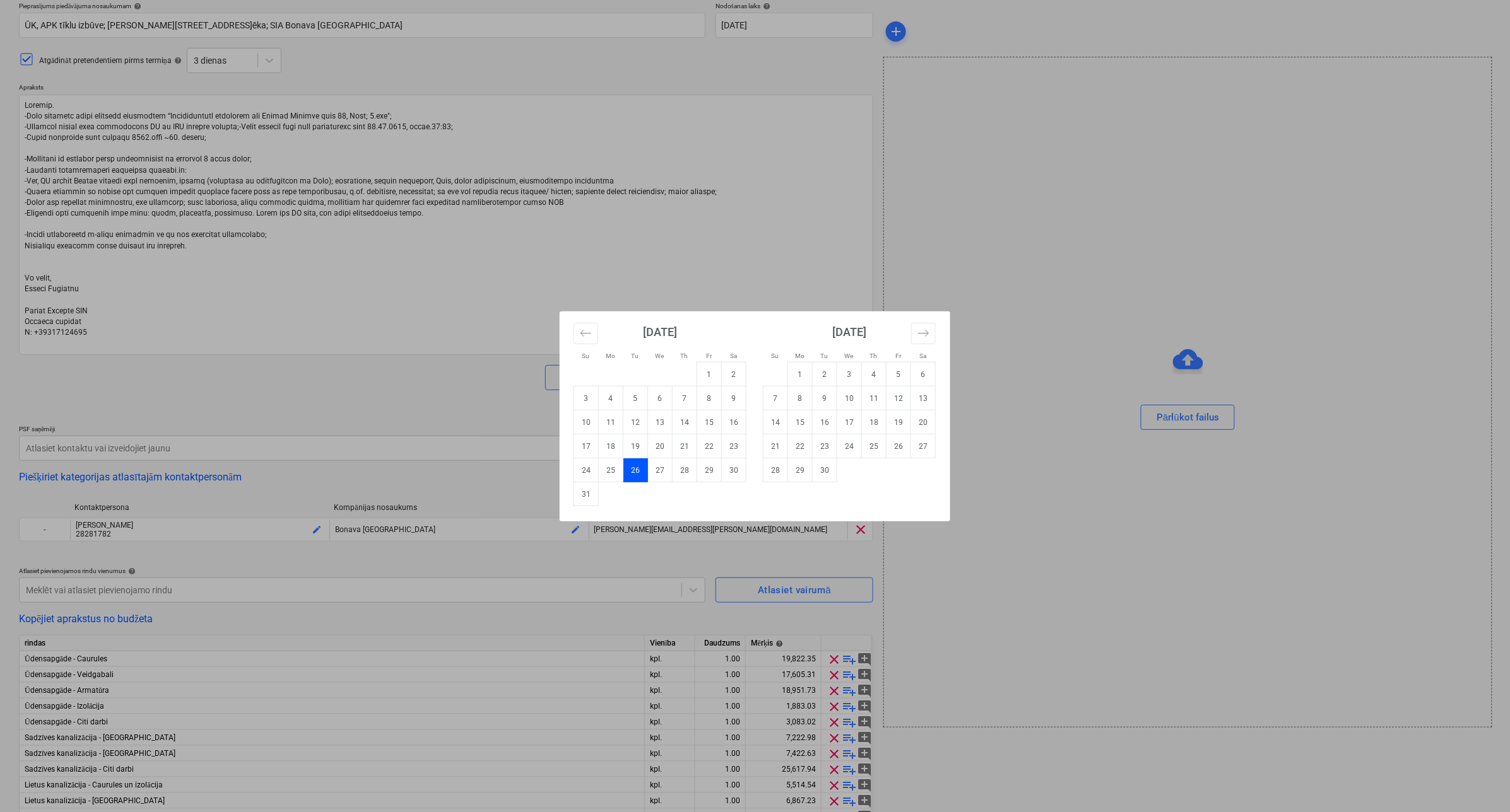
drag, startPoint x: 617, startPoint y: 471, endPoint x: 622, endPoint y: 484, distance: 13.9
click at [617, 471] on td "25" at bounding box center [611, 470] width 25 height 24
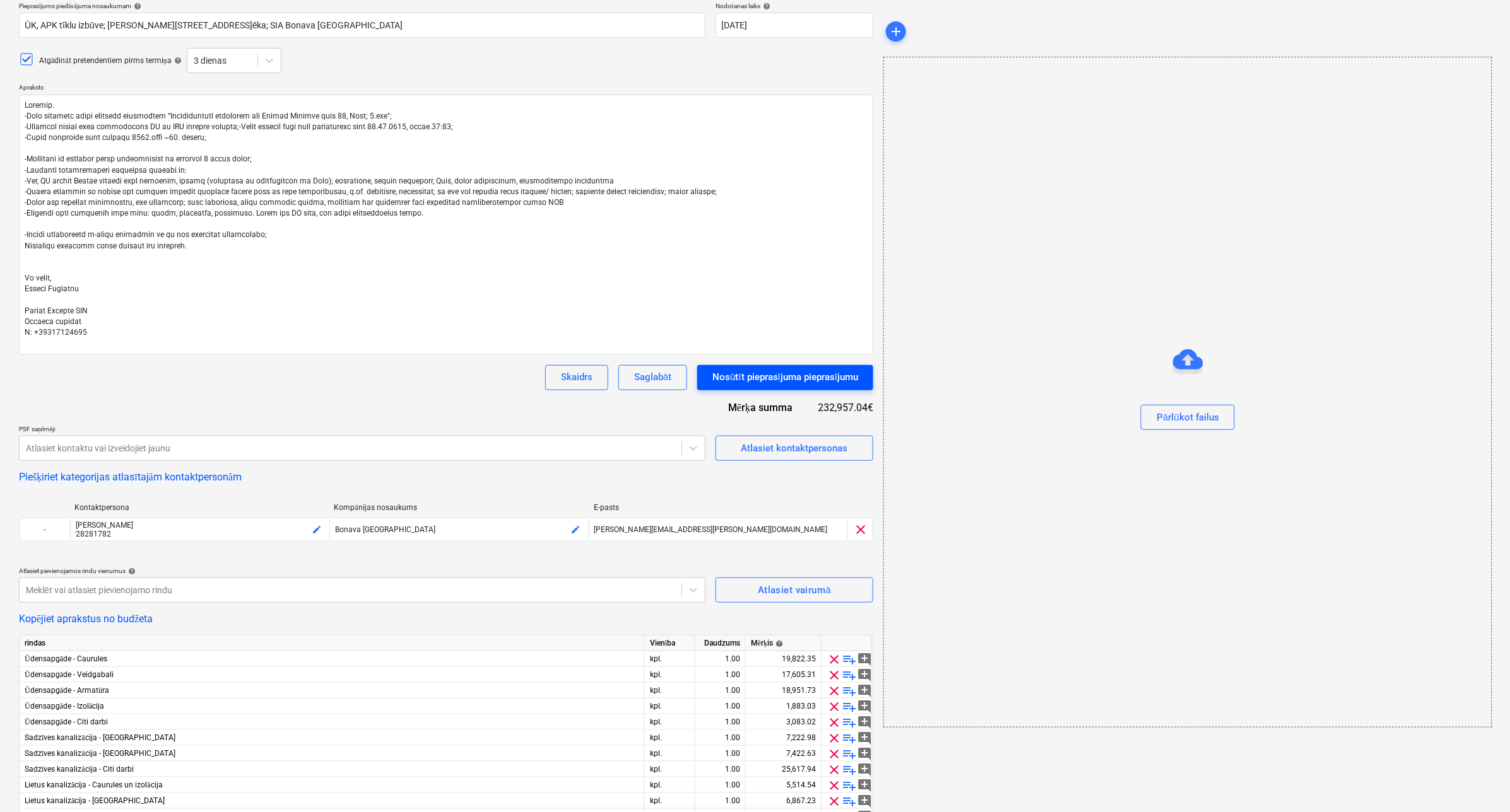
click at [739, 376] on div "Nosūtīt pieprasījuma pieprasījumu" at bounding box center [786, 377] width 146 height 16
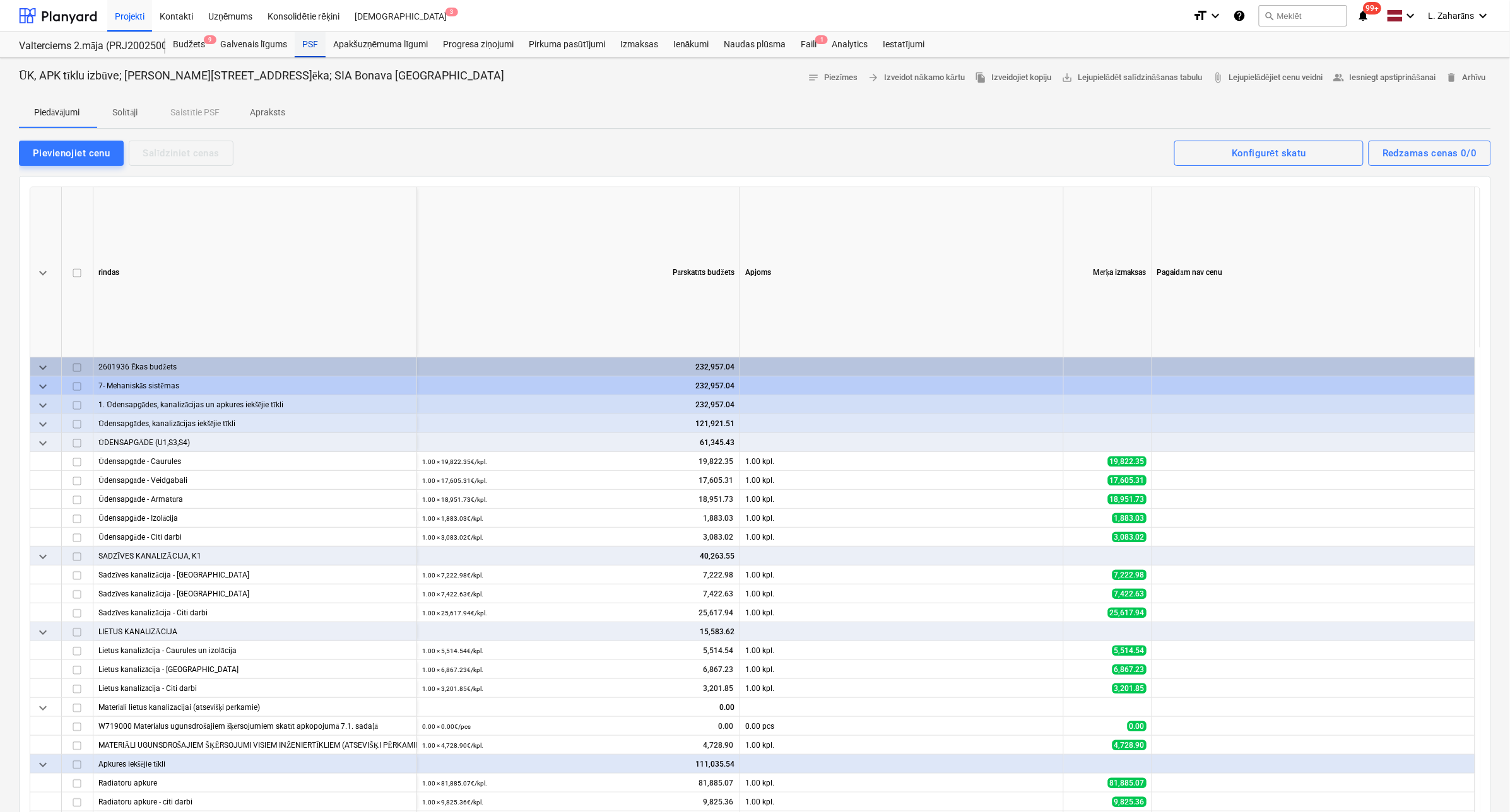
click at [311, 43] on div "PSF" at bounding box center [310, 44] width 31 height 25
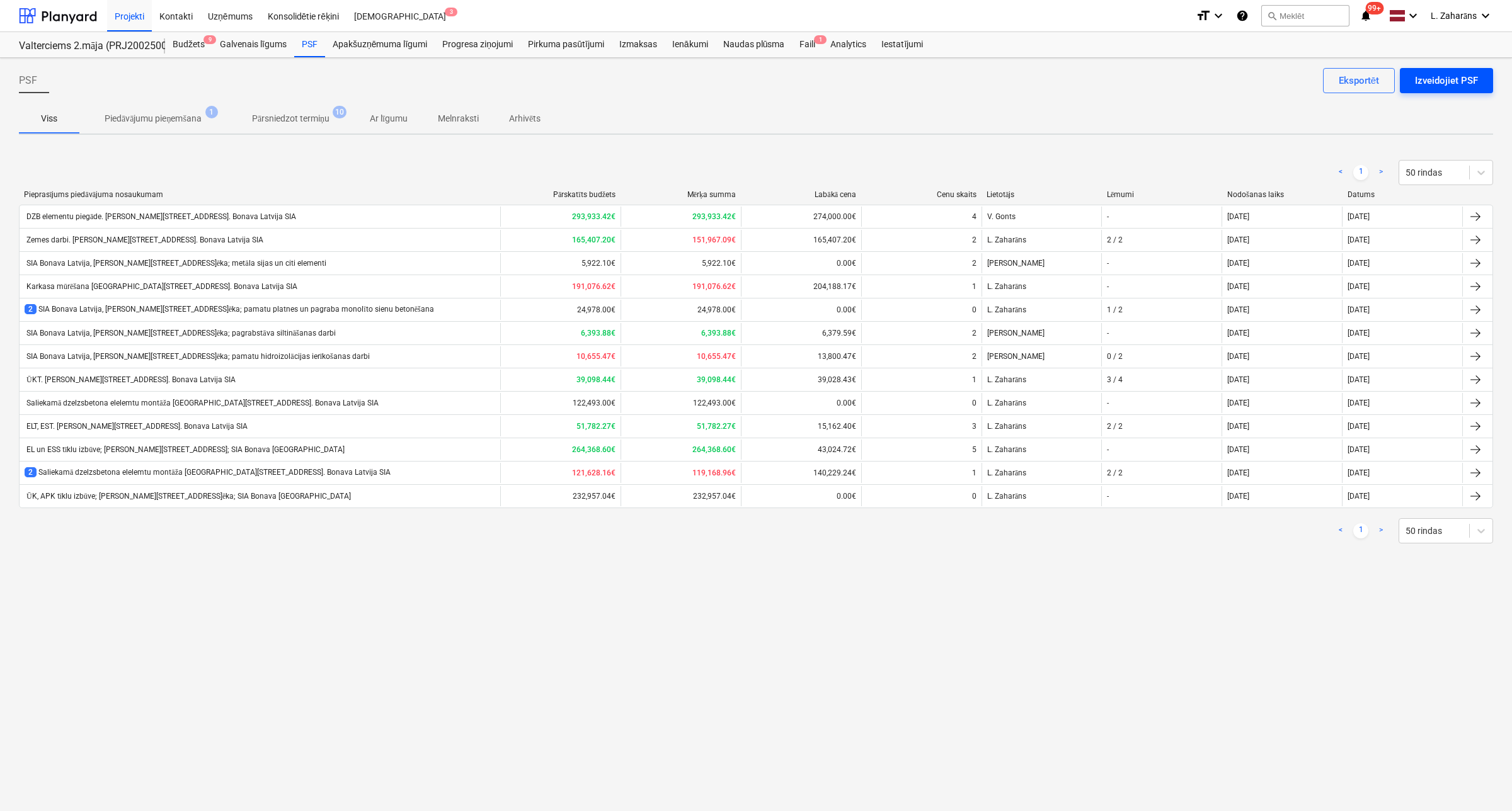
click at [1428, 83] on div "Izveidojiet PSF" at bounding box center [1446, 81] width 63 height 16
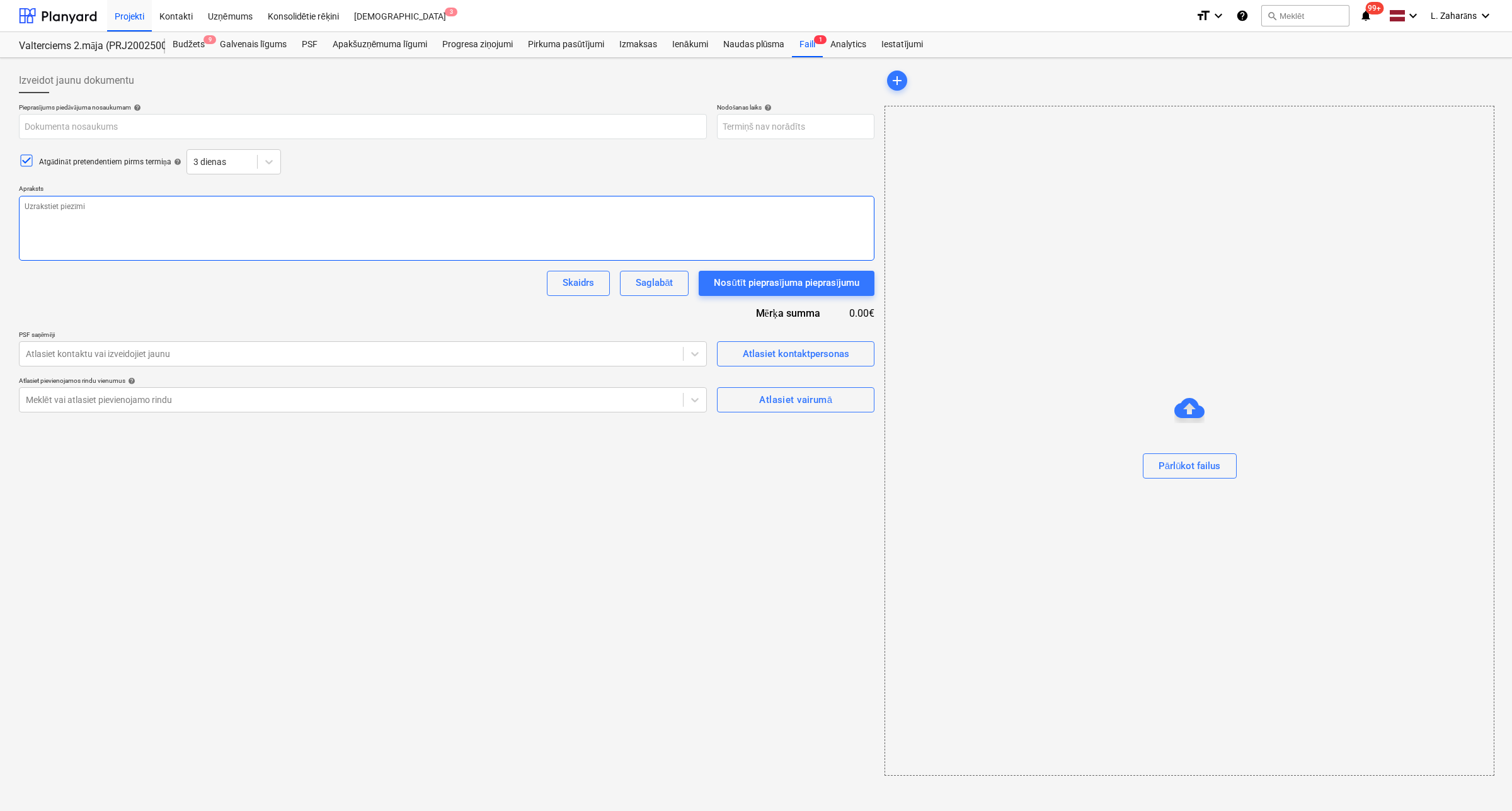
click at [87, 213] on textarea at bounding box center [446, 228] width 855 height 65
paste textarea "Labdien. -Esam uzsākuši jauna projekta būvniecību “Daudzdzīvokļu dzīvojamā ēka …"
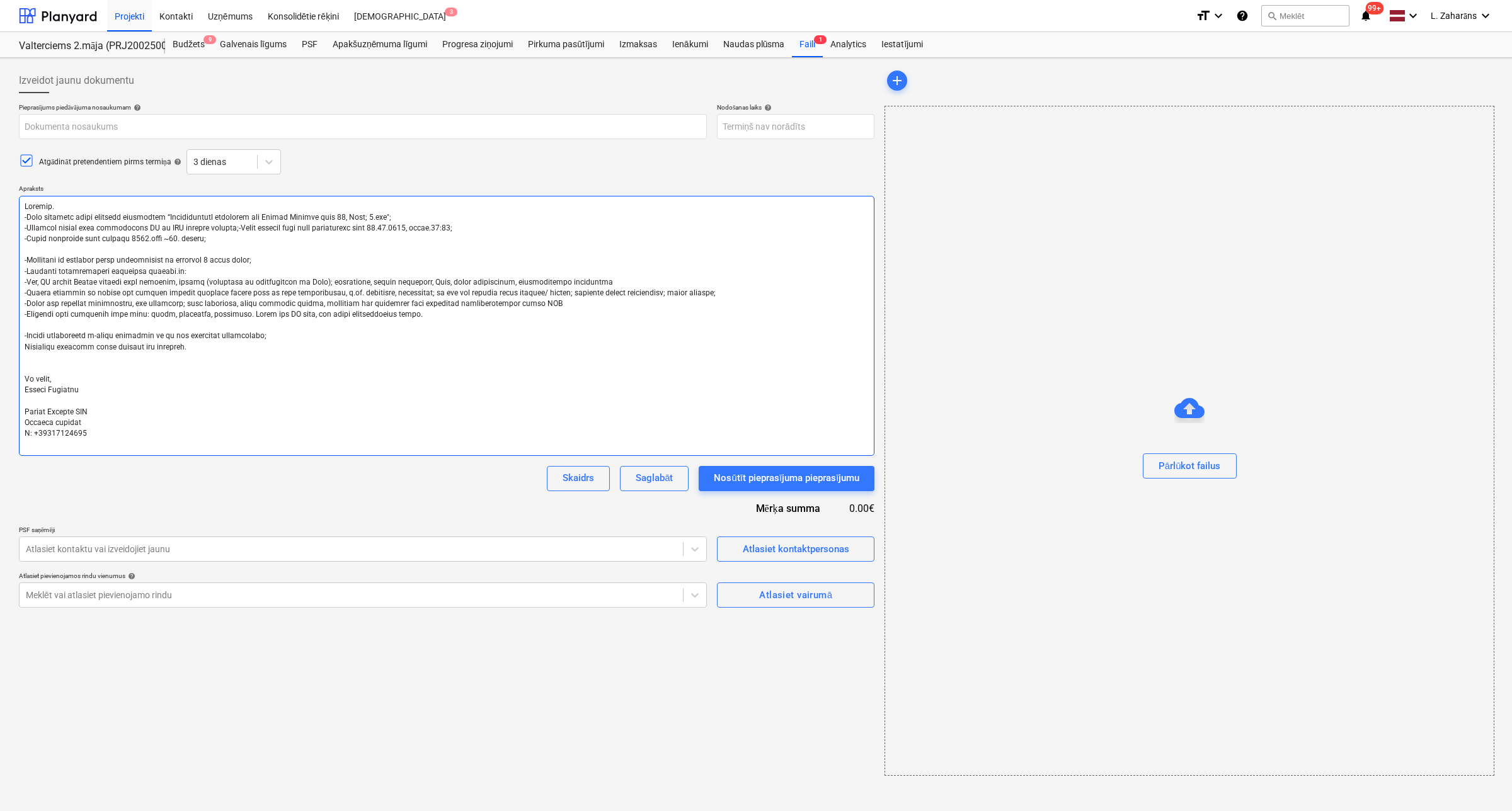
drag, startPoint x: 706, startPoint y: 304, endPoint x: 4, endPoint y: 300, distance: 702.0
click at [4, 300] on div "Izveidot jaunu dokumentu Pieprasījums piedāvājuma nosaukumam help Nodošanas lai…" at bounding box center [756, 434] width 1512 height 753
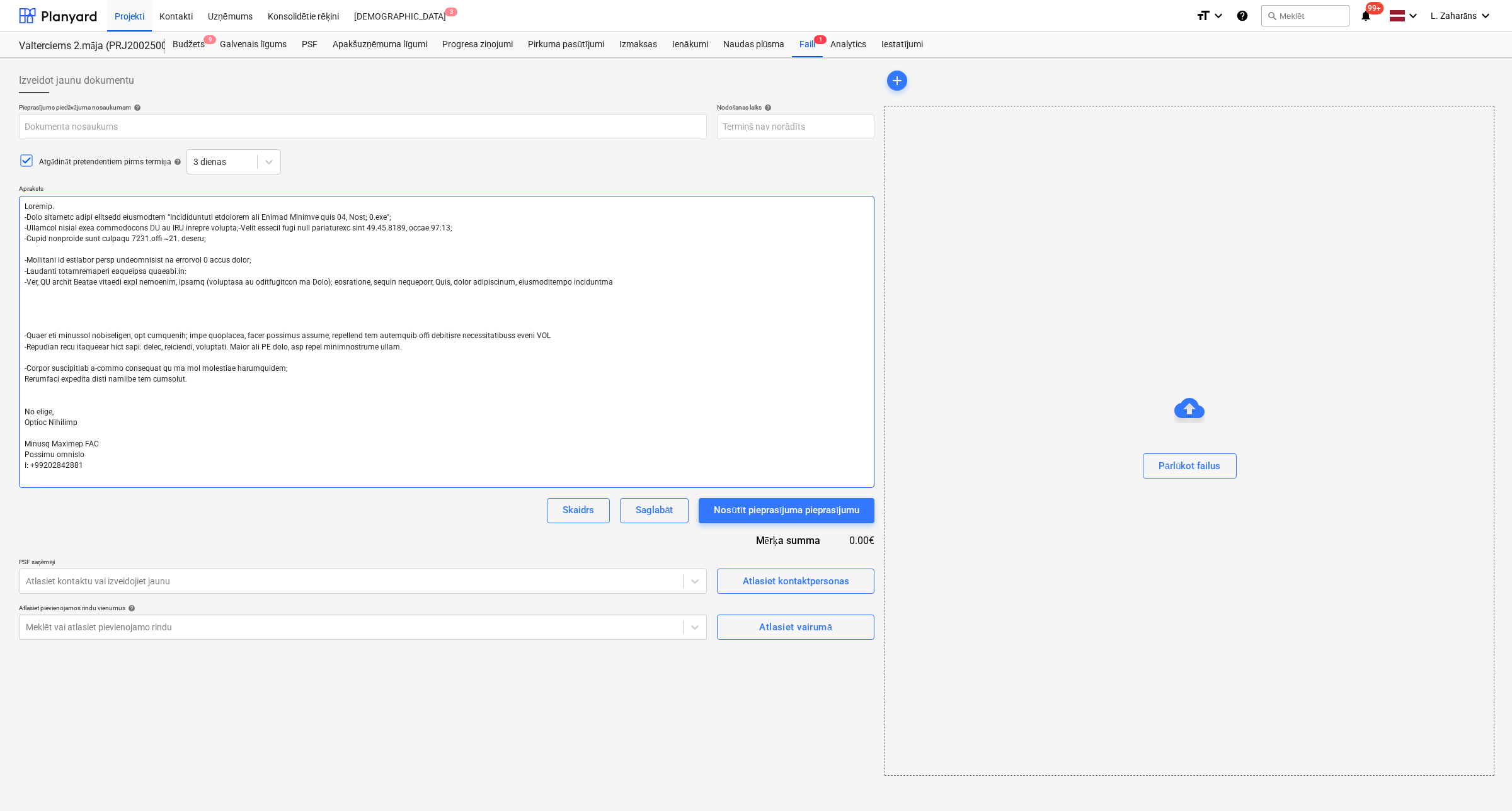
paste textarea "-Pielikumā ir rasējumi, planyard tāmes kopsavilkums, un projekta excel tāme; Pi…"
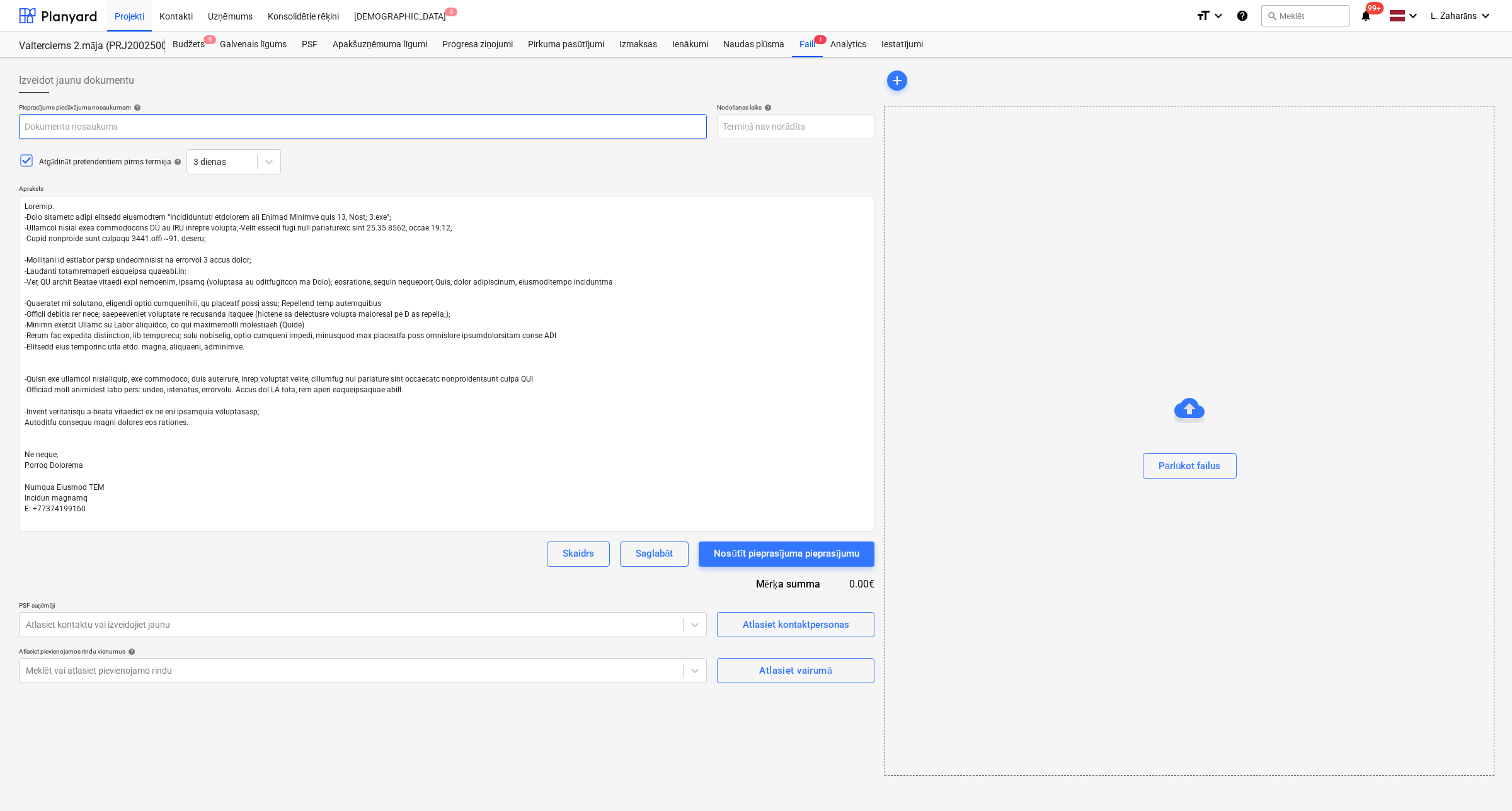
click at [123, 123] on input "text" at bounding box center [362, 126] width 688 height 25
paste input "SIA Bonava Latvija, Ēvalda Valtera iela 44, 1.ēka; Iepirkuma tenderis- Ventilāc…"
click at [189, 124] on input "SIA Bonava Latvija, Ēvalda Valtera iela 44, 1.ēka; Iepirkuma tenderis- Ventilāc…" at bounding box center [362, 126] width 688 height 25
click at [744, 124] on body "Projekti Kontakti Uzņēmums Konsolidētie rēķini Iesūtne 3 format_size keyboard_a…" at bounding box center [756, 405] width 1512 height 811
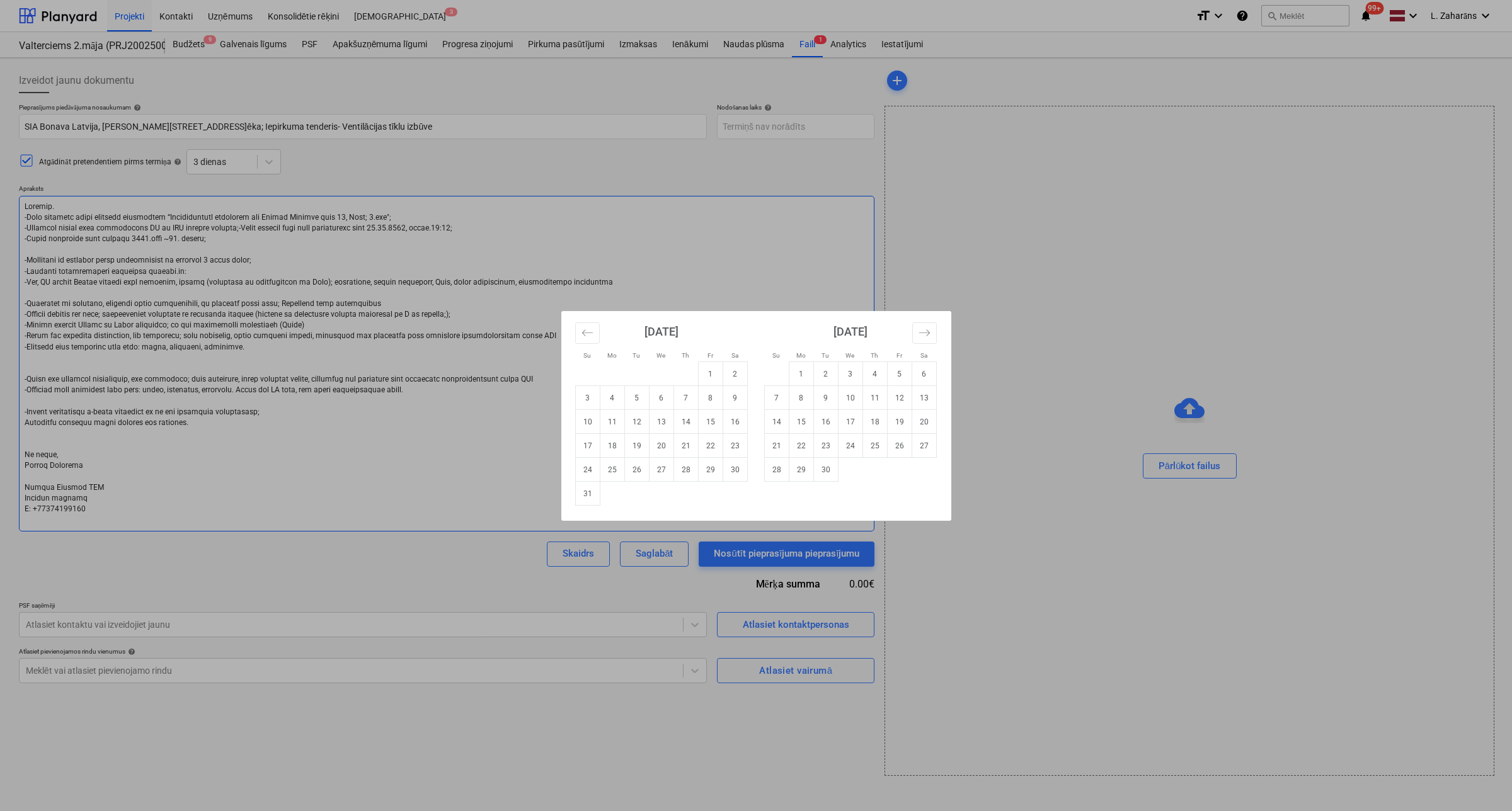
click at [609, 473] on td "25" at bounding box center [612, 469] width 25 height 24
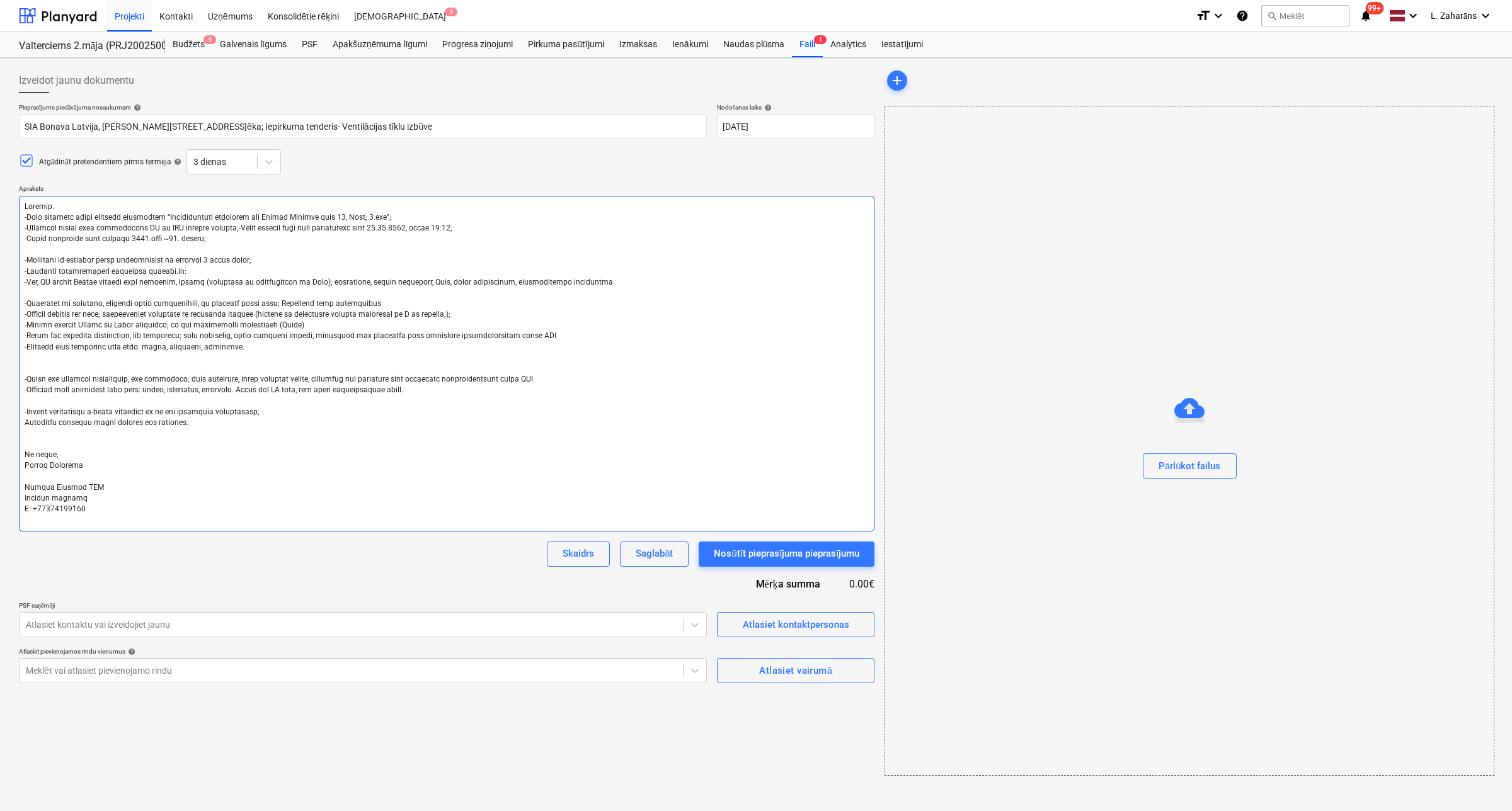
click at [243, 238] on textarea at bounding box center [446, 364] width 855 height 336
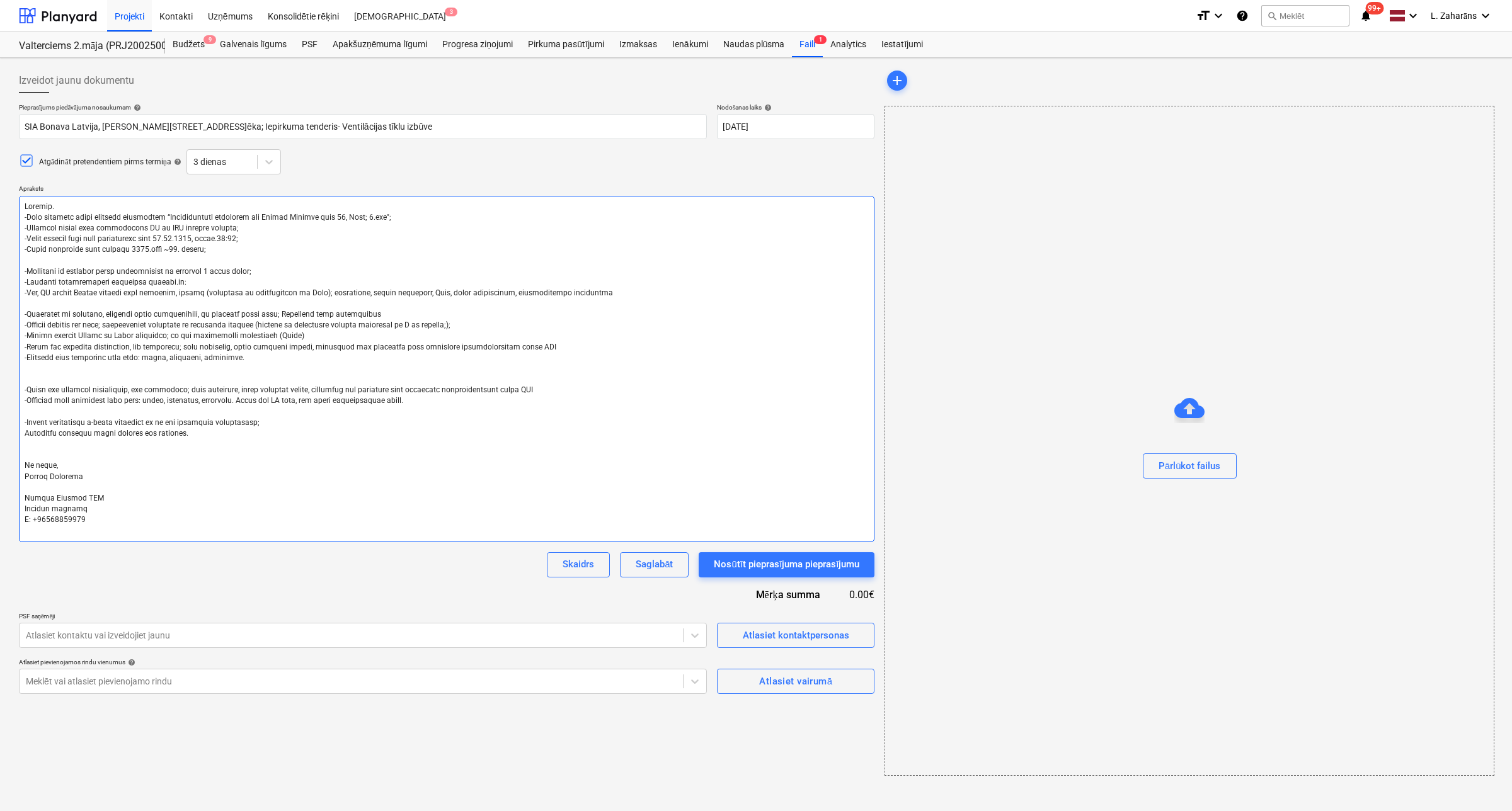
drag, startPoint x: 152, startPoint y: 237, endPoint x: 185, endPoint y: 237, distance: 33.0
click at [185, 237] on textarea at bounding box center [446, 370] width 855 height 346
click at [211, 279] on textarea at bounding box center [446, 370] width 855 height 346
click at [243, 282] on textarea at bounding box center [446, 370] width 855 height 346
click at [135, 295] on textarea at bounding box center [446, 370] width 855 height 346
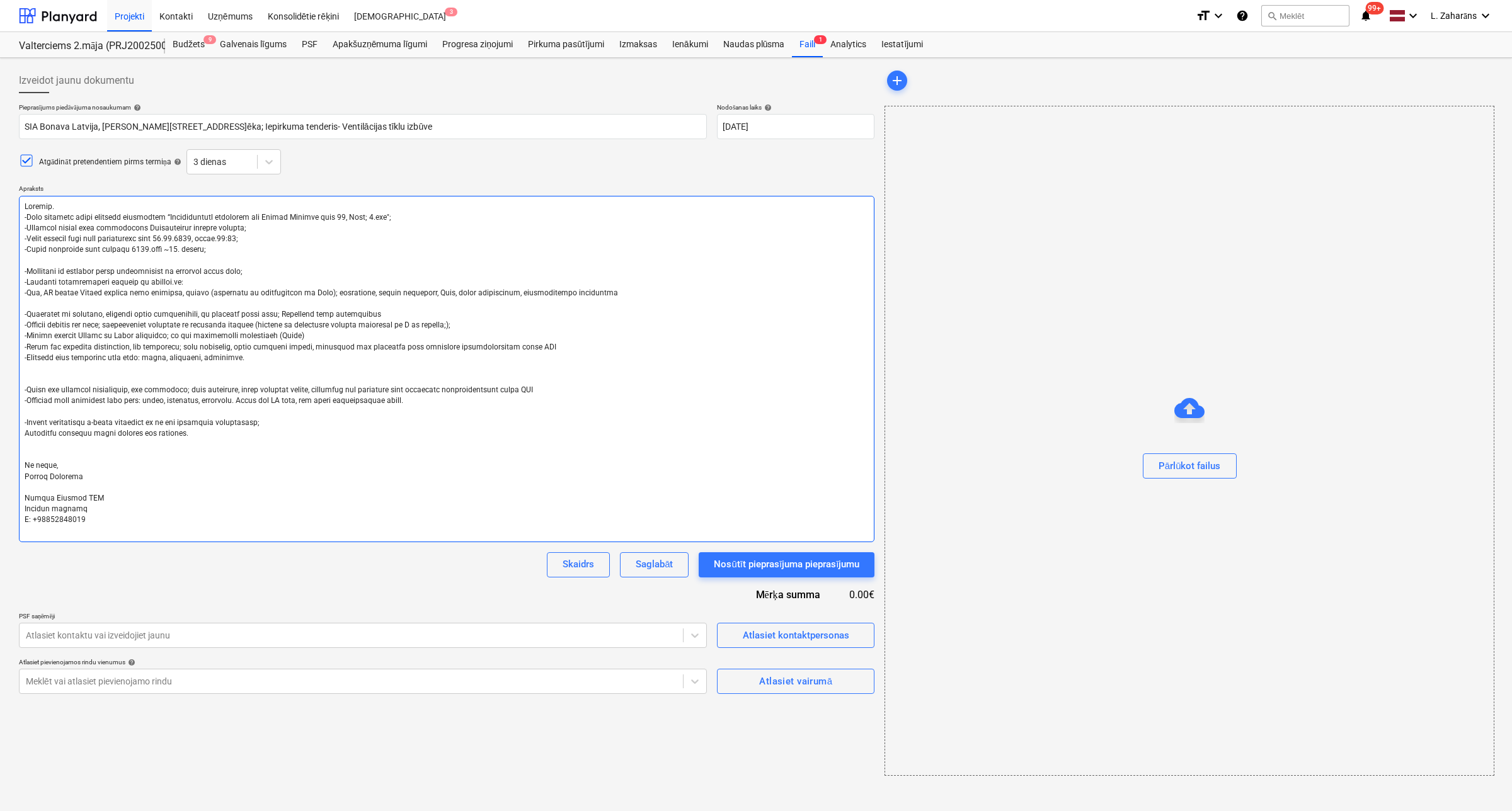
drag, startPoint x: 609, startPoint y: 301, endPoint x: 1, endPoint y: 306, distance: 608.0
click at [1, 306] on div "Izveidot jaunu dokumentu Pieprasījums piedāvājuma nosaukumam help SIA Bonava La…" at bounding box center [756, 434] width 1512 height 753
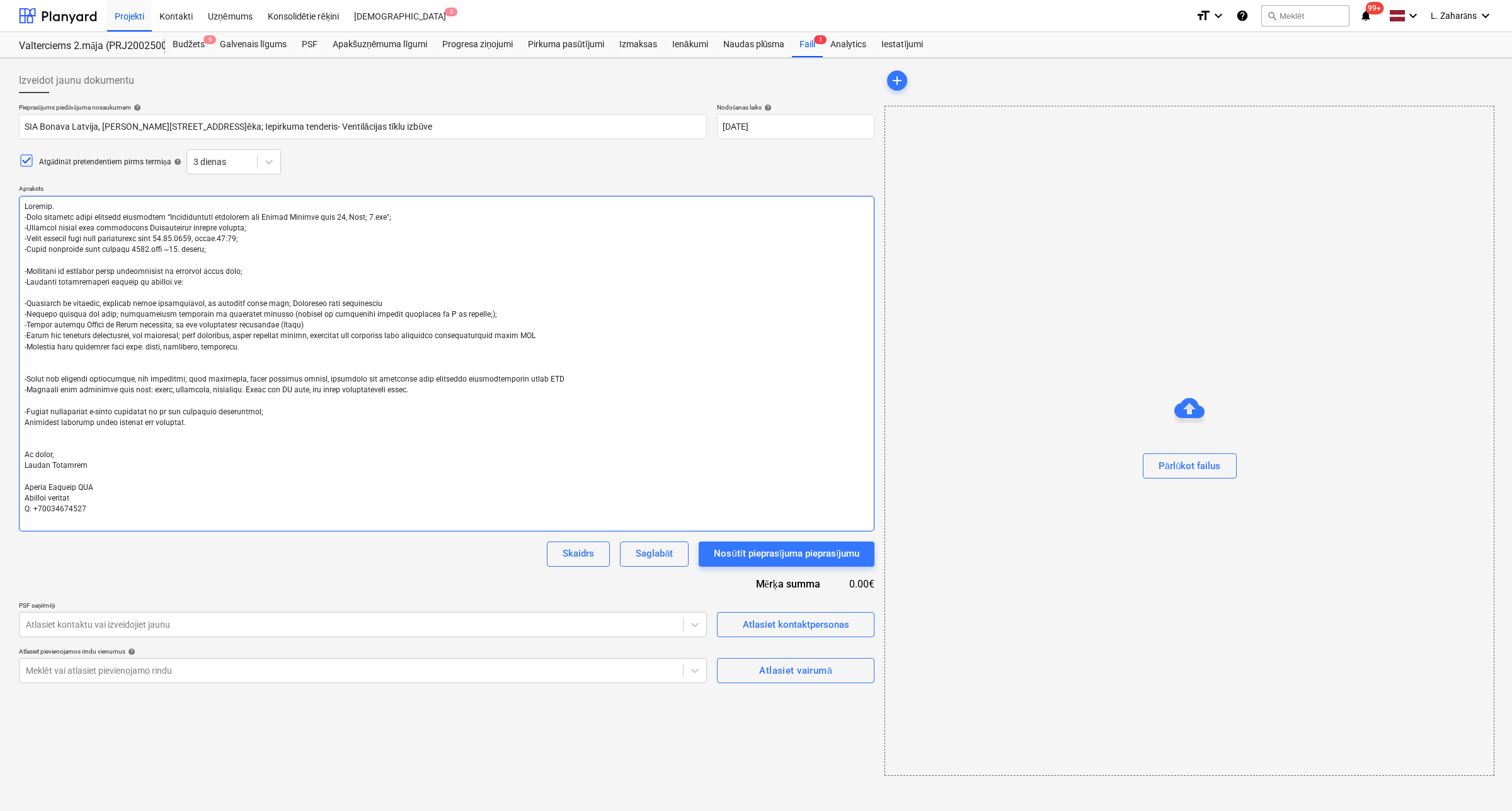
drag, startPoint x: 391, startPoint y: 313, endPoint x: 0, endPoint y: 306, distance: 391.1
click at [0, 306] on div "Izveidot jaunu dokumentu Pieprasījums piedāvājuma nosaukumam help SIA Bonava La…" at bounding box center [756, 434] width 1512 height 753
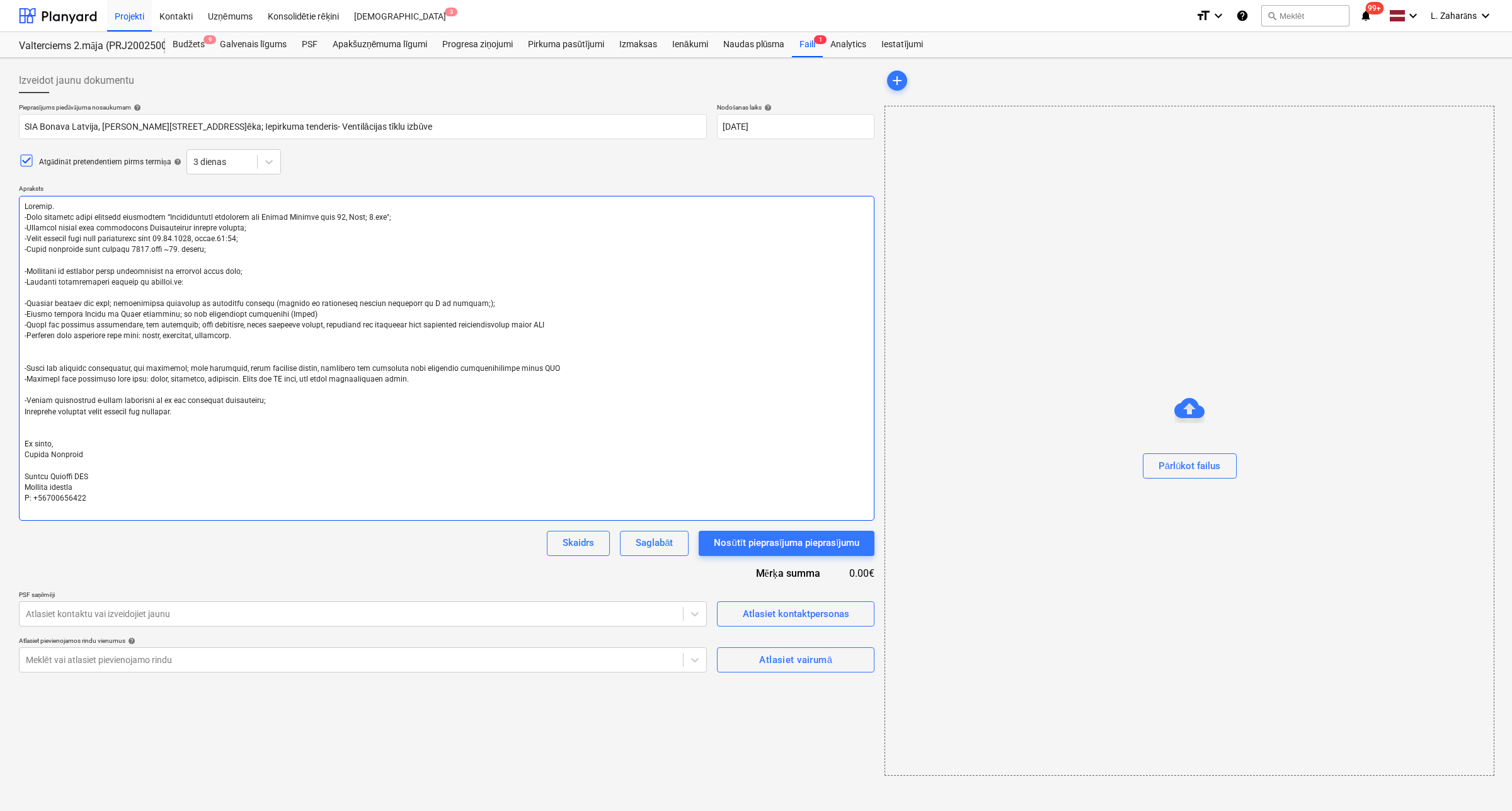
click at [101, 313] on textarea at bounding box center [446, 359] width 855 height 325
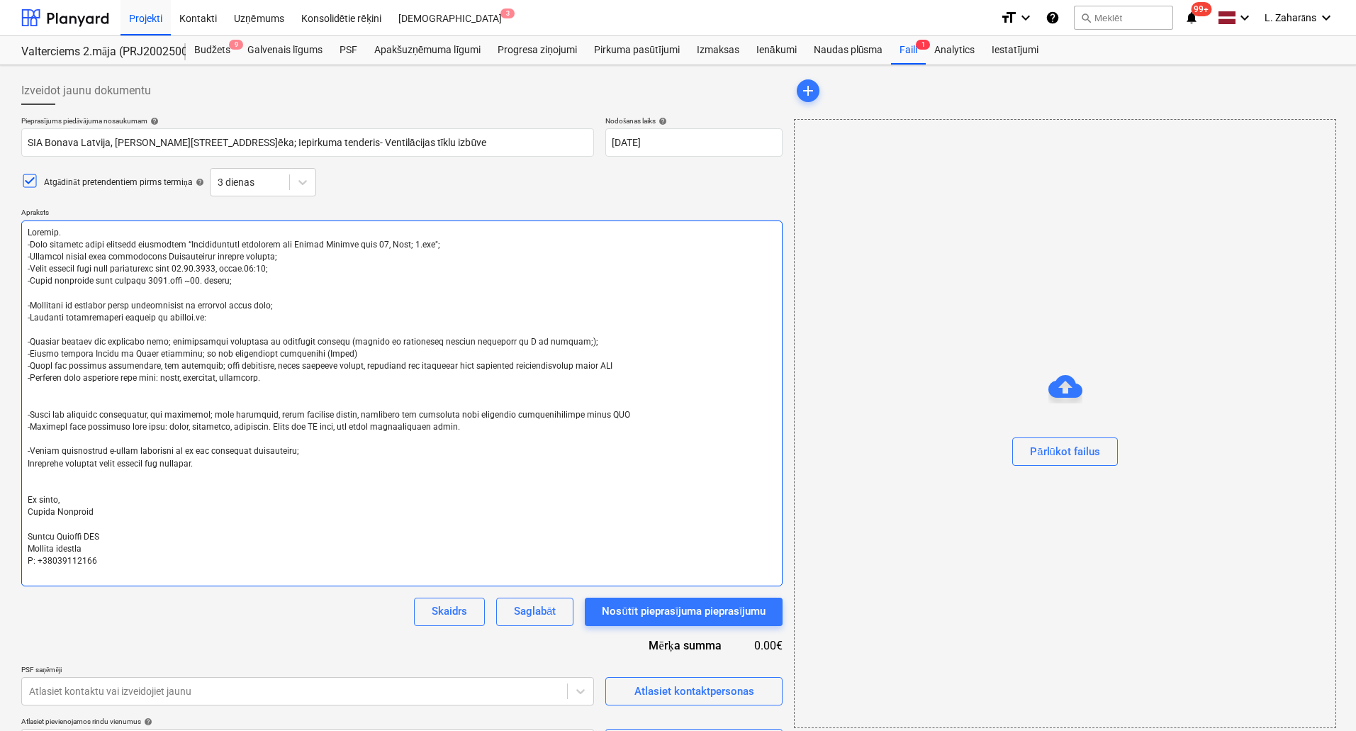
click at [250, 355] on textarea at bounding box center [402, 404] width 762 height 366
click at [501, 355] on textarea at bounding box center [402, 404] width 762 height 366
click at [586, 354] on textarea at bounding box center [402, 404] width 762 height 366
drag, startPoint x: 87, startPoint y: 273, endPoint x: 115, endPoint y: 294, distance: 34.5
click at [115, 294] on textarea at bounding box center [402, 404] width 762 height 366
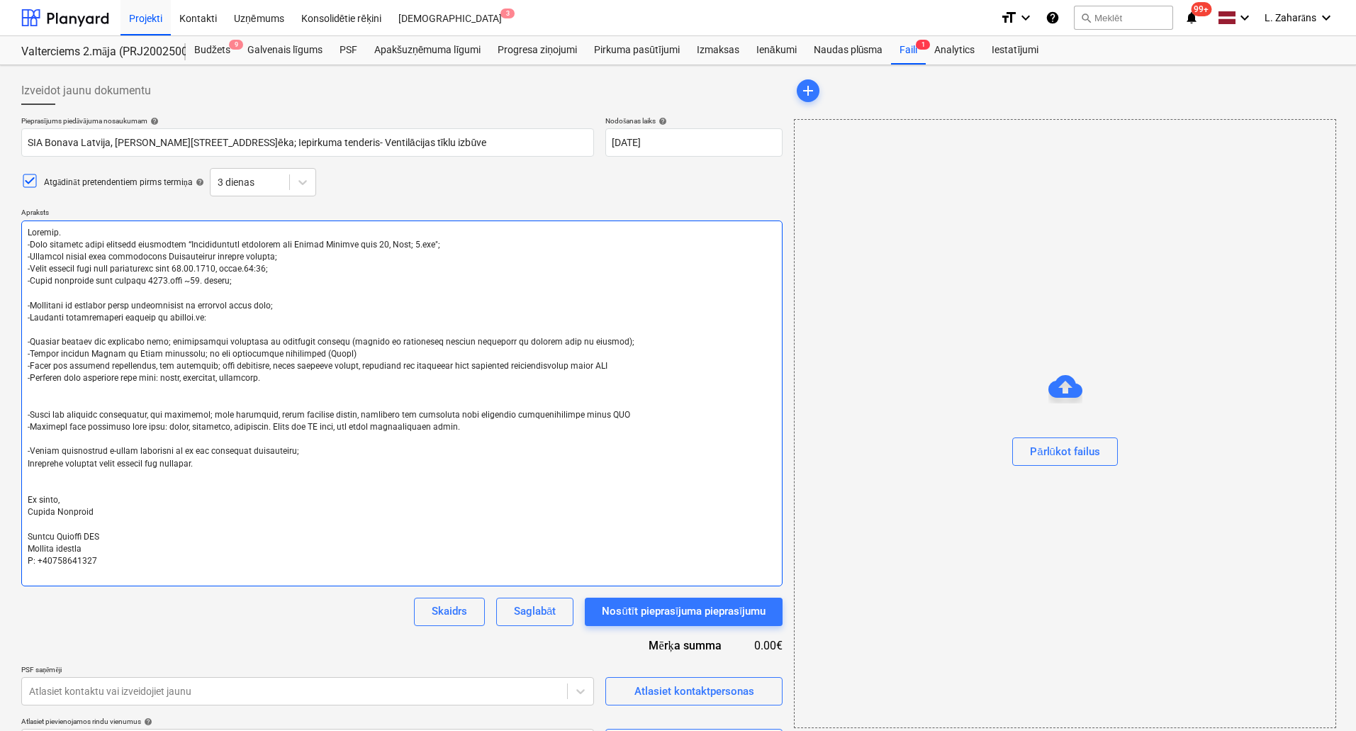
drag, startPoint x: 78, startPoint y: 377, endPoint x: 308, endPoint y: 386, distance: 229.9
click at [308, 386] on textarea at bounding box center [402, 404] width 762 height 366
drag, startPoint x: 582, startPoint y: 420, endPoint x: 22, endPoint y: 404, distance: 560.4
click at [7, 398] on div "Izveidot jaunu dokumentu Pieprasījums piedāvājuma nosaukumam help SIA Bonava La…" at bounding box center [678, 416] width 1356 height 703
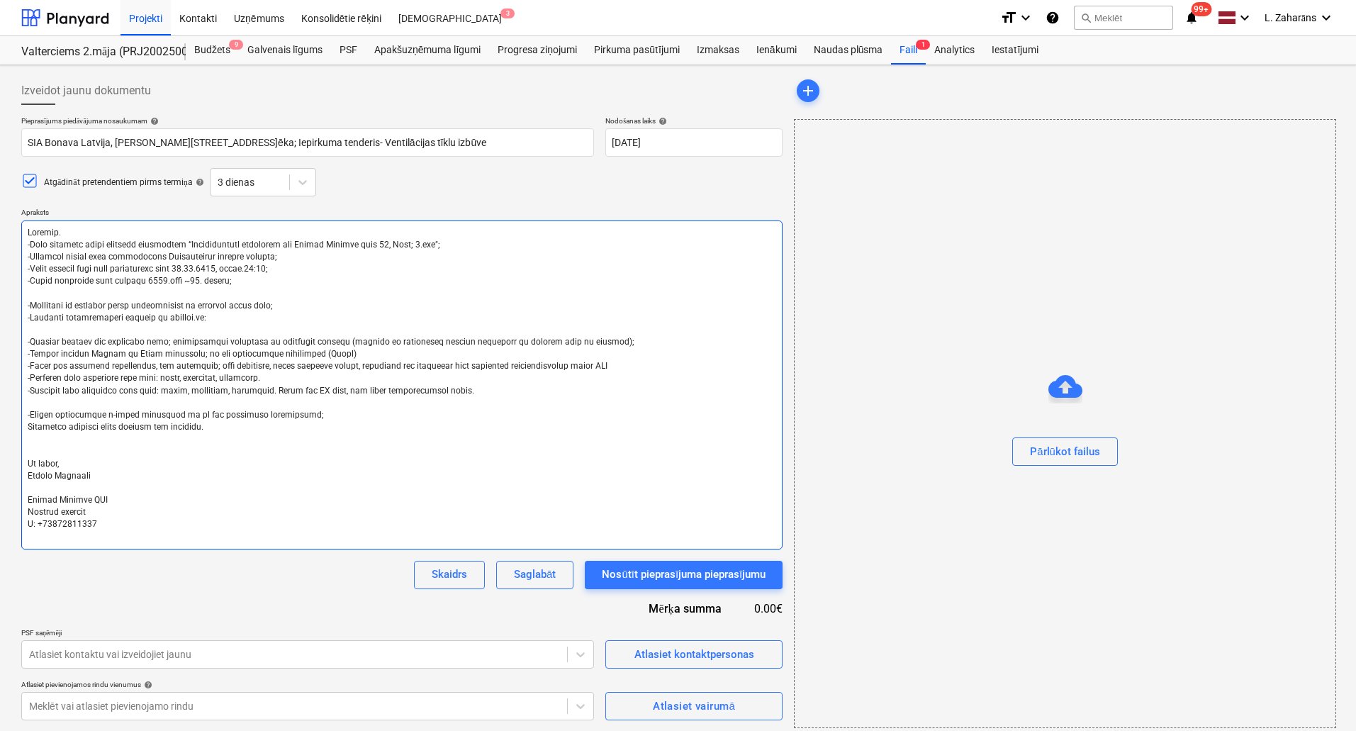
drag, startPoint x: 204, startPoint y: 384, endPoint x: 13, endPoint y: 386, distance: 190.7
click at [7, 389] on div "Izveidot jaunu dokumentu Pieprasījums piedāvājuma nosaukumam help SIA Bonava La…" at bounding box center [678, 402] width 1356 height 674
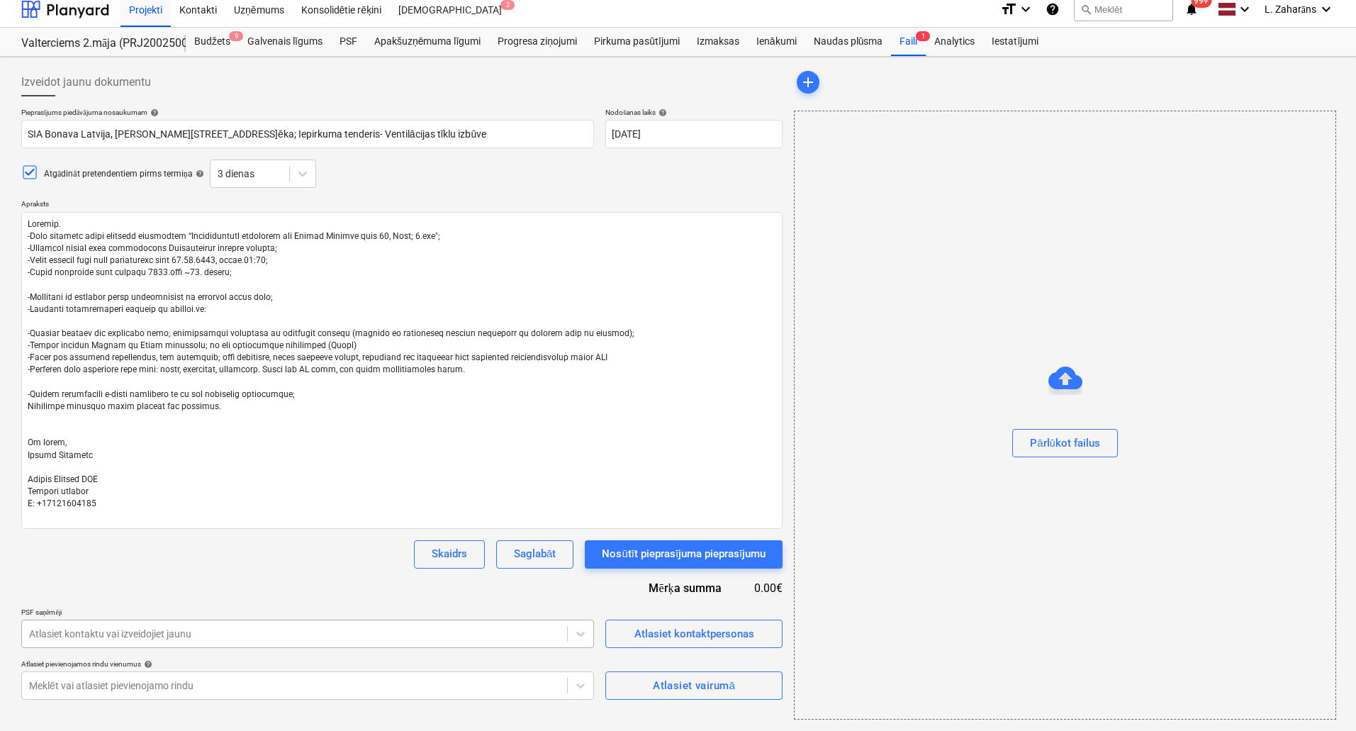
click at [219, 627] on body "Projekti Kontakti Uzņēmums Konsolidētie rēķini Iesūtne 3 format_size keyboard_a…" at bounding box center [678, 356] width 1356 height 731
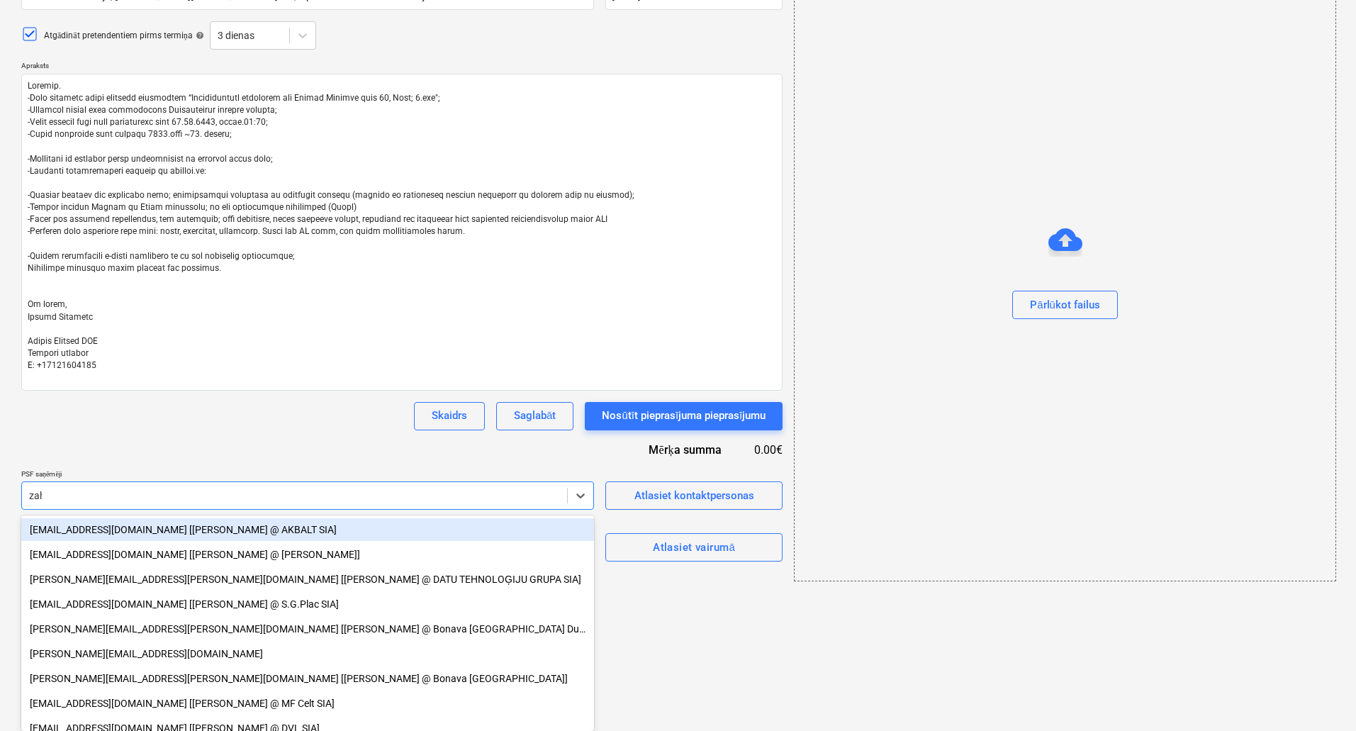
scroll to position [9, 0]
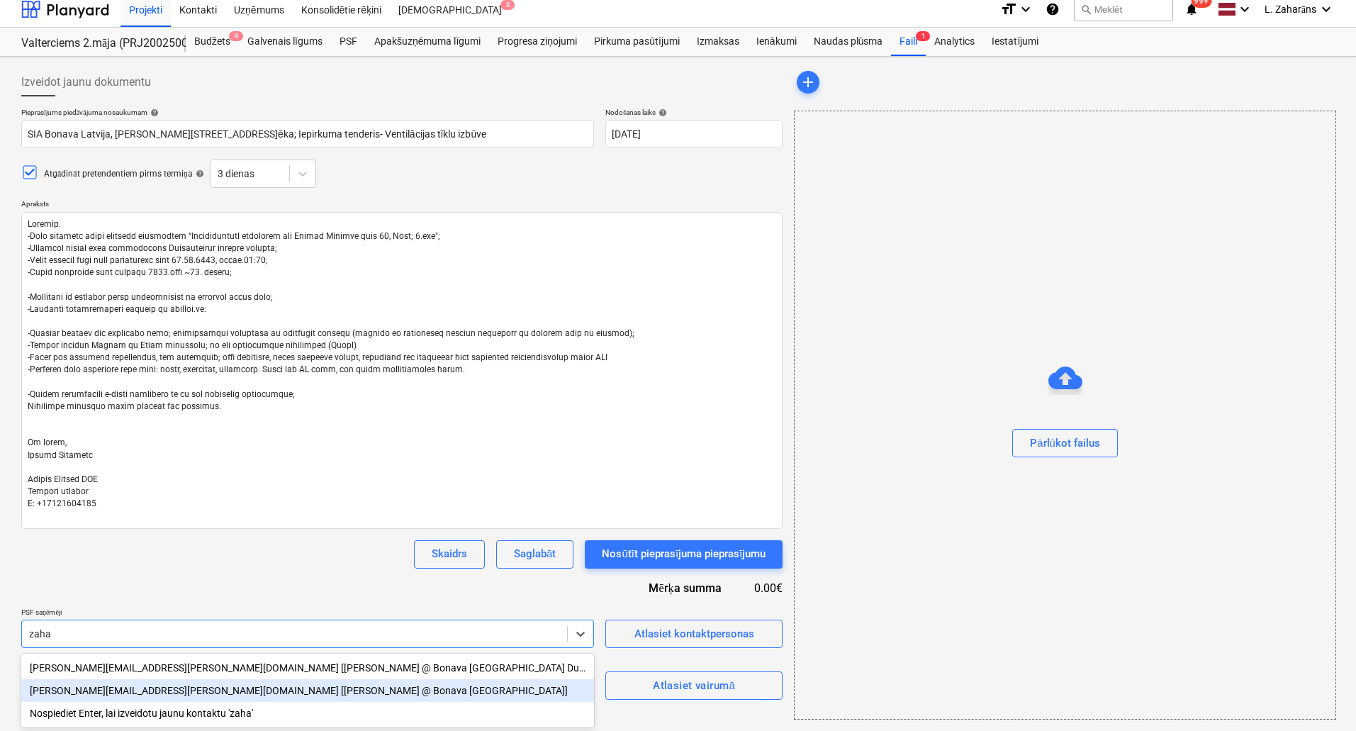
click at [146, 689] on div "lauris.zaharans@bonava.com [Lauris Zaharāns @ Bonava Latvija]" at bounding box center [307, 690] width 573 height 23
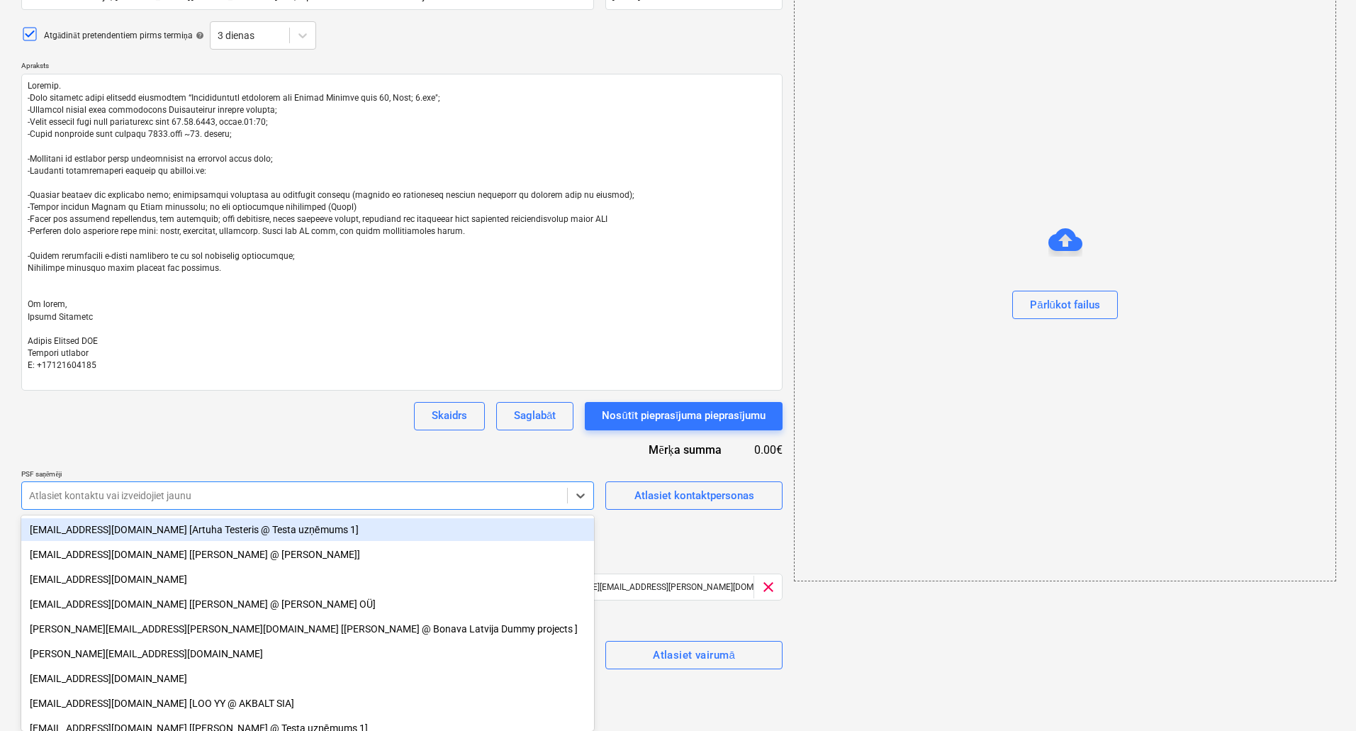
click at [357, 418] on div "Pieprasījums piedāvājuma nosaukumam help SIA Bonava Latvija, Ēvalda Valtera iel…" at bounding box center [402, 320] width 762 height 700
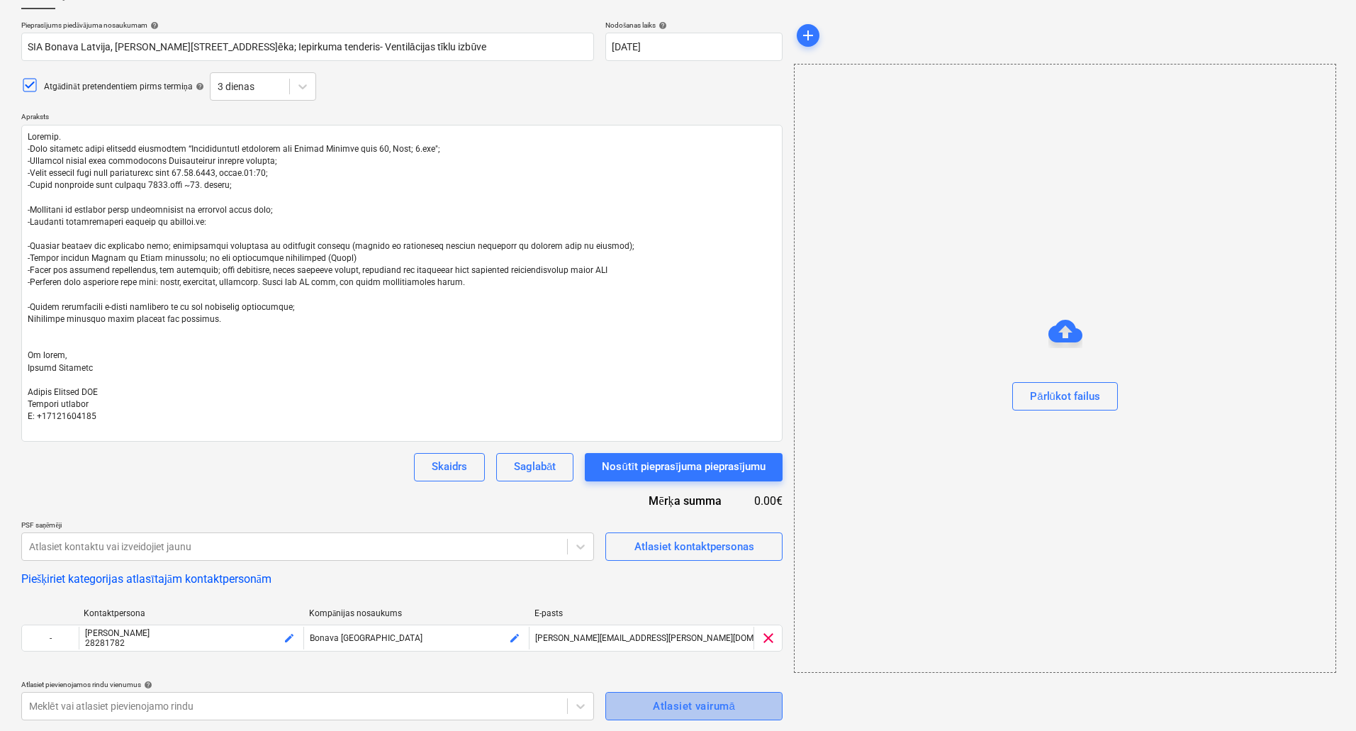
click at [642, 710] on span "Atlasiet vairumā" at bounding box center [694, 706] width 146 height 18
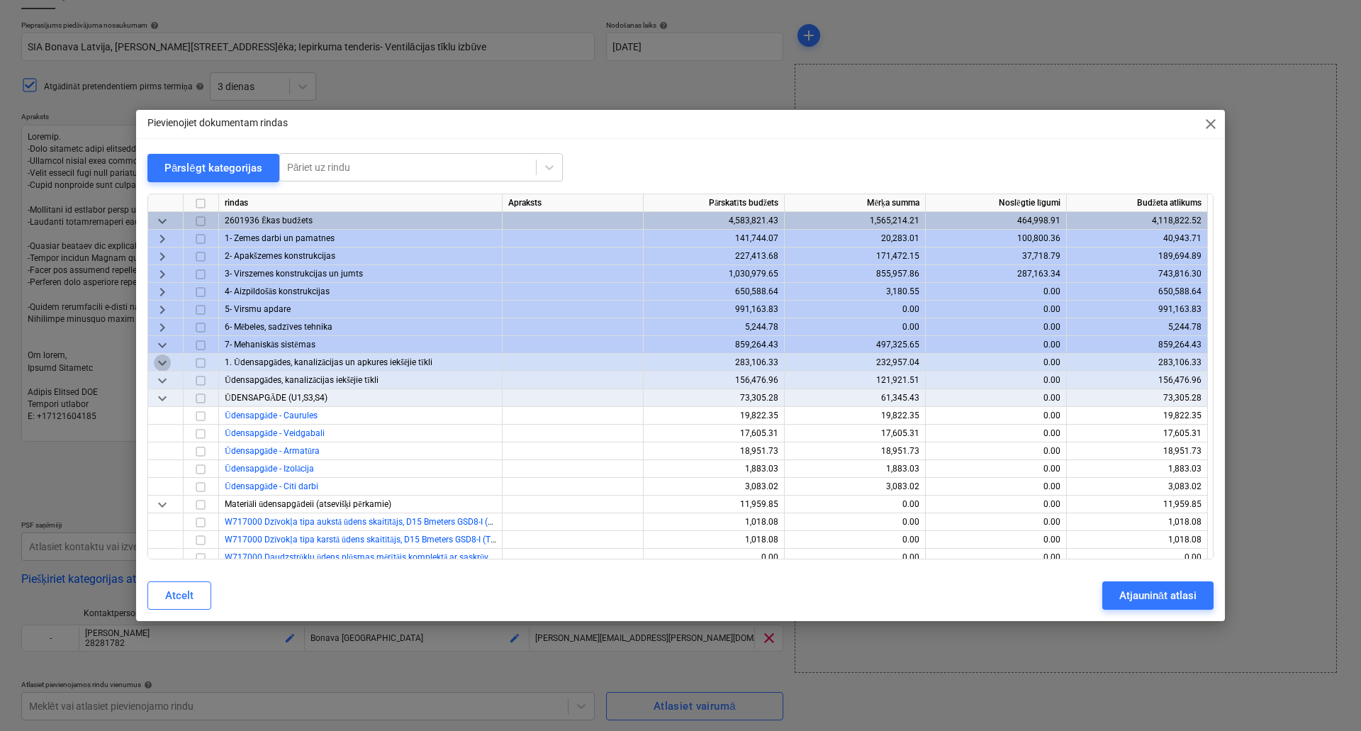
click at [163, 359] on span "keyboard_arrow_down" at bounding box center [162, 362] width 17 height 17
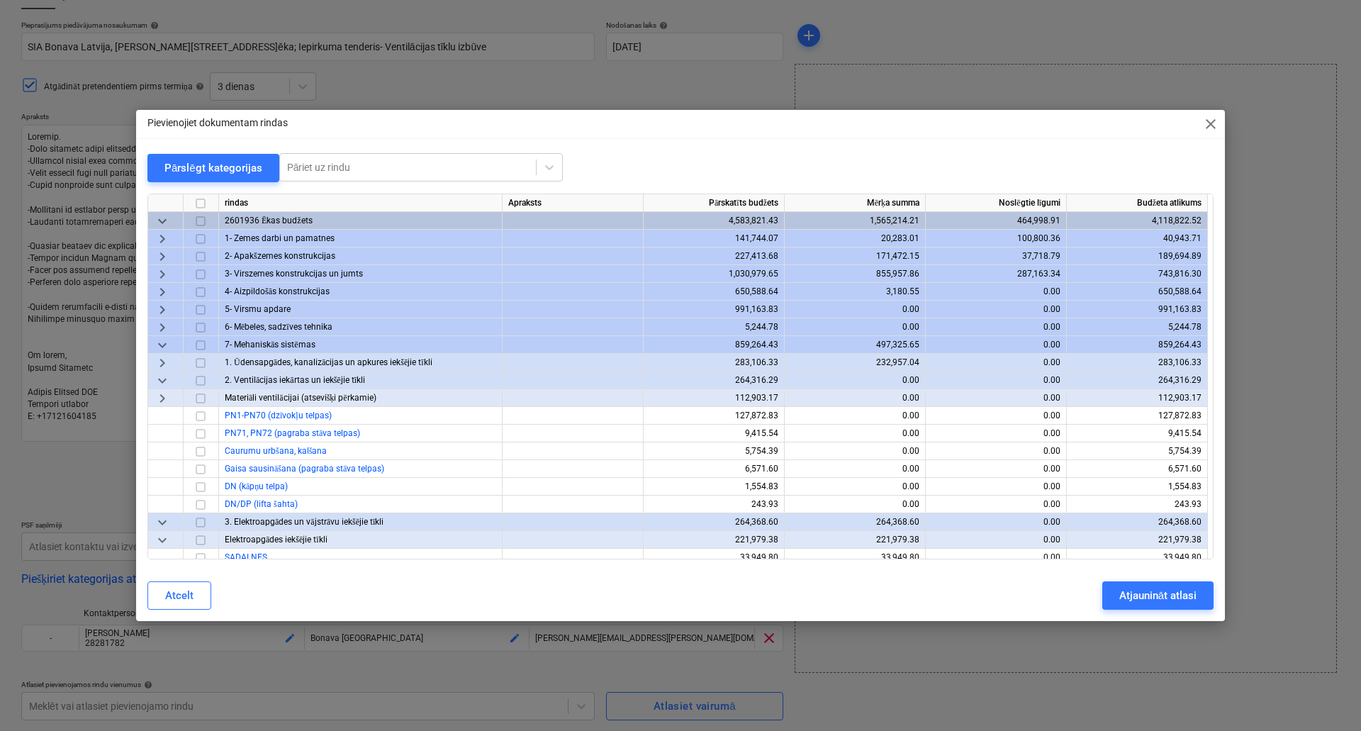
click at [200, 396] on input "checkbox" at bounding box center [200, 397] width 17 height 17
click at [203, 381] on input "checkbox" at bounding box center [200, 380] width 17 height 17
click at [1159, 597] on div "Atjaunināt atlasi" at bounding box center [1158, 595] width 77 height 18
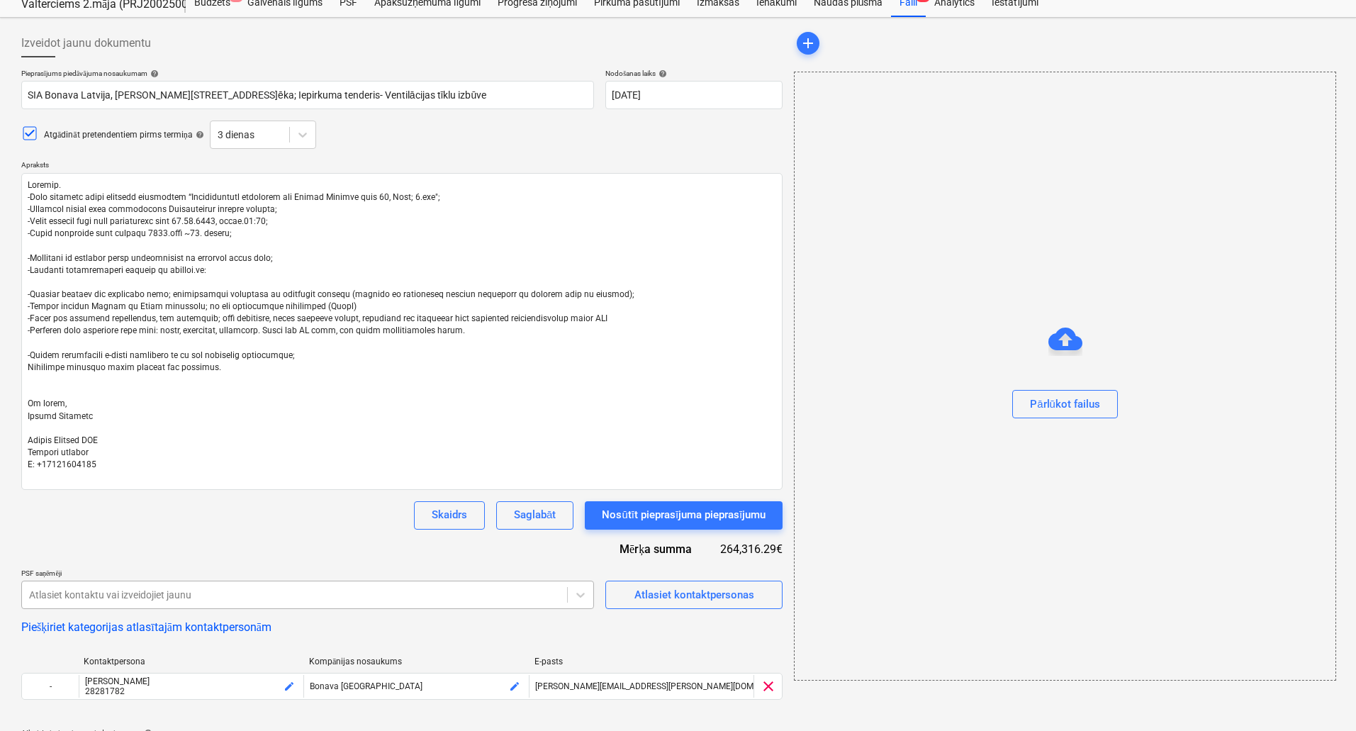
scroll to position [0, 0]
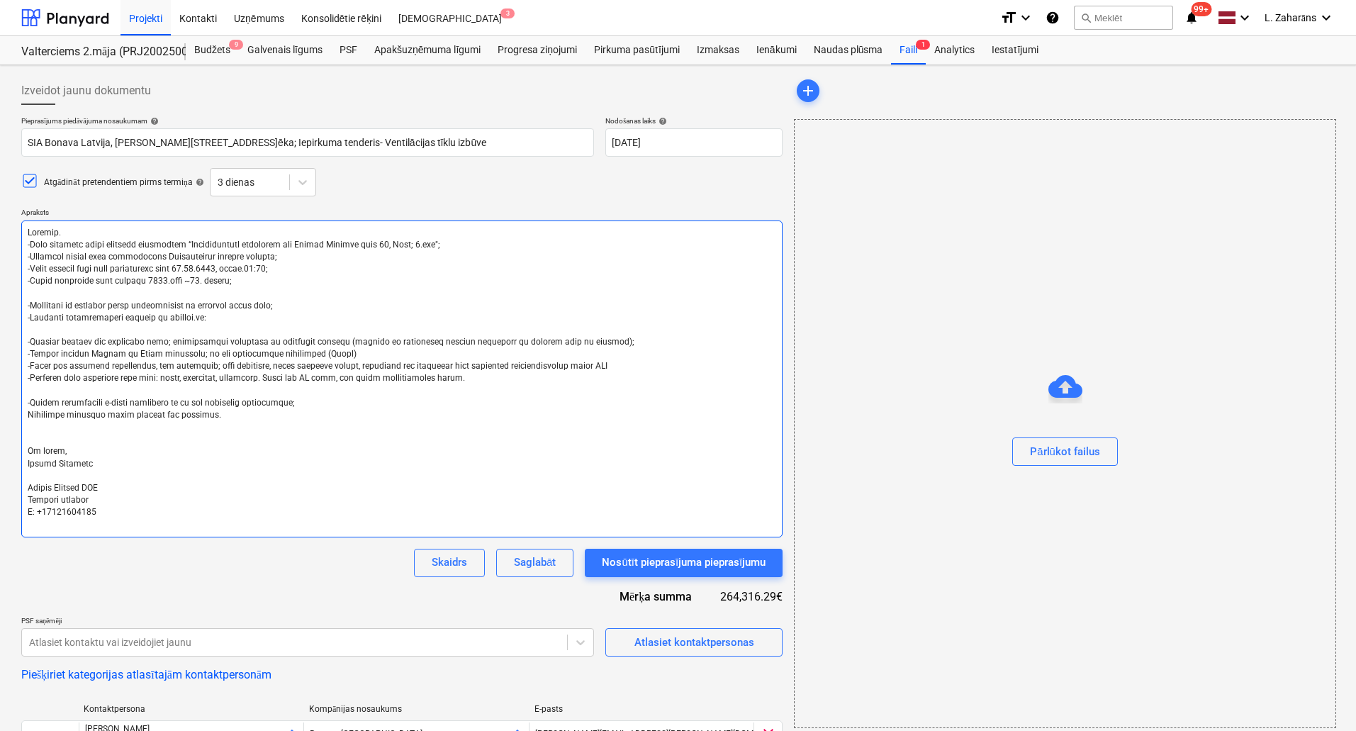
click at [82, 231] on textarea at bounding box center [402, 379] width 762 height 317
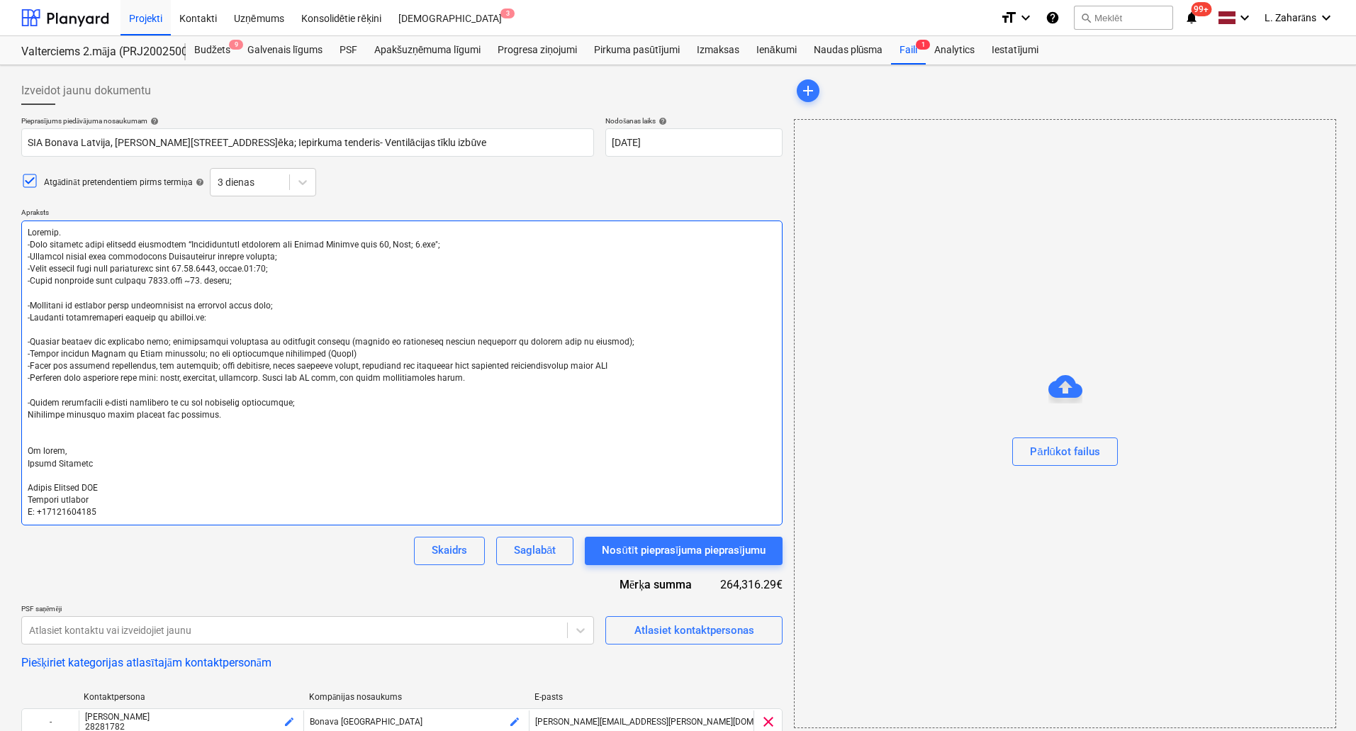
drag, startPoint x: 147, startPoint y: 246, endPoint x: 189, endPoint y: 456, distance: 214.0
click at [189, 456] on textarea at bounding box center [402, 373] width 762 height 305
click at [218, 325] on textarea at bounding box center [402, 373] width 762 height 305
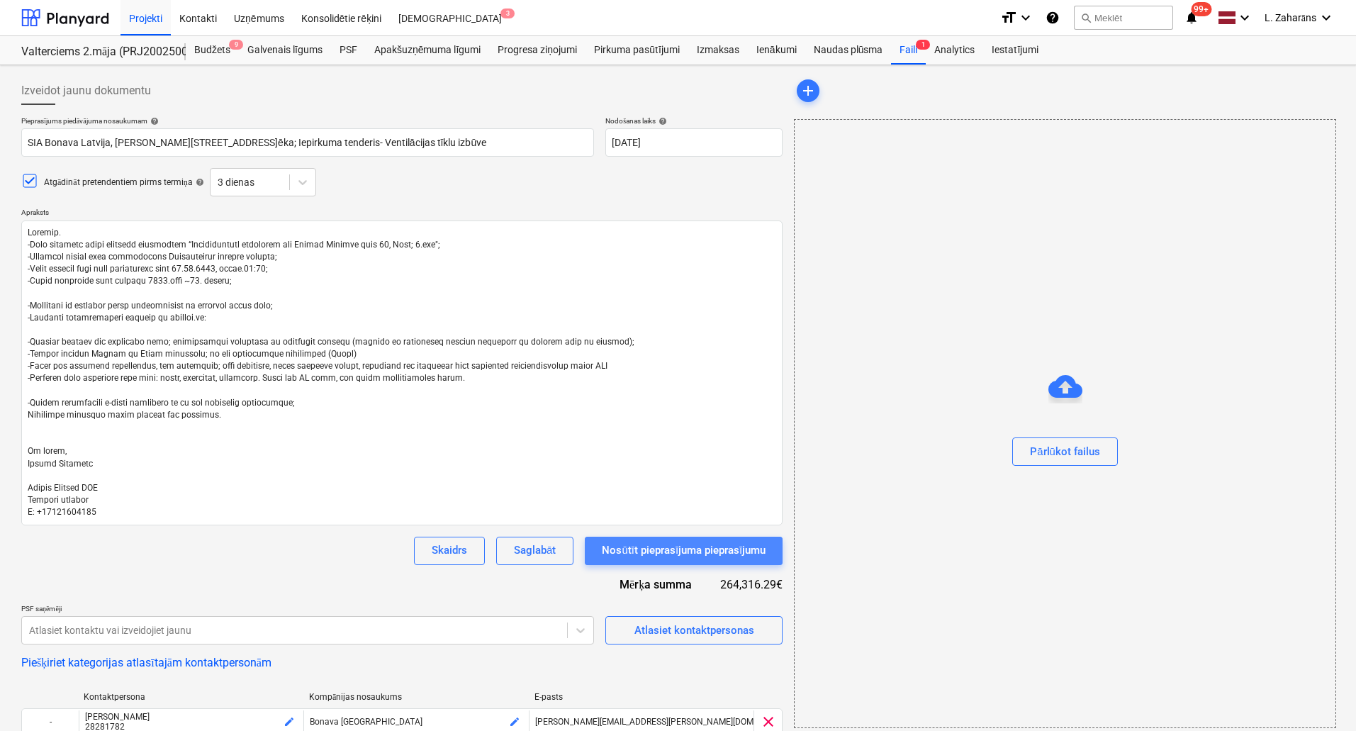
click at [680, 545] on div "Nosūtīt pieprasījuma pieprasījumu" at bounding box center [684, 550] width 164 height 18
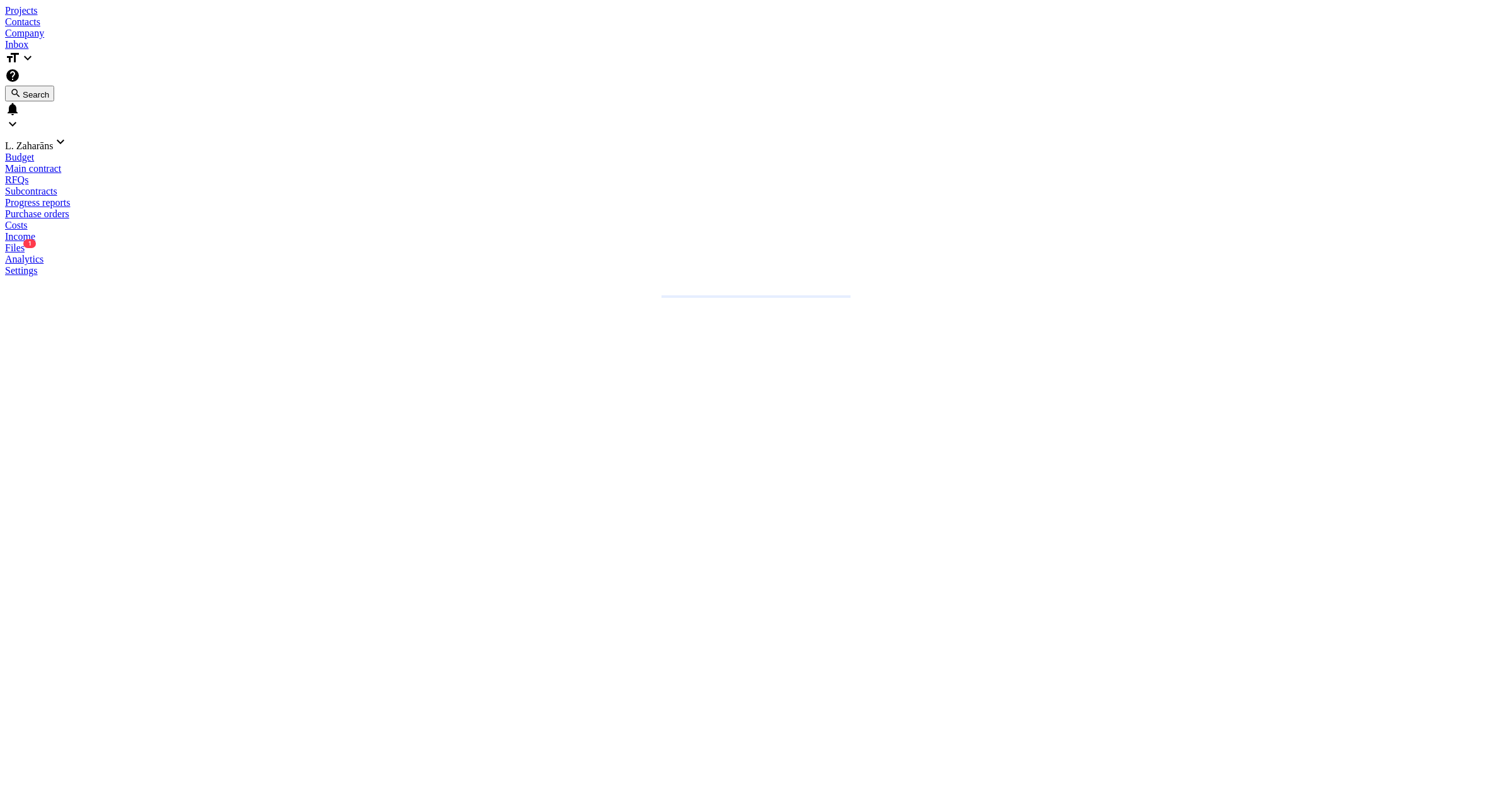
click at [281, 163] on div "Main contract" at bounding box center [756, 169] width 1501 height 12
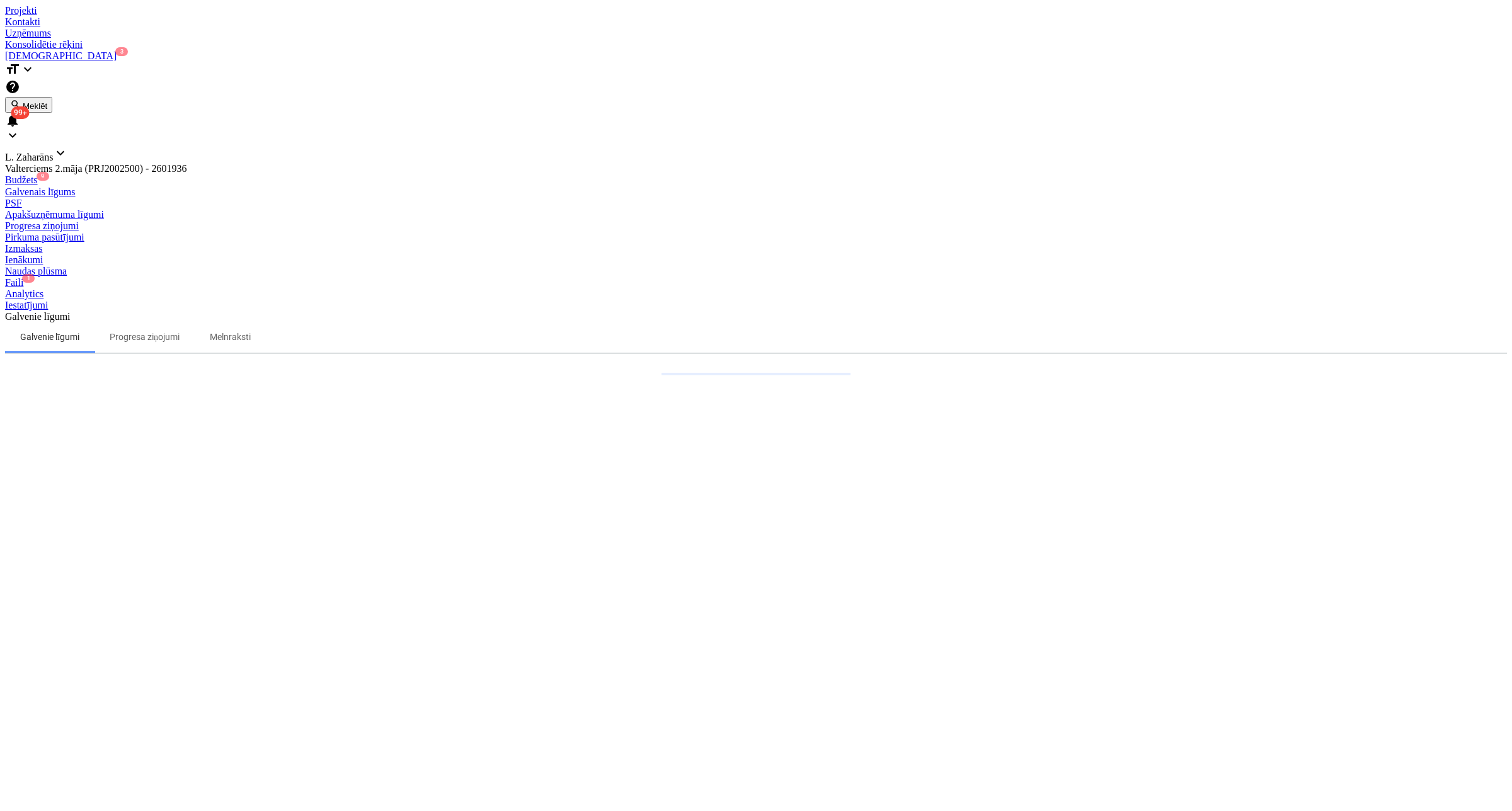
click at [303, 198] on div "PSF" at bounding box center [756, 203] width 1501 height 12
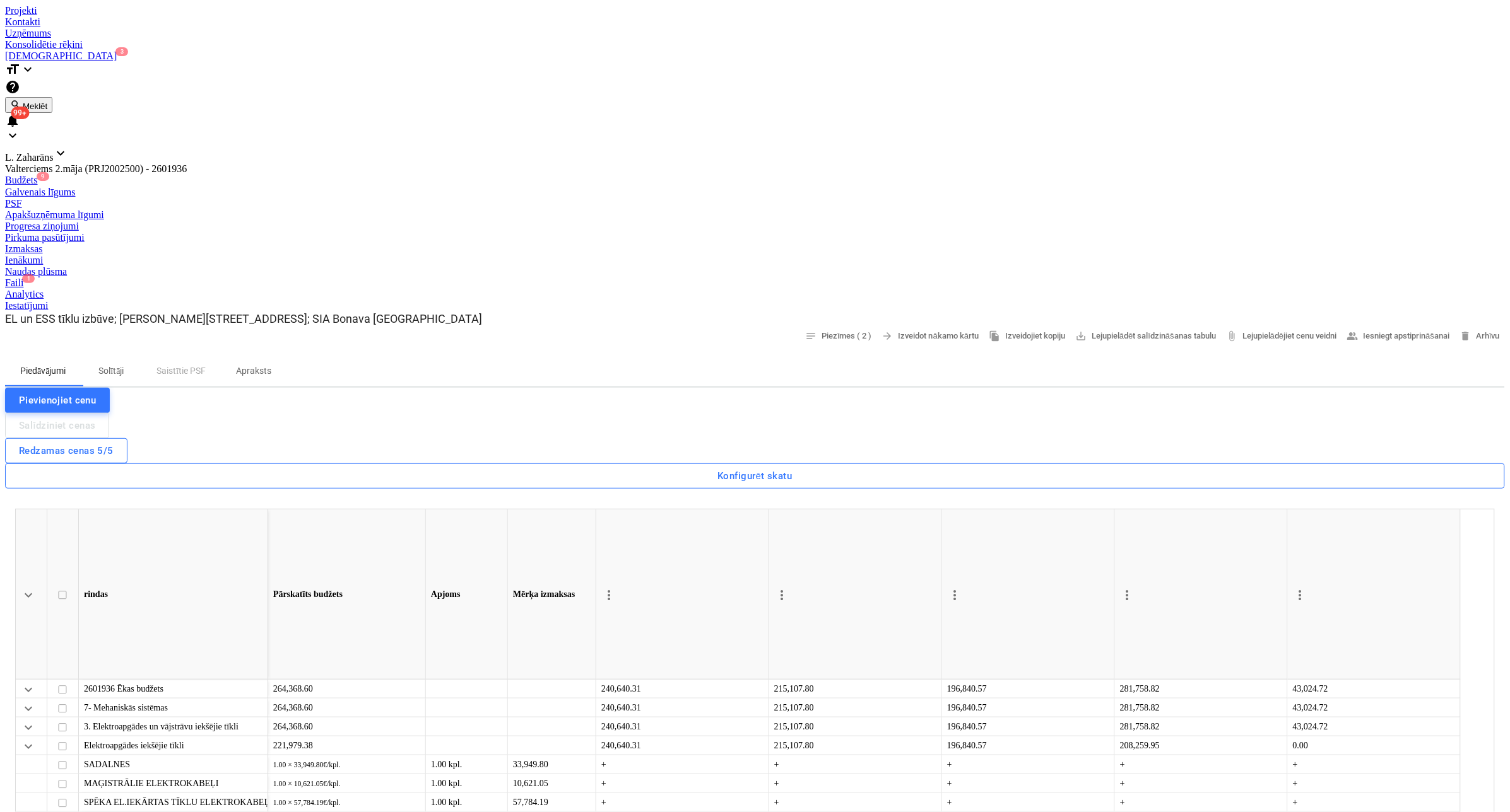
drag, startPoint x: 283, startPoint y: 111, endPoint x: 275, endPoint y: 123, distance: 14.4
click at [271, 365] on p "Apraksts" at bounding box center [254, 371] width 36 height 13
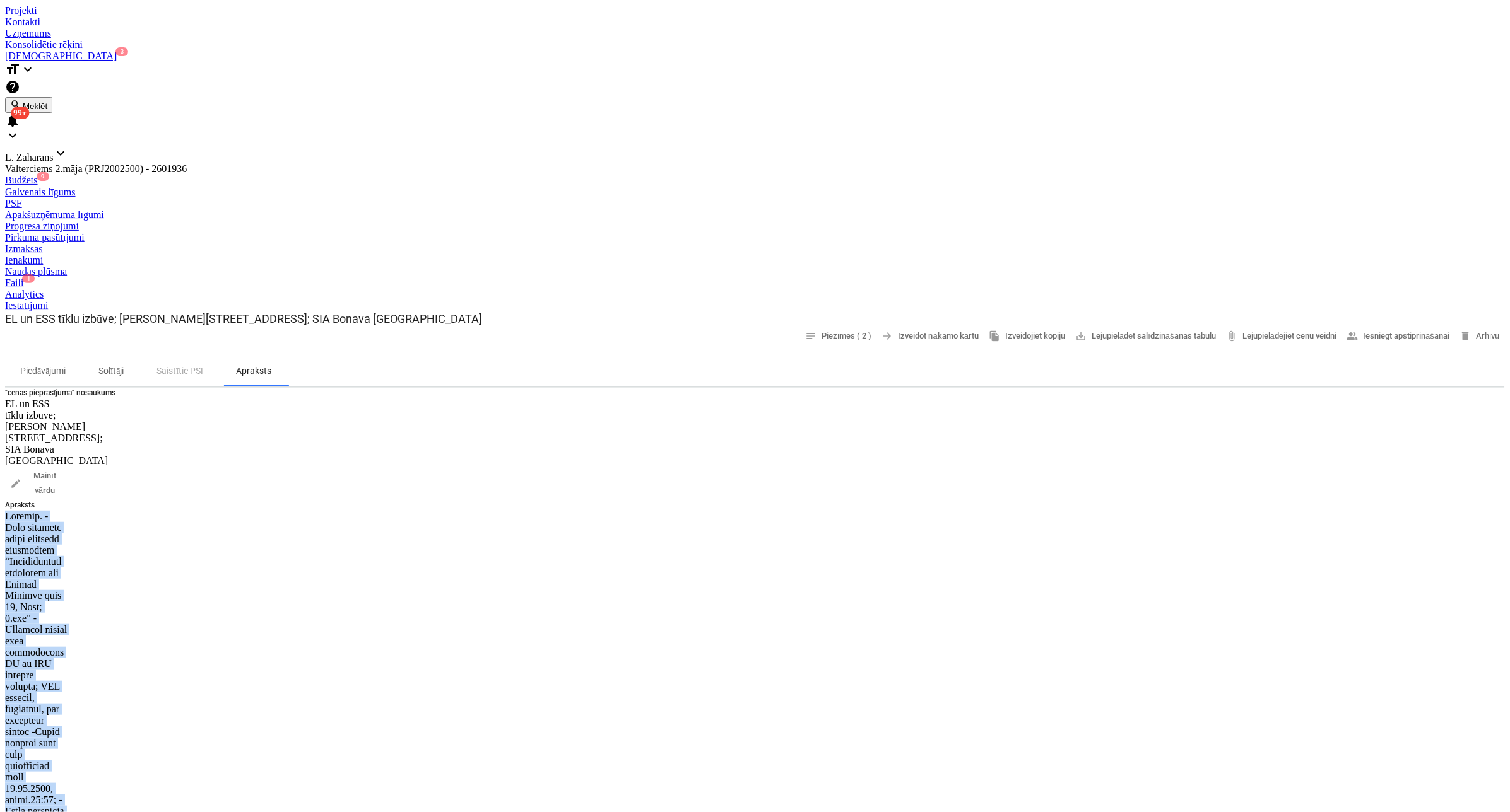
drag, startPoint x: 187, startPoint y: 342, endPoint x: 153, endPoint y: 207, distance: 139.2
copy div "Labdien. -Esam uzsākuši jauna projekta būvniecību “Daudzdzīvokļu dzīvojamā ēka …"
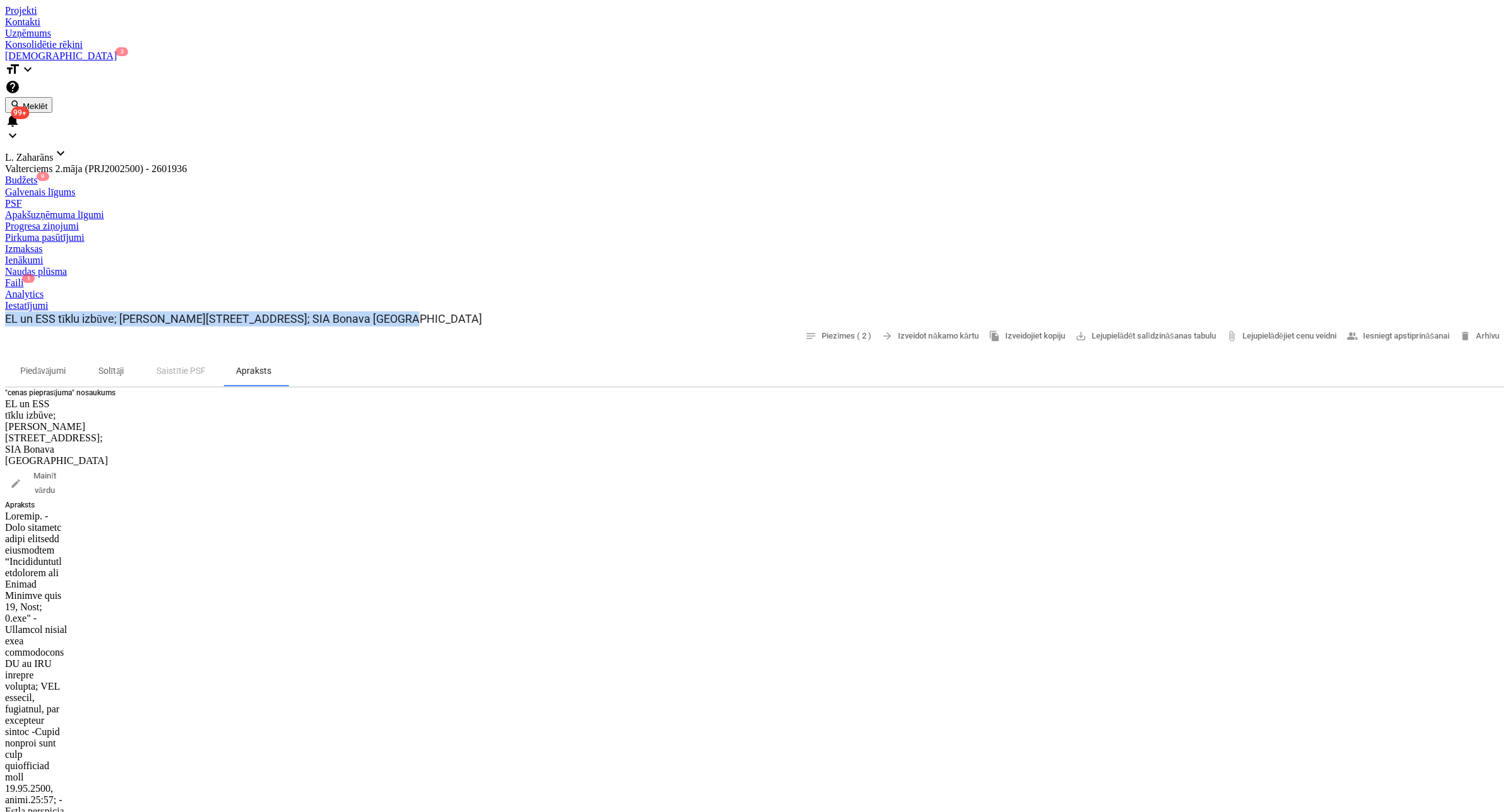
copy p "EL un ESS tīklu izbūve; [PERSON_NAME][STREET_ADDRESS]; SIA Bonava [GEOGRAPHIC_D…"
drag, startPoint x: 392, startPoint y: 77, endPoint x: 20, endPoint y: 84, distance: 372.1
click at [20, 311] on div "EL un ESS tīklu izbūve; Ēvalda Valtera iela 44, 2.ēka; SIA Bonava Latvija notes…" at bounding box center [755, 328] width 1499 height 35
click at [73, 5] on div at bounding box center [755, 5] width 1499 height 0
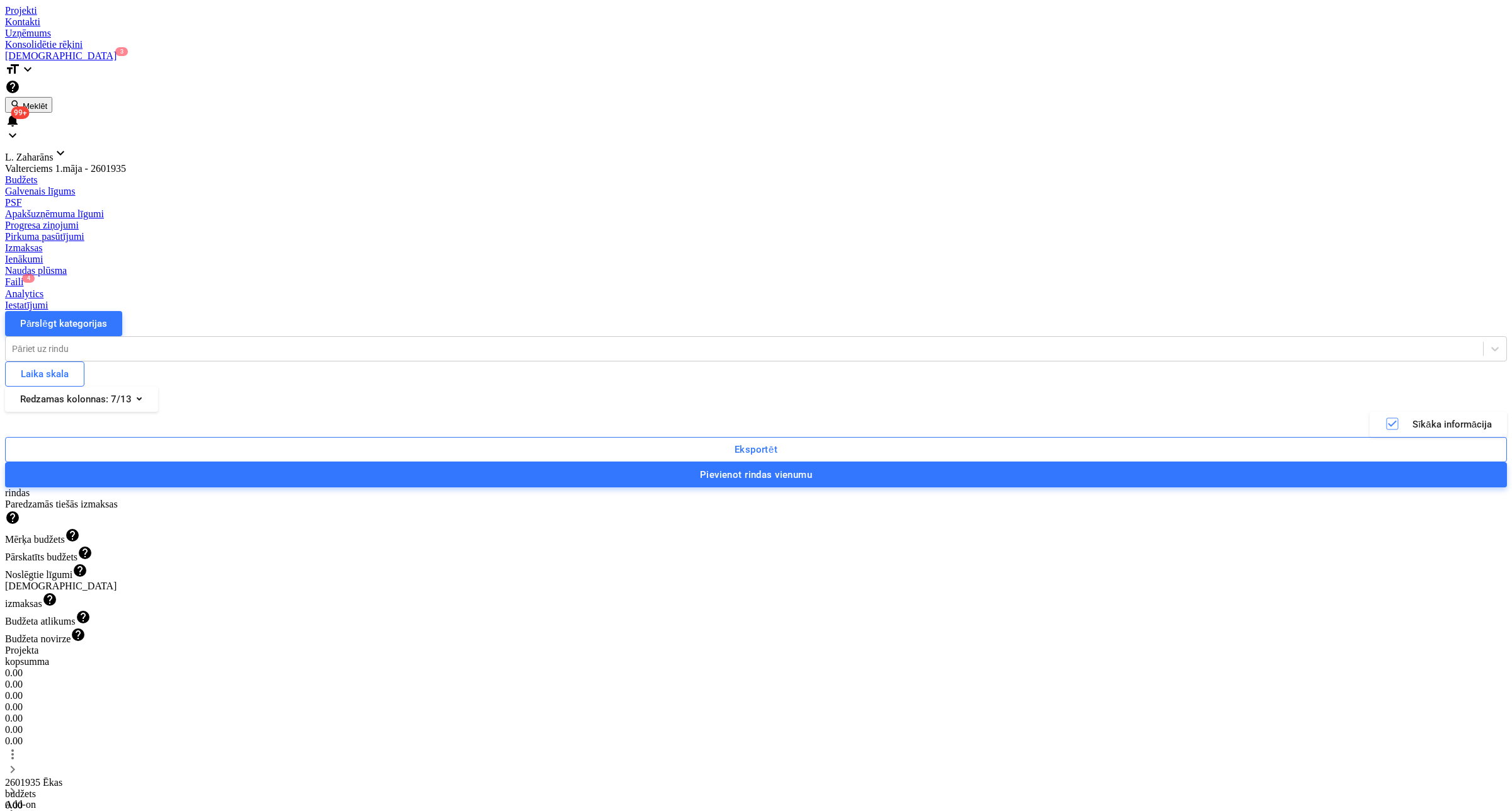
click at [310, 197] on div "PSF" at bounding box center [756, 203] width 1501 height 12
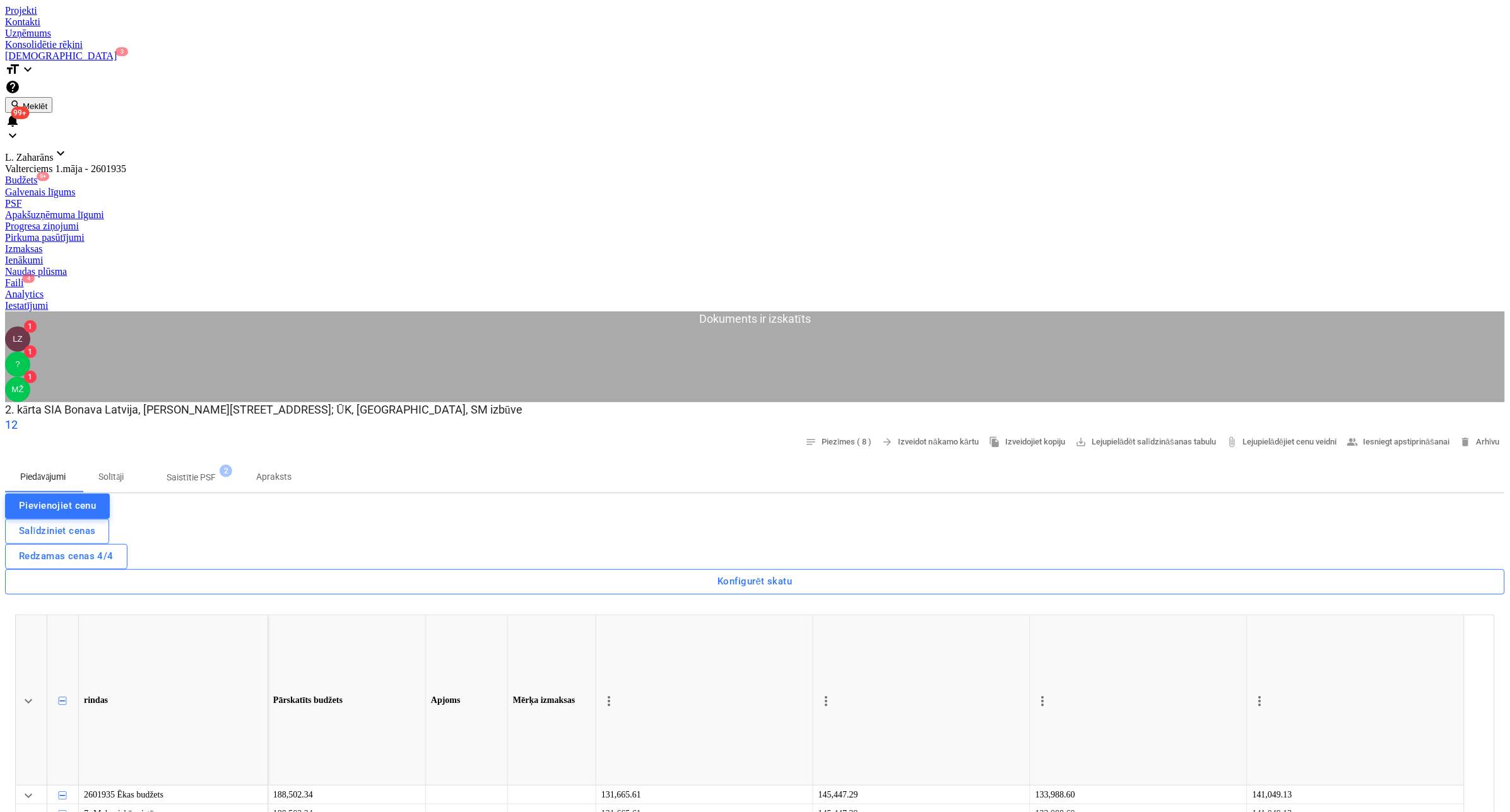
click at [292, 470] on p "Apraksts" at bounding box center [274, 477] width 36 height 13
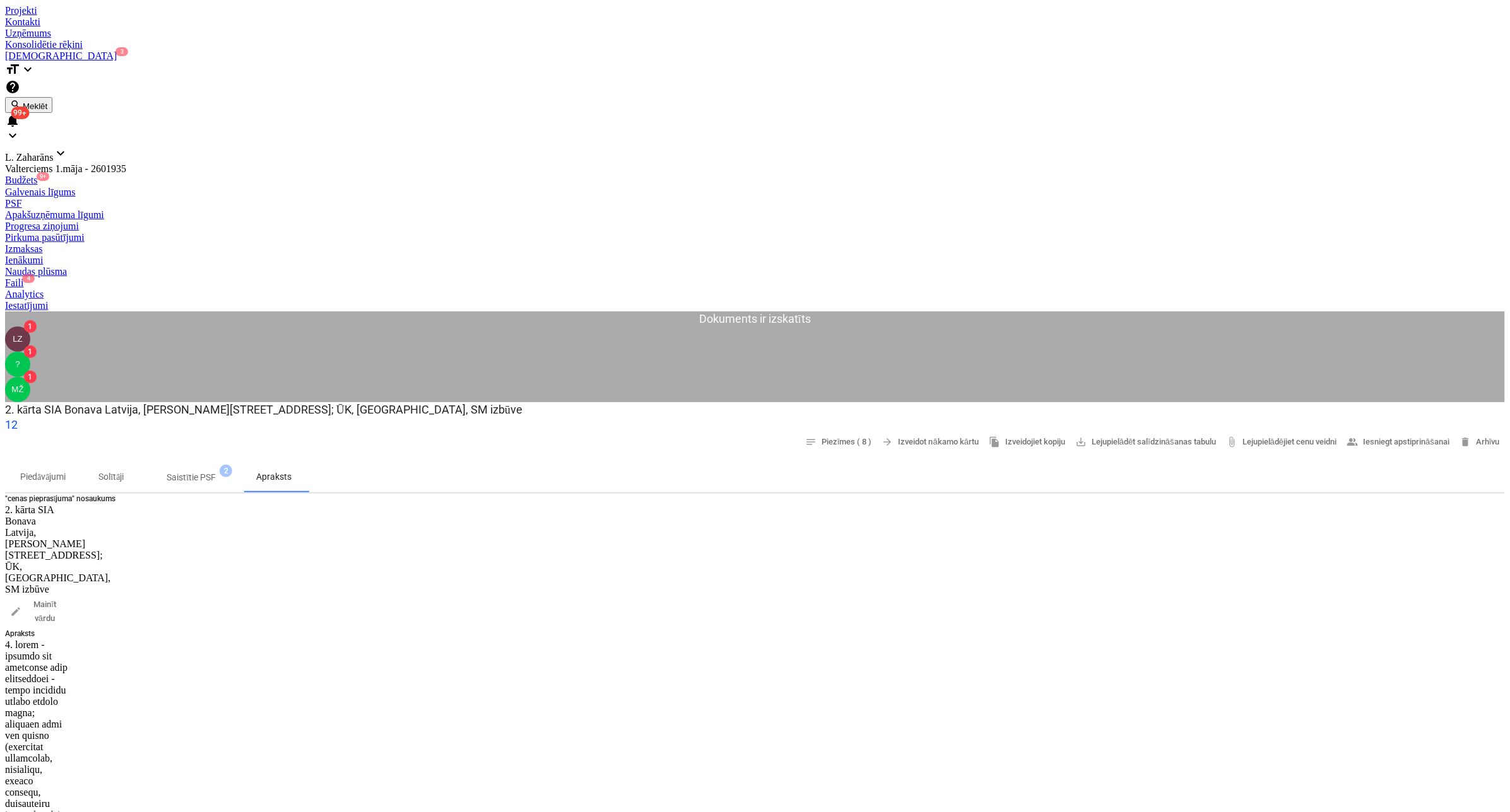
drag, startPoint x: 747, startPoint y: 415, endPoint x: 218, endPoint y: 407, distance: 529.1
drag, startPoint x: 729, startPoint y: 420, endPoint x: 214, endPoint y: 404, distance: 515.2
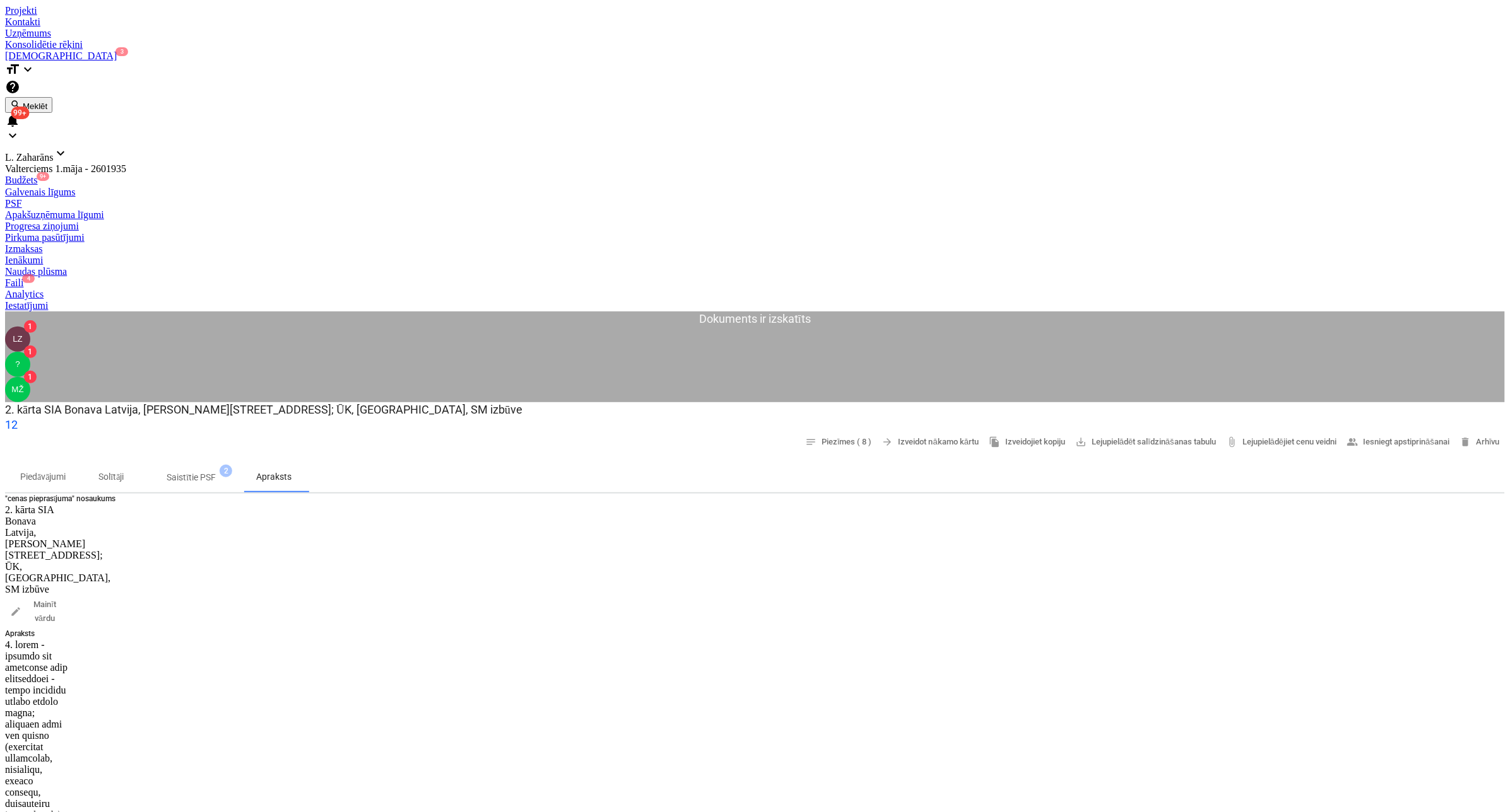
copy div "-Apk, ŪK sadaļā Bonava piegādā visu keramiku, vannas (pacelšana un silikonēšana…"
click at [81, 5] on div at bounding box center [755, 5] width 1499 height 0
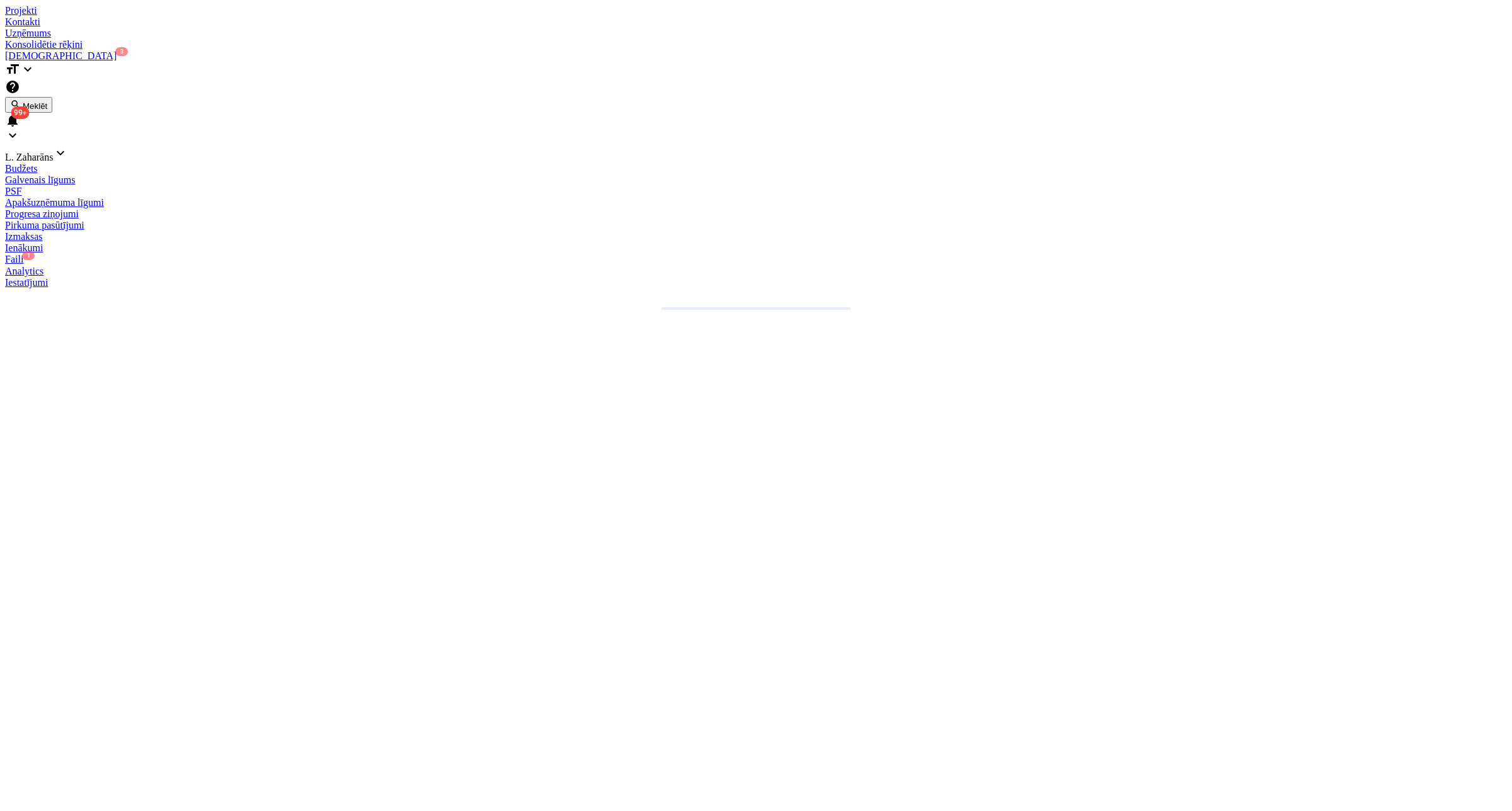
click at [306, 186] on div "PSF" at bounding box center [756, 191] width 1501 height 12
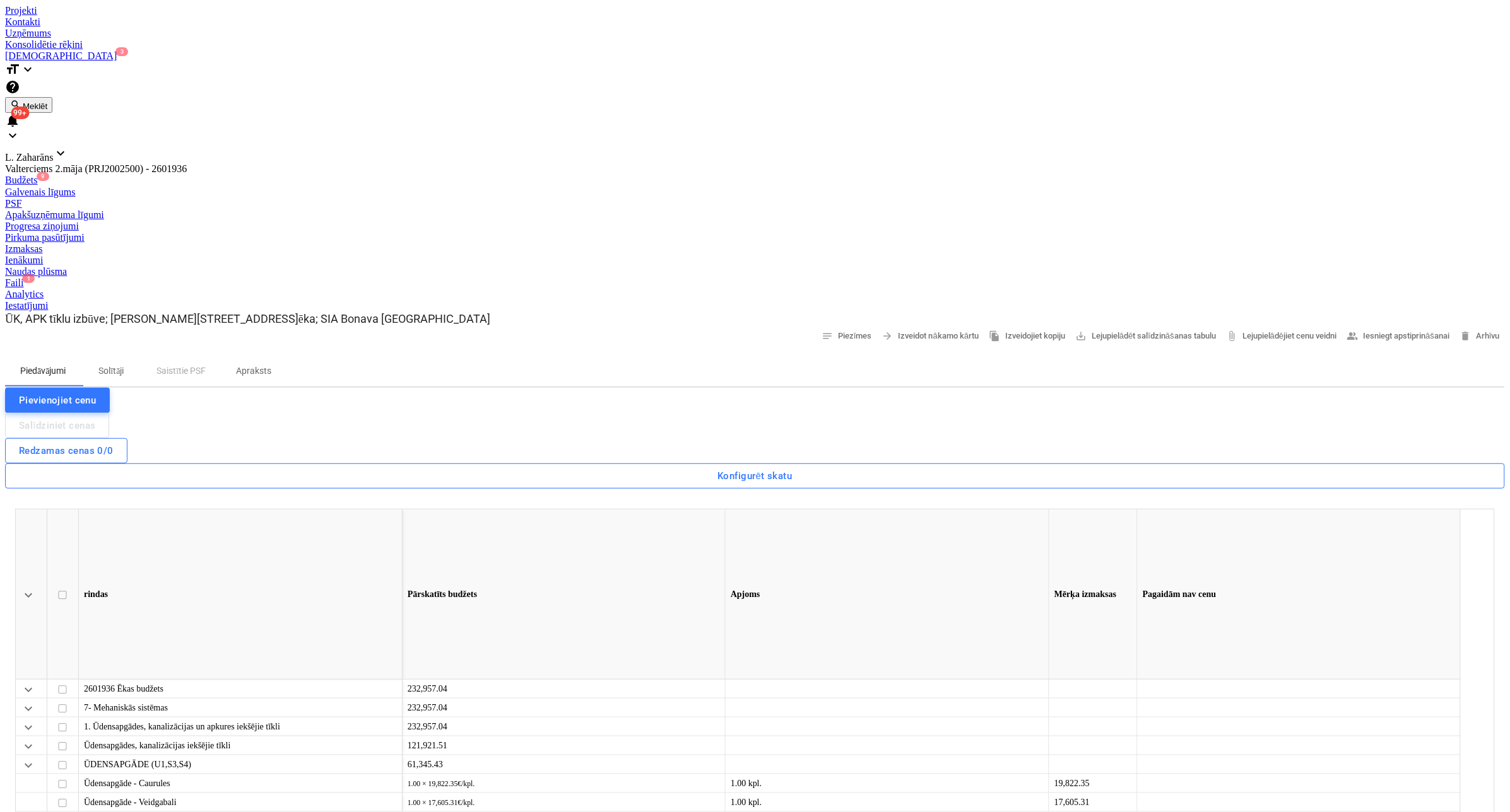
click at [271, 365] on p "Apraksts" at bounding box center [254, 371] width 36 height 13
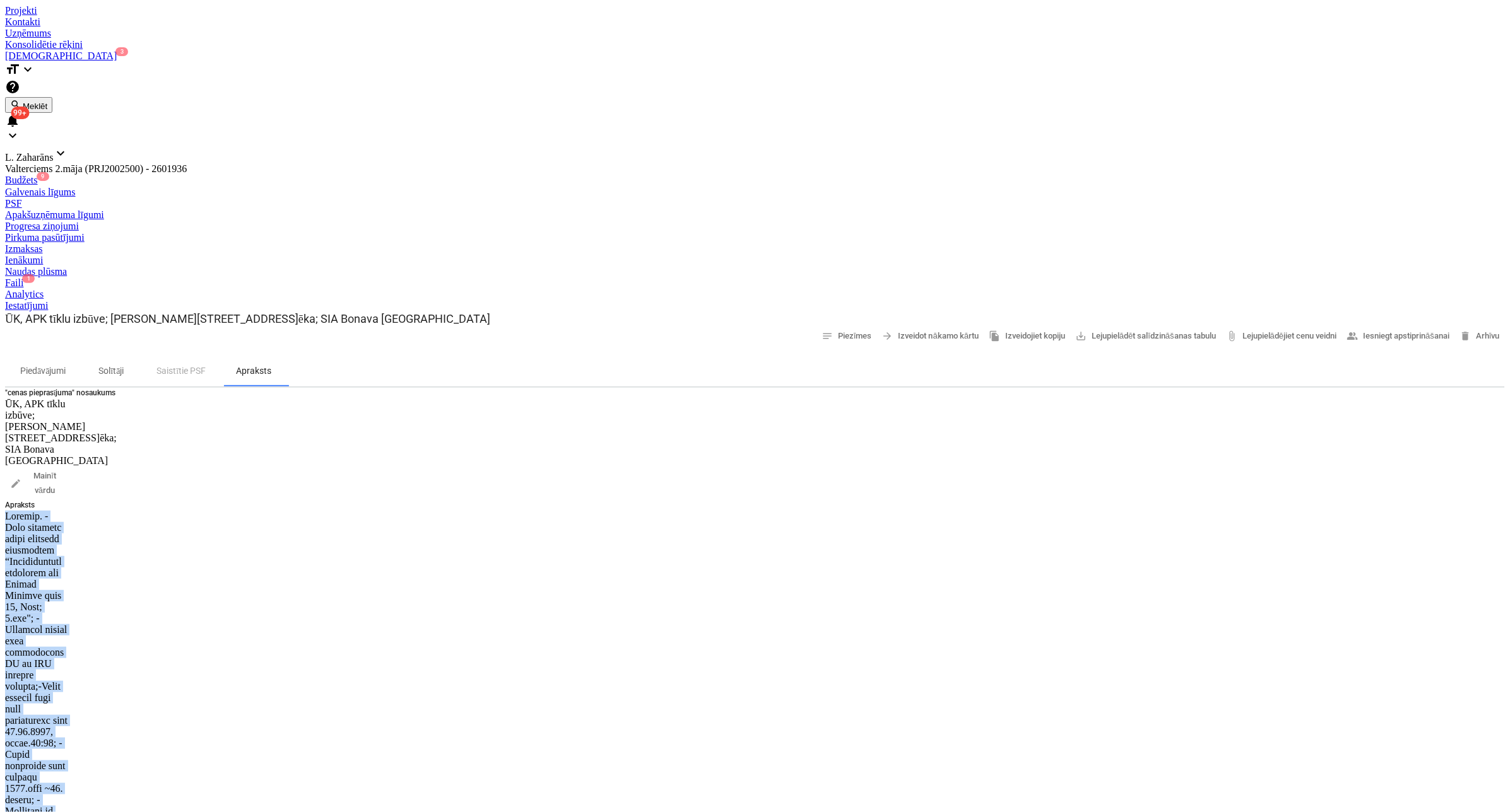
drag, startPoint x: 210, startPoint y: 296, endPoint x: 174, endPoint y: 209, distance: 94.2
drag, startPoint x: 257, startPoint y: 357, endPoint x: 155, endPoint y: 263, distance: 138.7
copy div "Labdien. -Esam uzsākuši jauna projekta būvniecību “Daudzdzīvokļu dzīvojamā ēka …"
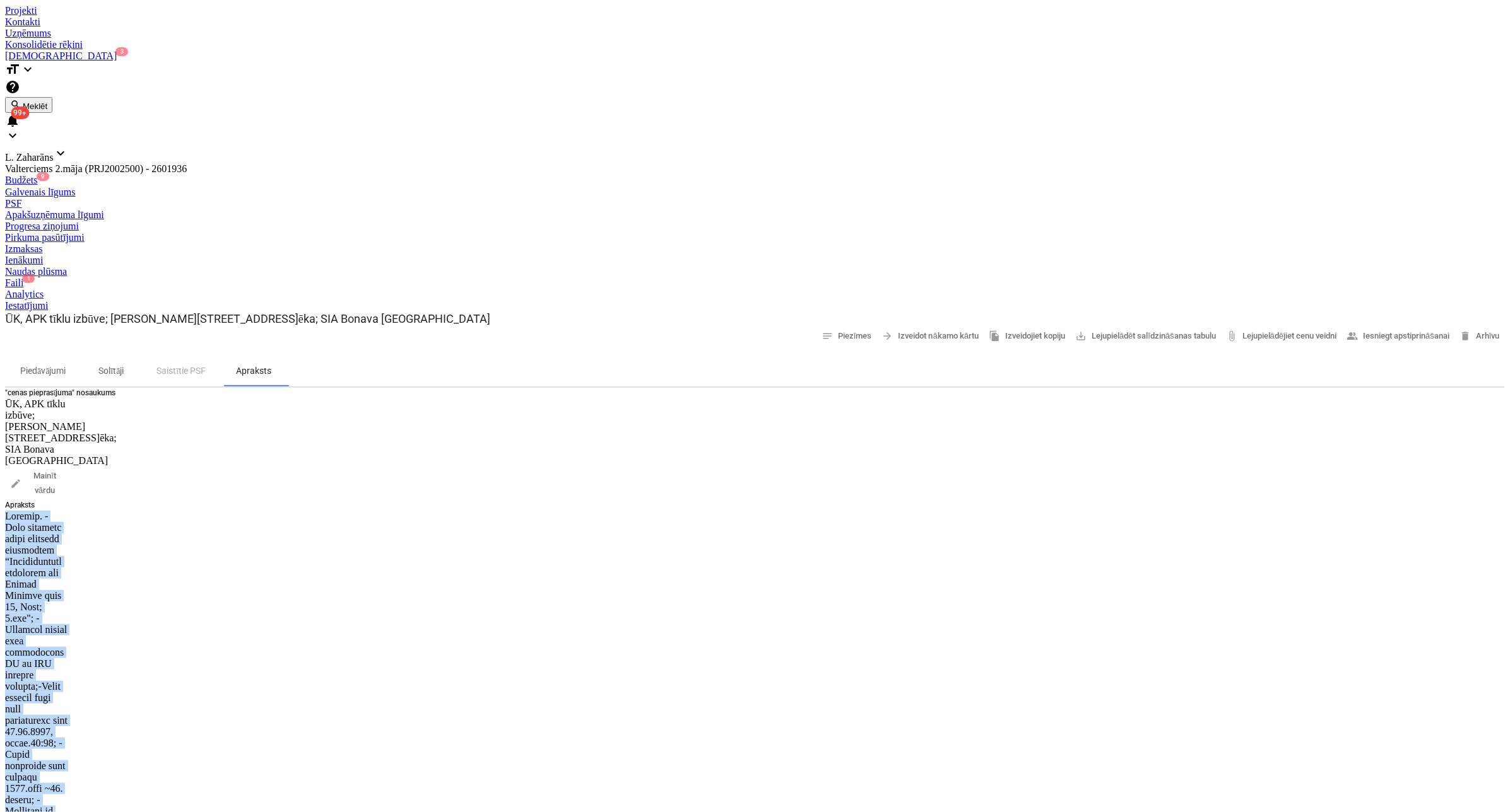
click at [67, 5] on div at bounding box center [755, 5] width 1499 height 0
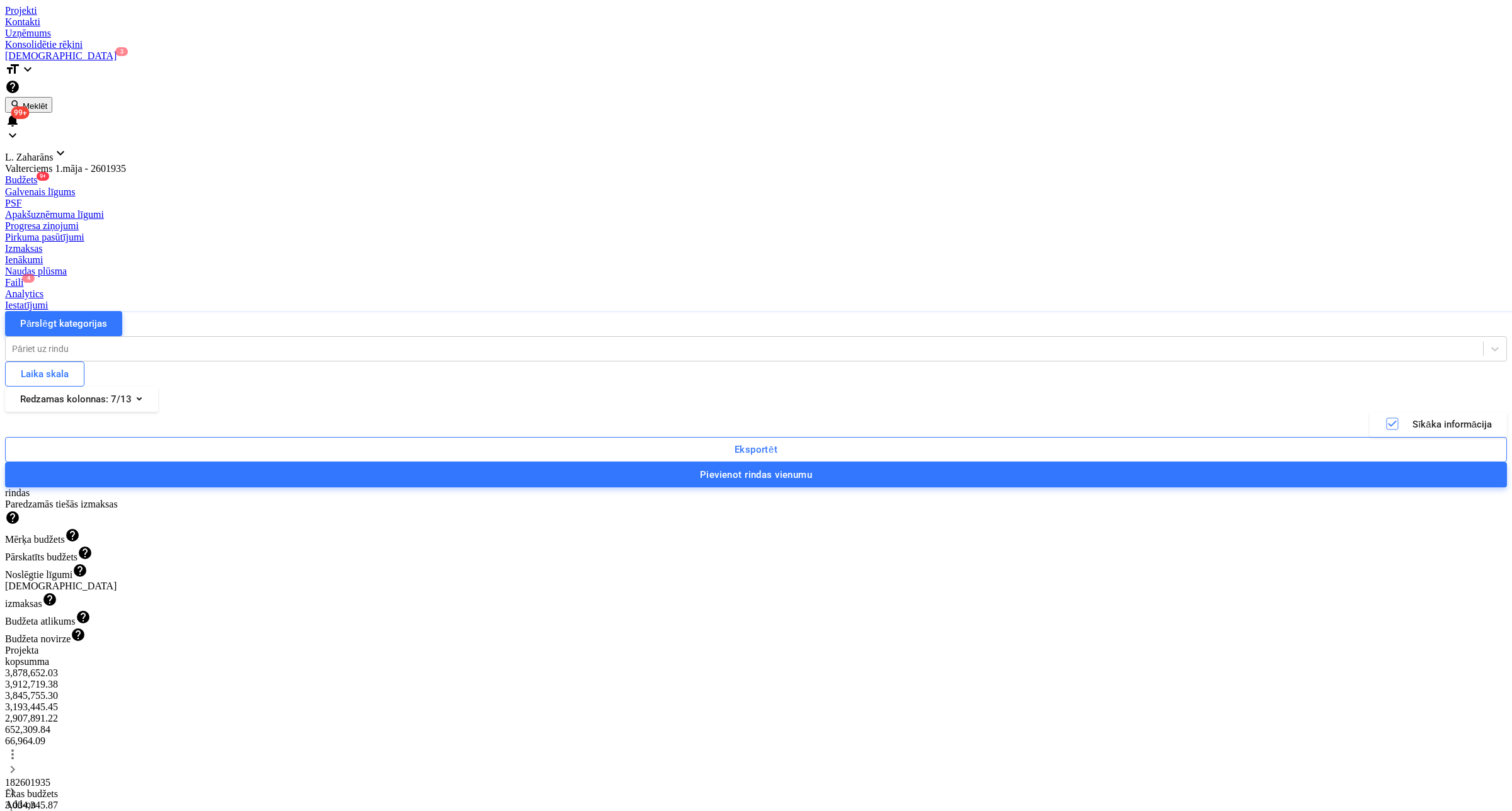
click at [306, 198] on div "PSF" at bounding box center [756, 203] width 1501 height 12
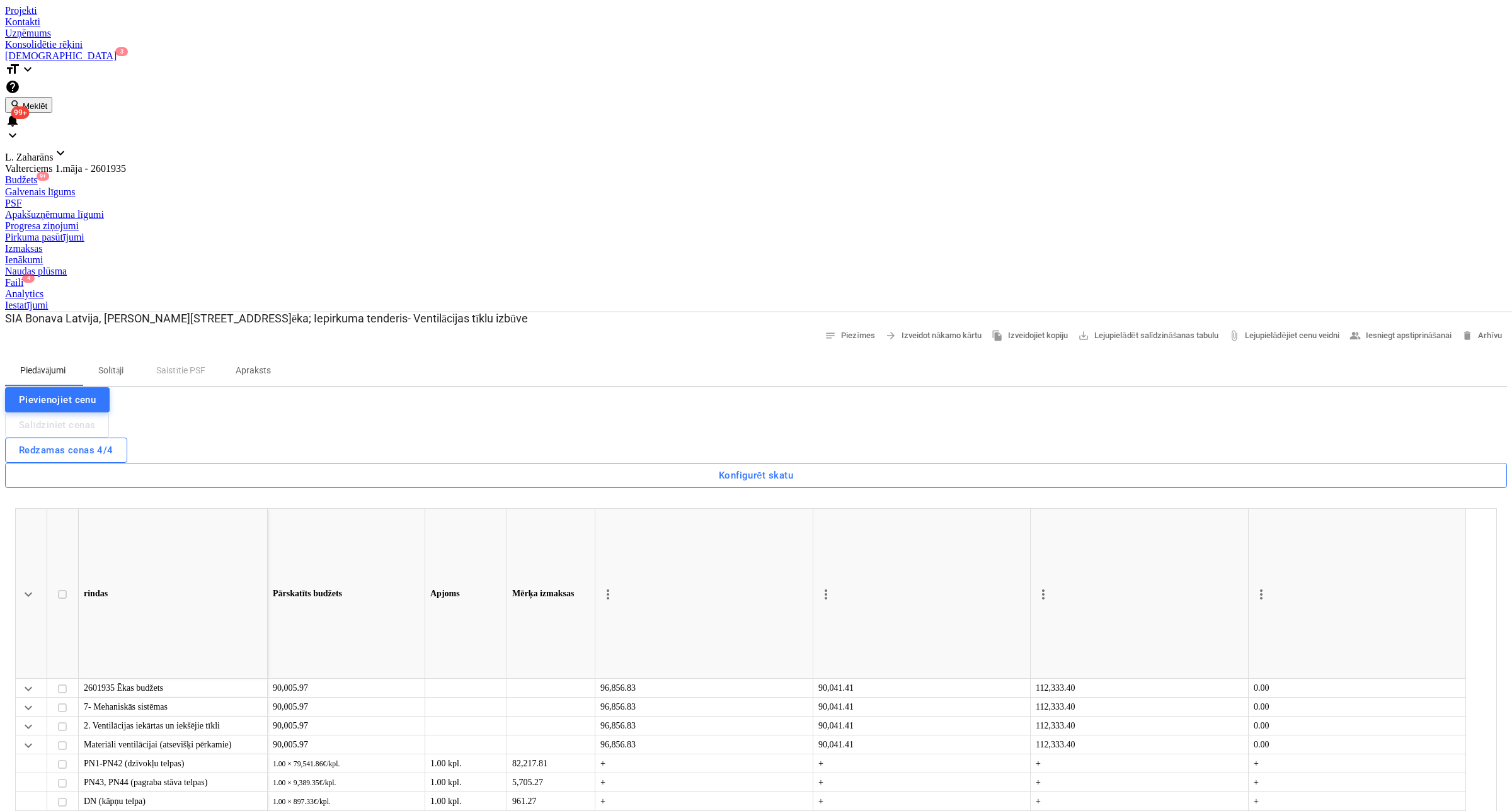
type textarea "x"
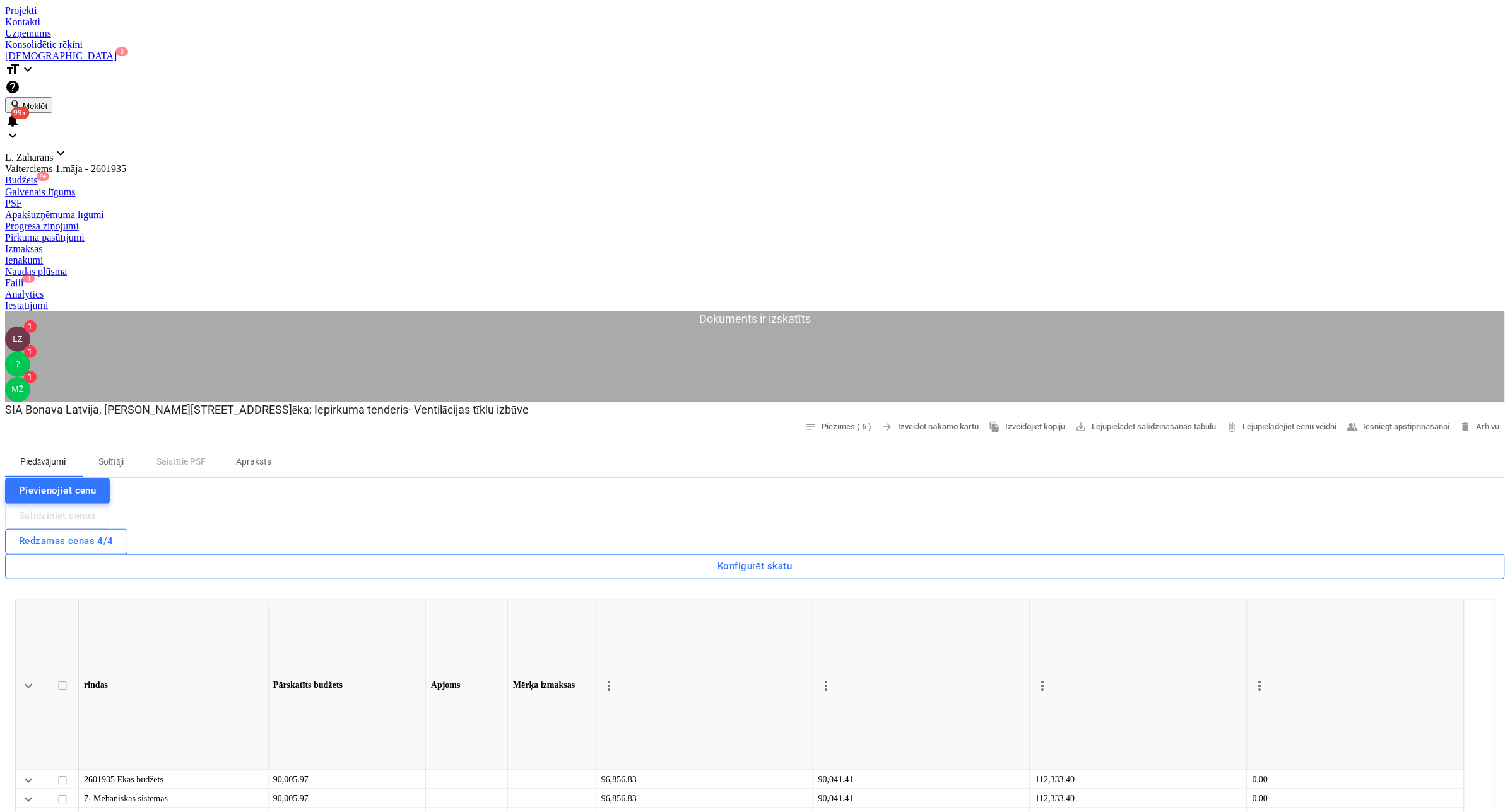
click at [269, 452] on span "Apraksts" at bounding box center [254, 462] width 66 height 20
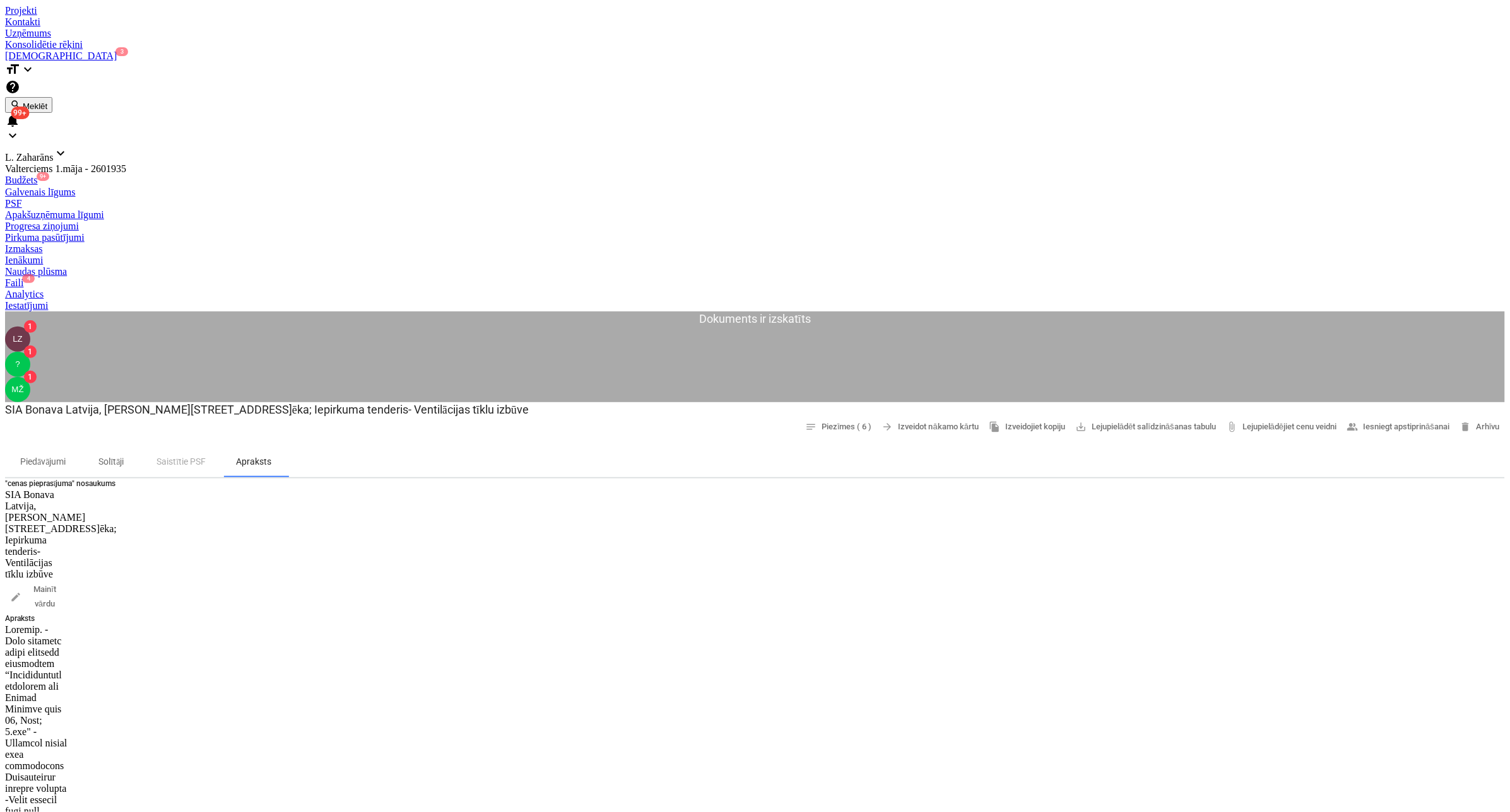
drag, startPoint x: 455, startPoint y: 335, endPoint x: 210, endPoint y: 301, distance: 247.3
copy div "-Pielikumā ir rasējumi, planyard tāmes kopsavilkums, un projekta excel tāme; Pi…"
copy p "SIA Bonava Latvija, Ēvalda Valtera iela 44, 1.ēka; Iepirkuma tenderis- Ventilāc…"
drag, startPoint x: 441, startPoint y: 138, endPoint x: 12, endPoint y: 135, distance: 429.0
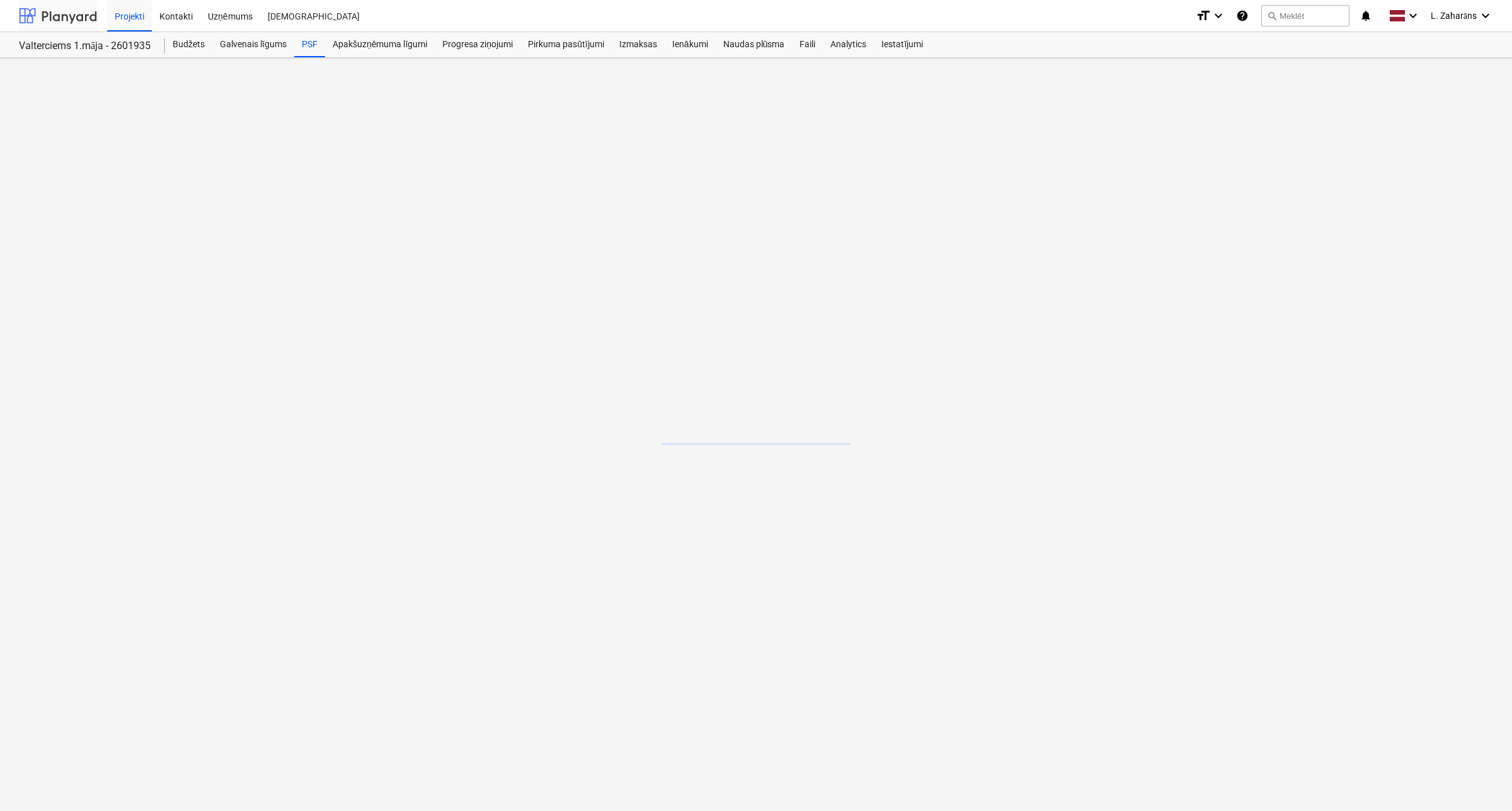
click at [61, 4] on div at bounding box center [58, 15] width 78 height 31
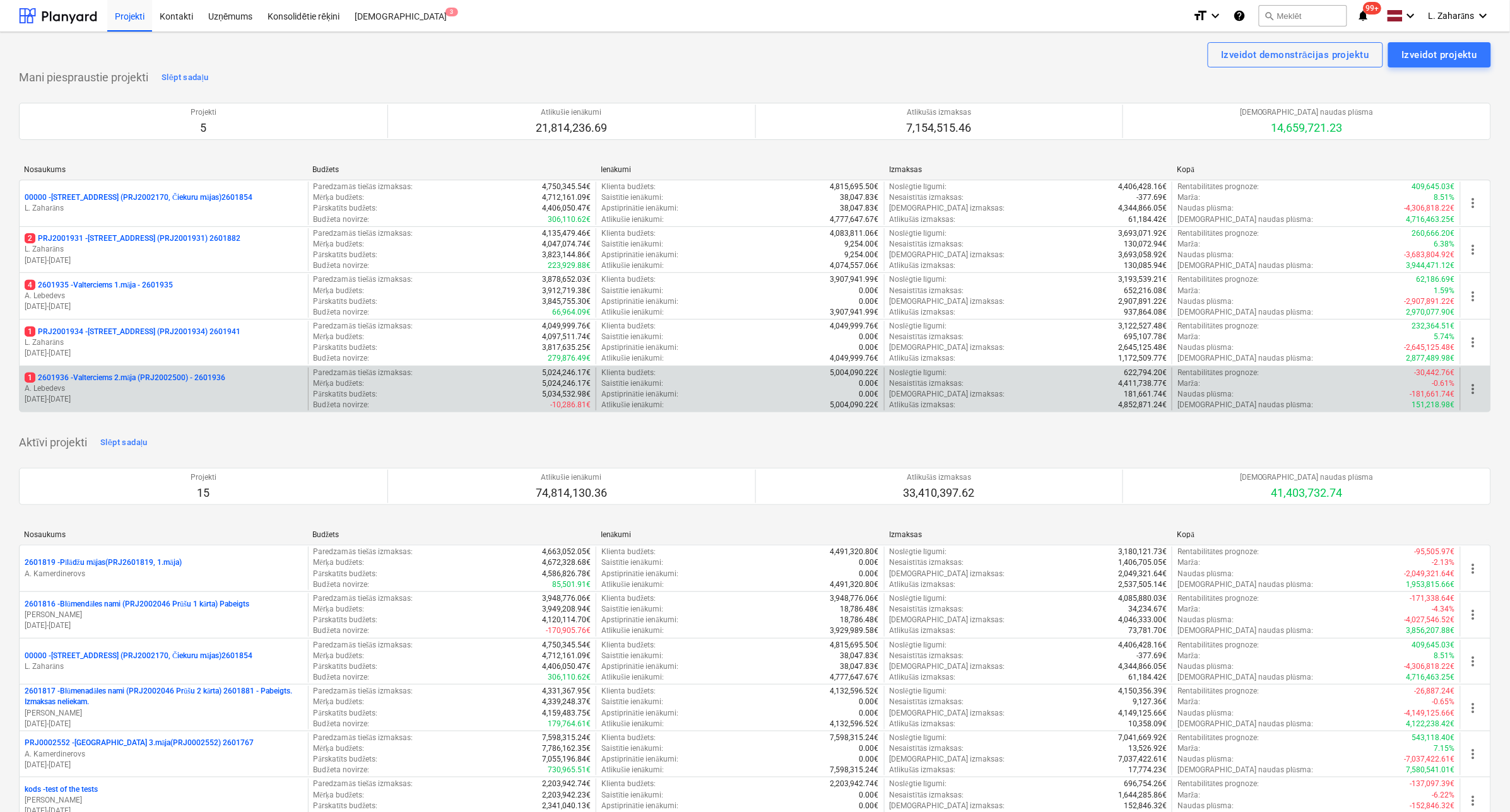
click at [102, 381] on p "1 2601936 - Valterciems 2.māja (PRJ2002500) - 2601936" at bounding box center [125, 378] width 200 height 11
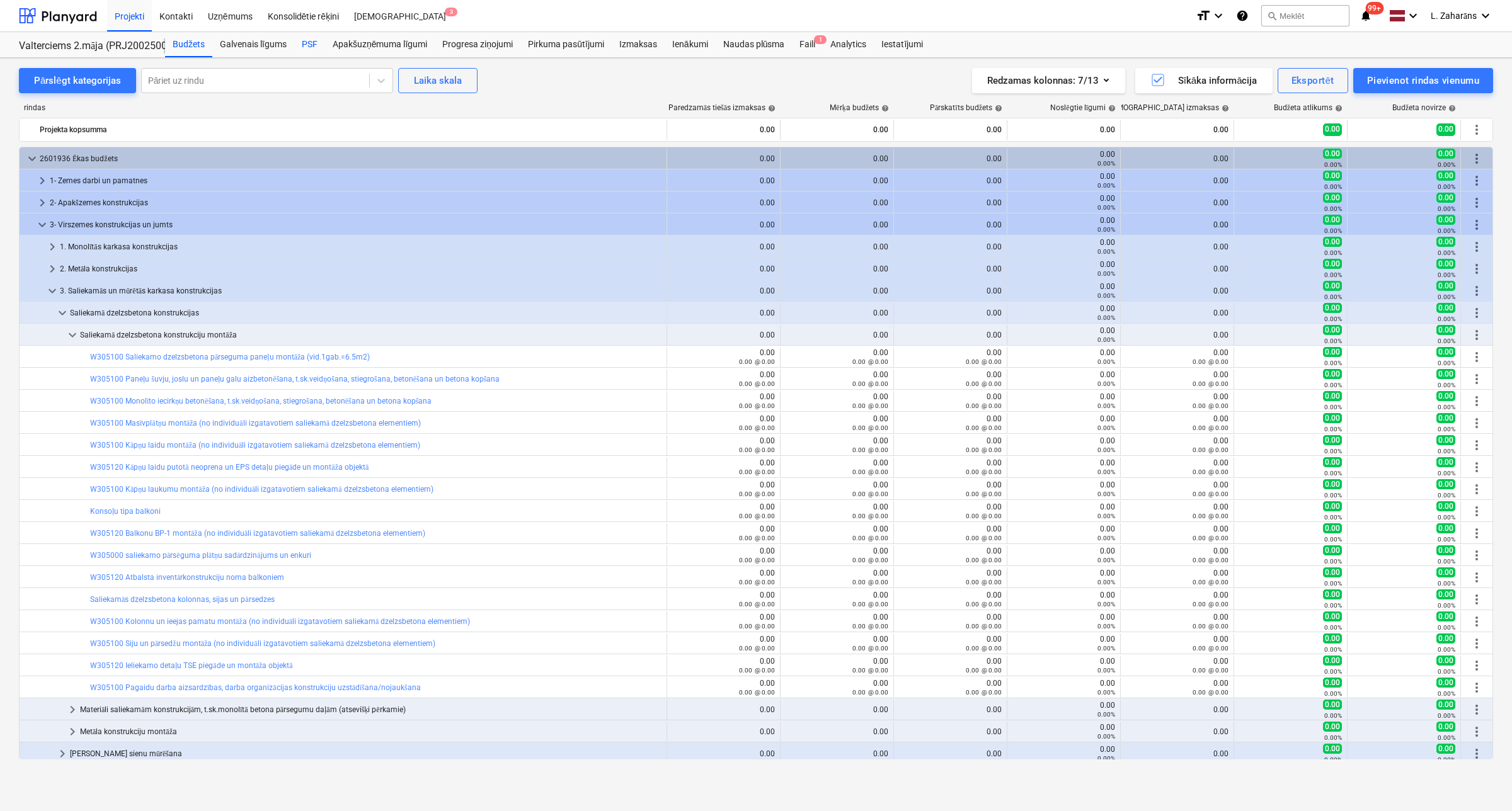
click at [314, 40] on div "PSF" at bounding box center [309, 44] width 31 height 25
